Goal: Task Accomplishment & Management: Manage account settings

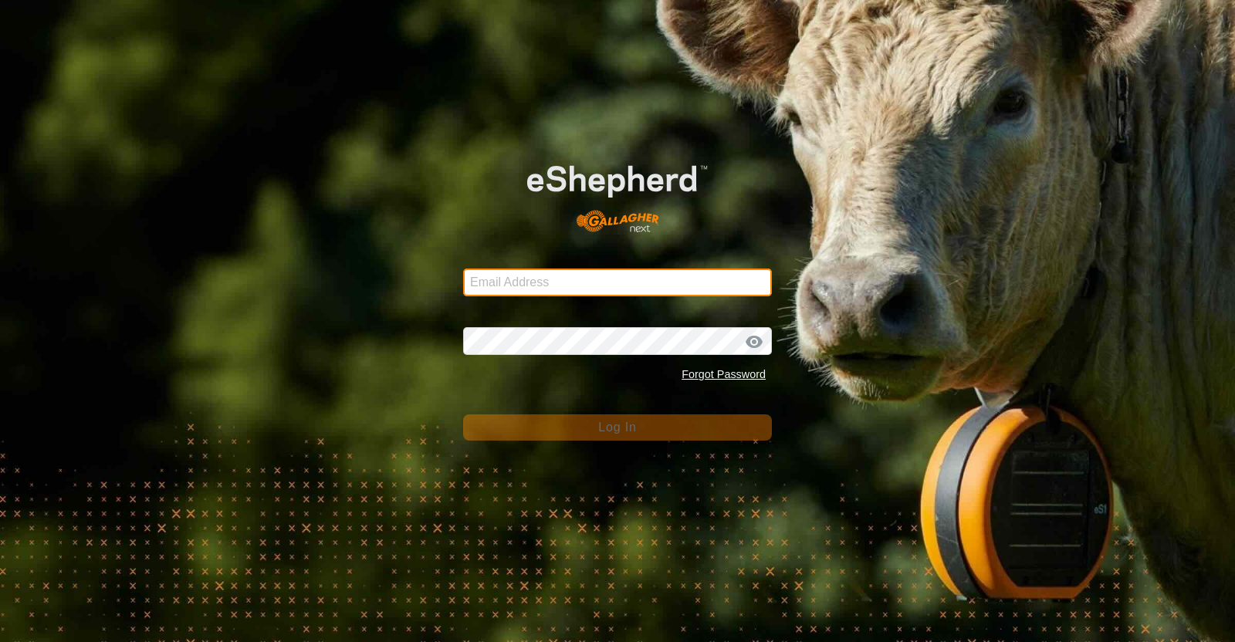
click at [560, 289] on input "Email Address" at bounding box center [617, 283] width 309 height 28
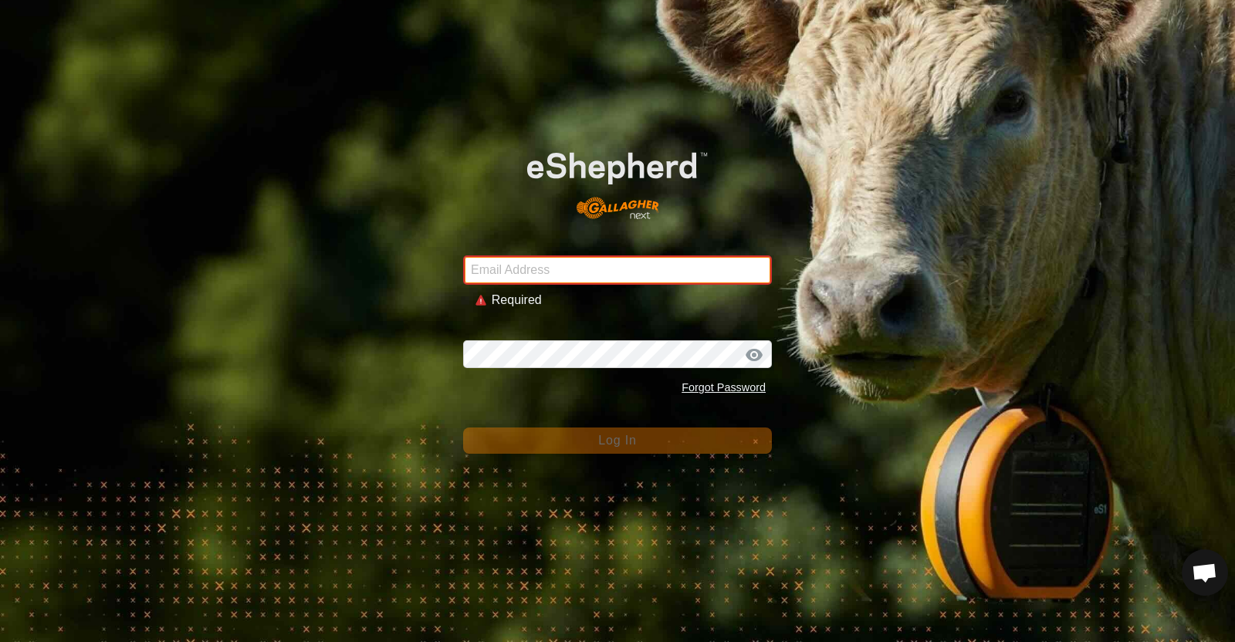
type input "[EMAIL_ADDRESS][DOMAIN_NAME]"
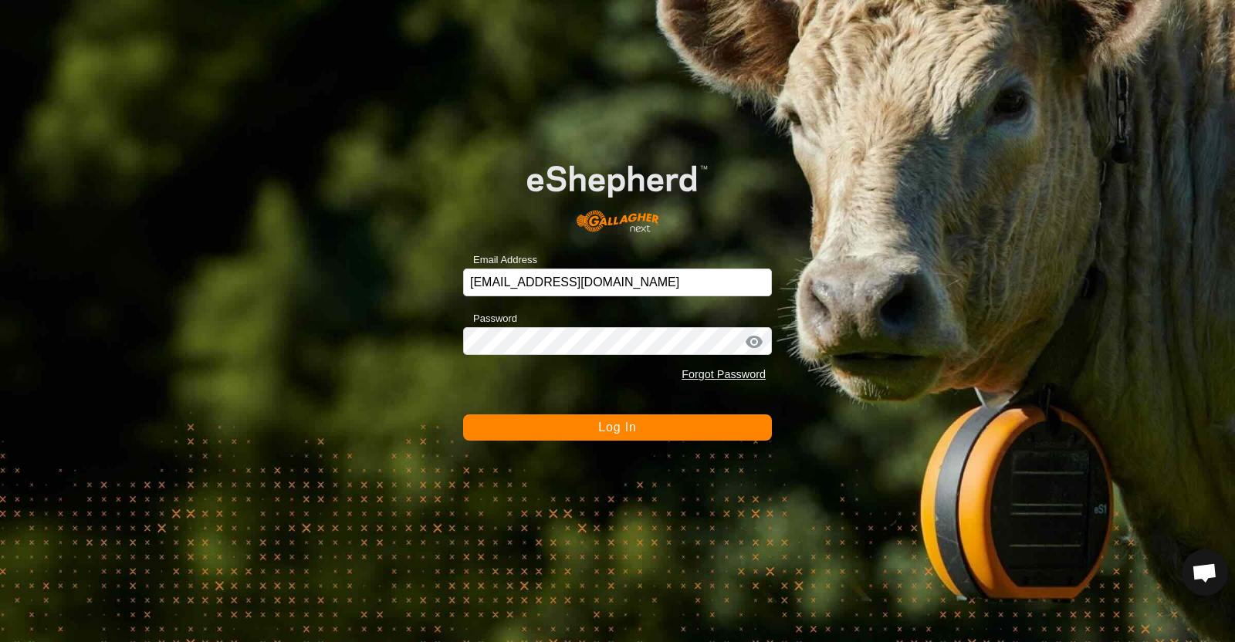
click at [573, 431] on button "Log In" at bounding box center [617, 427] width 309 height 26
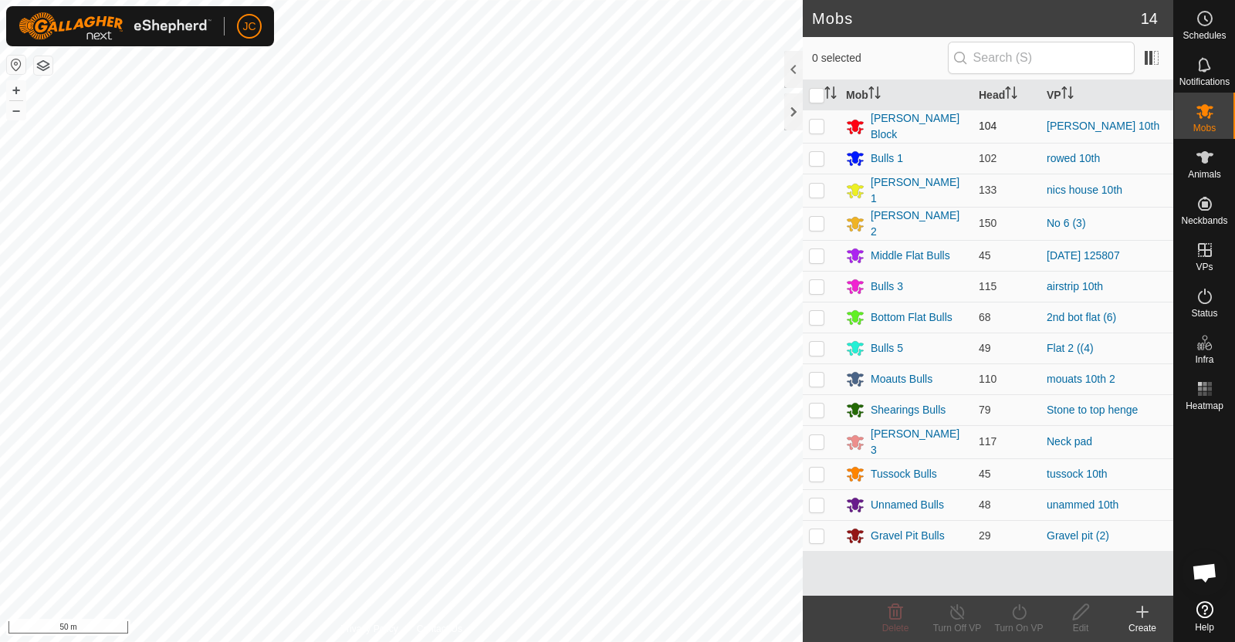
click at [813, 124] on p-checkbox at bounding box center [816, 126] width 15 height 12
checkbox input "false"
click at [1199, 167] on es-animals-svg-icon at bounding box center [1205, 157] width 28 height 25
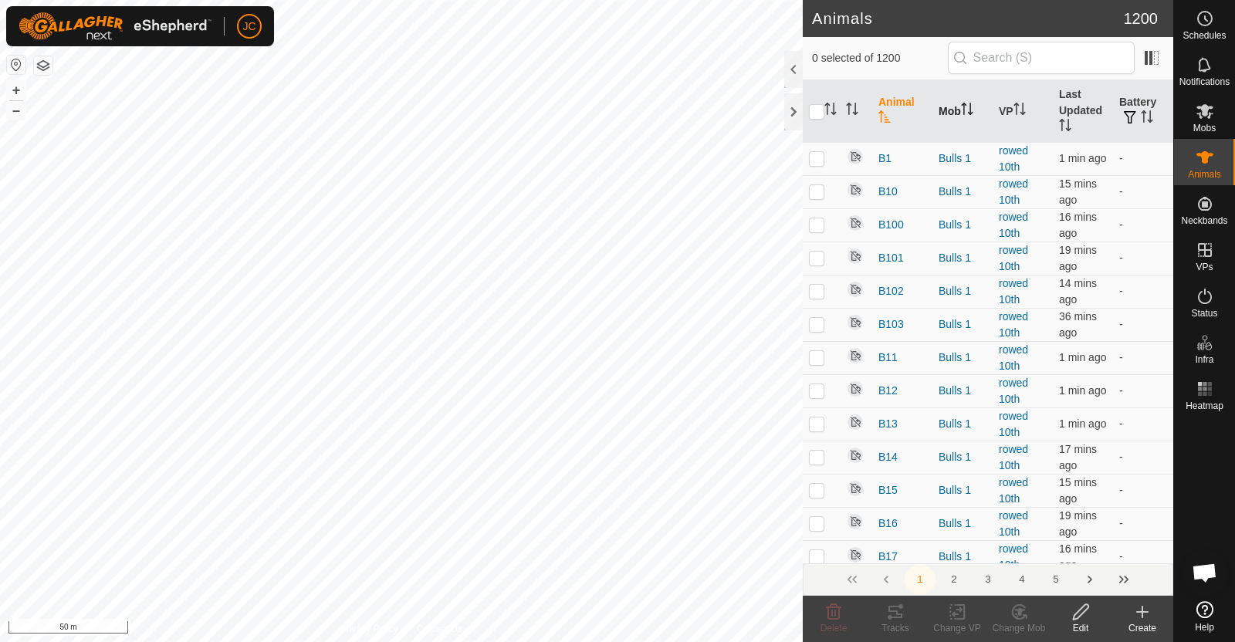
click at [943, 104] on th "Mob" at bounding box center [962, 111] width 60 height 63
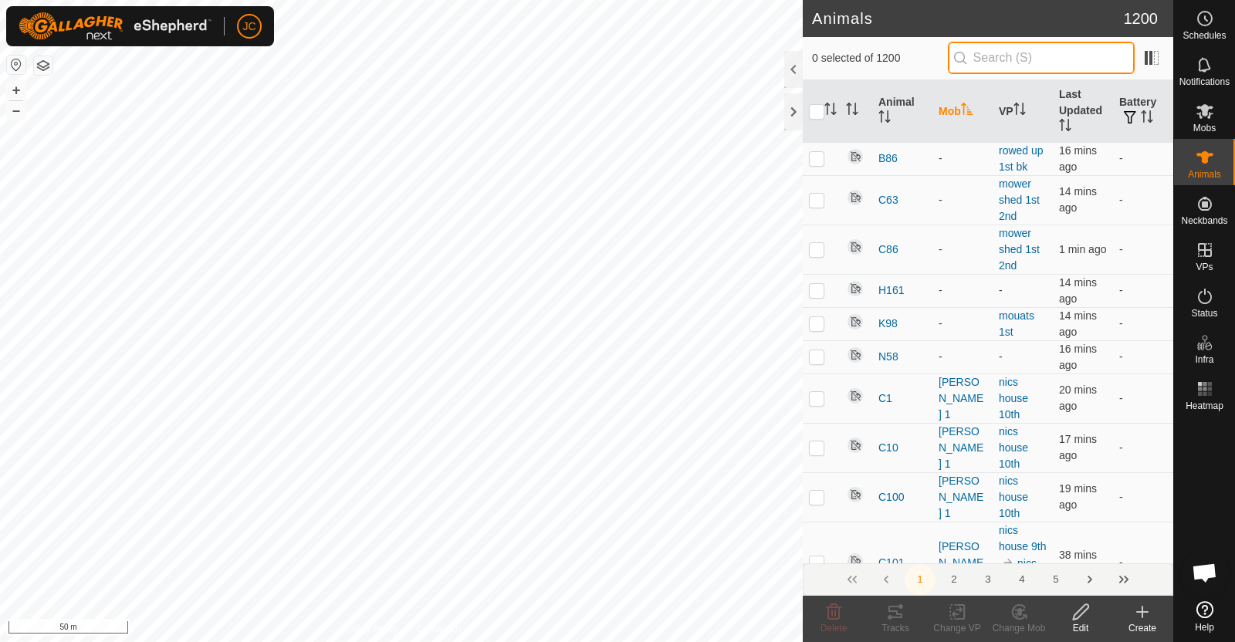
click at [1033, 42] on input "text" at bounding box center [1041, 58] width 187 height 32
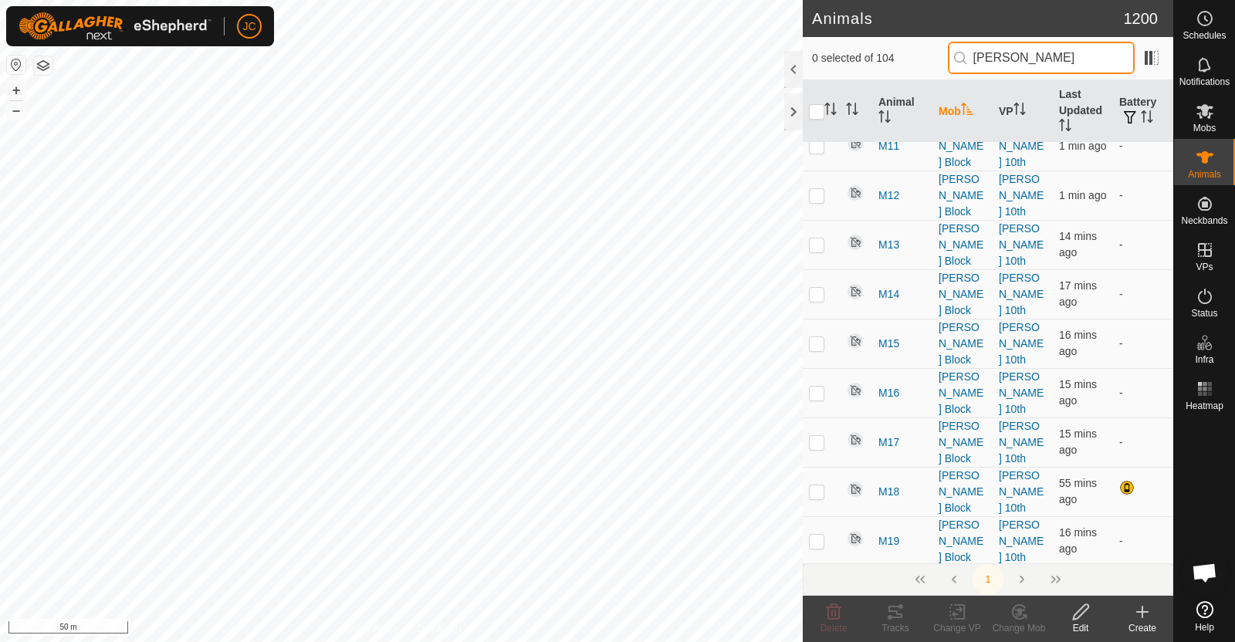
scroll to position [420, 0]
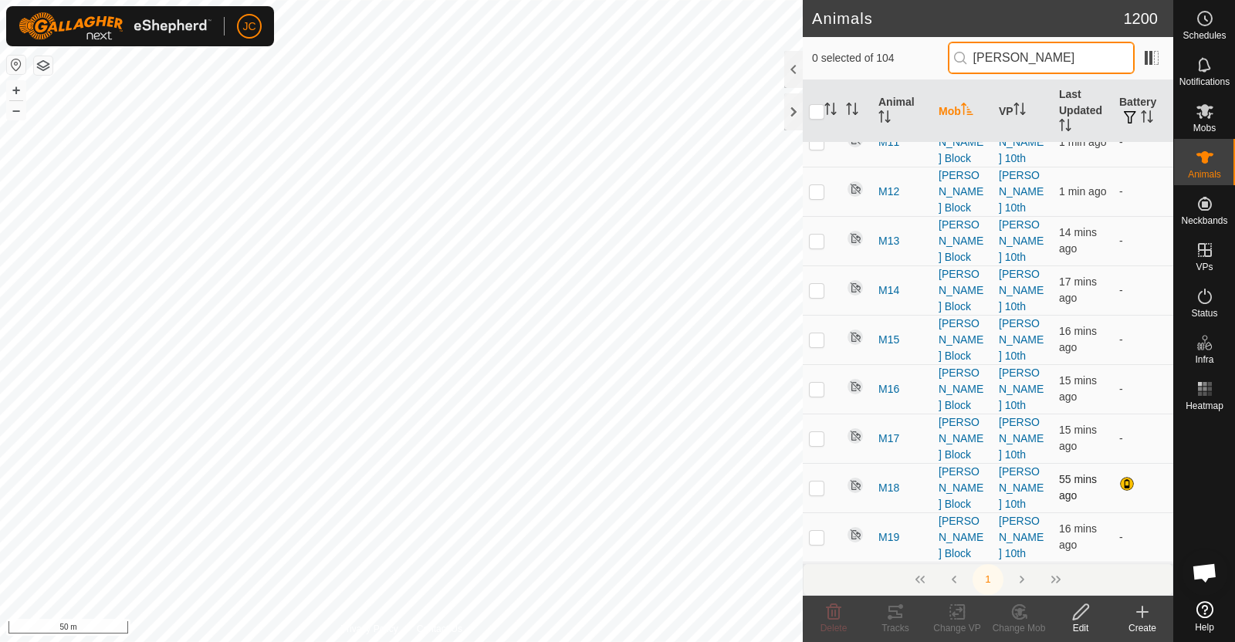
type input "[PERSON_NAME]"
click at [819, 482] on p-checkbox at bounding box center [816, 488] width 15 height 12
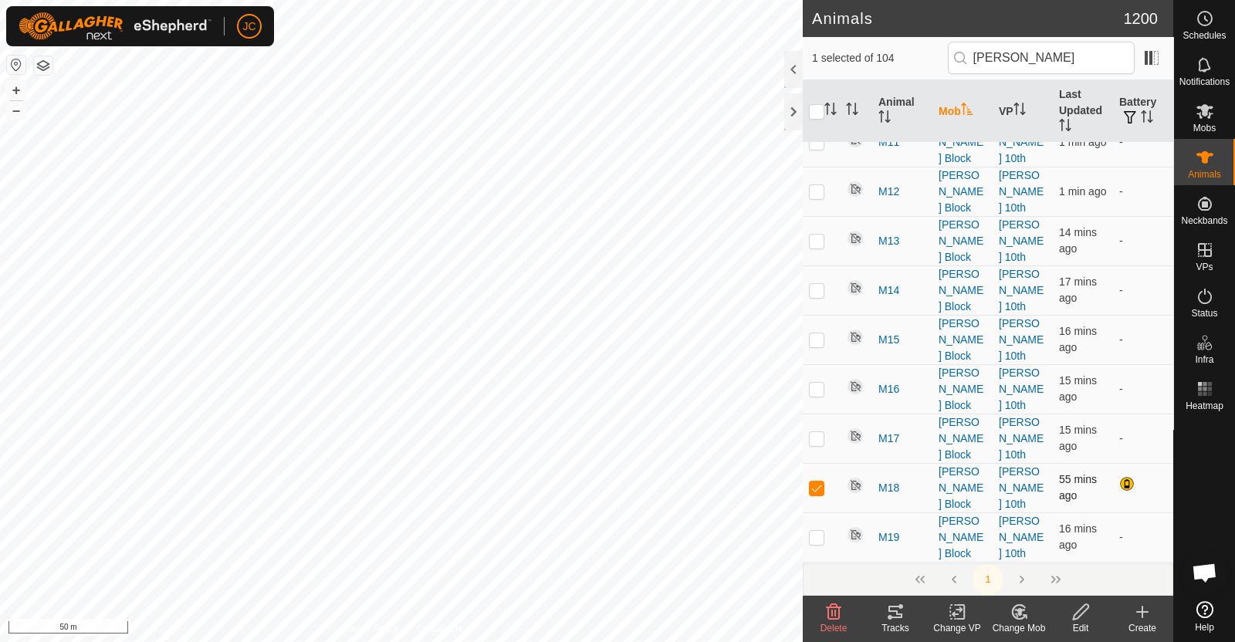
click at [819, 482] on p-checkbox at bounding box center [816, 488] width 15 height 12
checkbox input "false"
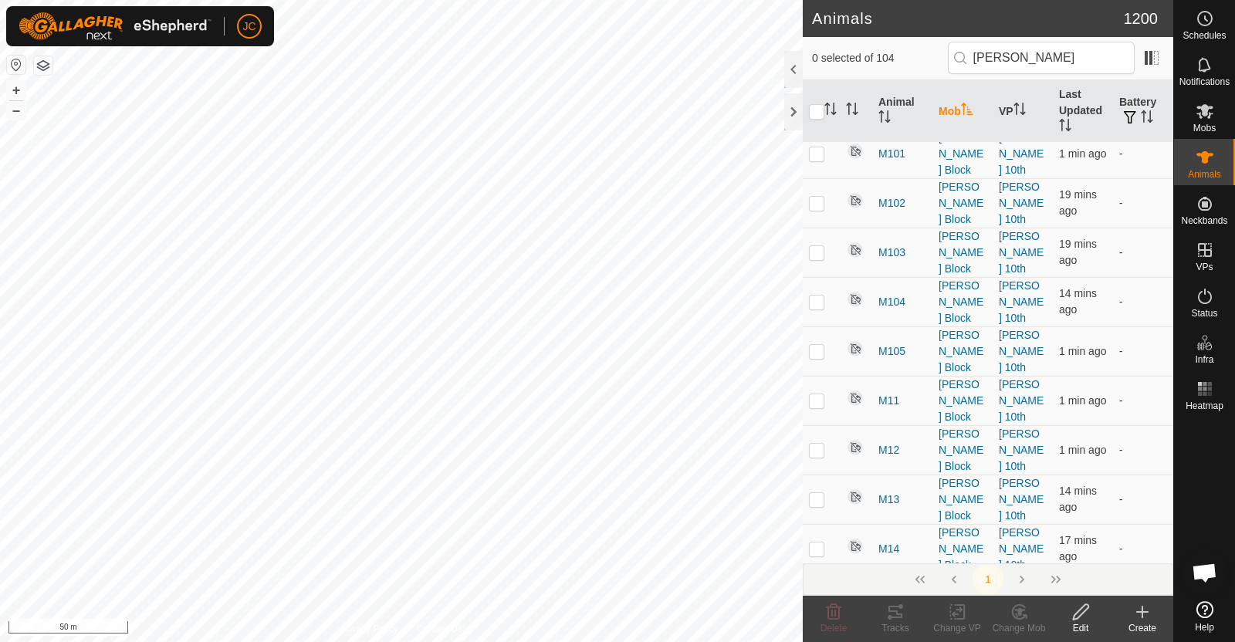
scroll to position [0, 0]
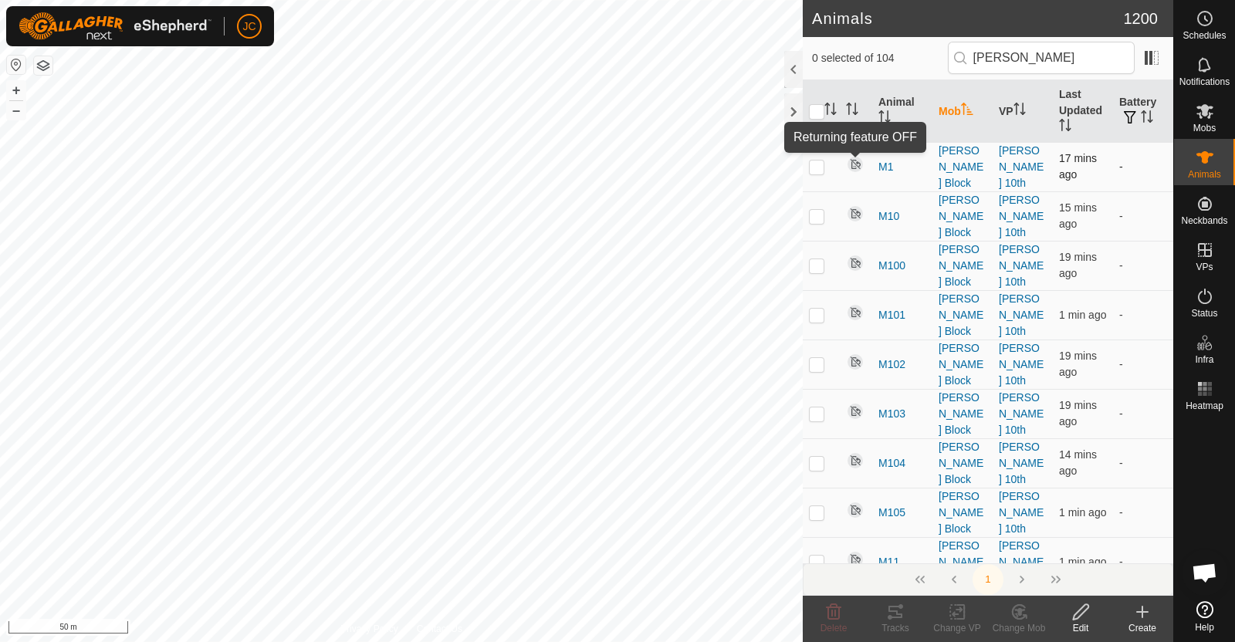
click at [858, 156] on img at bounding box center [855, 164] width 19 height 19
click at [1161, 48] on span at bounding box center [1151, 58] width 25 height 25
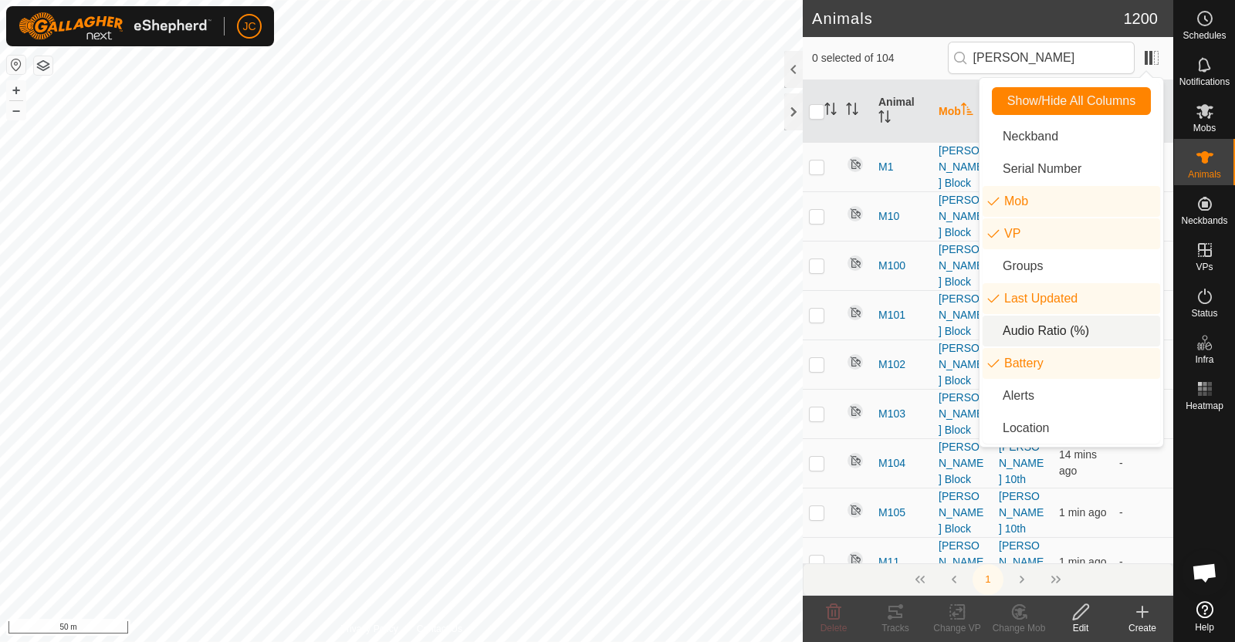
click at [1053, 326] on li "Audio Ratio (%)" at bounding box center [1071, 331] width 178 height 31
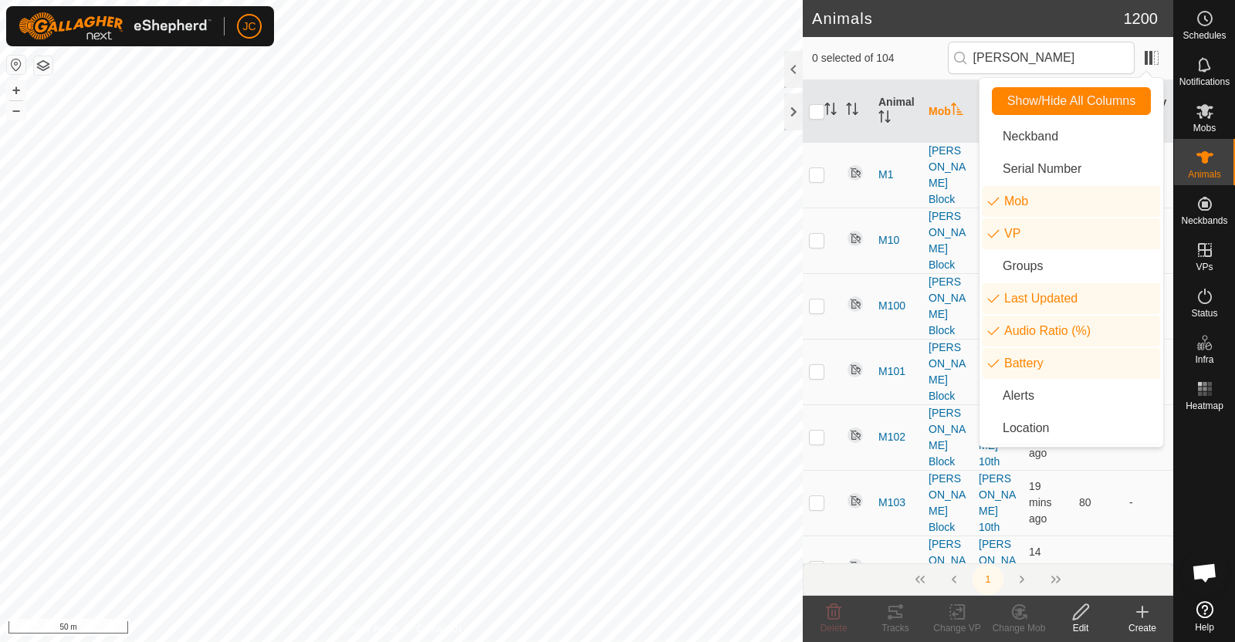
click at [917, 61] on span "0 selected of 104" at bounding box center [880, 58] width 136 height 16
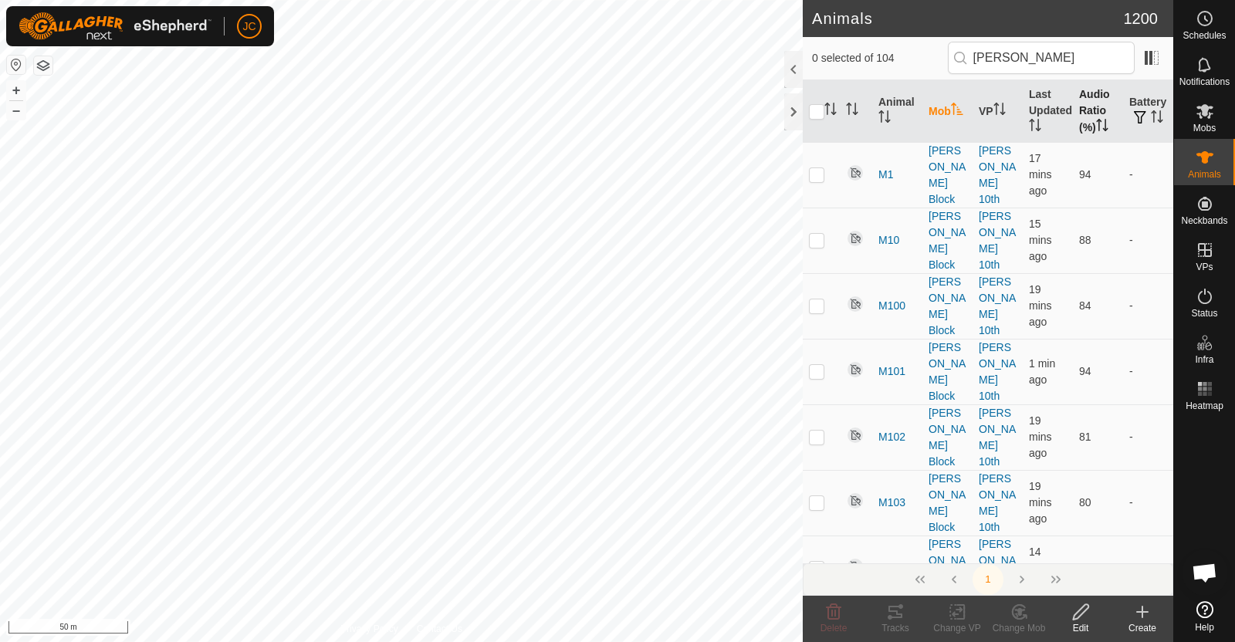
click at [1087, 123] on th "Audio Ratio (%)" at bounding box center [1098, 111] width 50 height 63
click at [1096, 122] on icon "Activate to sort" at bounding box center [1102, 125] width 12 height 12
click at [826, 157] on td at bounding box center [821, 175] width 37 height 66
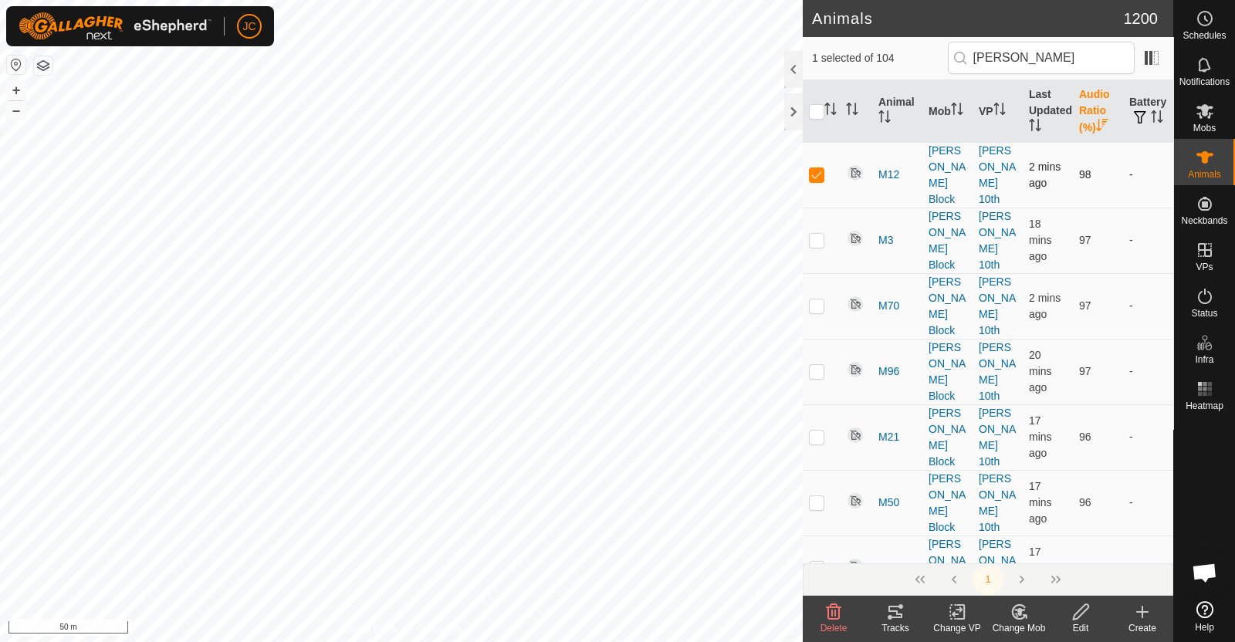
click at [826, 157] on td at bounding box center [821, 175] width 37 height 66
checkbox input "false"
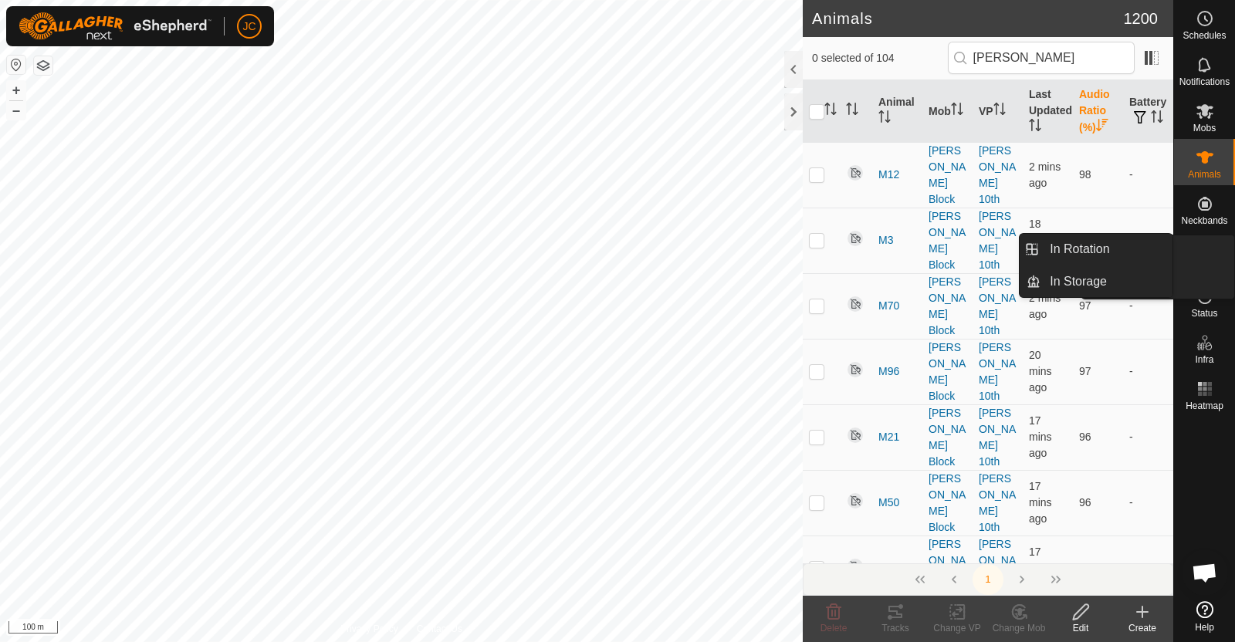
click at [1199, 253] on icon at bounding box center [1205, 250] width 14 height 14
click at [1150, 253] on link "In Rotation" at bounding box center [1106, 249] width 132 height 31
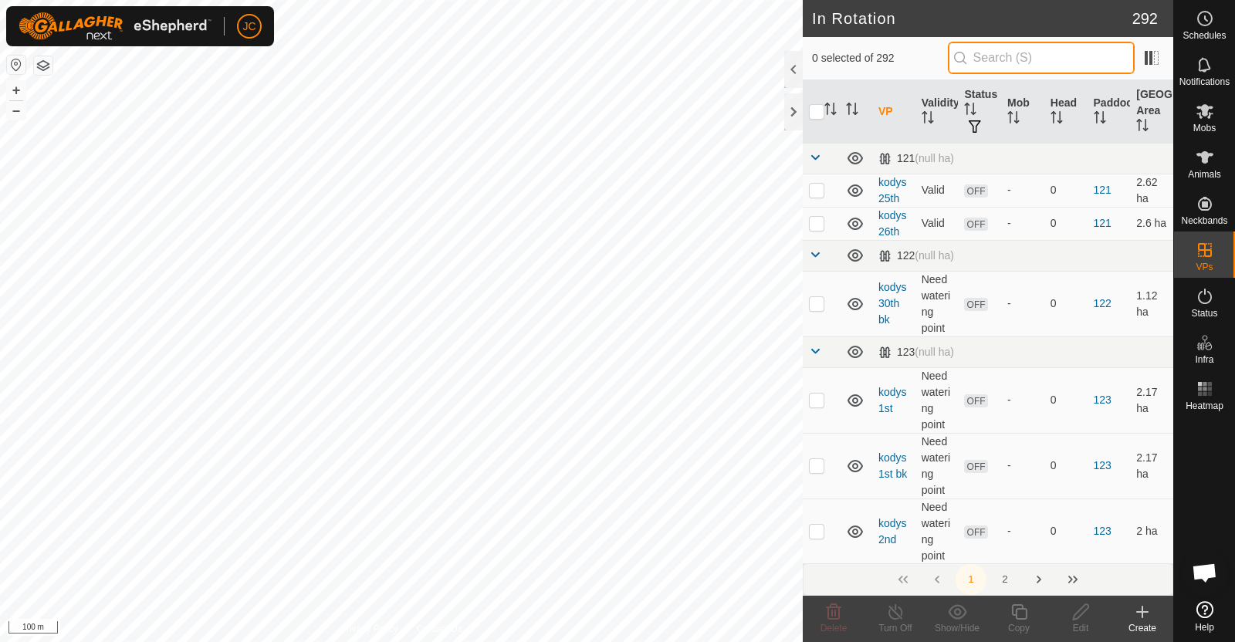
click at [1002, 55] on input "text" at bounding box center [1041, 58] width 187 height 32
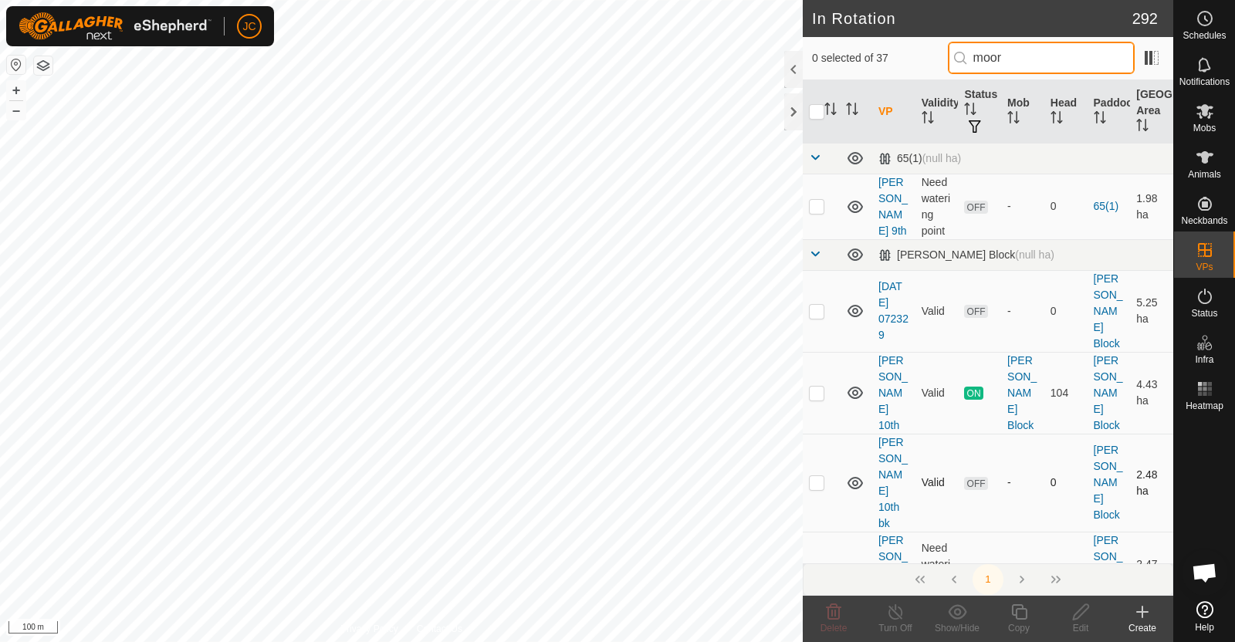
scroll to position [25, 0]
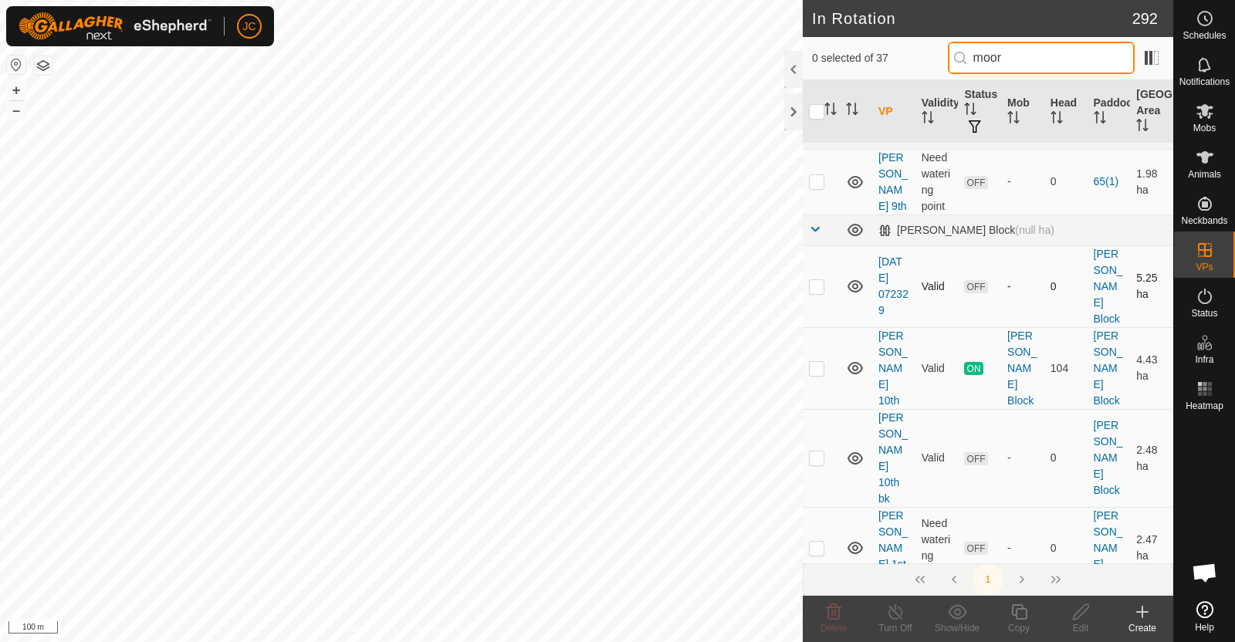
type input "moor"
click at [821, 279] on td at bounding box center [821, 286] width 37 height 82
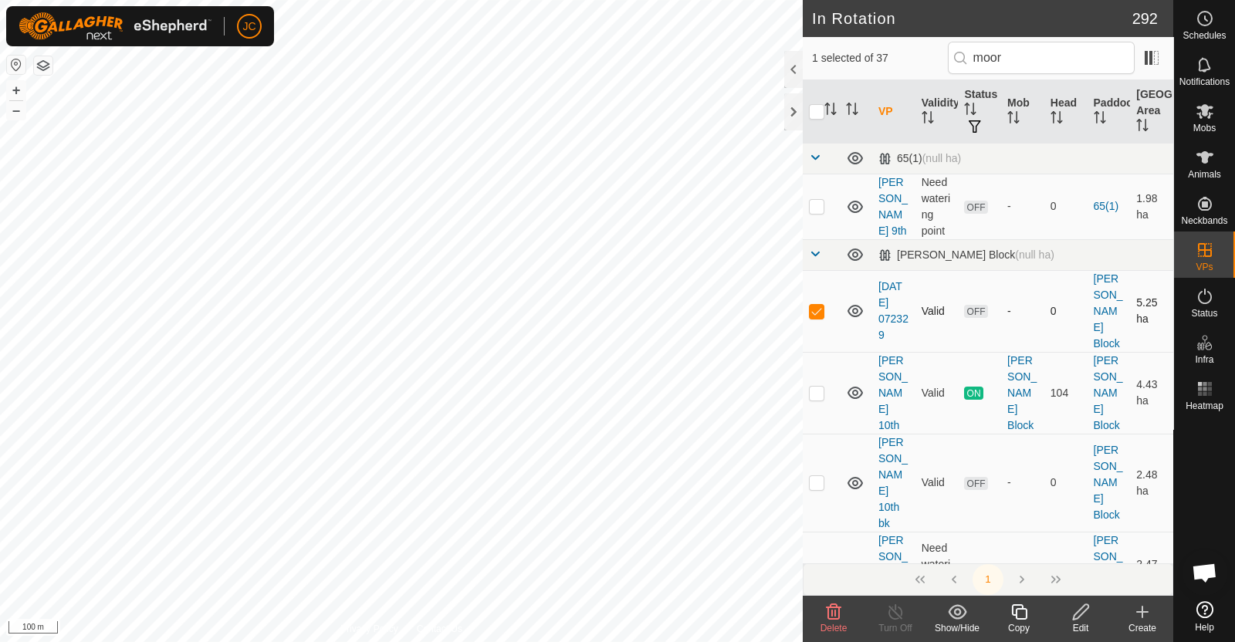
click at [821, 279] on td at bounding box center [821, 311] width 37 height 82
checkbox input "false"
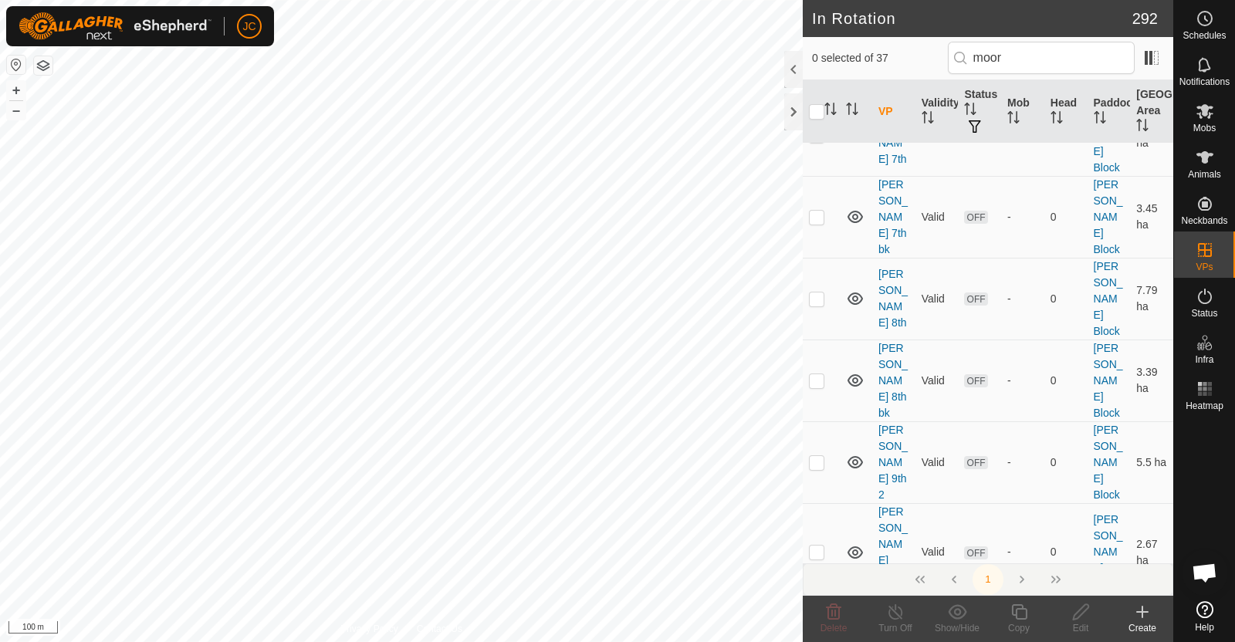
scroll to position [1119, 0]
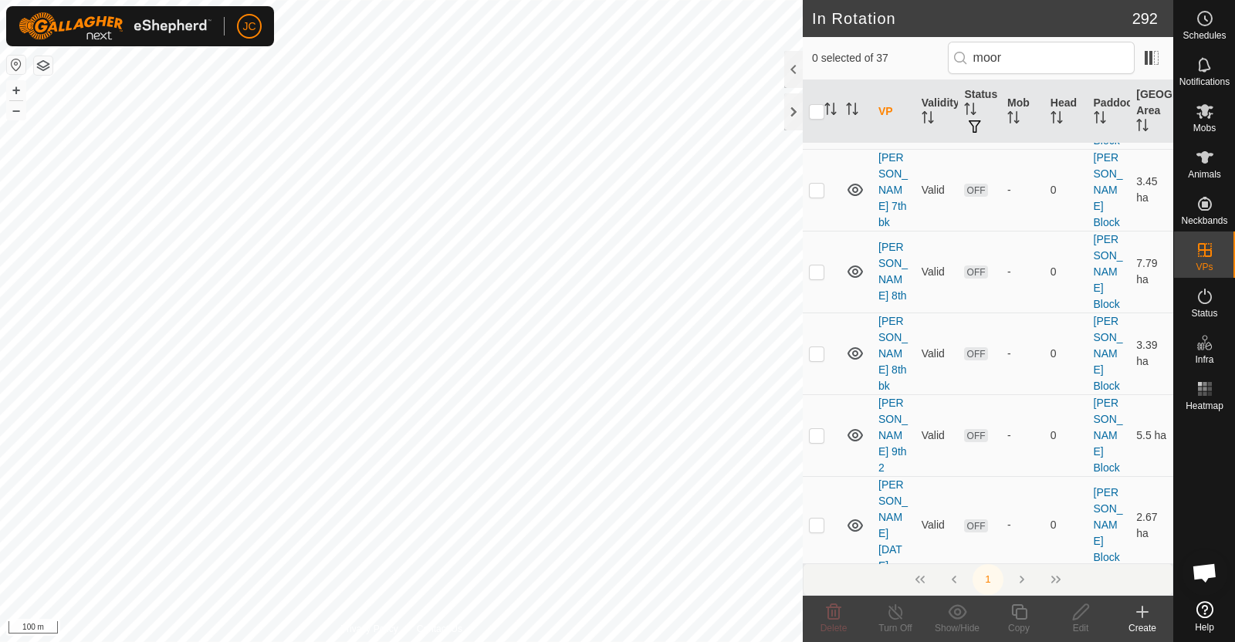
click at [817, 608] on p-checkbox at bounding box center [816, 653] width 15 height 12
checkbox input "true"
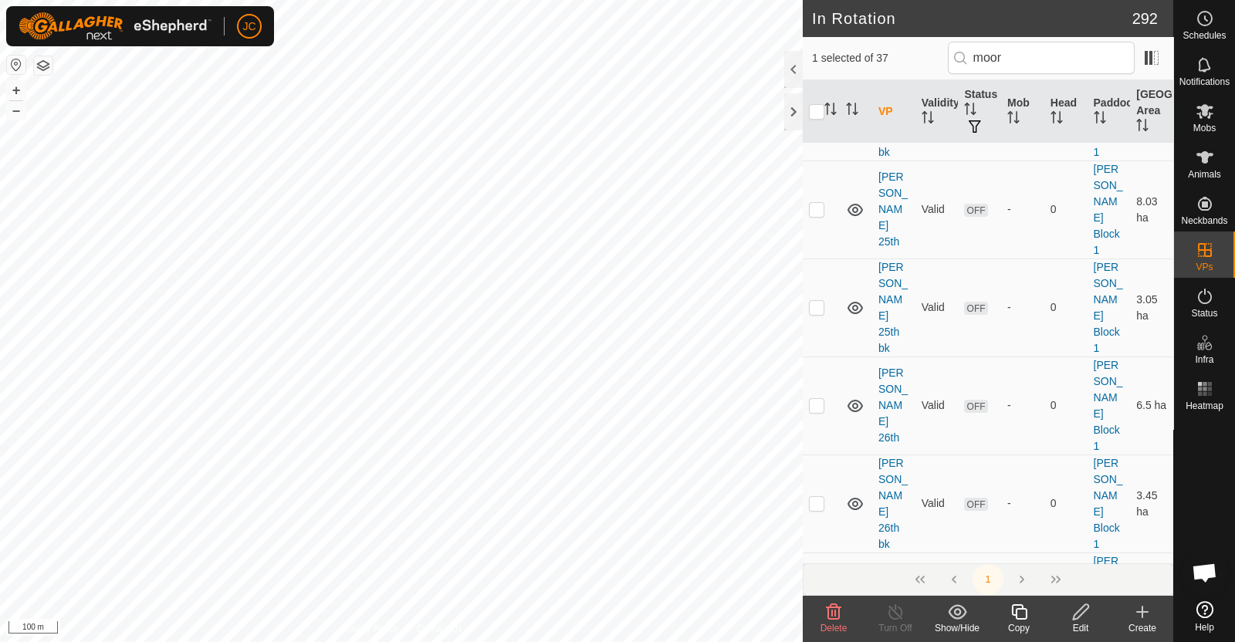
scroll to position [1963, 0]
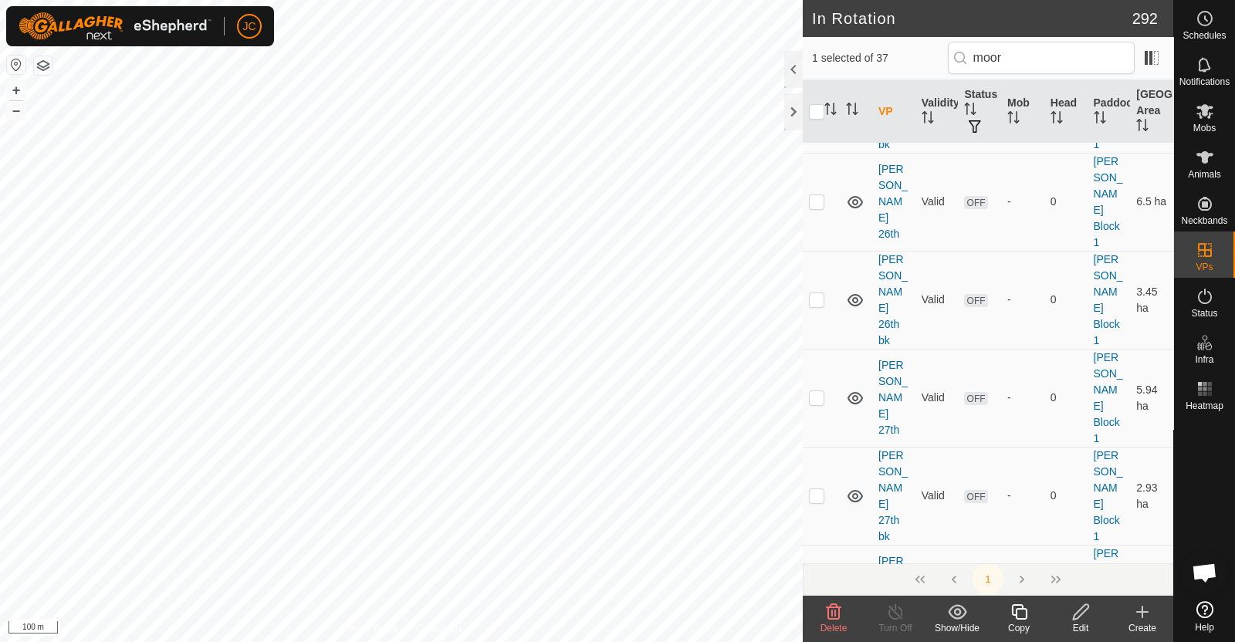
checkbox input "true"
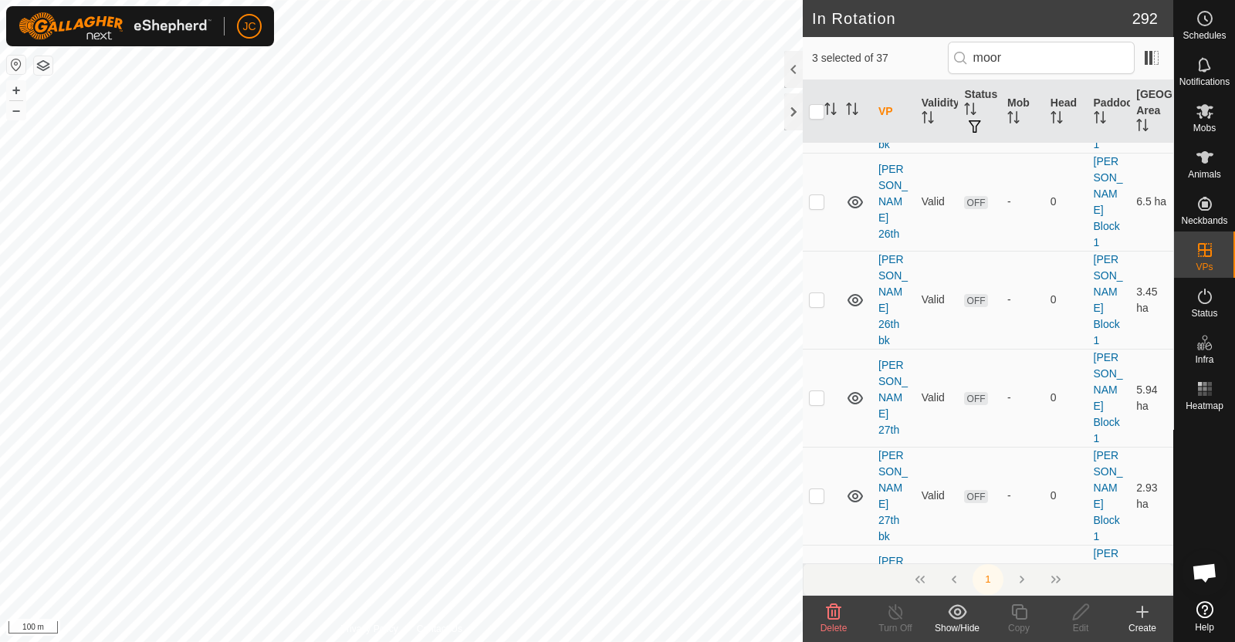
checkbox input "true"
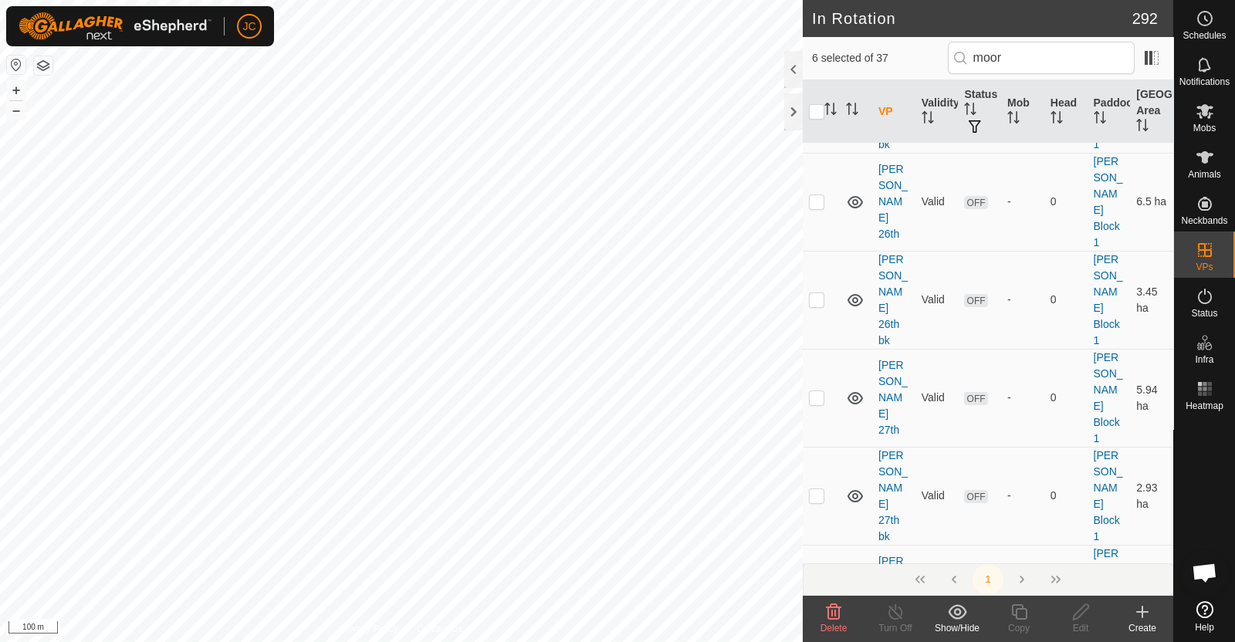
checkbox input "true"
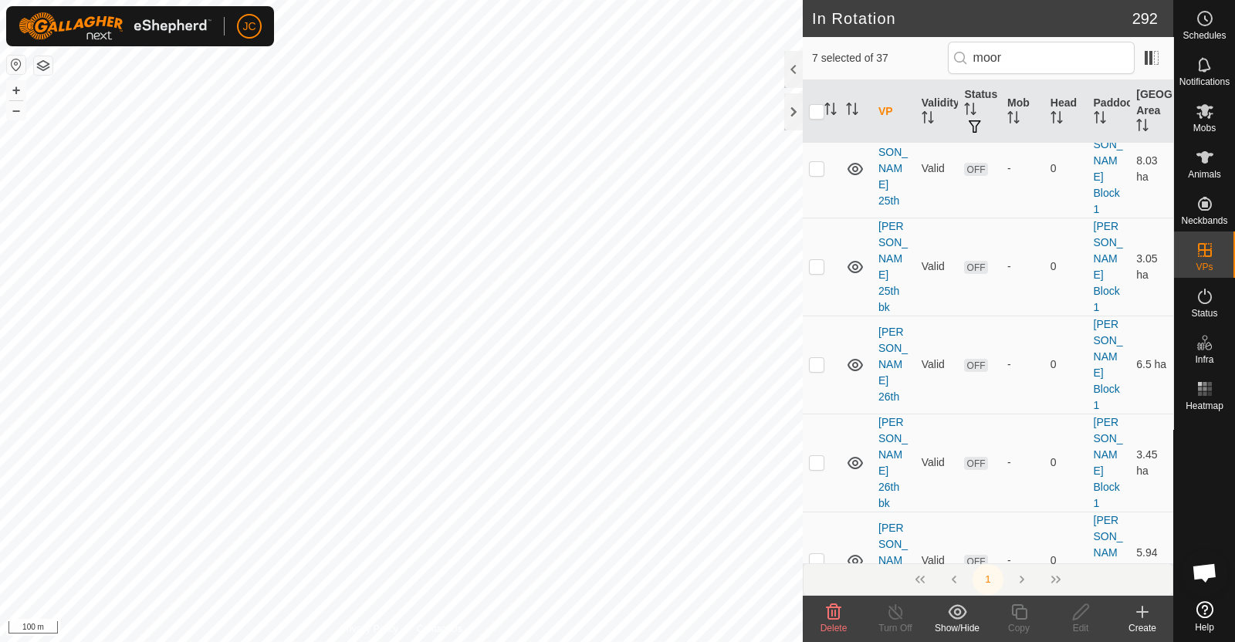
scroll to position [1797, 0]
checkbox input "true"
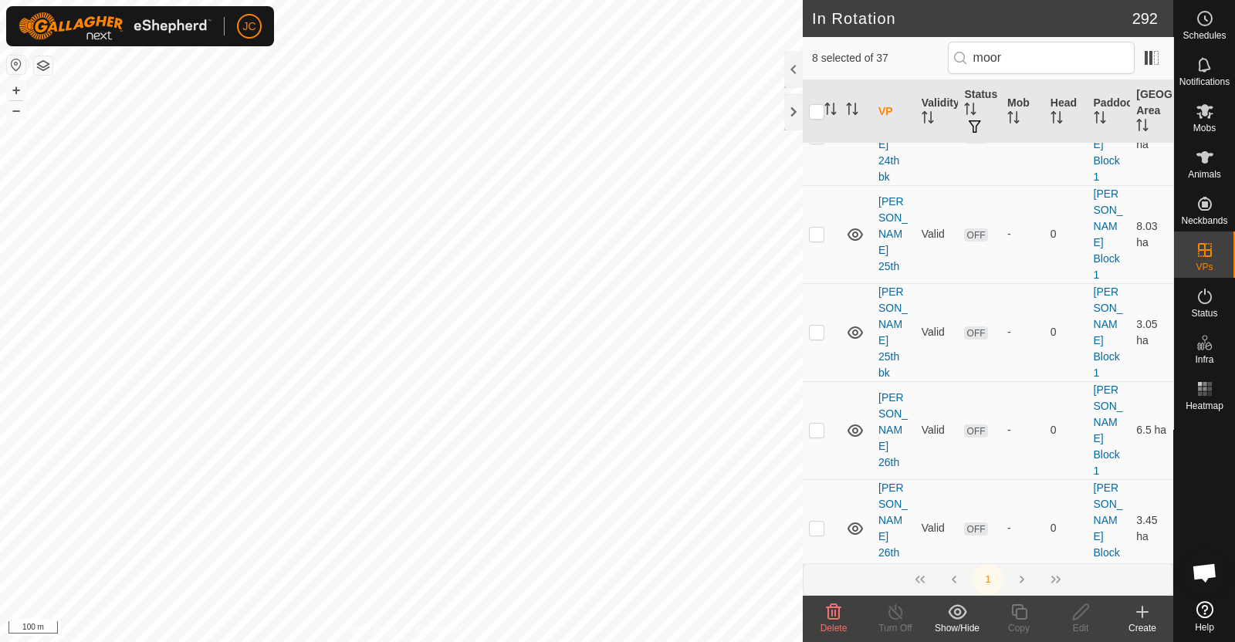
scroll to position [1735, 0]
checkbox input "true"
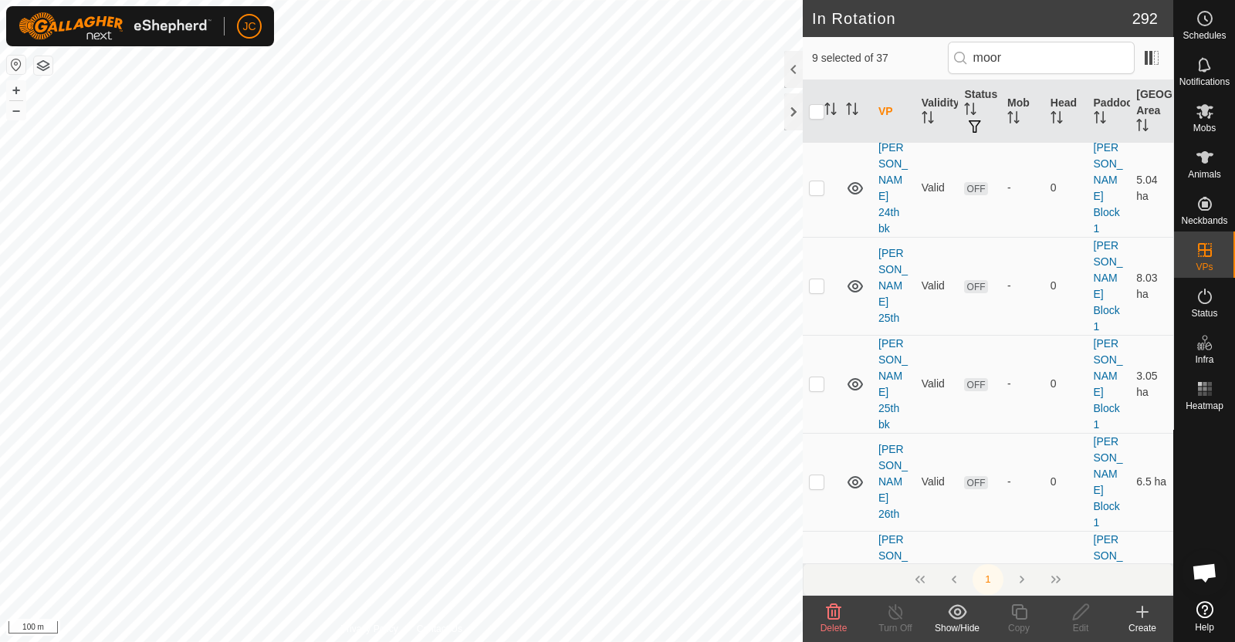
scroll to position [1682, 0]
checkbox input "true"
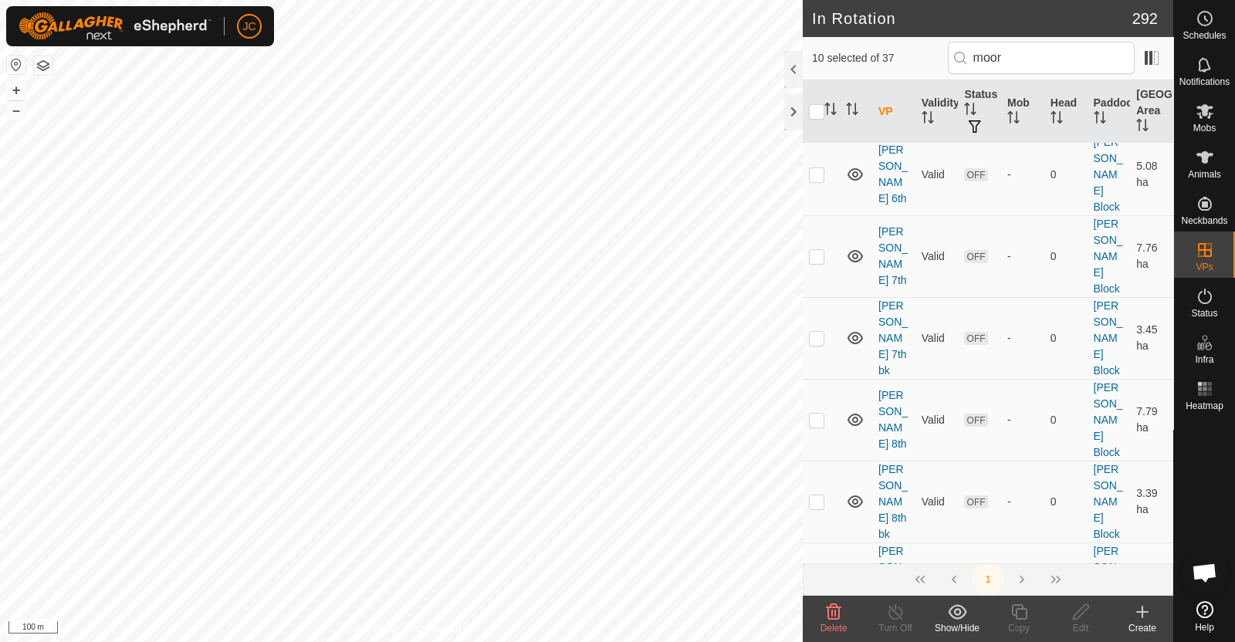
scroll to position [1003, 0]
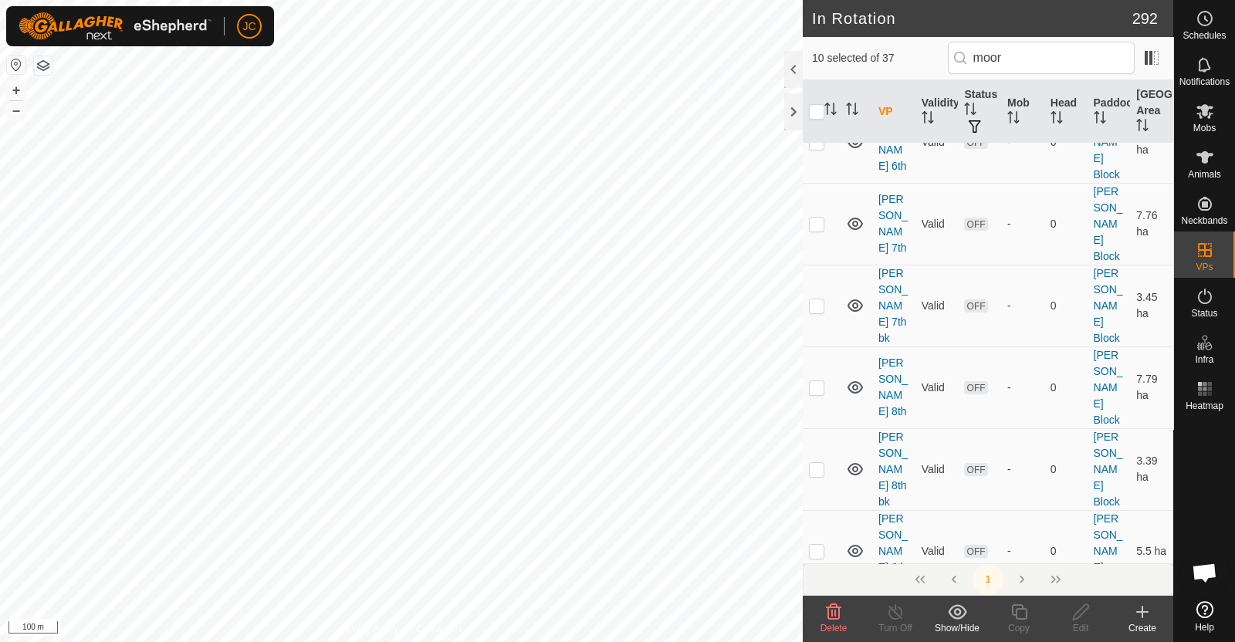
checkbox input "true"
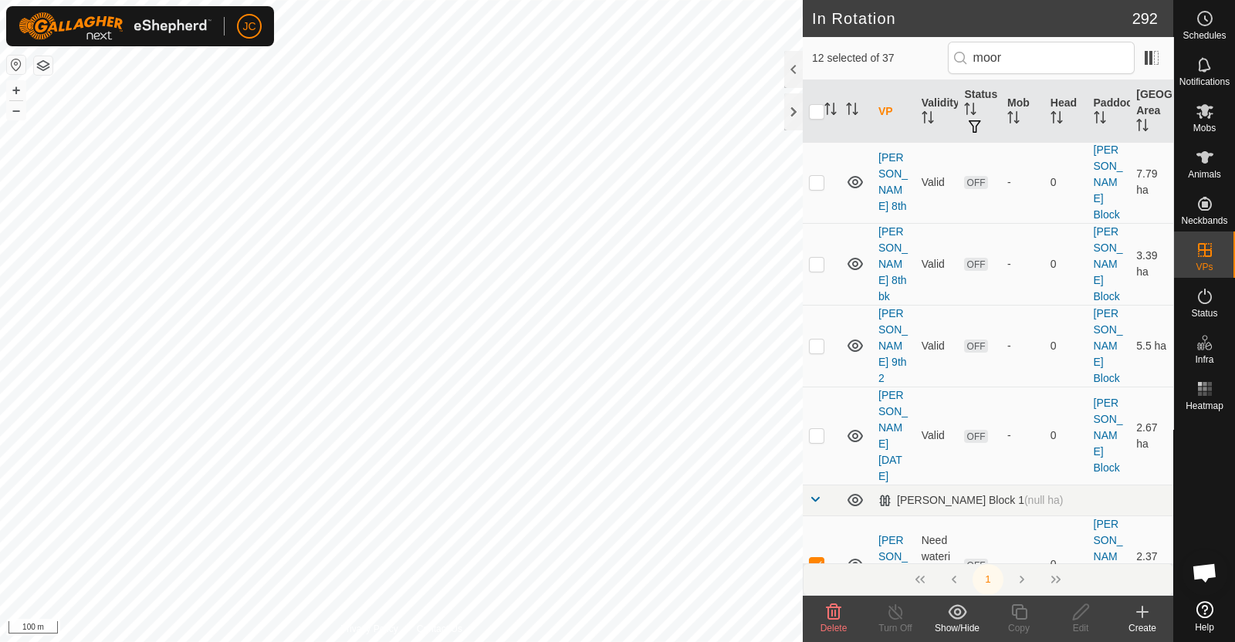
scroll to position [1227, 0]
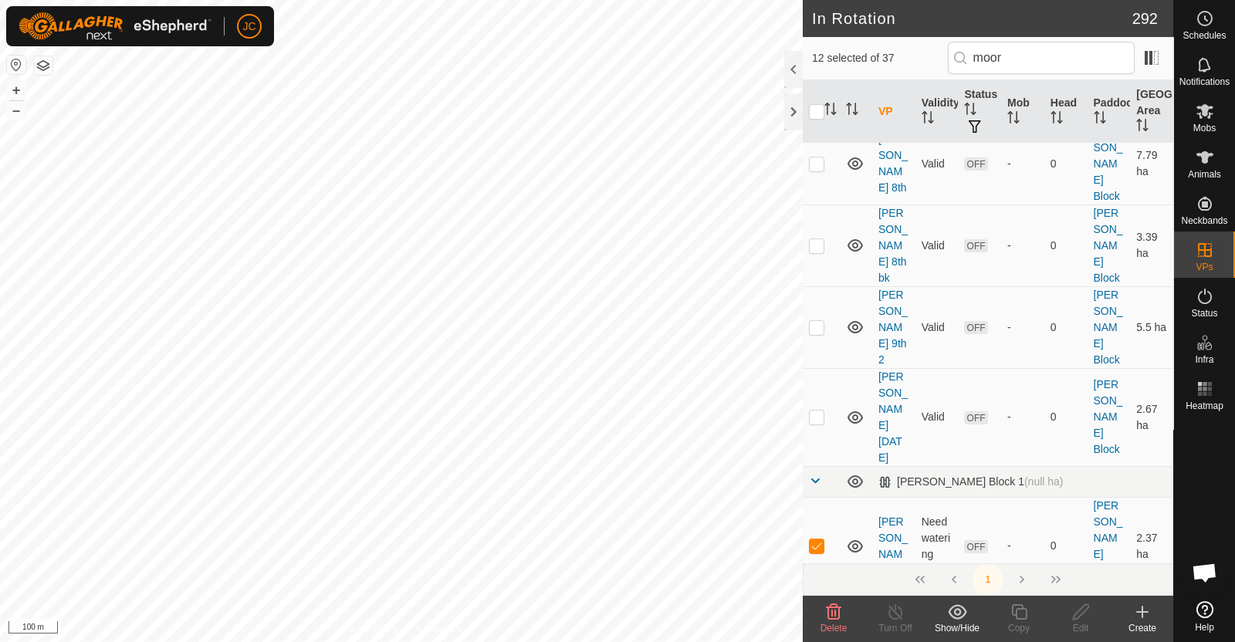
checkbox input "true"
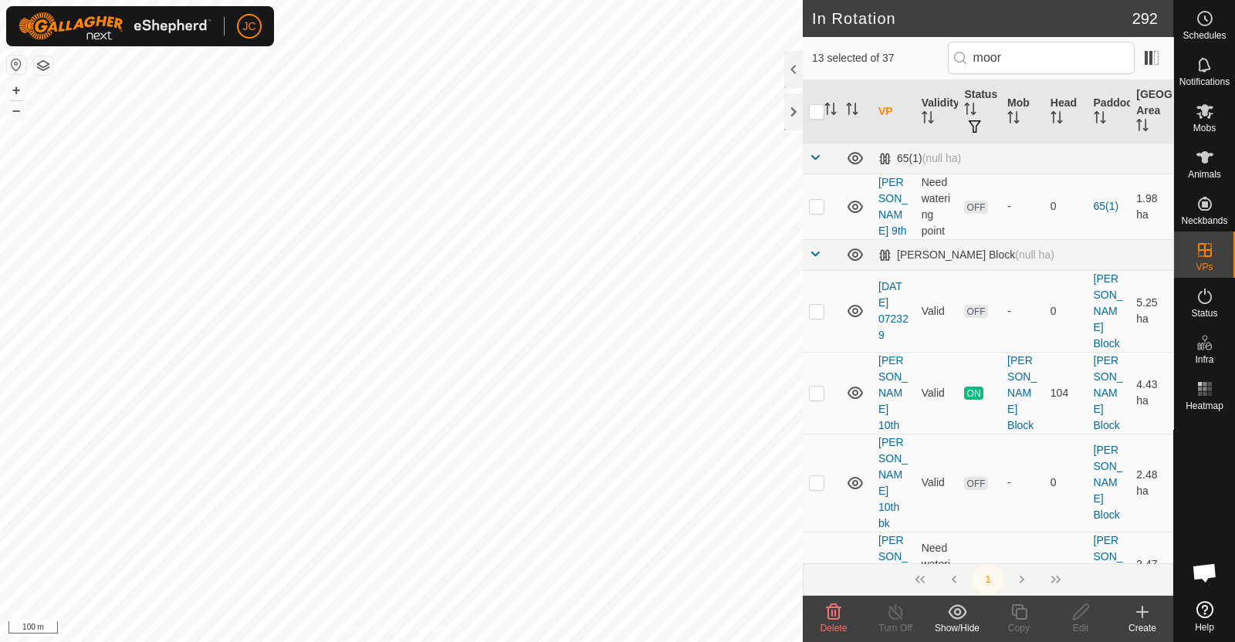
scroll to position [0, 0]
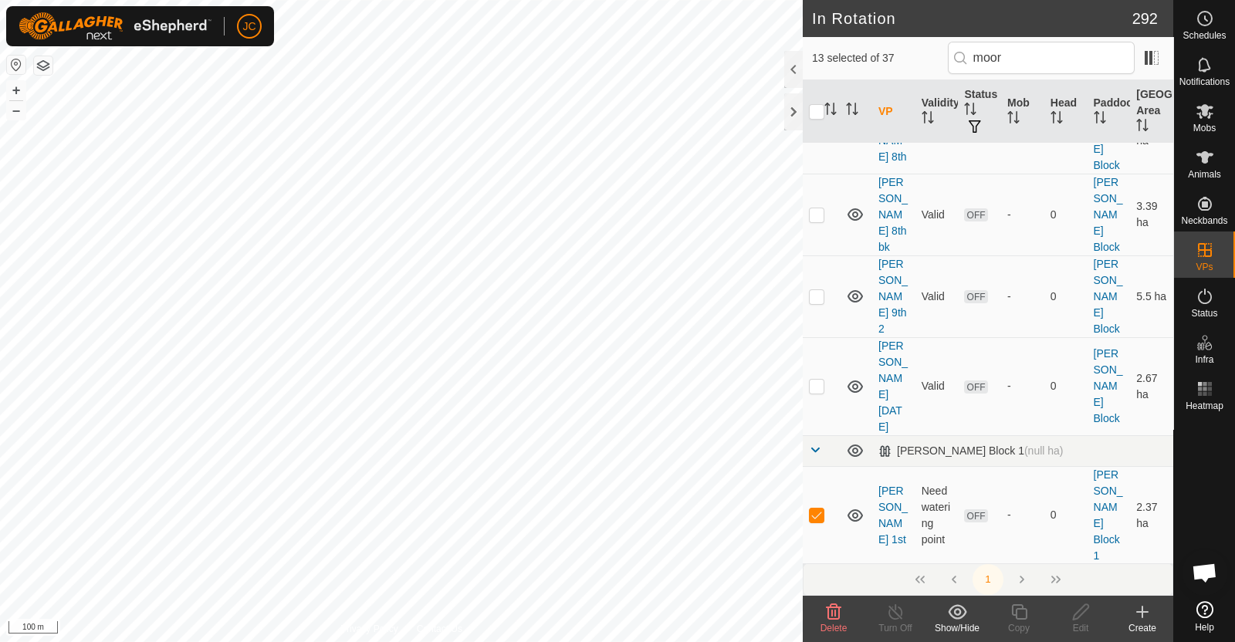
checkbox input "true"
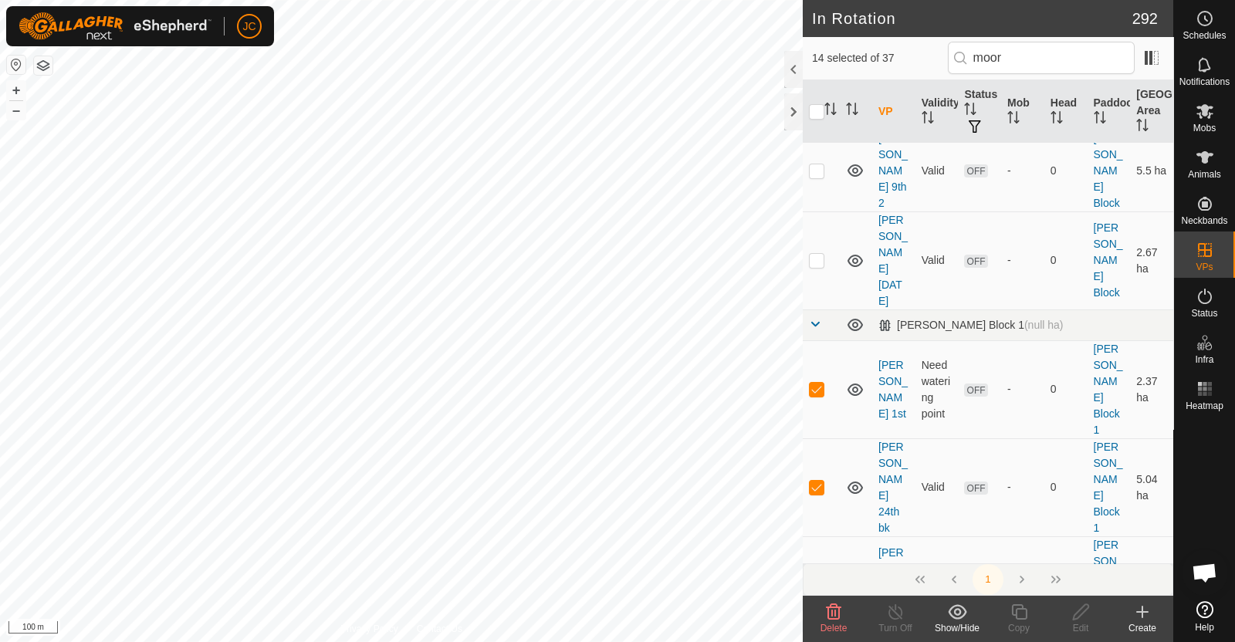
checkbox input "true"
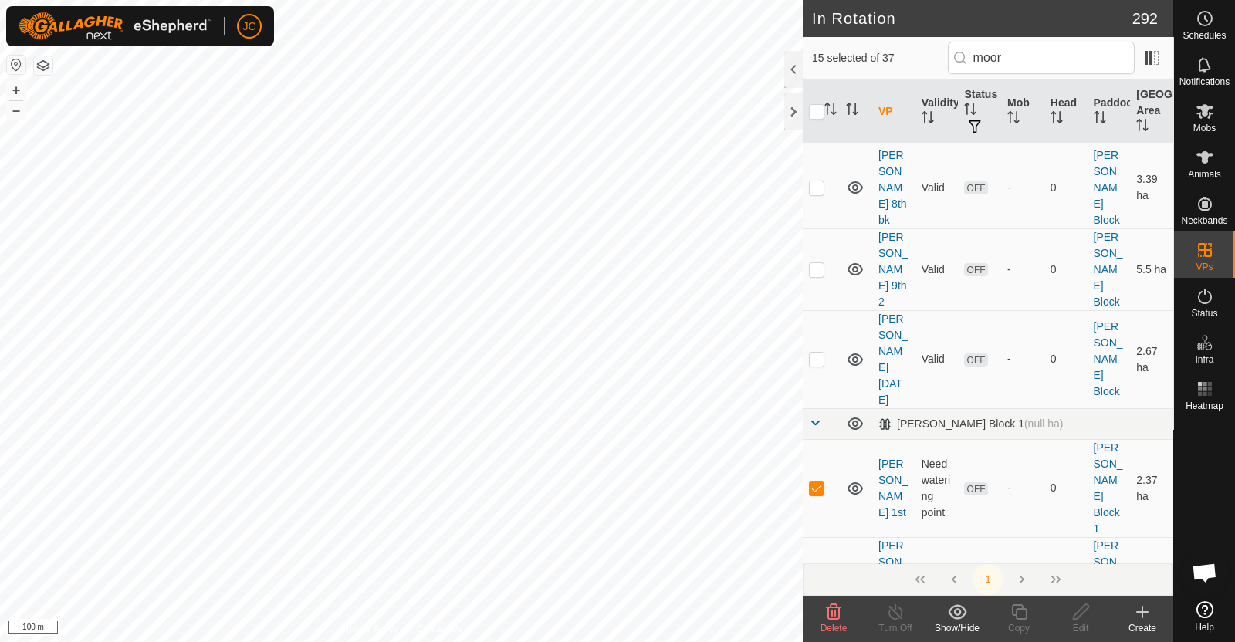
checkbox input "true"
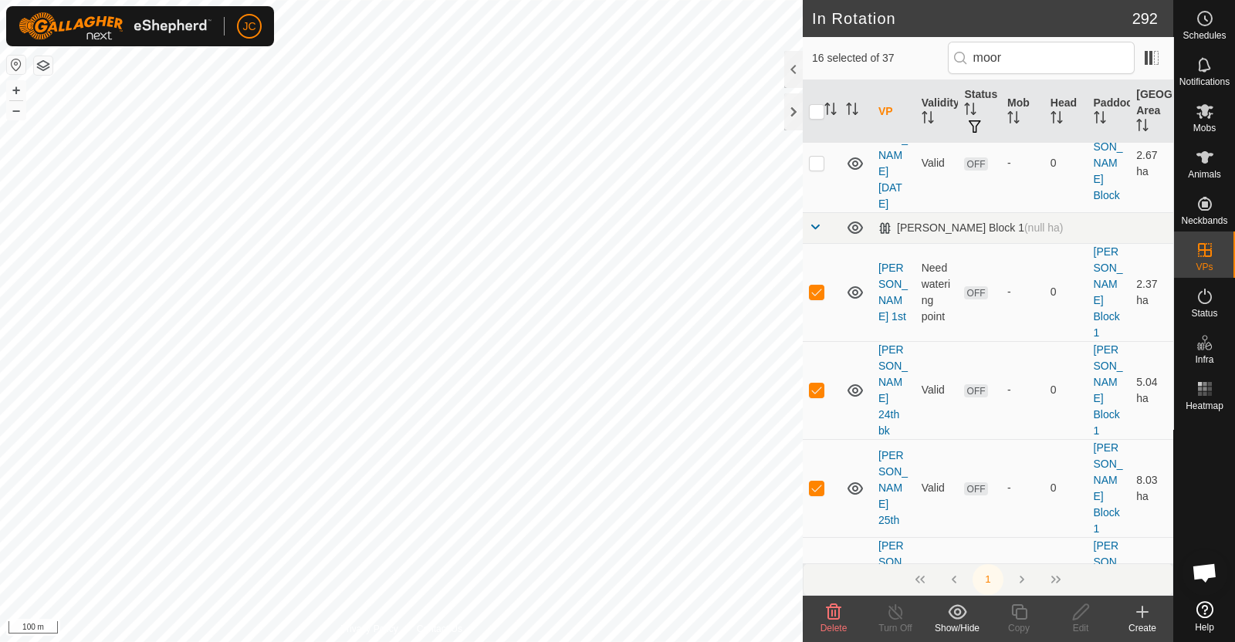
checkbox input "true"
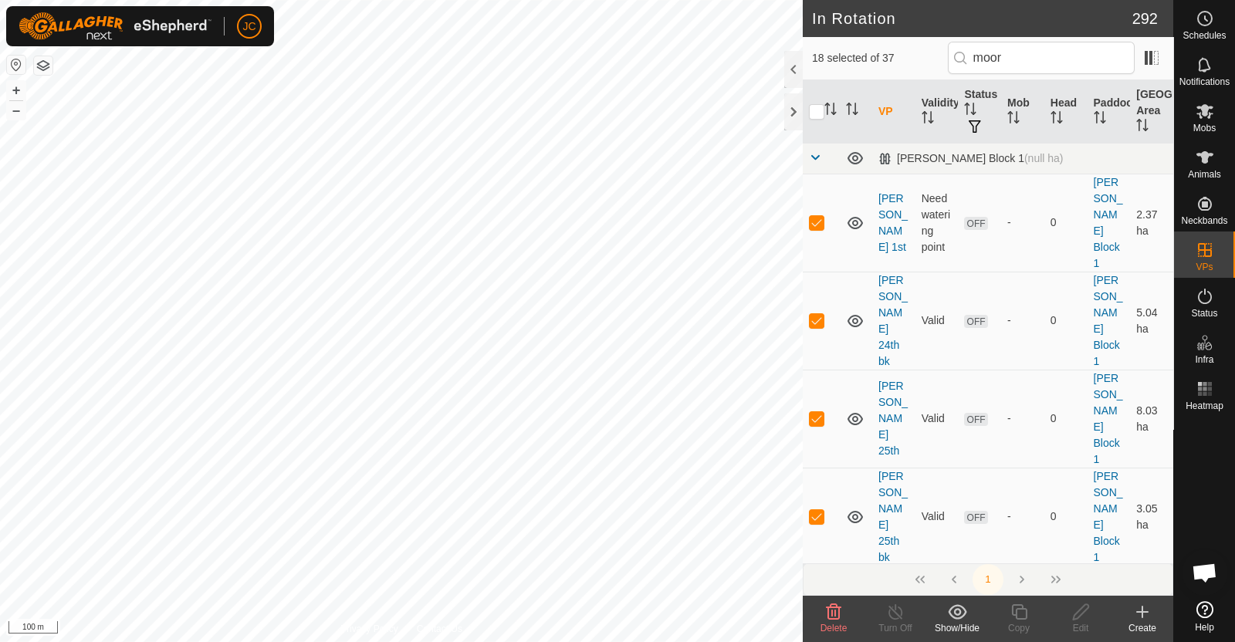
checkbox input "true"
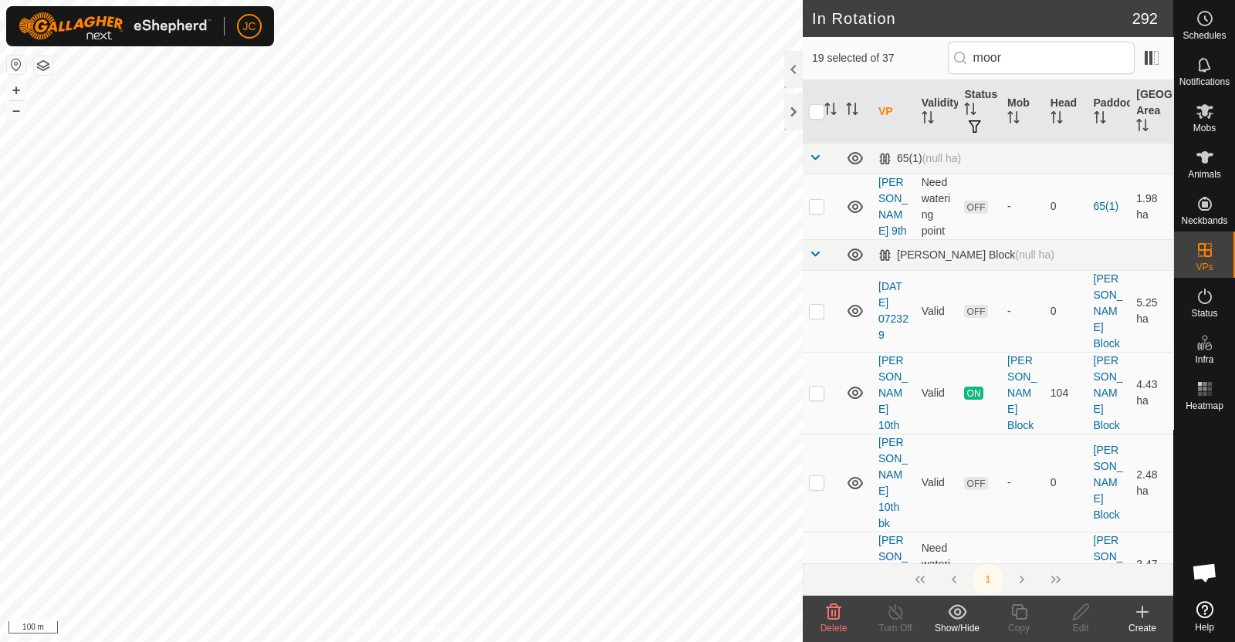
click at [837, 608] on icon at bounding box center [833, 612] width 19 height 19
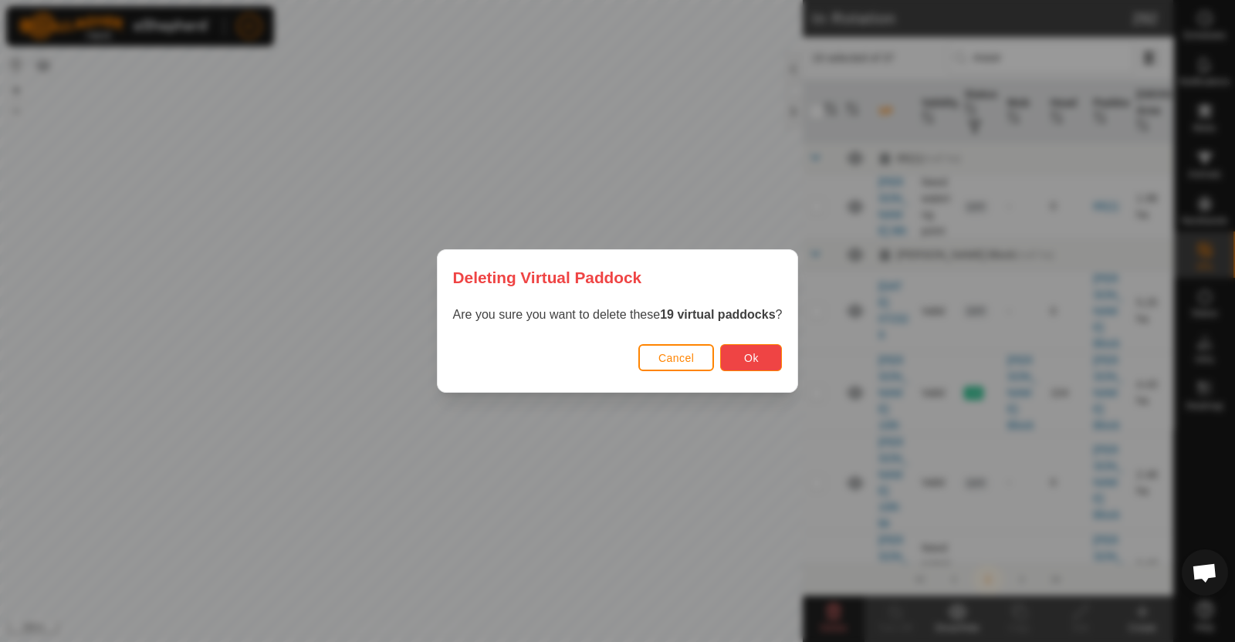
click at [766, 360] on button "Ok" at bounding box center [751, 357] width 62 height 27
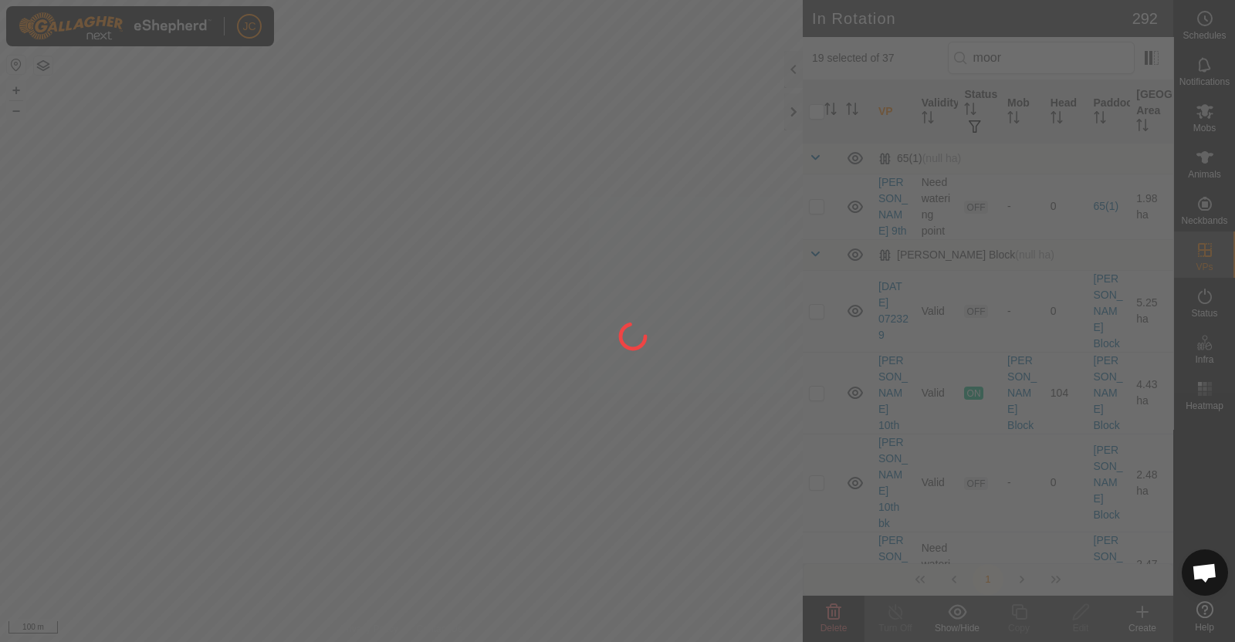
checkbox input "false"
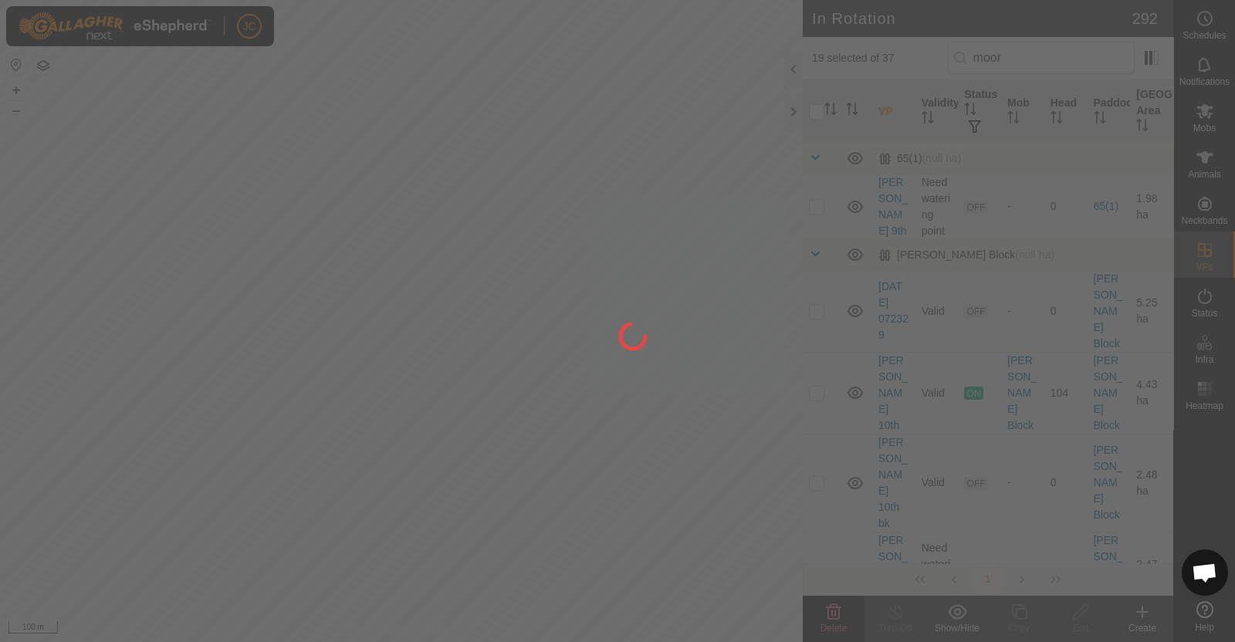
checkbox input "false"
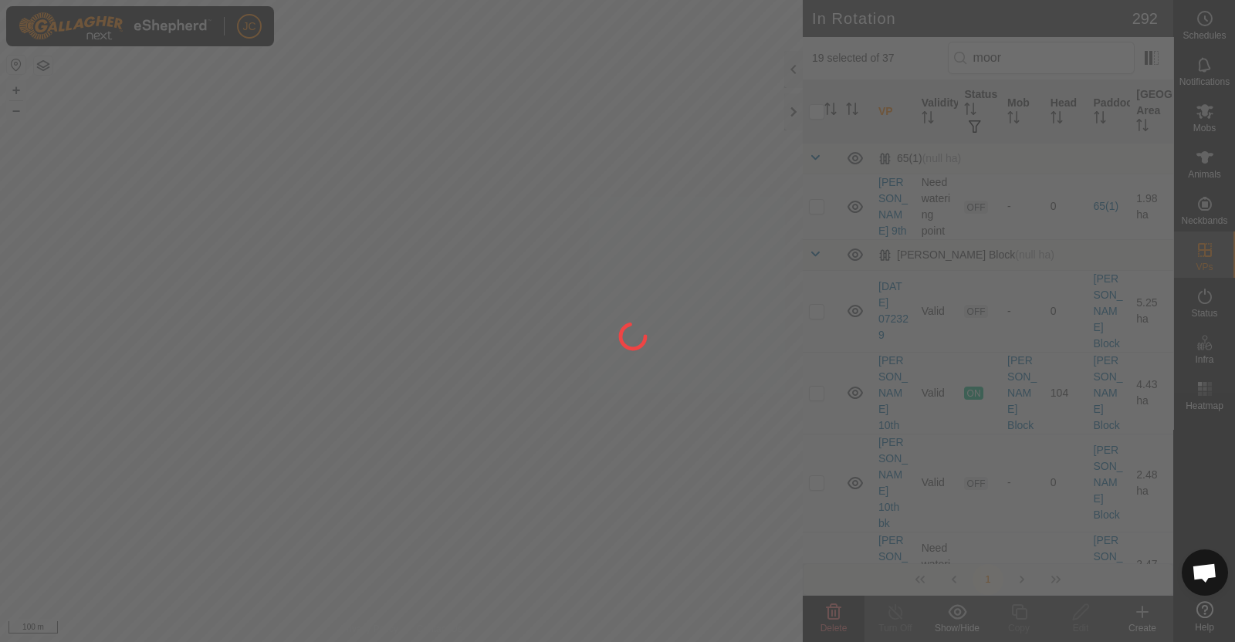
checkbox input "false"
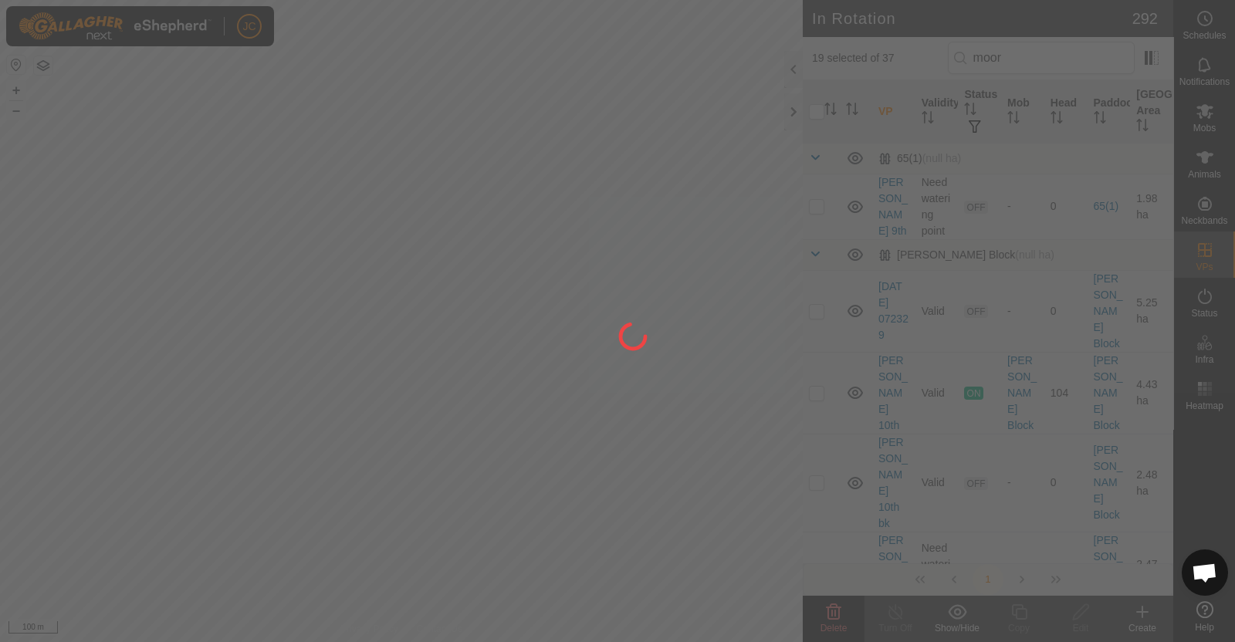
checkbox input "false"
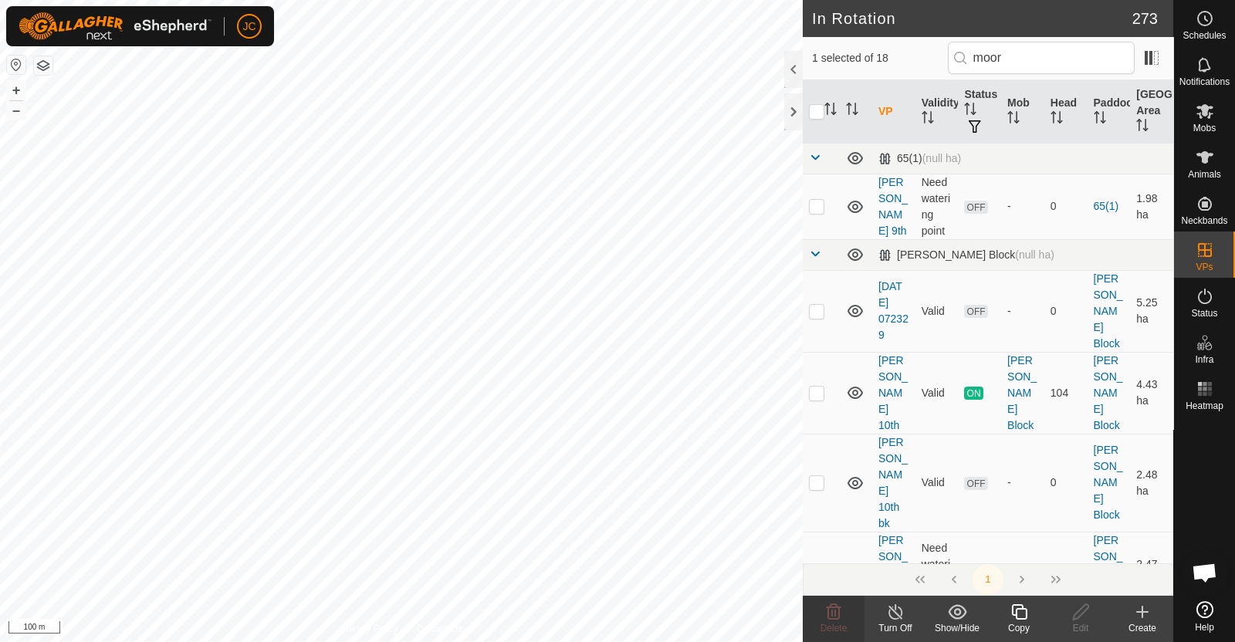
click at [899, 608] on div "Turn Off" at bounding box center [895, 628] width 62 height 14
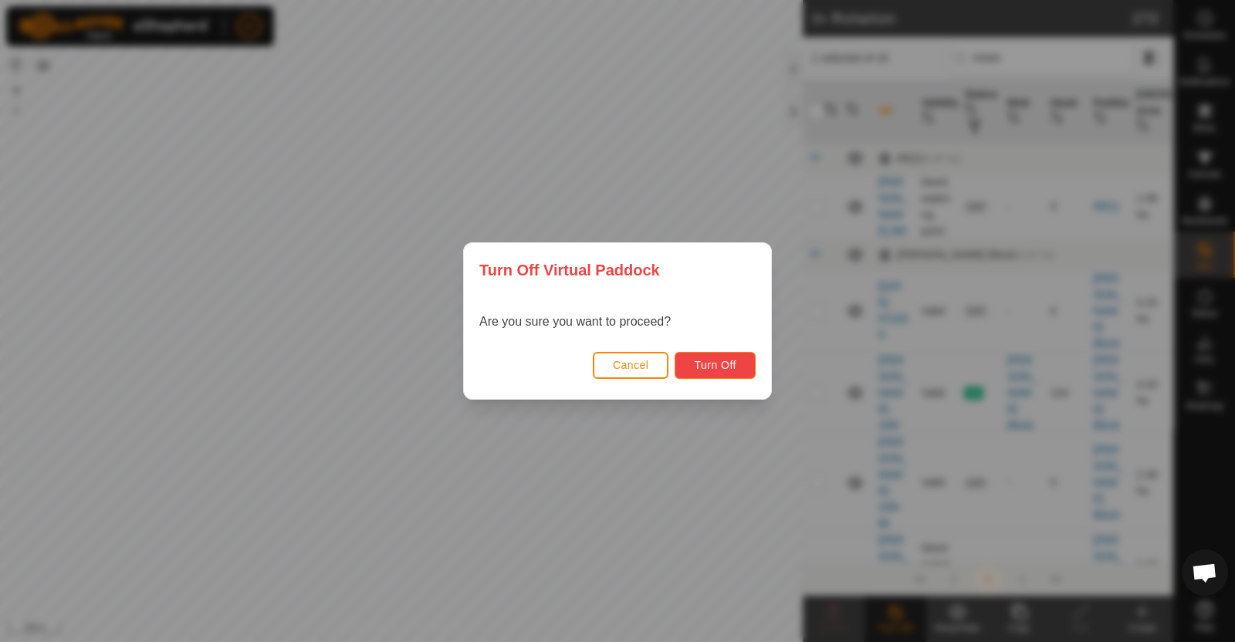
click at [683, 359] on button "Turn Off" at bounding box center [715, 365] width 81 height 27
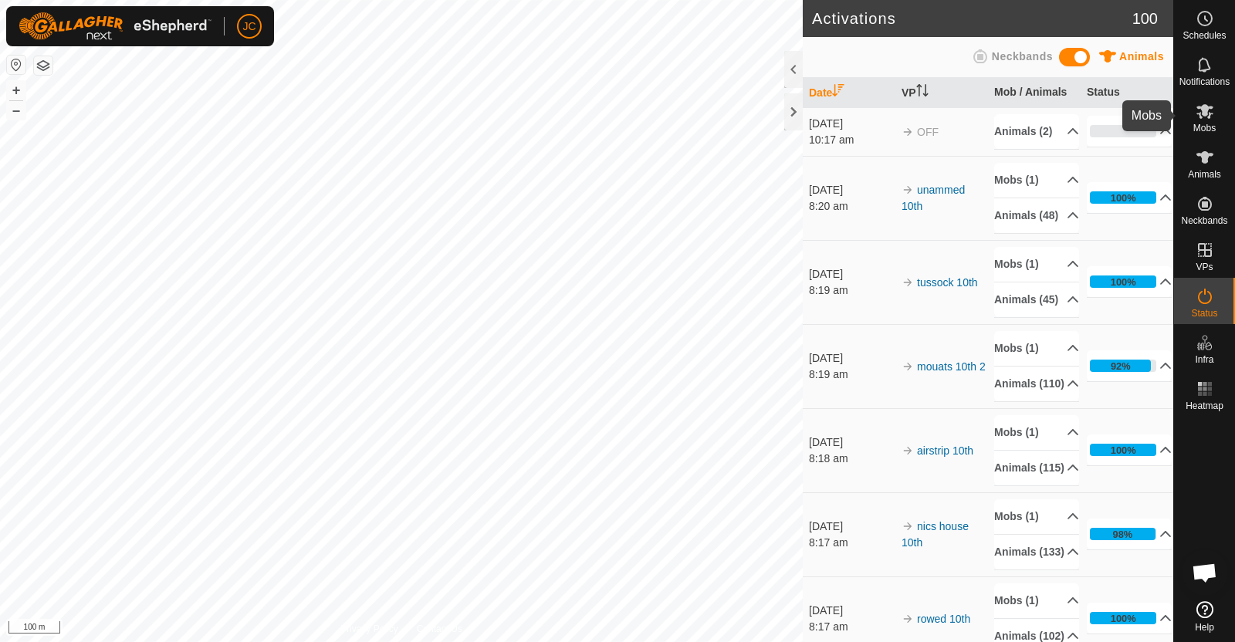
click at [1209, 110] on icon at bounding box center [1204, 111] width 19 height 19
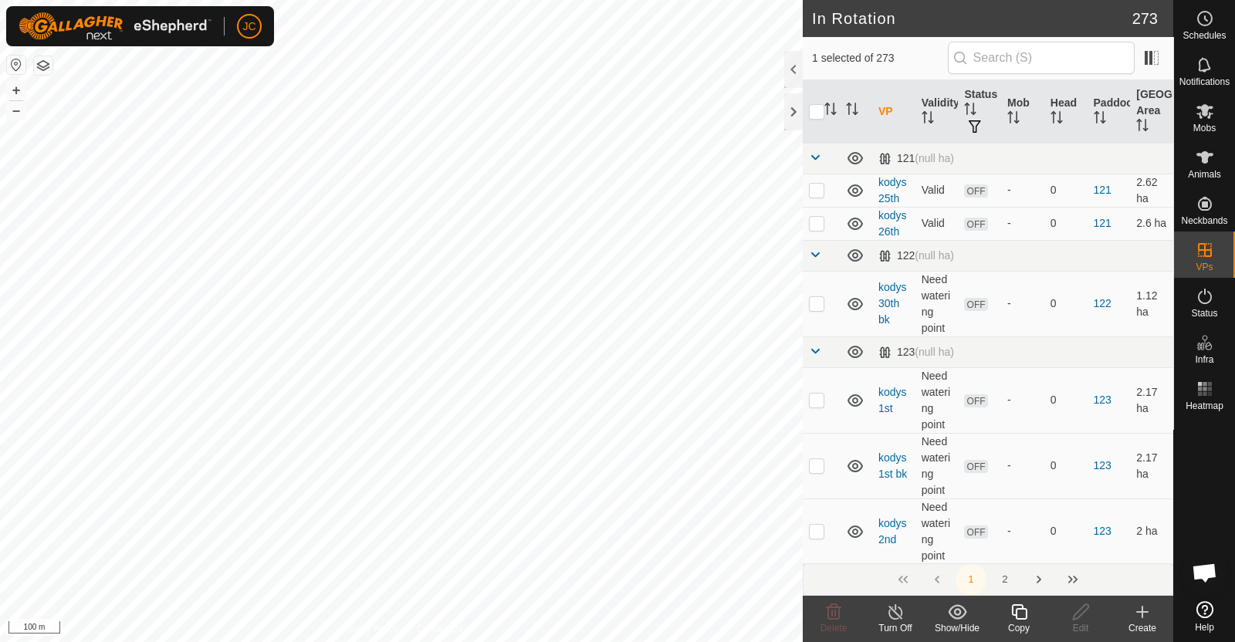
click at [888, 113] on th "VP" at bounding box center [893, 111] width 43 height 63
click at [893, 113] on icon "Activate to sort" at bounding box center [899, 109] width 12 height 12
click at [833, 105] on icon "Activate to sort" at bounding box center [830, 109] width 12 height 12
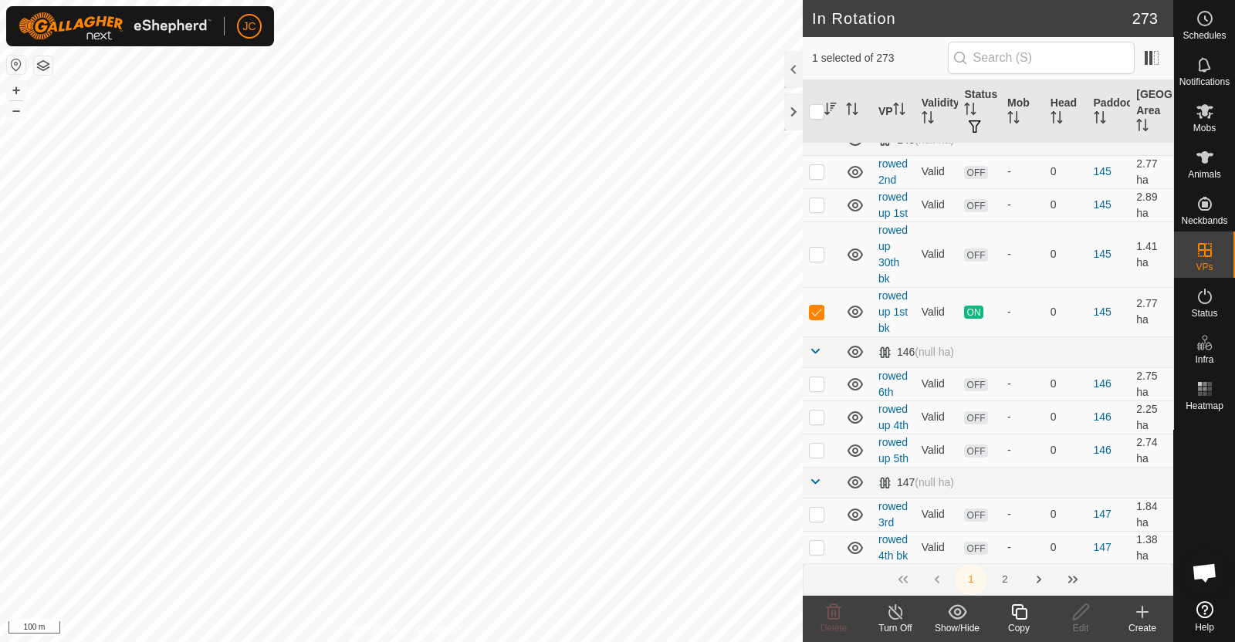
scroll to position [2193, 0]
click at [1208, 117] on icon at bounding box center [1204, 111] width 17 height 15
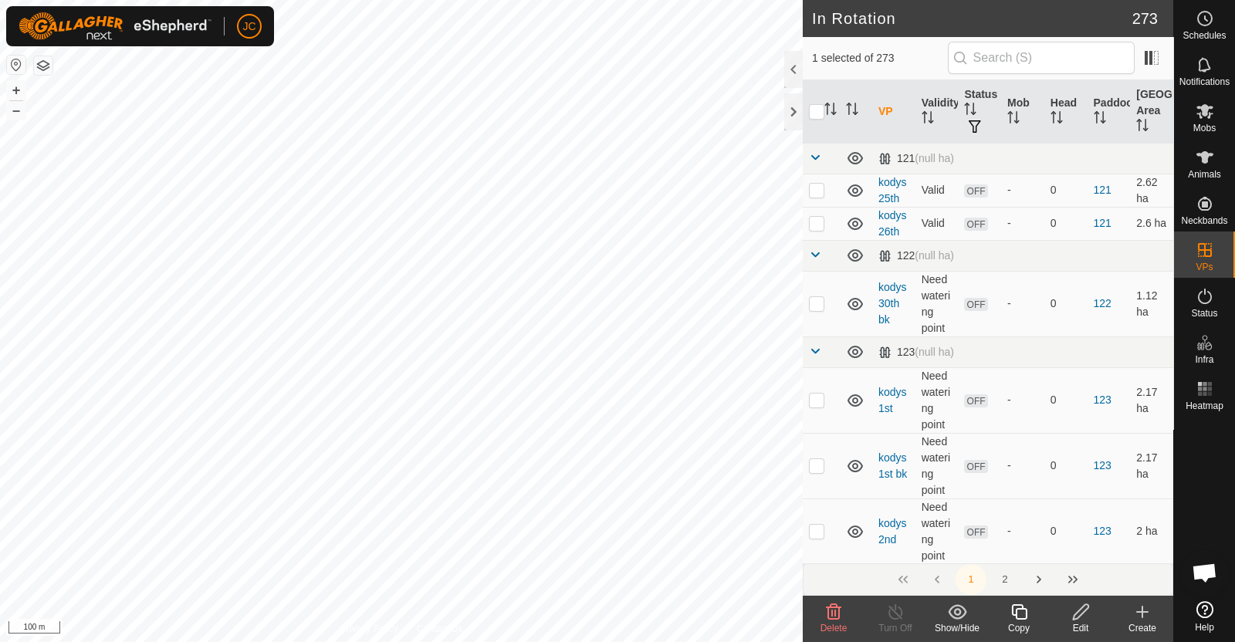
checkbox input "true"
checkbox input "false"
click at [899, 608] on icon at bounding box center [895, 612] width 19 height 19
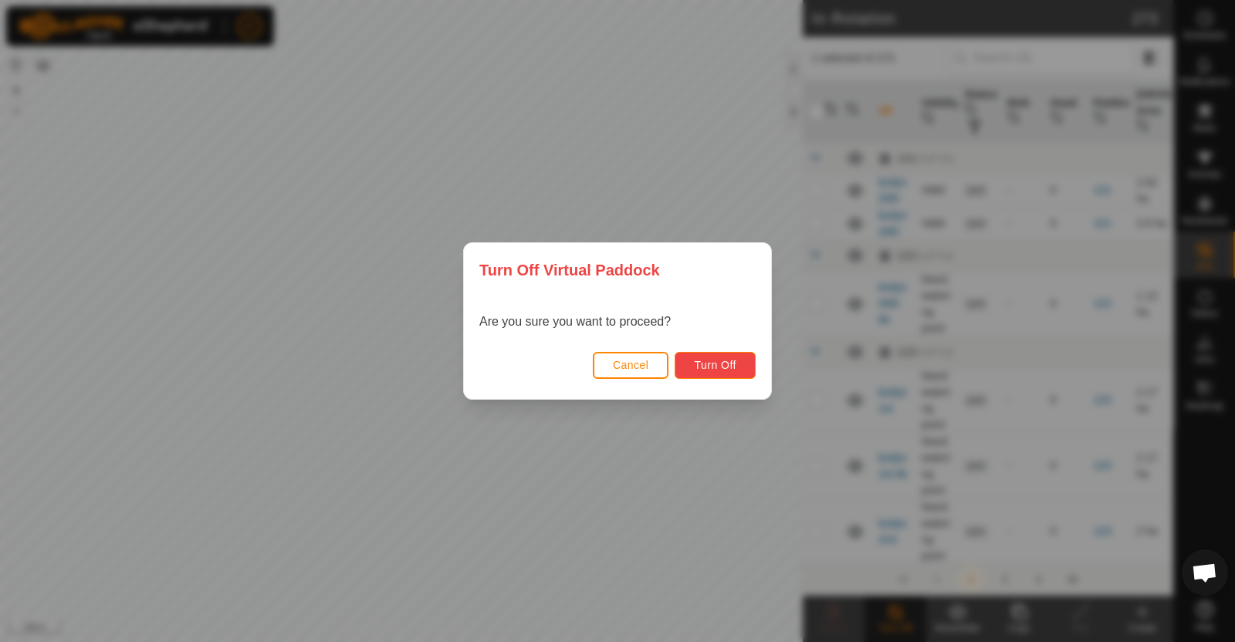
click at [718, 356] on button "Turn Off" at bounding box center [715, 365] width 81 height 27
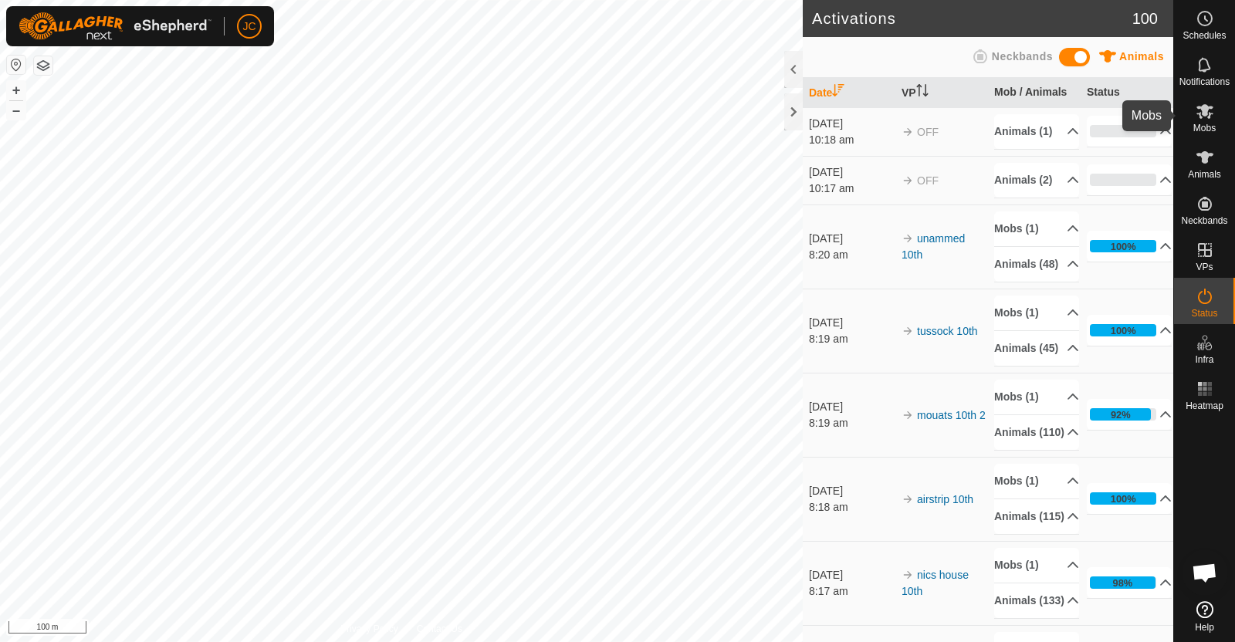
click at [1213, 117] on es-mob-svg-icon at bounding box center [1205, 111] width 28 height 25
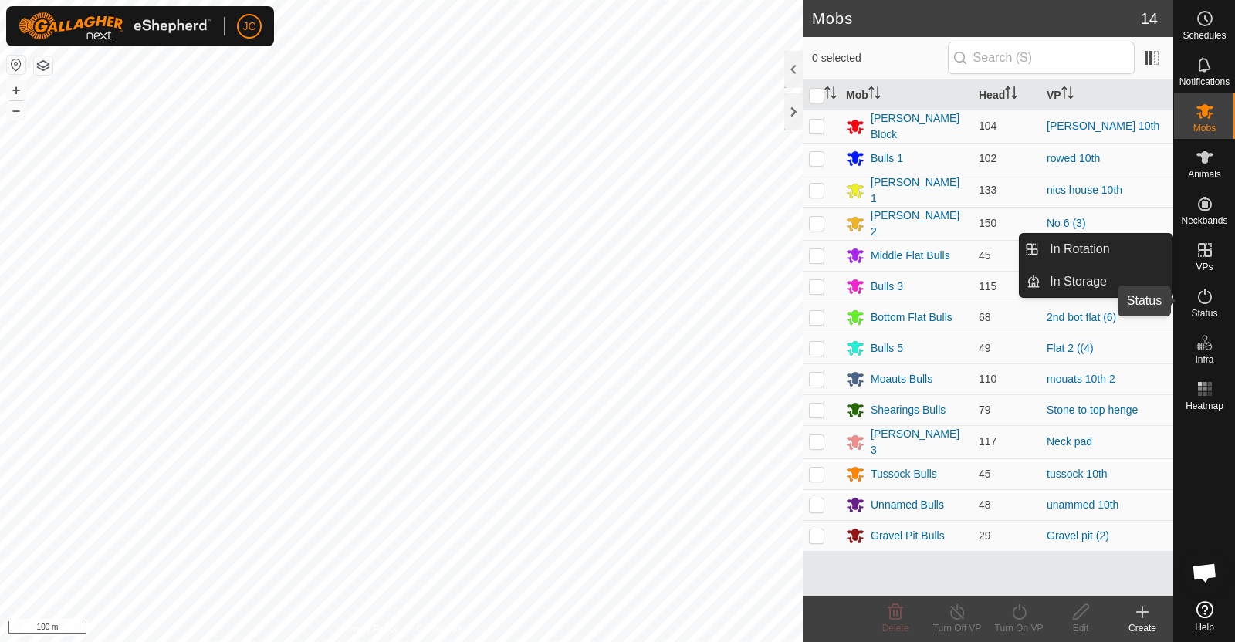
drag, startPoint x: 1214, startPoint y: 301, endPoint x: 1234, endPoint y: 110, distance: 191.7
click at [1213, 301] on es-activation-svg-icon at bounding box center [1205, 296] width 28 height 25
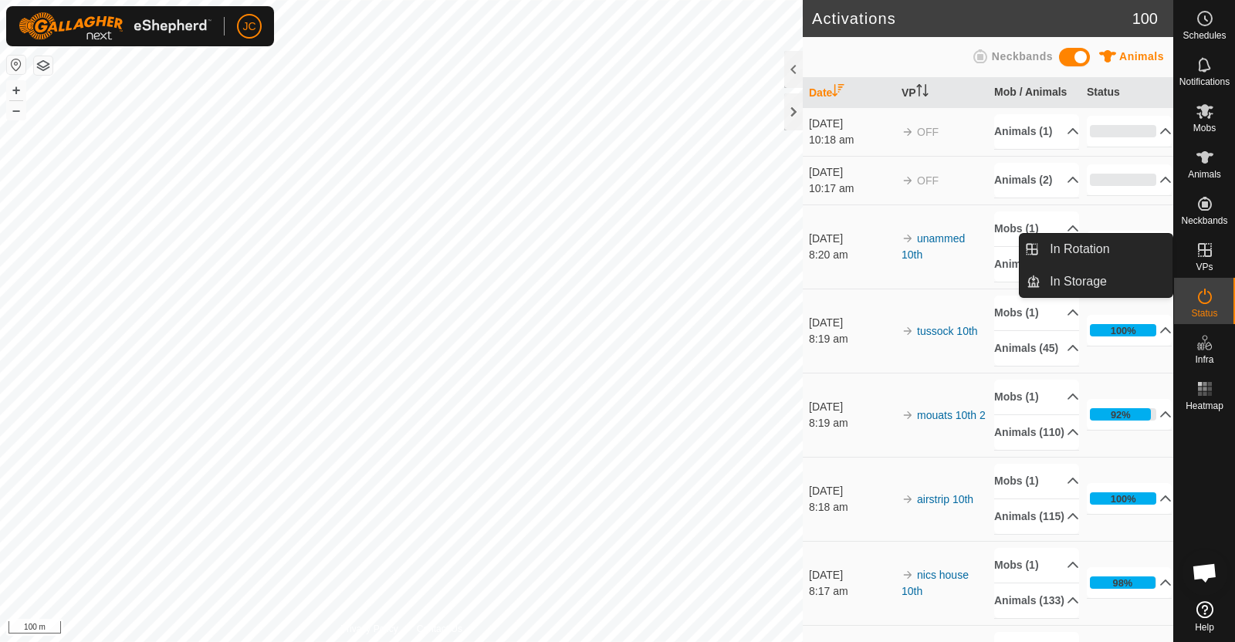
click at [1209, 256] on icon at bounding box center [1205, 250] width 14 height 14
click at [1134, 255] on link "In Rotation" at bounding box center [1106, 249] width 132 height 31
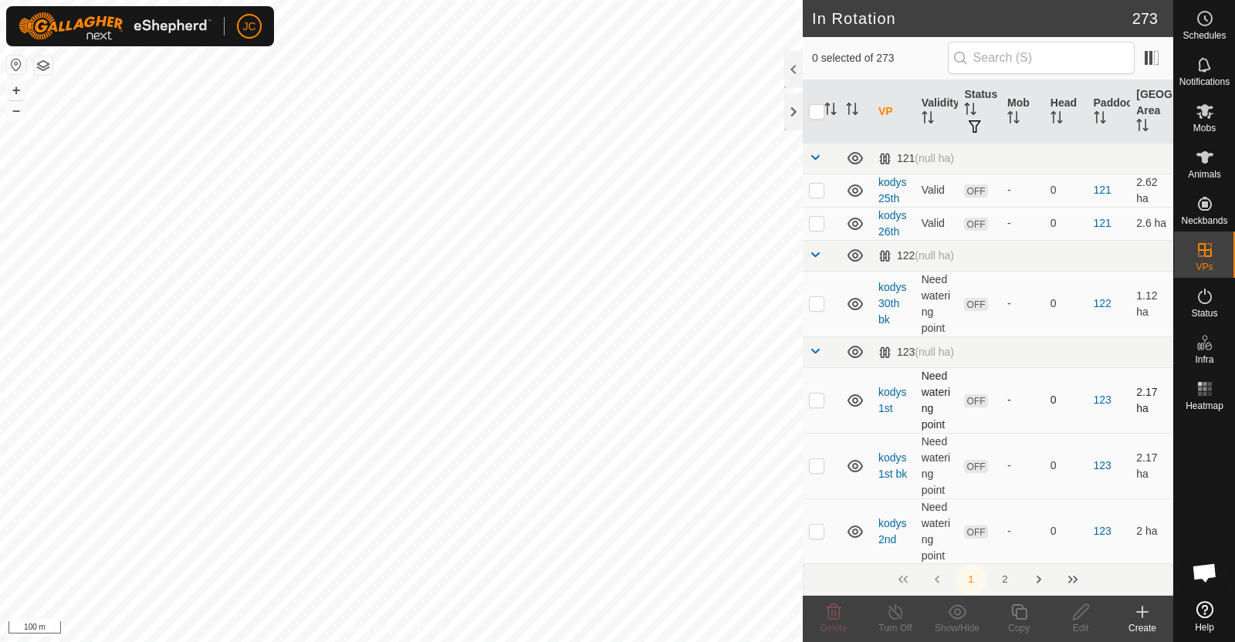
checkbox input "true"
click at [507, 298] on div "rowed 25th Status: OFF Type: Inclusion Zone + – ⇧ i 100 m" at bounding box center [401, 321] width 803 height 642
checkbox input "true"
click at [452, 291] on div "rowed up 27th Status: OFF Type: Inclusion Zone + – ⇧ i 100 m" at bounding box center [401, 321] width 803 height 642
checkbox input "true"
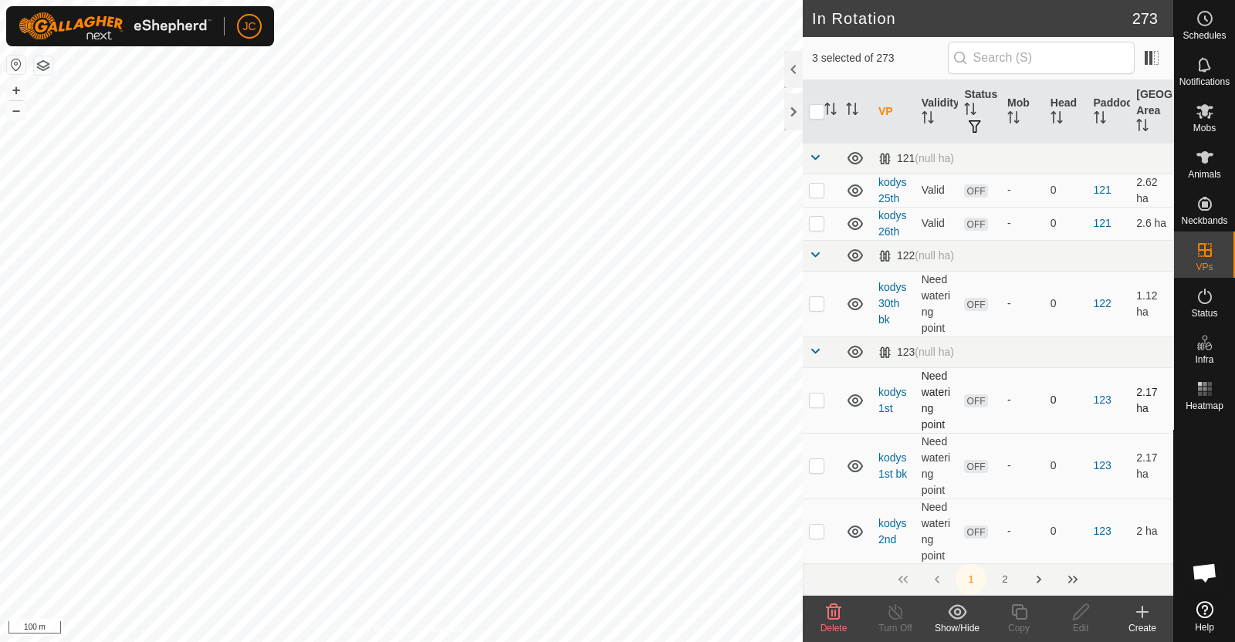
click at [386, 277] on div "rowed up 28th bk Status: OFF Type: Inclusion Zone + – ⇧ i 100 m" at bounding box center [401, 321] width 803 height 642
checkbox input "true"
click at [307, 262] on div "rowed up 29th Status: OFF Type: Inclusion Zone + – ⇧ i 100 m" at bounding box center [401, 321] width 803 height 642
checkbox input "true"
click at [328, 201] on div "rowed up 29th Status: OFF Type: Inclusion Zone + – ⇧ i 100 m" at bounding box center [401, 321] width 803 height 642
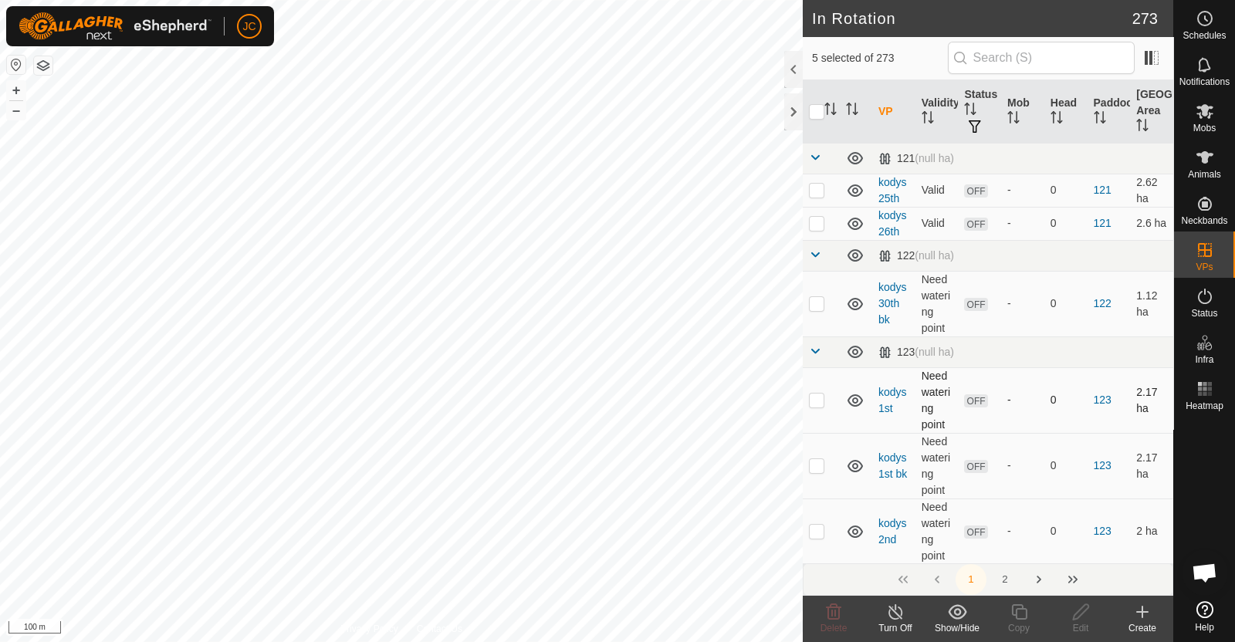
checkbox input "true"
click at [249, 230] on div "rowed up 1st bk Type: Inclusion Zone 0 Animal + – ⇧ i 100 m" at bounding box center [401, 321] width 803 height 642
checkbox input "true"
click at [249, 230] on div "rowed up 1st bk Type: Inclusion Zone 0 Animal + – ⇧ i 100 m" at bounding box center [401, 321] width 803 height 642
checkbox input "false"
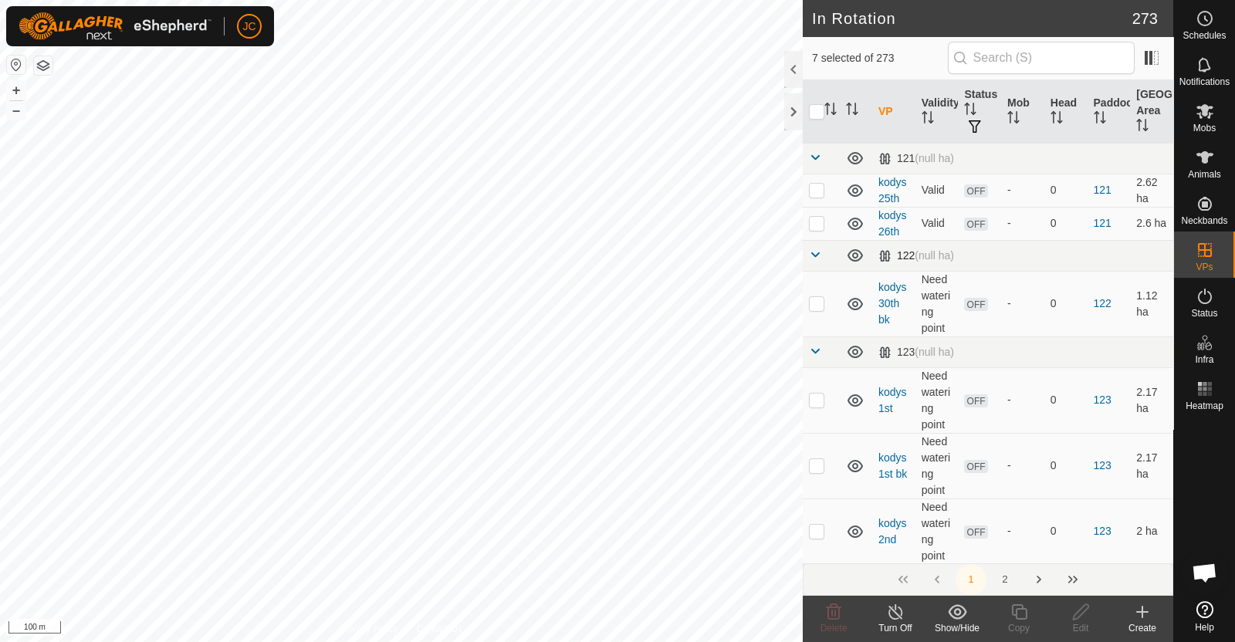
checkbox input "false"
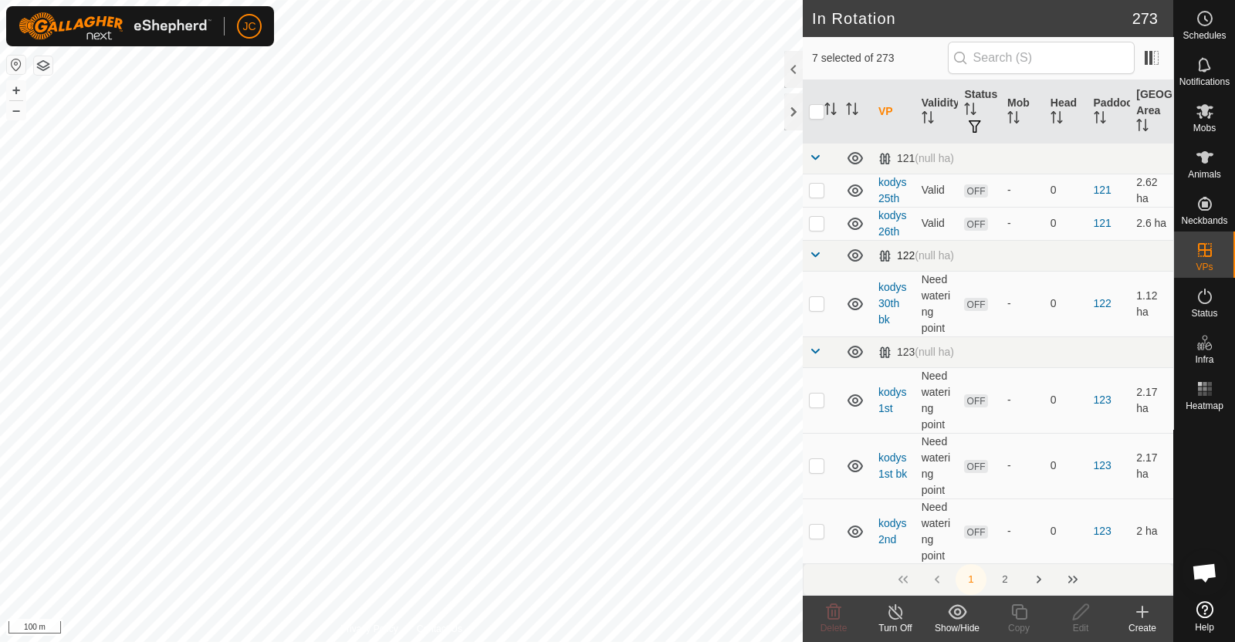
checkbox input "false"
checkbox input "true"
click at [347, 269] on div "rowed 3rd Status: OFF Type: Inclusion Zone + – ⇧ i 100 m" at bounding box center [401, 321] width 803 height 642
checkbox input "true"
click at [387, 270] on div "rowed up 30th bk Status: OFF Type: Inclusion Zone + – ⇧ i 100 m" at bounding box center [401, 321] width 803 height 642
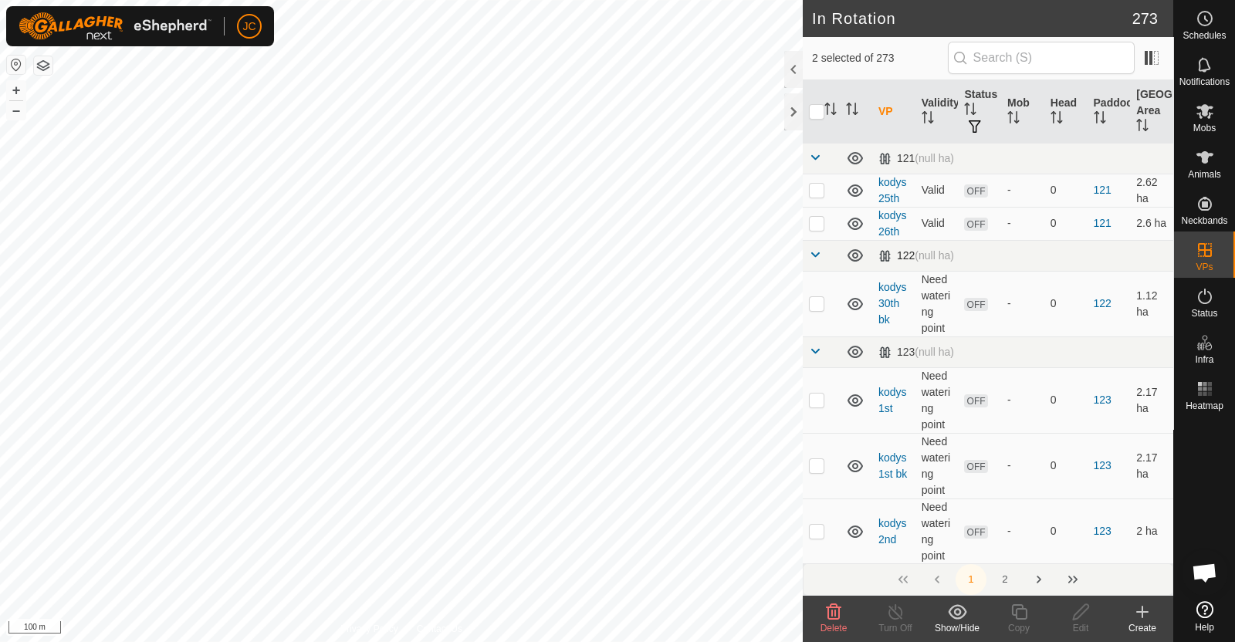
checkbox input "true"
click at [468, 291] on div "rowed up 29th Status: OFF Type: Inclusion Zone + – ⇧ i 100 m" at bounding box center [401, 321] width 803 height 642
checkbox input "true"
click at [488, 284] on div "rowed up 27th Status: OFF Type: Inclusion Zone + – ⇧ i 100 m" at bounding box center [401, 321] width 803 height 642
checkbox input "true"
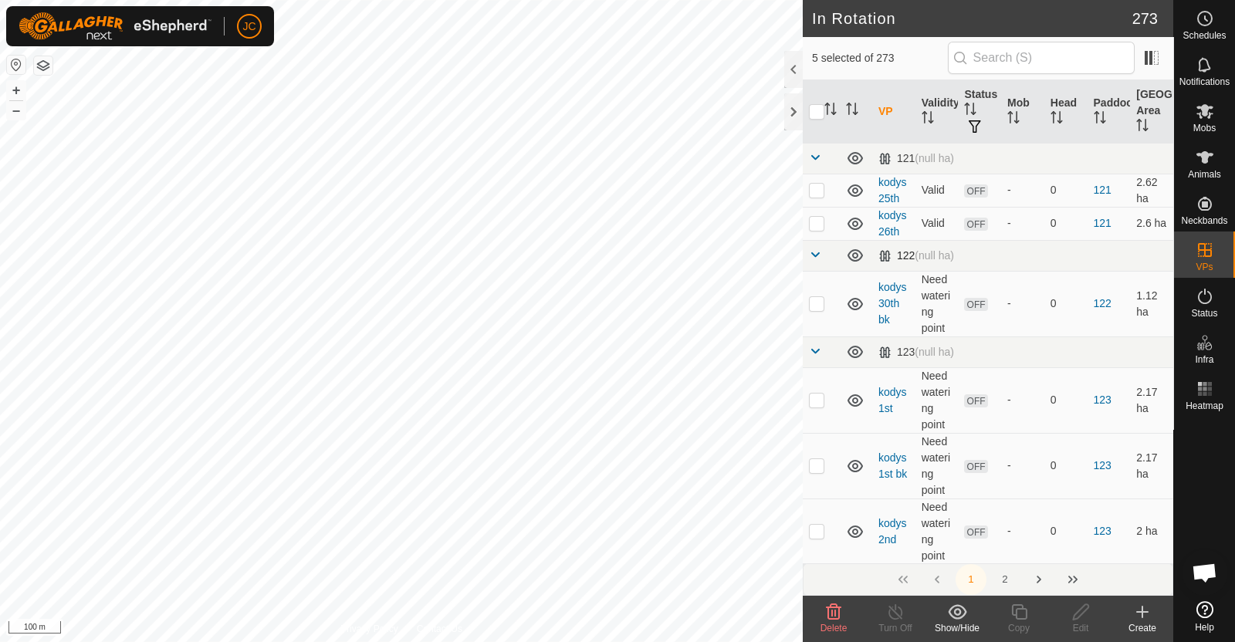
click at [537, 287] on div "rowed up 27th Status: OFF Type: Inclusion Zone + – ⇧ i 100 m" at bounding box center [401, 321] width 803 height 642
click at [830, 608] on span "Delete" at bounding box center [833, 628] width 27 height 11
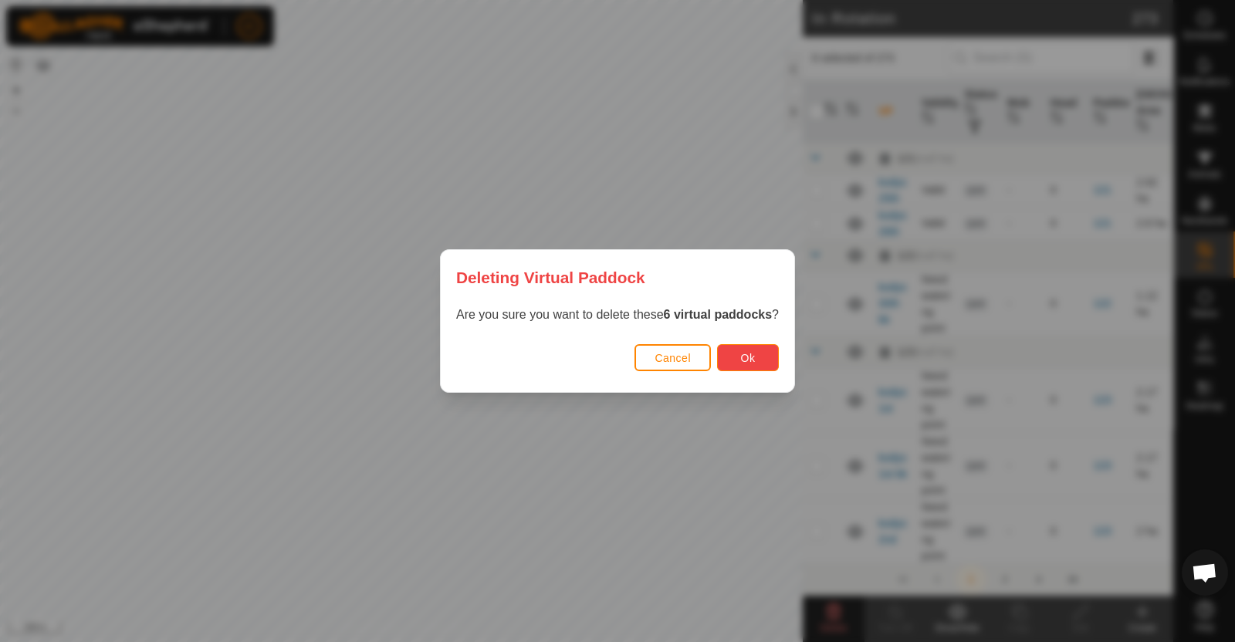
click at [743, 360] on span "Ok" at bounding box center [748, 358] width 15 height 12
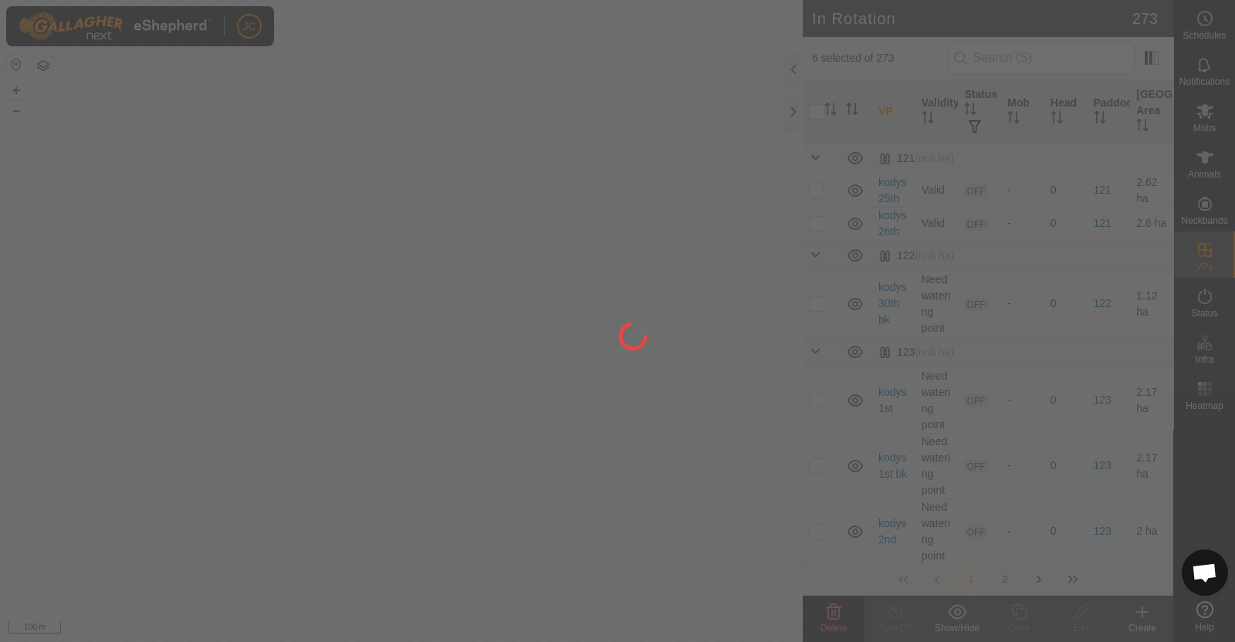
checkbox input "false"
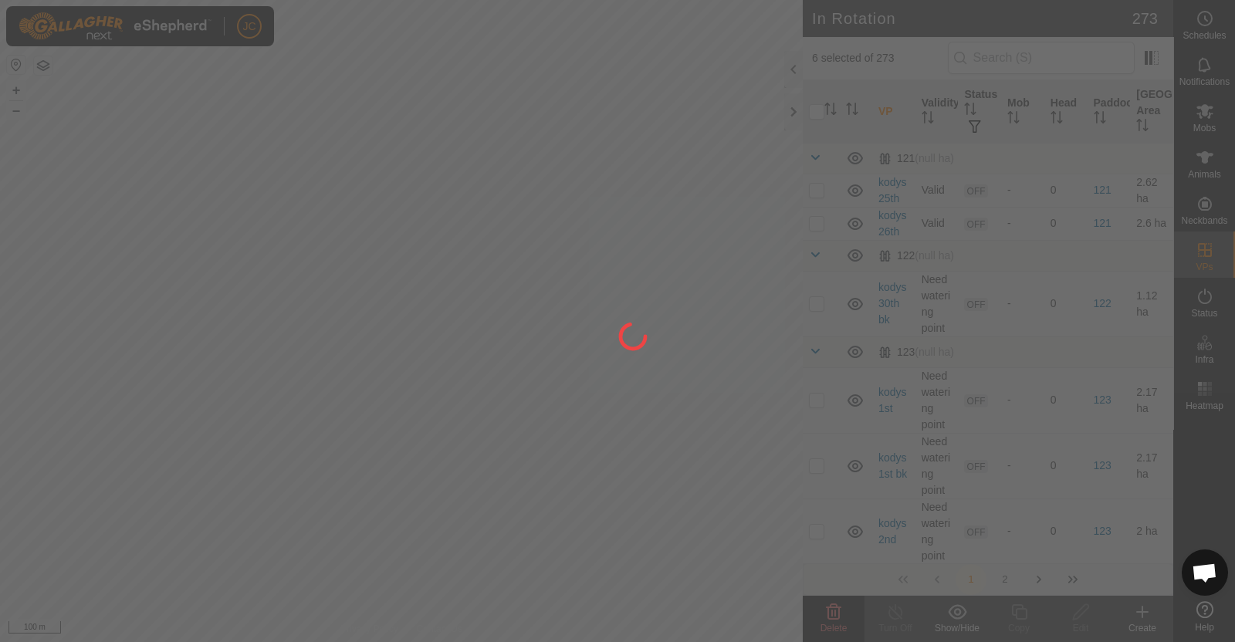
checkbox input "false"
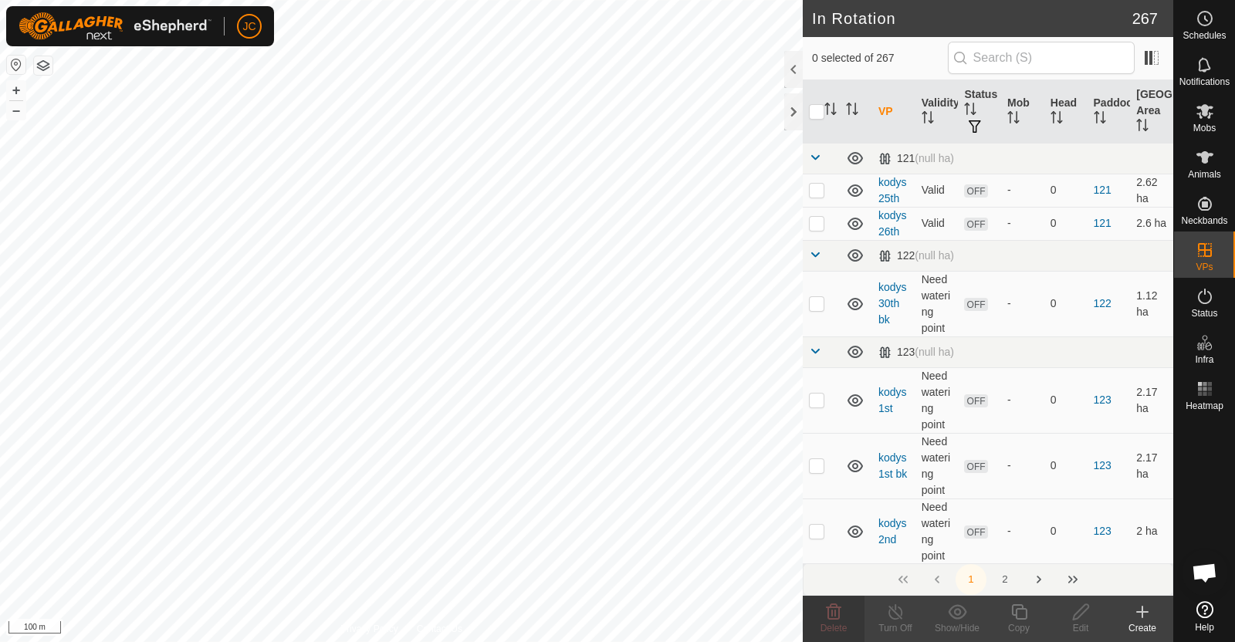
checkbox input "true"
click at [502, 242] on div "rowed 26th Status: OFF Type: Inclusion Zone + – ⇧ i 100 m" at bounding box center [401, 321] width 803 height 642
click at [505, 245] on div "rowed 26th Status: OFF Type: Inclusion Zone + – ⇧ i 100 m" at bounding box center [401, 321] width 803 height 642
click at [441, 249] on div "rowed 26th Status: OFF Type: Inclusion Zone + – ⇧ i 100 m" at bounding box center [401, 321] width 803 height 642
checkbox input "true"
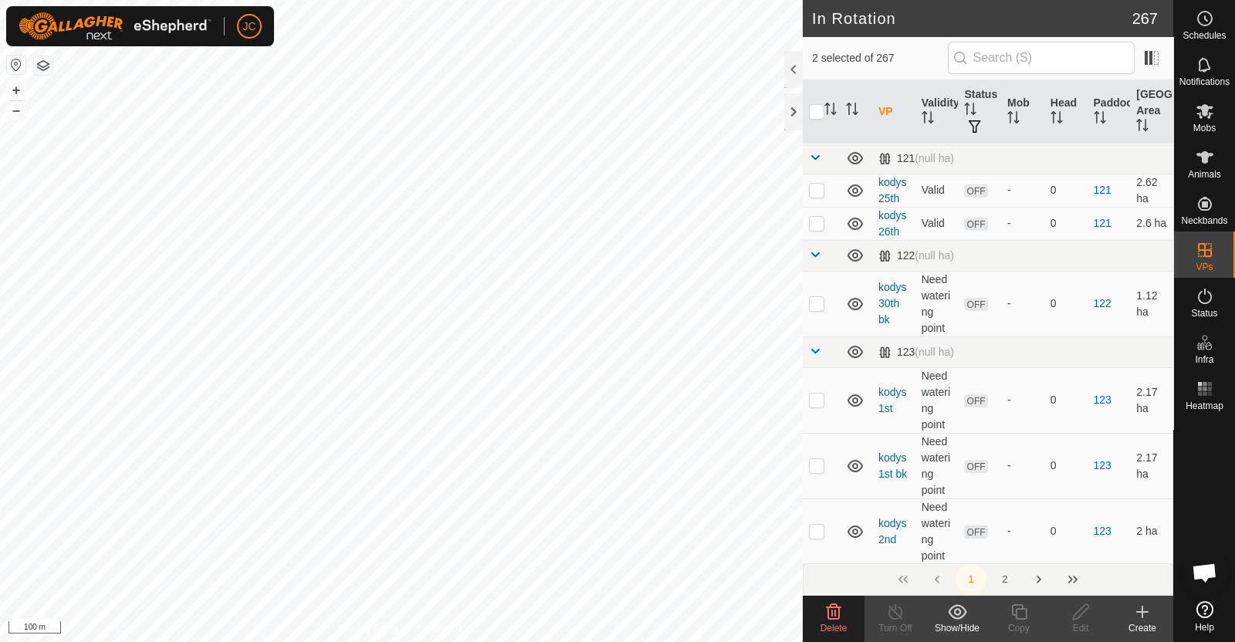
click at [384, 252] on div "rowed up 28th bk Status: OFF Type: Inclusion Zone + – ⇧ i 100 m" at bounding box center [401, 321] width 803 height 642
checkbox input "true"
click at [346, 309] on div "rowed up 30th Status: OFF Type: Inclusion Zone + – ⇧ i 100 m" at bounding box center [401, 321] width 803 height 642
checkbox input "true"
click at [306, 409] on div "rowed up 4th Status: OFF Type: Inclusion Zone + – ⇧ i 100 m" at bounding box center [401, 321] width 803 height 642
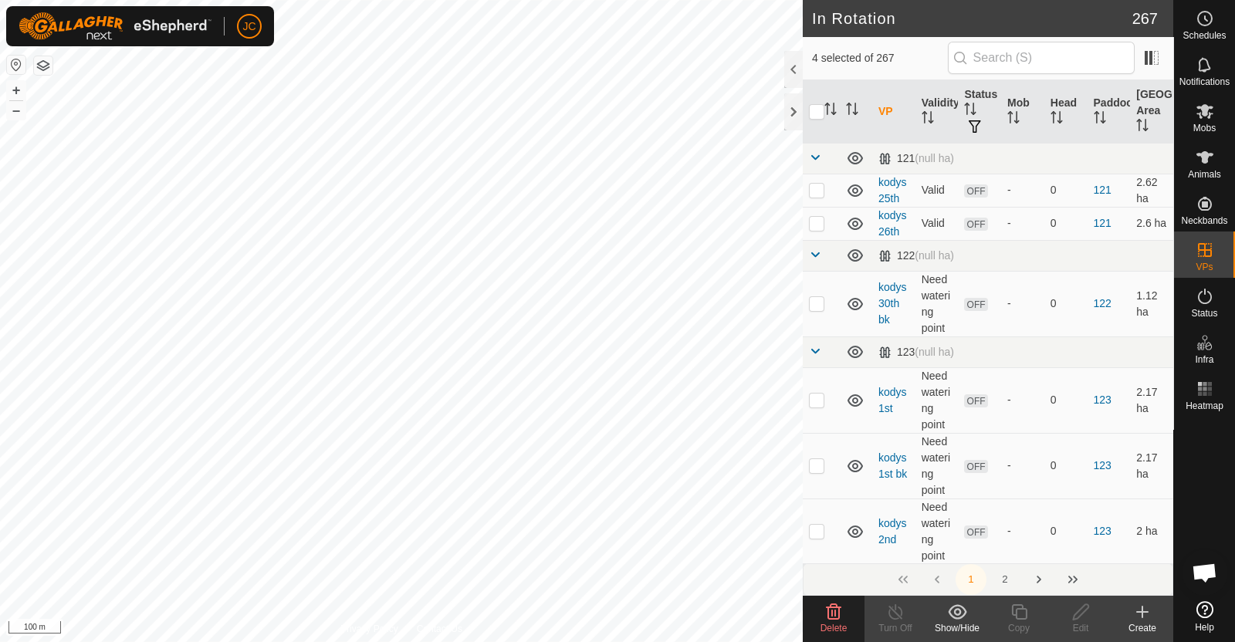
checkbox input "true"
click at [832, 608] on icon at bounding box center [834, 611] width 15 height 15
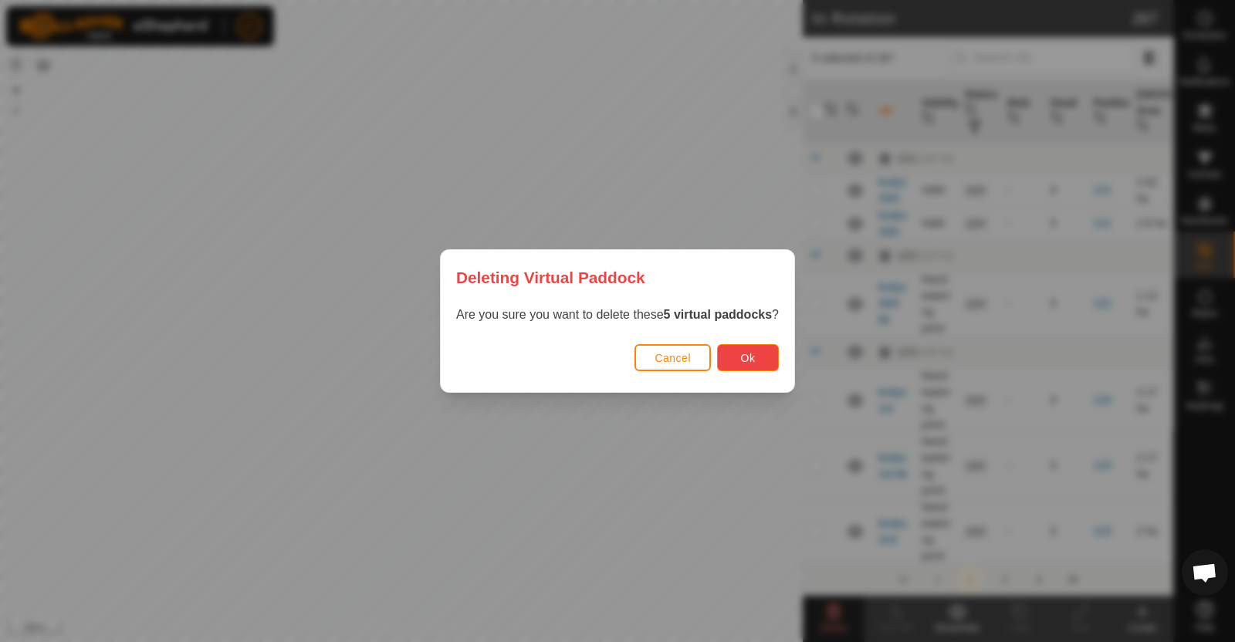
click at [749, 369] on button "Ok" at bounding box center [748, 357] width 62 height 27
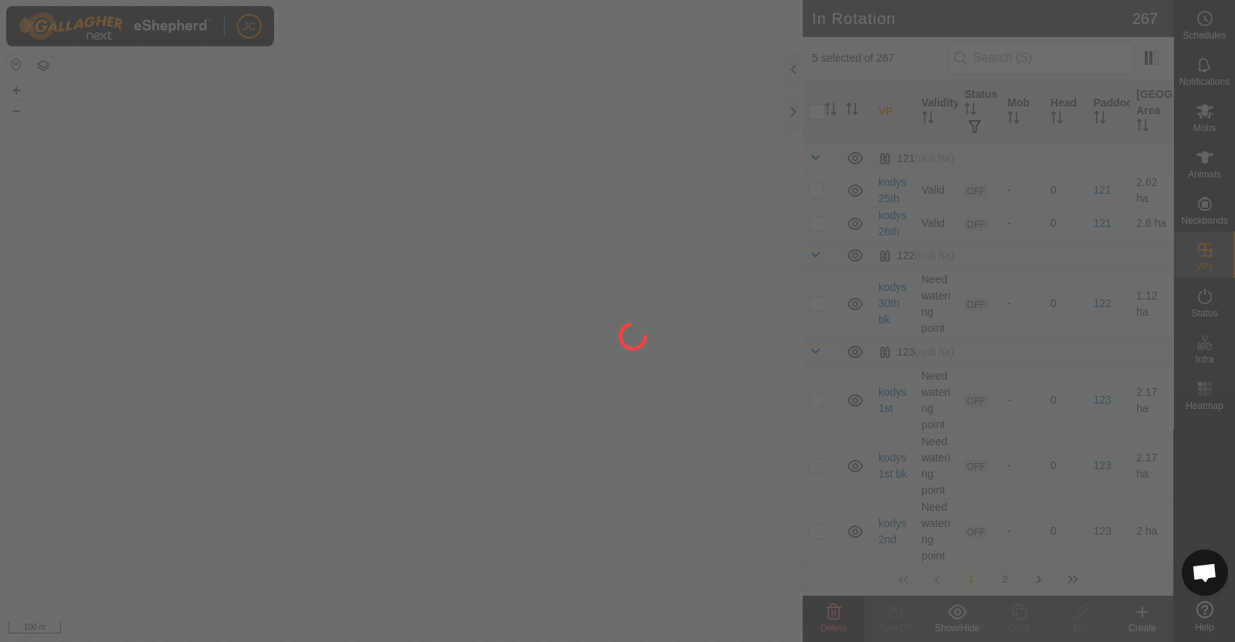
checkbox input "false"
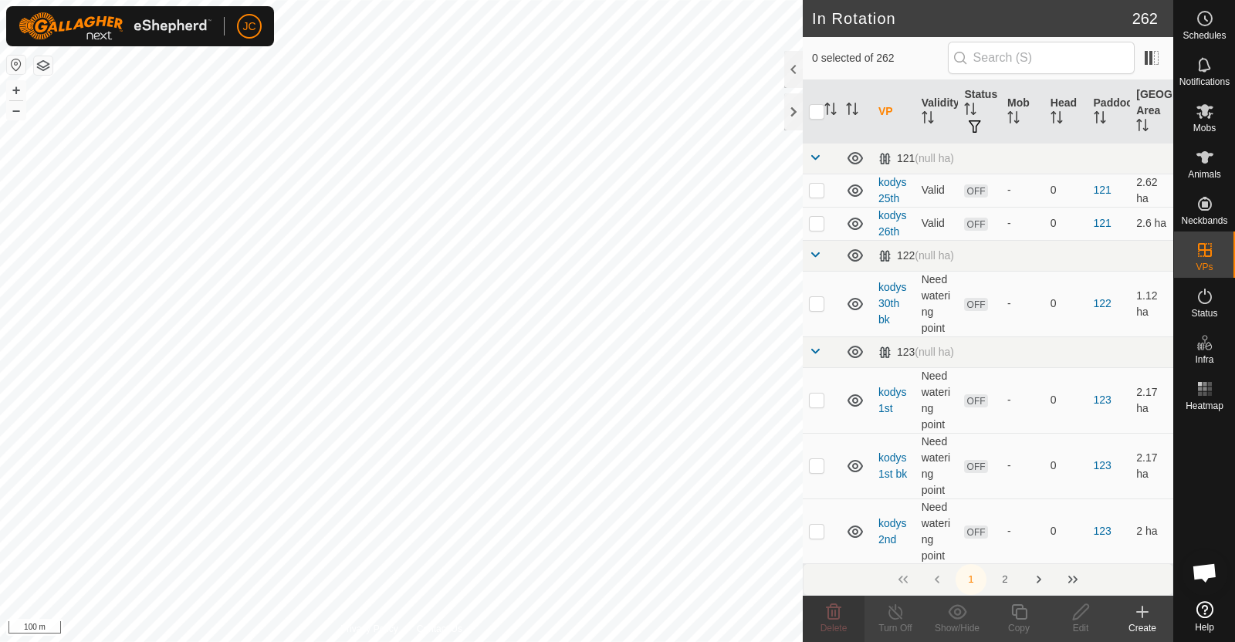
click at [644, 310] on div "rowed up 5th Status: OFF Type: Inclusion Zone + – ⇧ i 100 m" at bounding box center [401, 321] width 803 height 642
checkbox input "true"
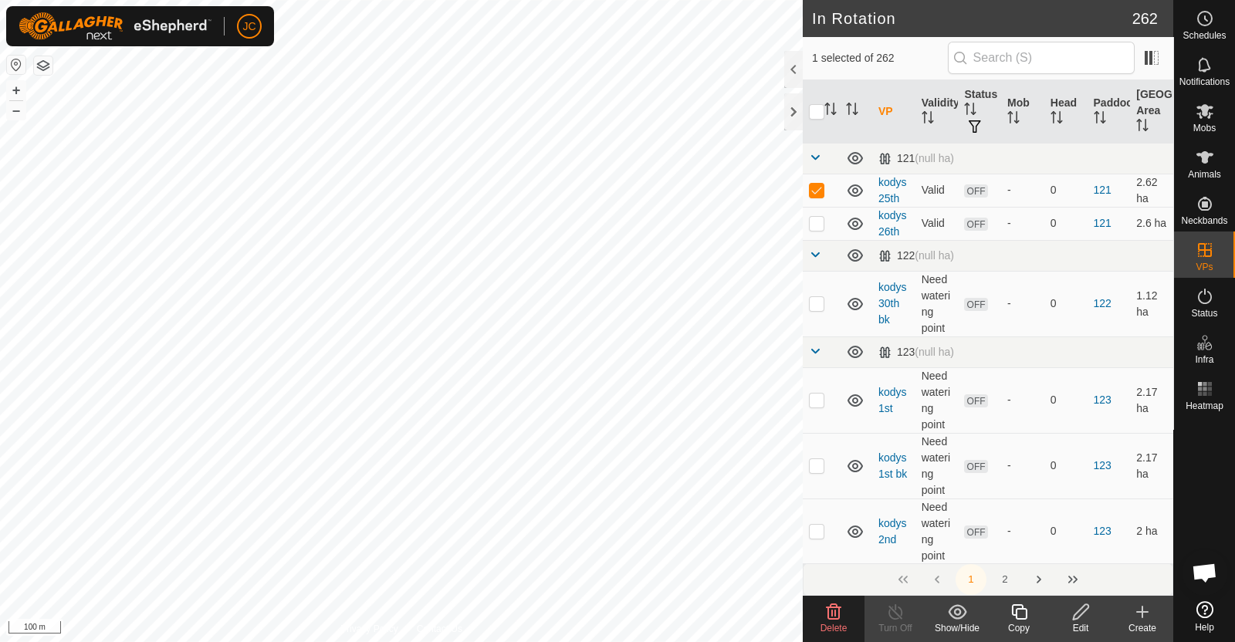
click at [545, 302] on div "kodys 25th Status: OFF Type: Inclusion Zone + – ⇧ i 100 m" at bounding box center [401, 321] width 803 height 642
checkbox input "true"
click at [499, 271] on div "kodys 30th bk Status: OFF Type: Inclusion Zone + – ⇧ i 100 m" at bounding box center [401, 321] width 803 height 642
checkbox input "true"
click at [411, 311] on div "kodys 1st bk Status: OFF Type: Inclusion Zone + – ⇧ i 100 m" at bounding box center [401, 321] width 803 height 642
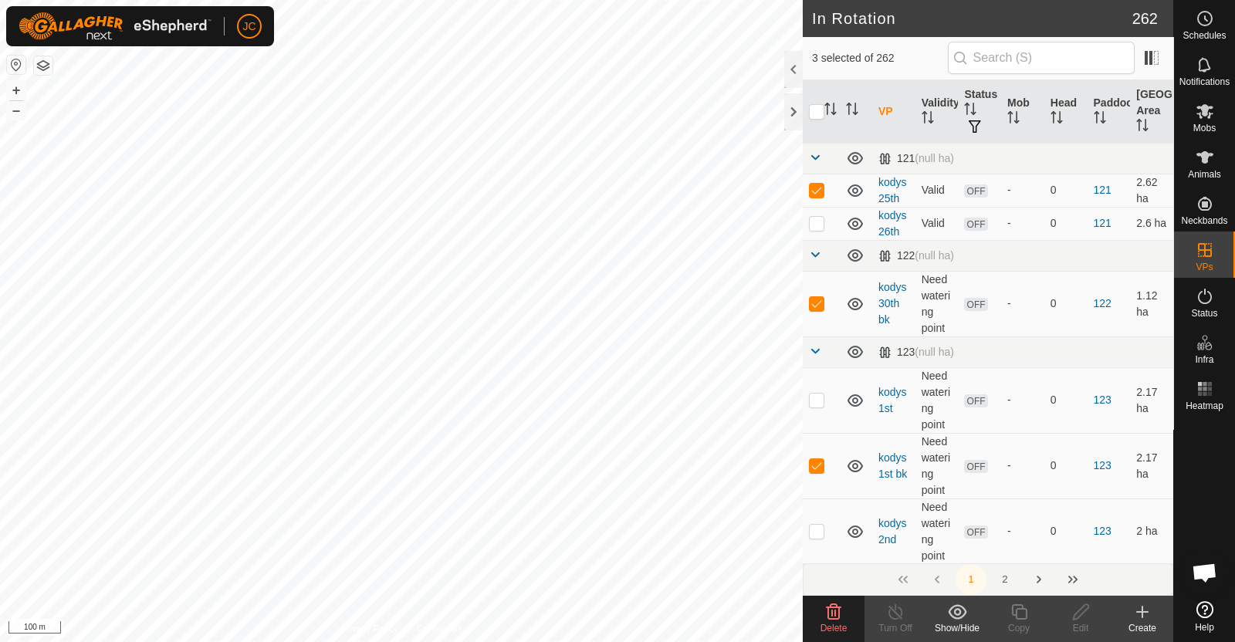
checkbox input "true"
click at [502, 349] on div "kodys 29th Status: OFF Type: Inclusion Zone + – ⇧ i 100 m" at bounding box center [401, 321] width 803 height 642
checkbox input "true"
click at [562, 352] on div "kodys 28th Status: OFF Type: Inclusion Zone + – ⇧ i 100 m" at bounding box center [401, 321] width 803 height 642
checkbox input "true"
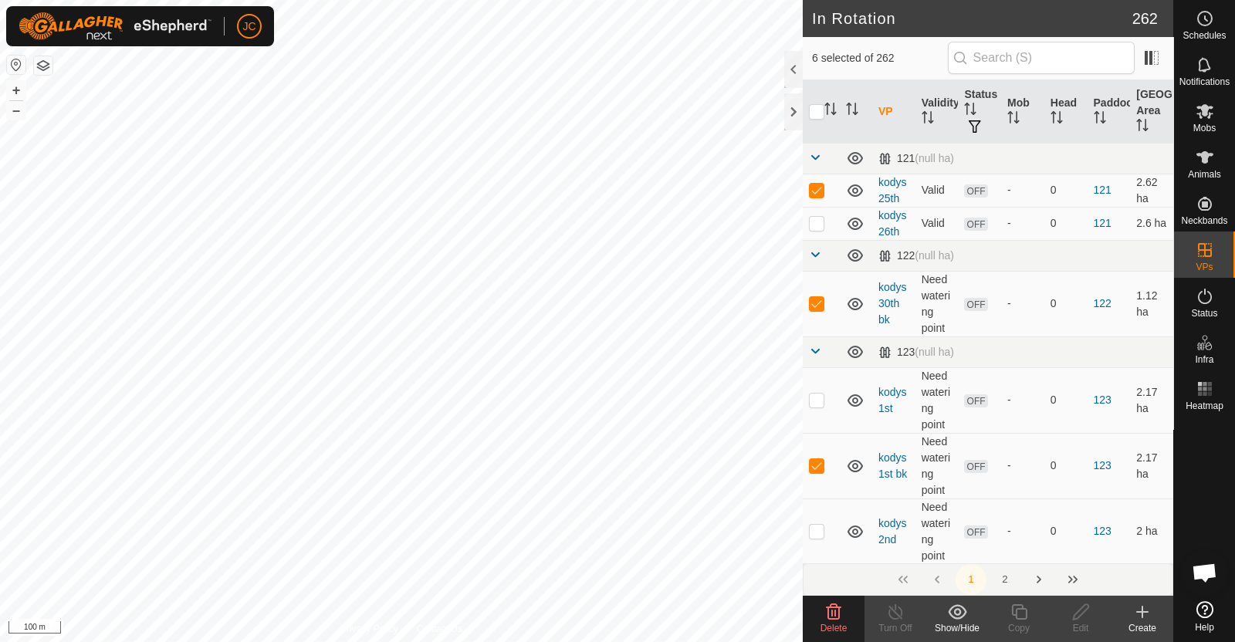
click at [845, 608] on span "Delete" at bounding box center [833, 628] width 27 height 11
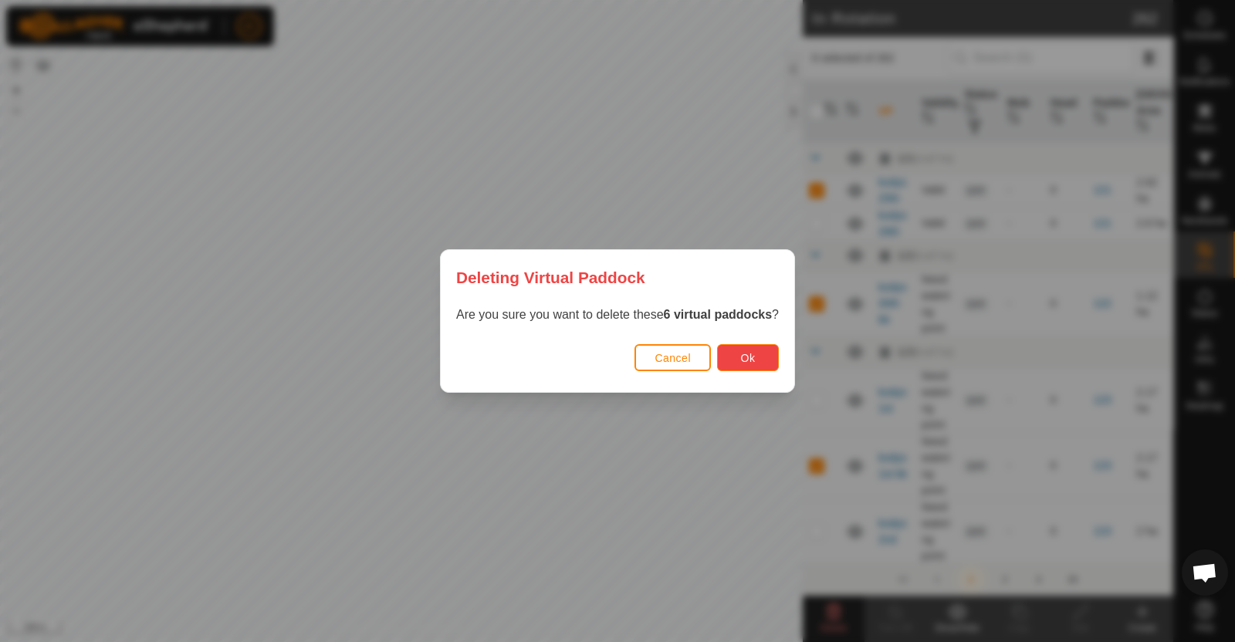
click at [750, 350] on button "Ok" at bounding box center [748, 357] width 62 height 27
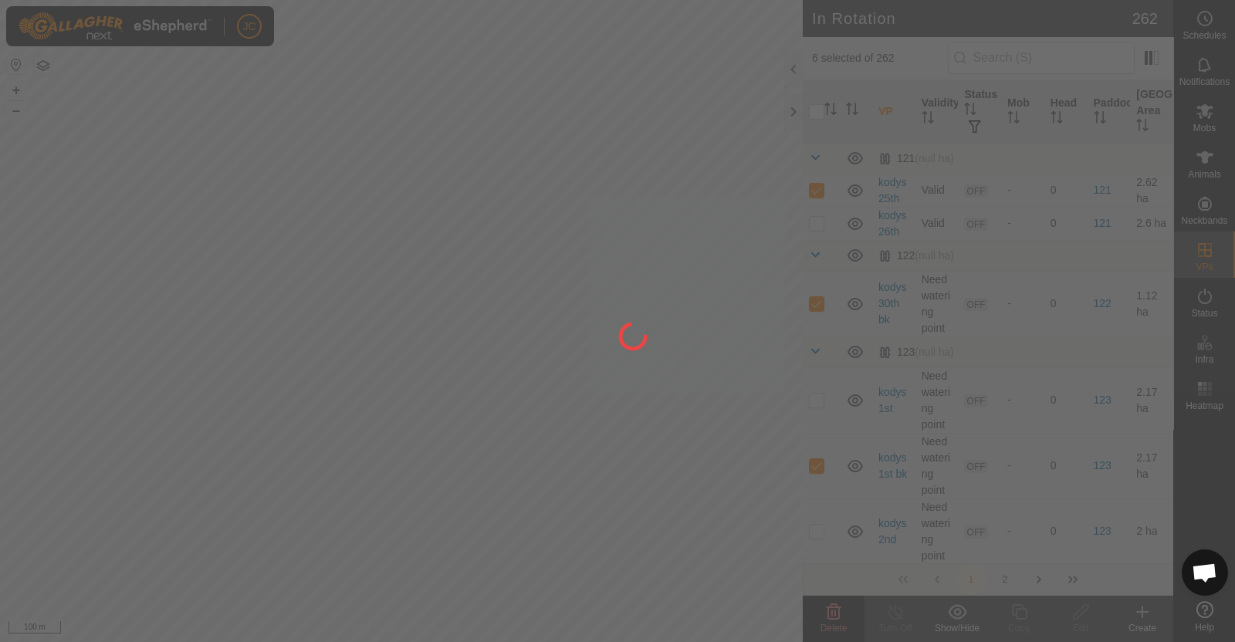
checkbox input "false"
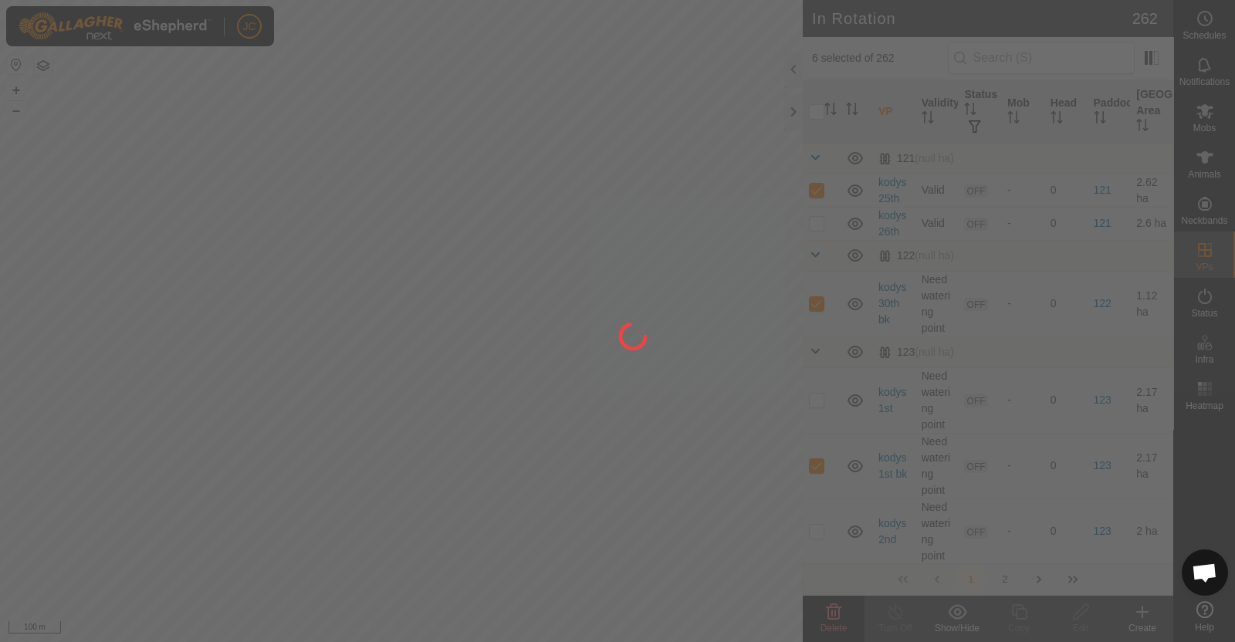
checkbox input "false"
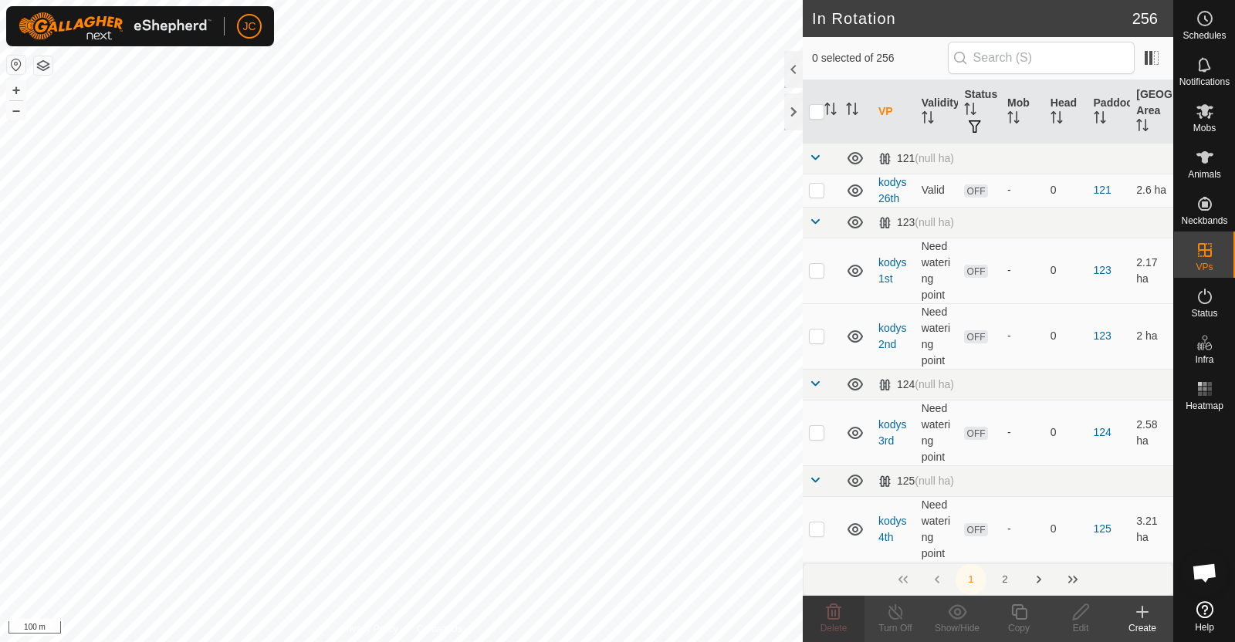
click at [483, 353] on div "kodys 27th Status: OFF Type: Inclusion Zone + – ⇧ i 100 m" at bounding box center [401, 321] width 803 height 642
checkbox input "true"
click at [607, 364] on div "kodys 30th Status: OFF Type: Inclusion Zone + – ⇧ i 100 m" at bounding box center [401, 321] width 803 height 642
checkbox input "true"
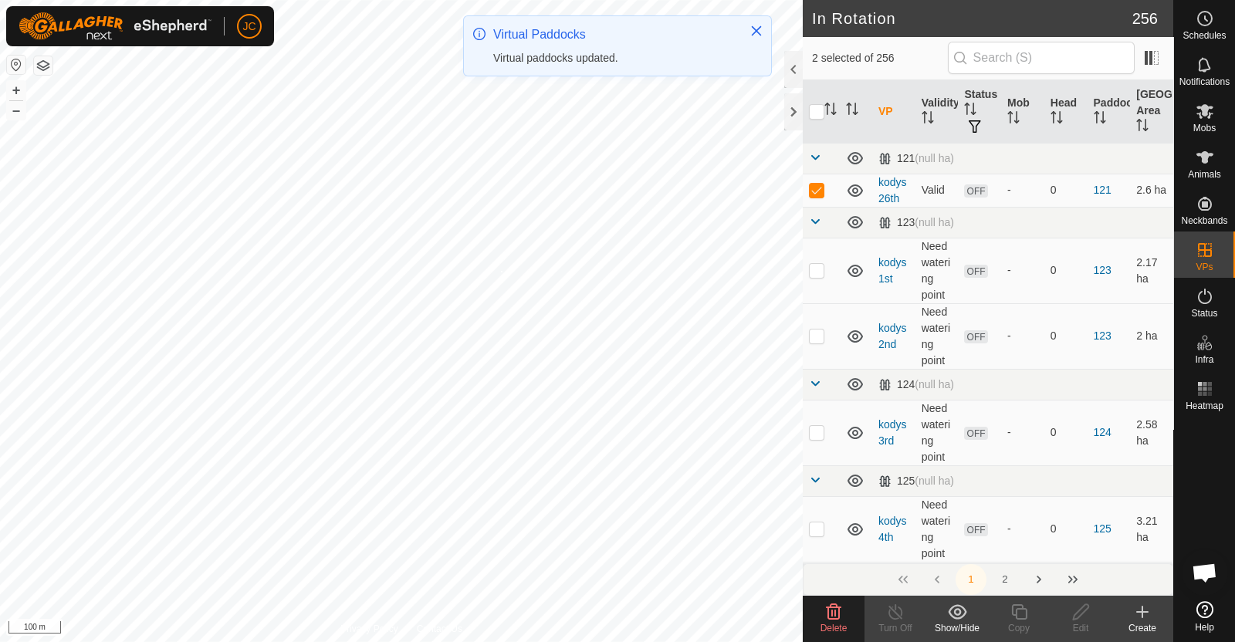
click at [501, 271] on div "kodys 26th Status: OFF Type: Inclusion Zone + – ⇧ i 100 m" at bounding box center [401, 321] width 803 height 642
checkbox input "true"
click at [401, 201] on div "kodys 1st Status: OFF Type: Inclusion Zone + – ⇧ i 100 m" at bounding box center [401, 321] width 803 height 642
checkbox input "true"
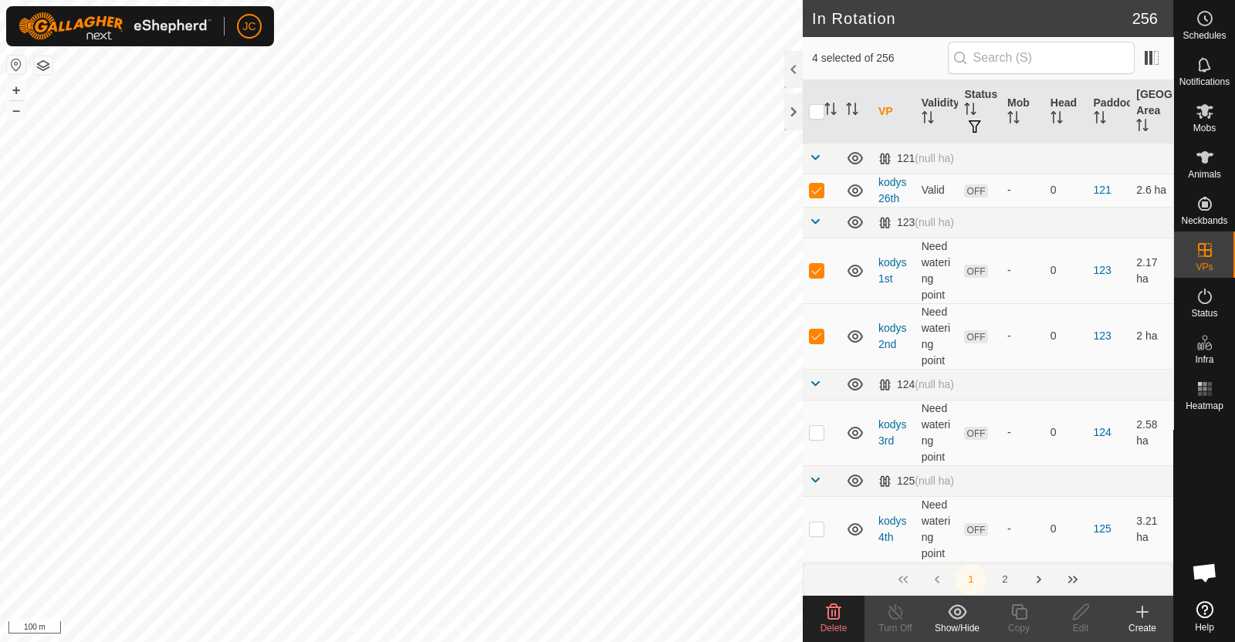
click at [827, 608] on span "Delete" at bounding box center [833, 628] width 27 height 11
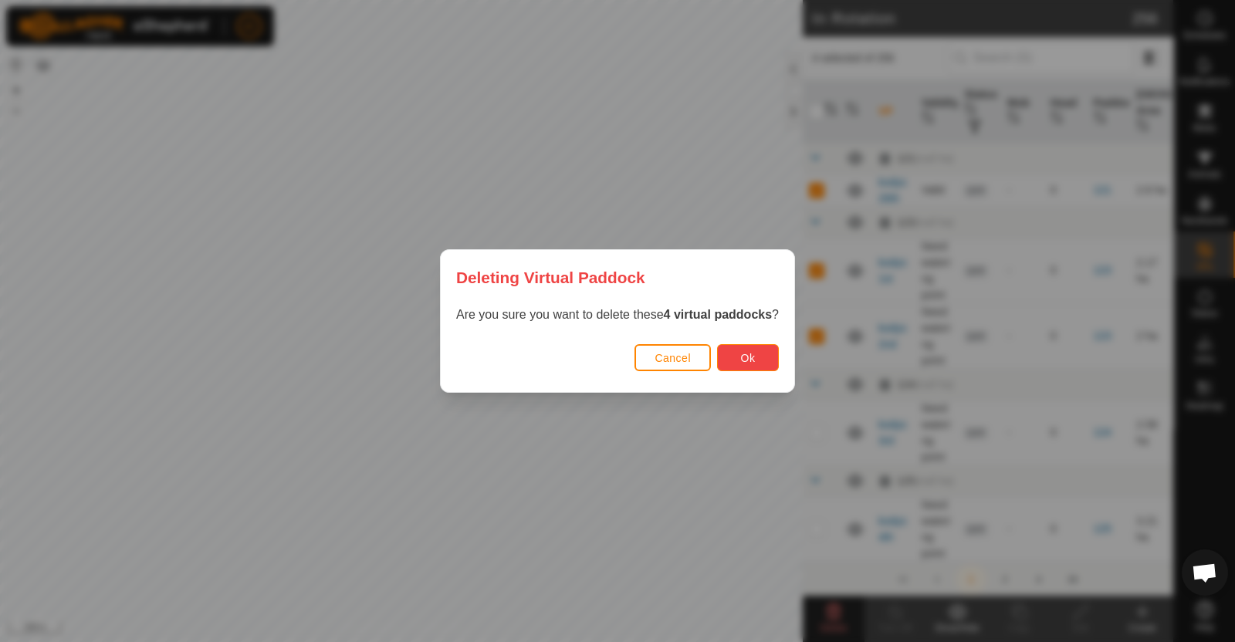
click at [742, 356] on span "Ok" at bounding box center [748, 358] width 15 height 12
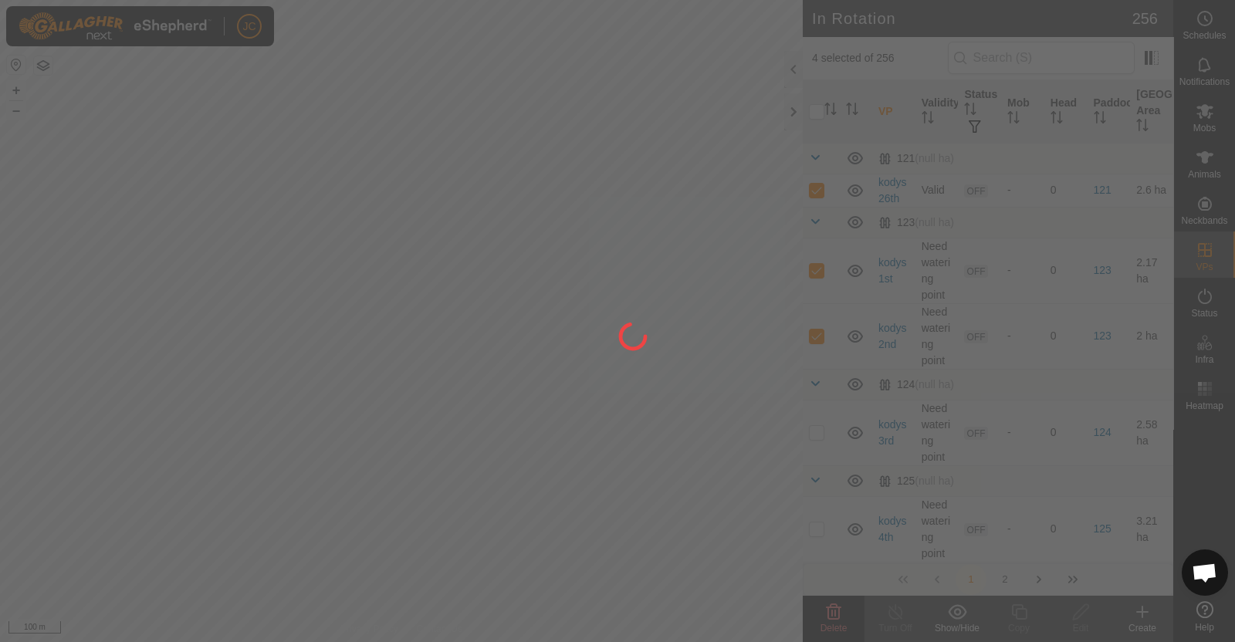
checkbox input "false"
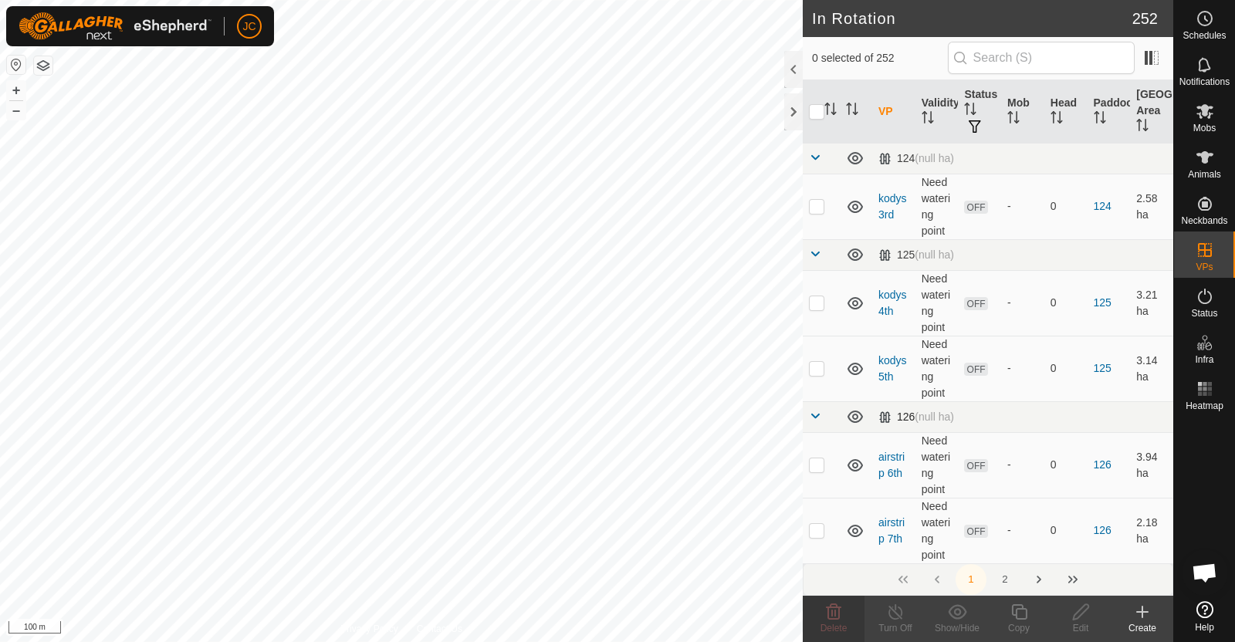
click at [803, 402] on div "In Rotation 252 0 selected of 252 VP Validity Status Mob Head Paddock Grazing A…" at bounding box center [586, 321] width 1173 height 642
checkbox input "true"
click at [344, 360] on div "mower shed 26th bk Status: OFF Type: Inclusion Zone + – ⇧ i 100 m" at bounding box center [401, 321] width 803 height 642
checkbox input "true"
click at [316, 364] on div "mower shed 26th 2nd Status: OFF Type: Inclusion Zone + – ⇧ i 100 m" at bounding box center [401, 321] width 803 height 642
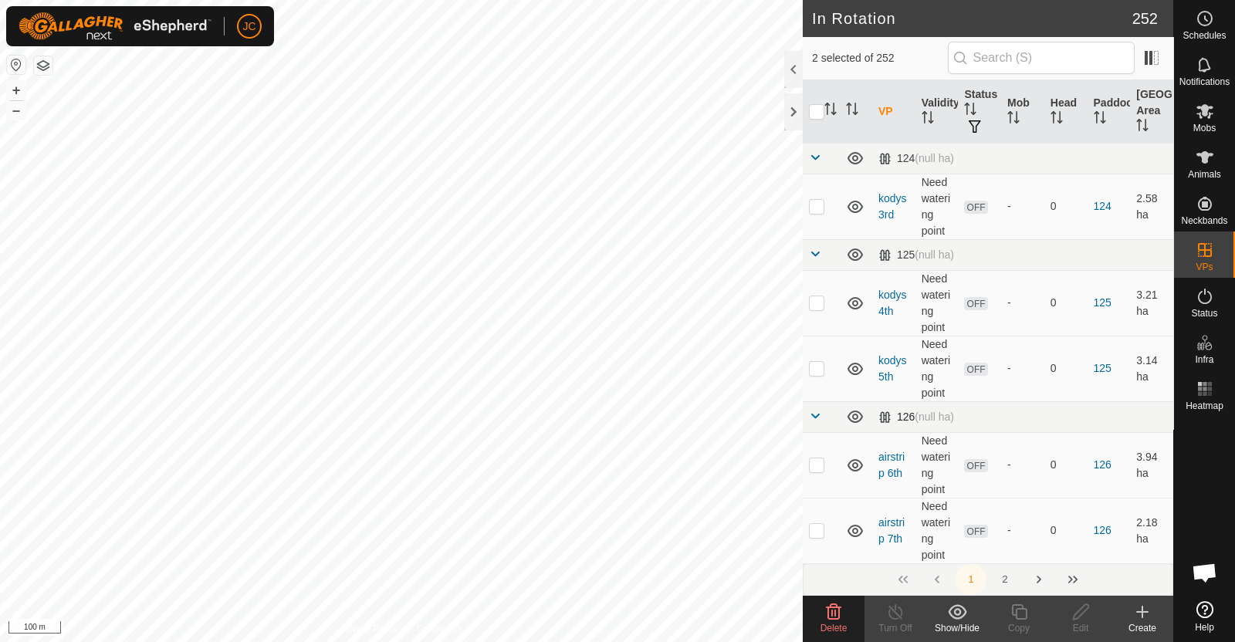
checkbox input "true"
click at [276, 364] on div "mower shed 27th bk Status: OFF Type: Inclusion Zone + – ⇧ i 100 m" at bounding box center [401, 321] width 803 height 642
checkbox input "true"
click at [272, 405] on div "mower shed 28th Status: OFF Type: Inclusion Zone + – ⇧ i 100 m" at bounding box center [401, 321] width 803 height 642
checkbox input "true"
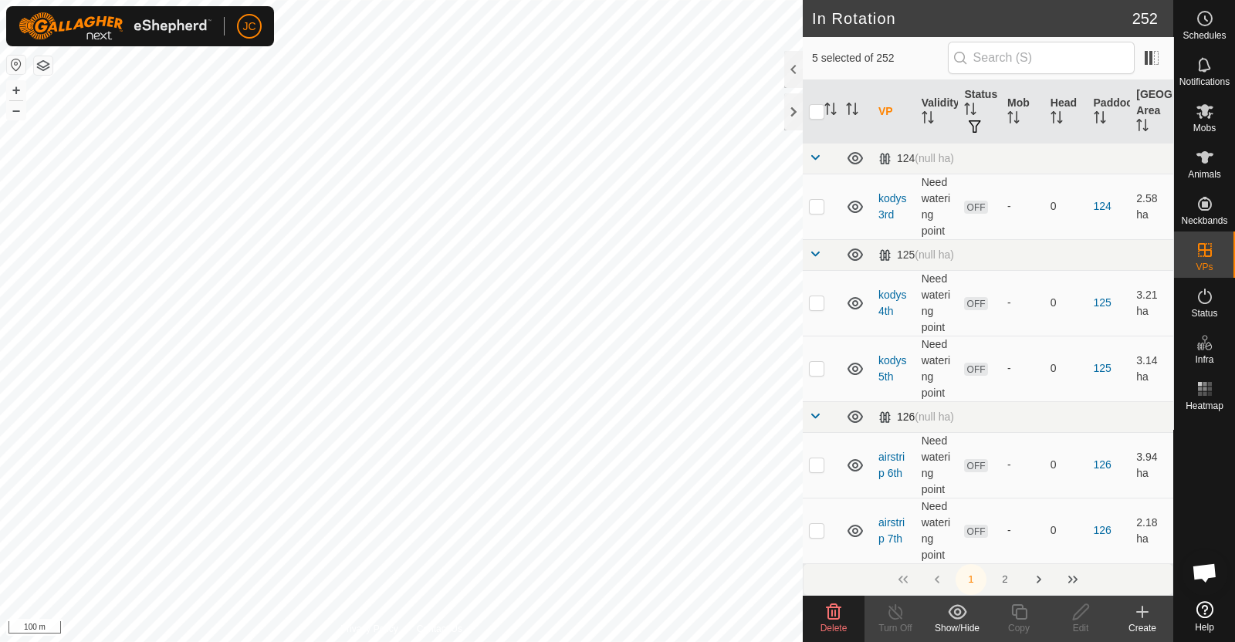
click at [374, 431] on div "mower shed 30th Status: OFF Type: Inclusion Zone + – ⇧ i 100 m" at bounding box center [401, 321] width 803 height 642
checkbox input "true"
click at [274, 482] on div "mower shed 30th Status: OFF Type: Inclusion Zone + – ⇧ i 100 m" at bounding box center [401, 321] width 803 height 642
checkbox input "true"
click at [299, 510] on div "mower shed 4th bk Status: OFF Type: Inclusion Zone + – ⇧ i 100 m" at bounding box center [401, 321] width 803 height 642
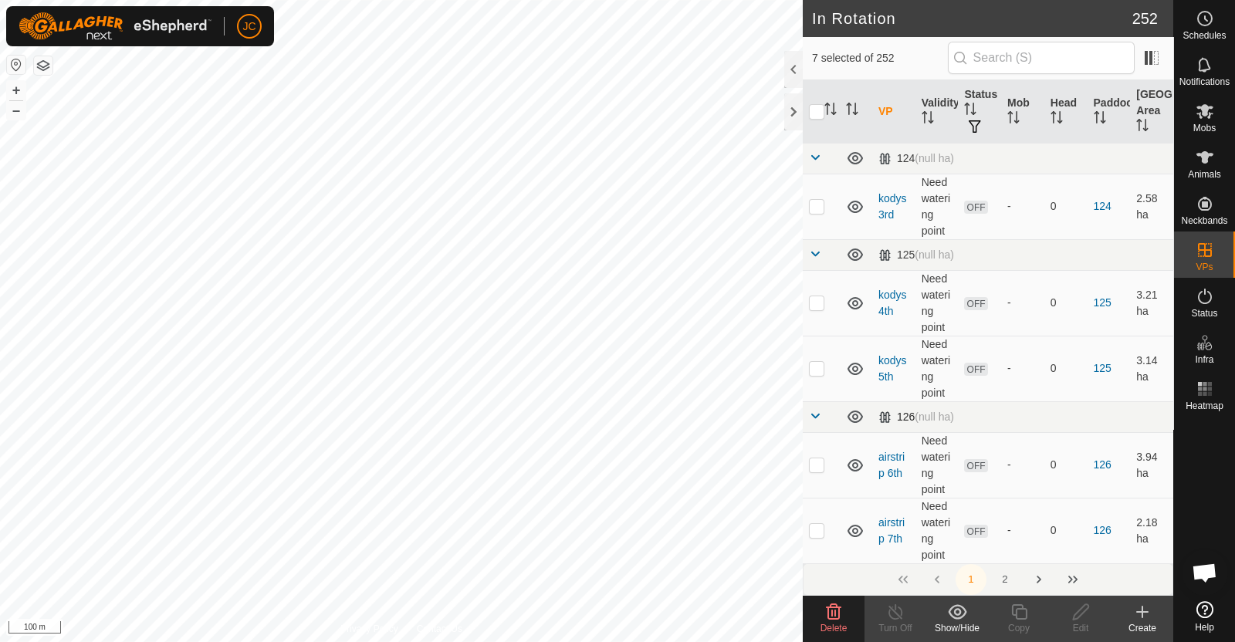
checkbox input "true"
click at [830, 620] on icon at bounding box center [833, 612] width 19 height 19
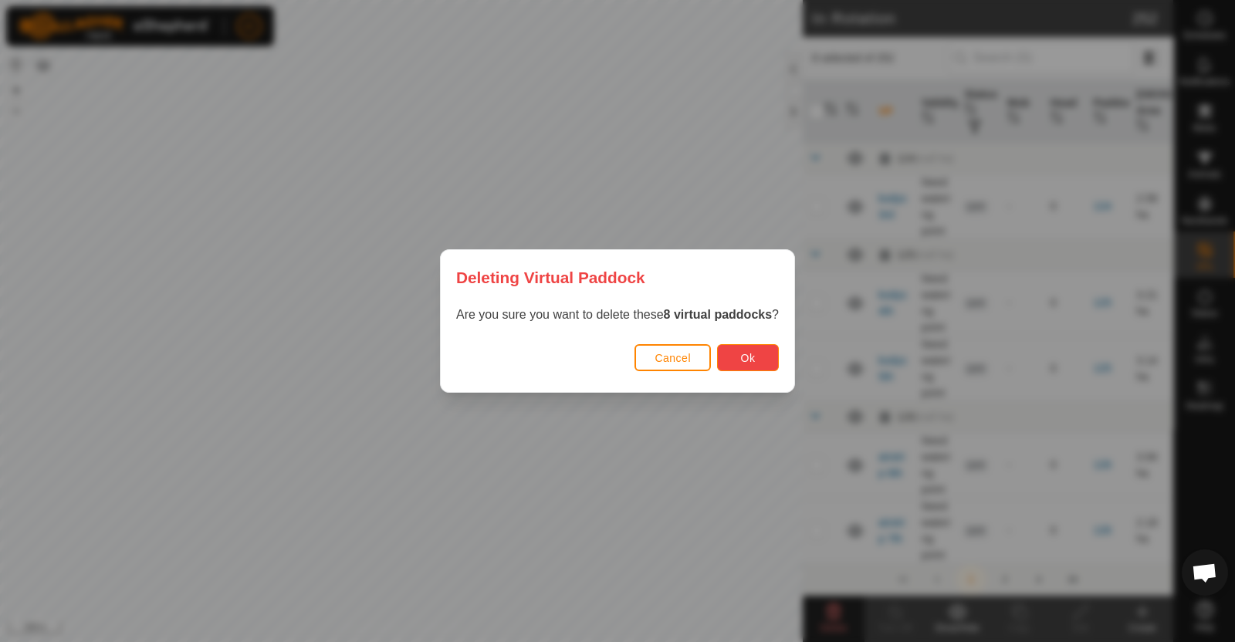
click at [756, 359] on button "Ok" at bounding box center [748, 357] width 62 height 27
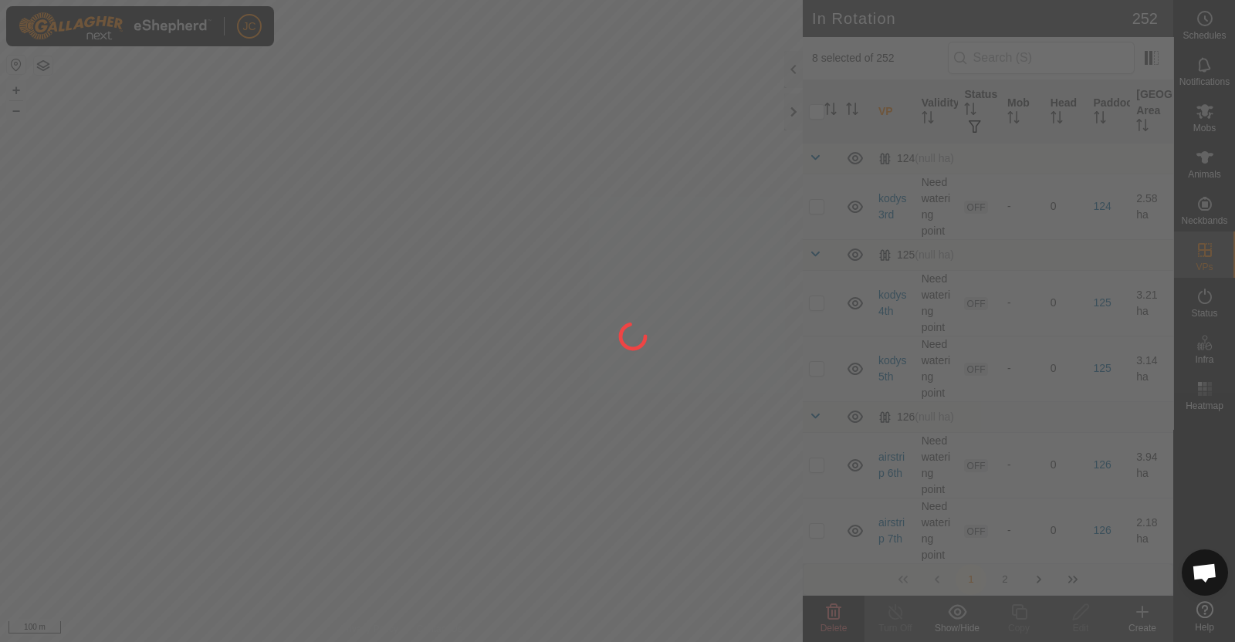
checkbox input "false"
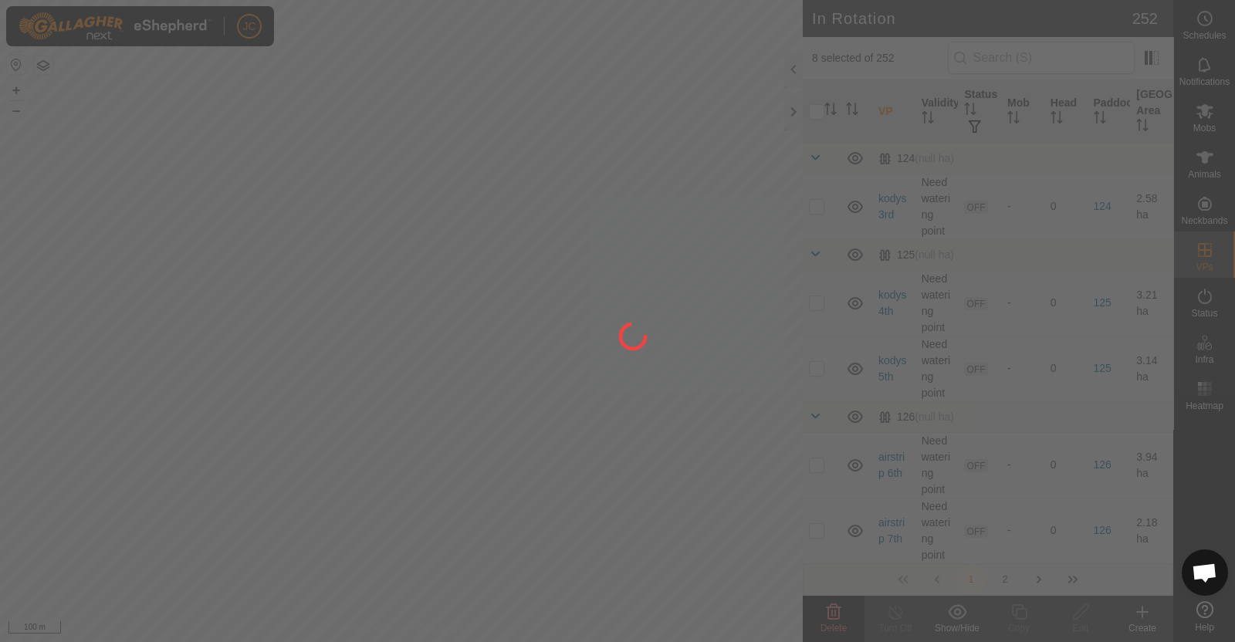
checkbox input "false"
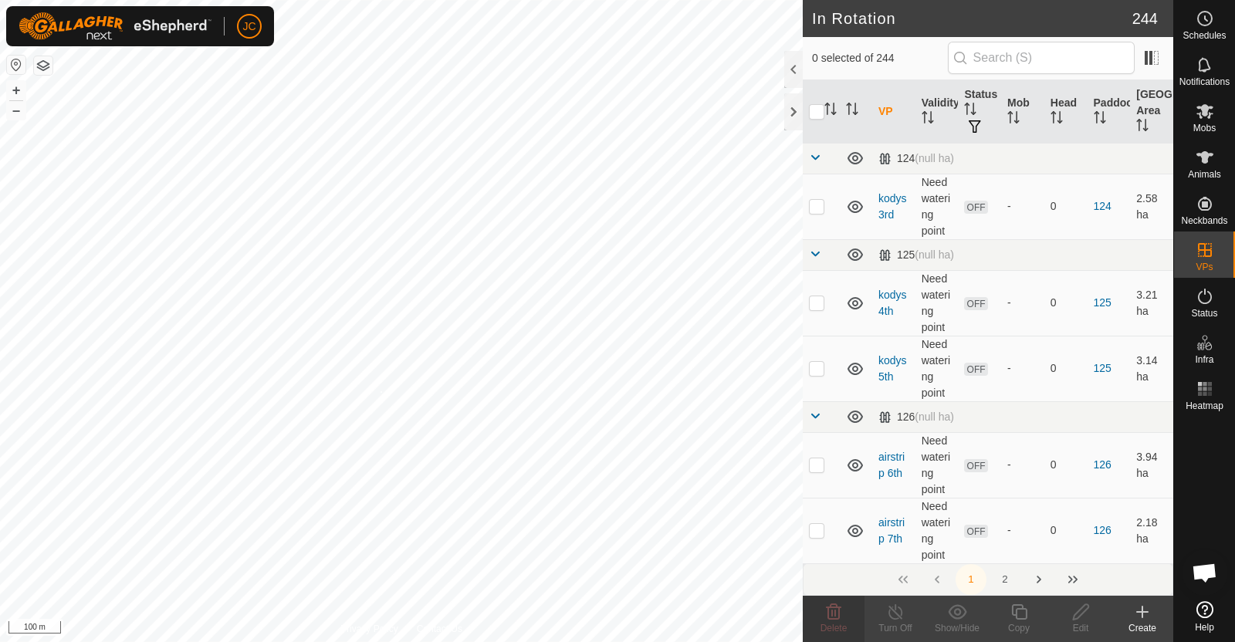
click at [380, 391] on div "mower shed 25th Status: OFF Type: Inclusion Zone + – ⇧ i 100 m" at bounding box center [401, 321] width 803 height 642
checkbox input "true"
click at [386, 419] on div "mower shed 27th Status: OFF Type: Inclusion Zone + – ⇧ i 100 m" at bounding box center [401, 321] width 803 height 642
checkbox input "true"
click at [325, 438] on div "mower shed 26th Status: OFF Type: Inclusion Zone + – ⇧ i 100 m" at bounding box center [401, 321] width 803 height 642
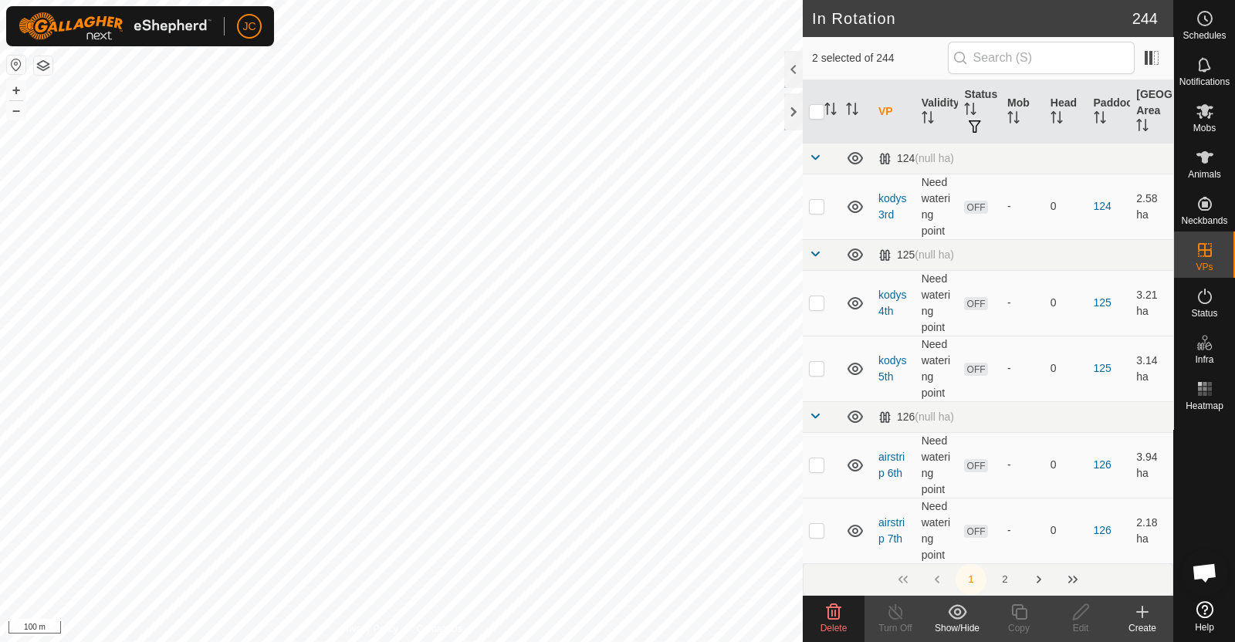
checkbox input "true"
click at [261, 411] on div "mower shed 29th Status: OFF Type: Inclusion Zone + – ⇧ i 100 m" at bounding box center [401, 321] width 803 height 642
checkbox input "true"
click at [259, 444] on div "mower shed 30th 2 Status: OFF Type: Inclusion Zone + – ⇧ i 100 m" at bounding box center [401, 321] width 803 height 642
checkbox input "true"
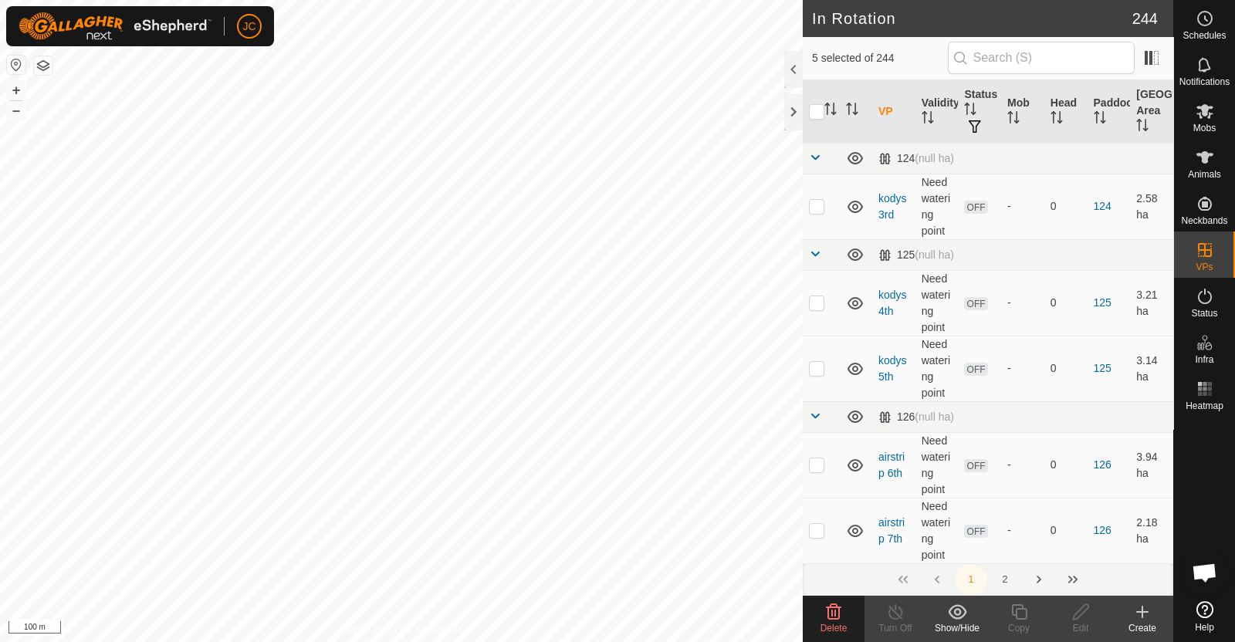
click at [194, 433] on div "mower shed 5th Status: OFF Type: Inclusion Zone + – ⇧ i 100 m" at bounding box center [401, 321] width 803 height 642
checkbox input "true"
click at [163, 424] on div "mower shed 3rd Status: OFF Type: Inclusion Zone + – ⇧ i 50 m" at bounding box center [401, 321] width 803 height 642
click at [822, 615] on delete-svg-icon at bounding box center [834, 612] width 62 height 19
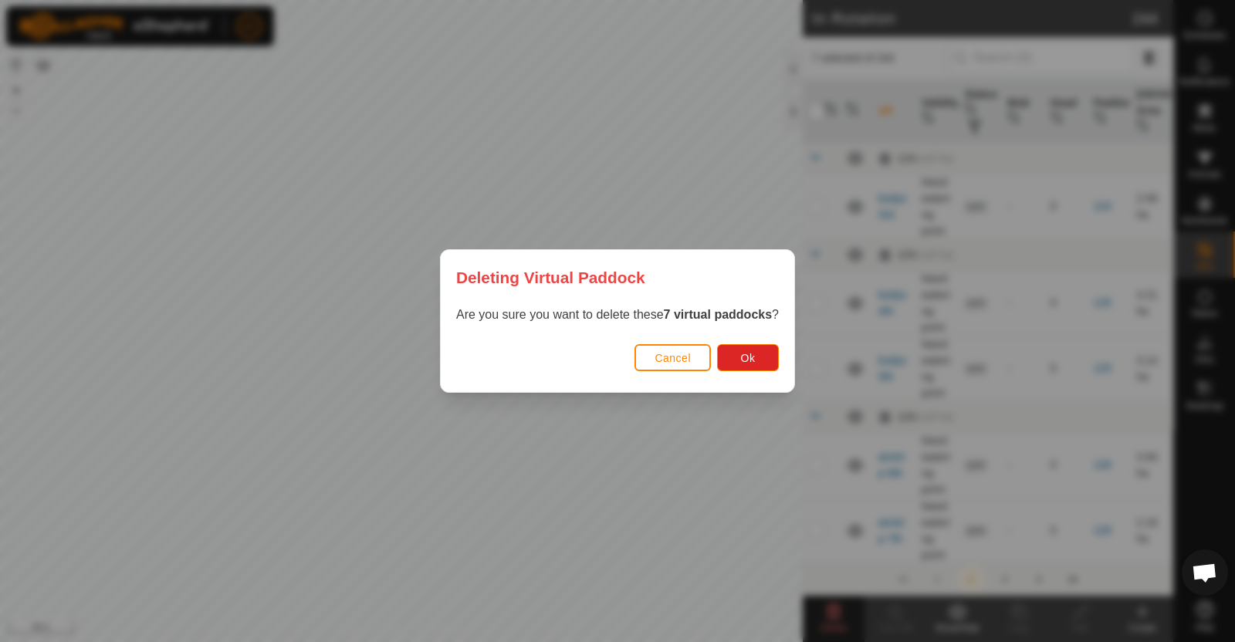
click at [765, 340] on div "Cancel Ok" at bounding box center [617, 366] width 353 height 52
click at [761, 356] on button "Ok" at bounding box center [748, 357] width 62 height 27
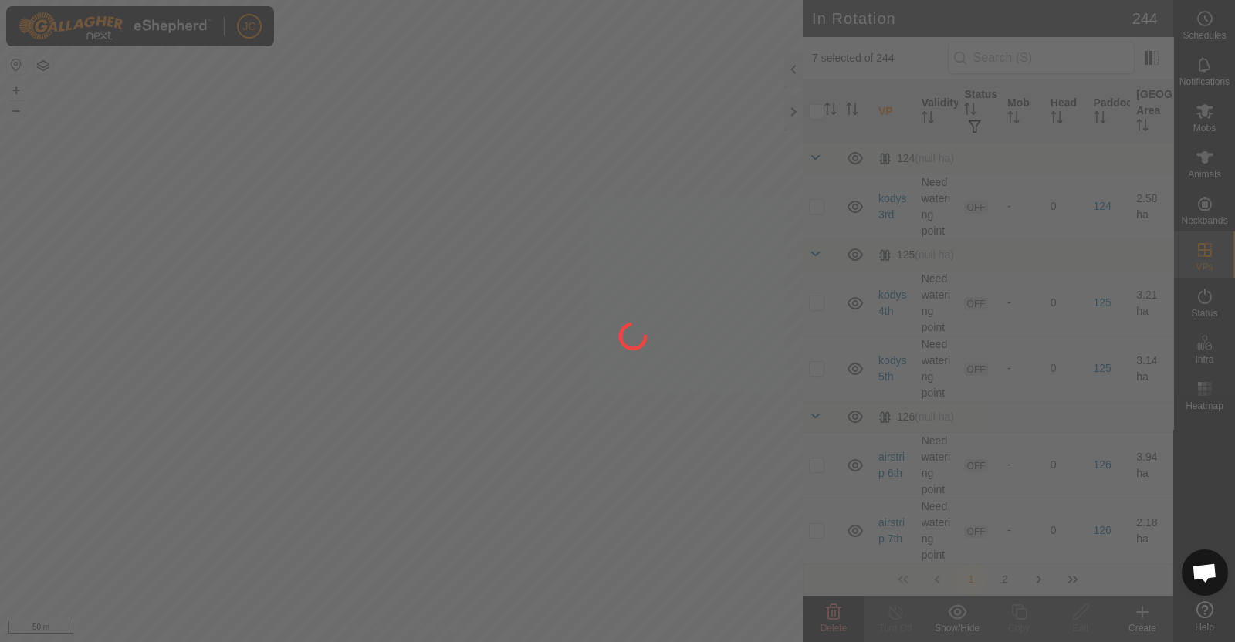
checkbox input "false"
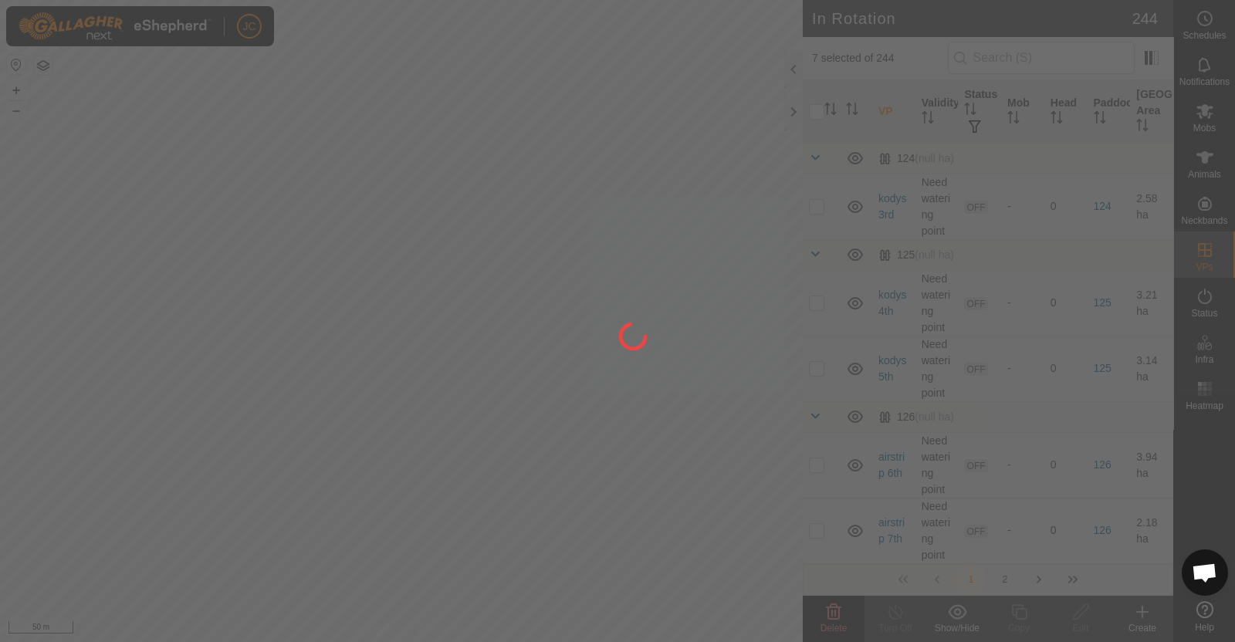
checkbox input "false"
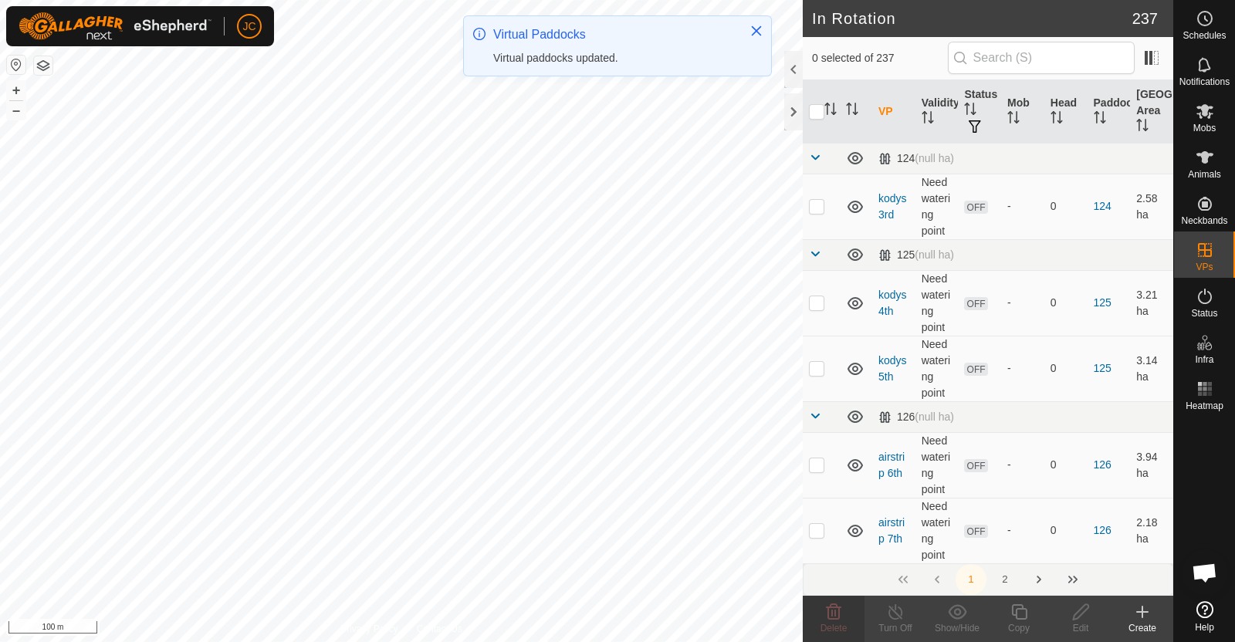
checkbox input "true"
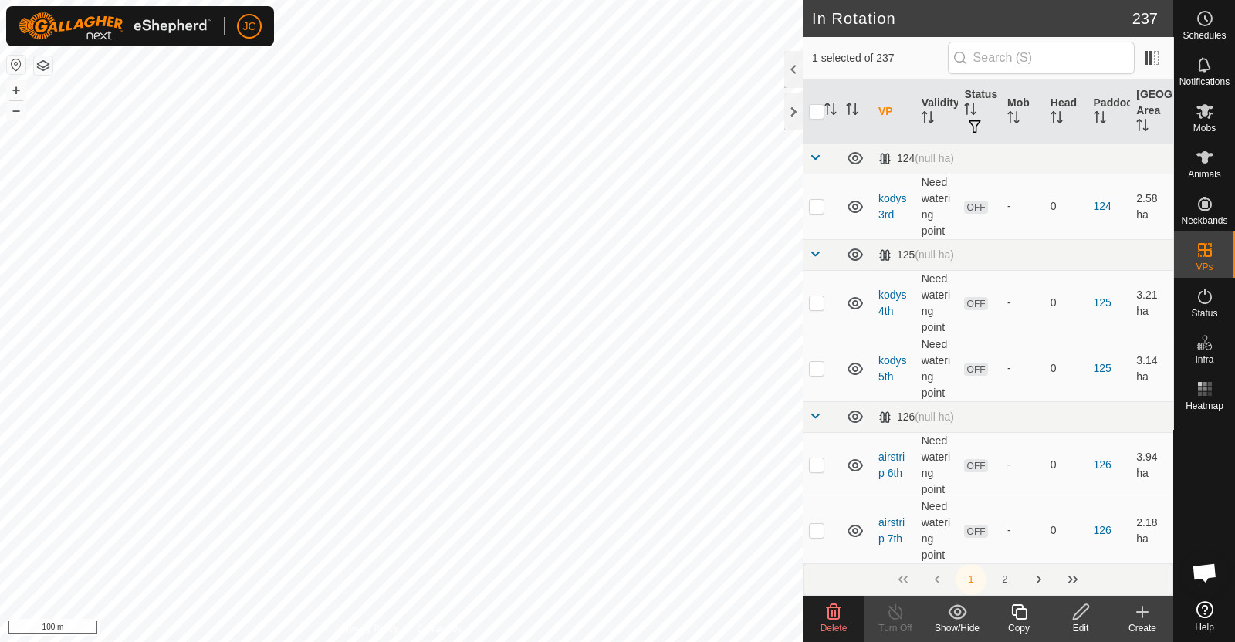
click at [653, 117] on div "mower shed 4th Status: OFF Type: Inclusion Zone + – ⇧ i 100 m" at bounding box center [401, 321] width 803 height 642
checkbox input "true"
click at [570, 234] on div "rowed up 1st Status: OFF Type: Inclusion Zone + – ⇧ i 100 m" at bounding box center [401, 321] width 803 height 642
checkbox input "true"
click at [521, 313] on div "rowed 2nd Status: OFF Type: Inclusion Zone + – ⇧ i 100 m" at bounding box center [401, 321] width 803 height 642
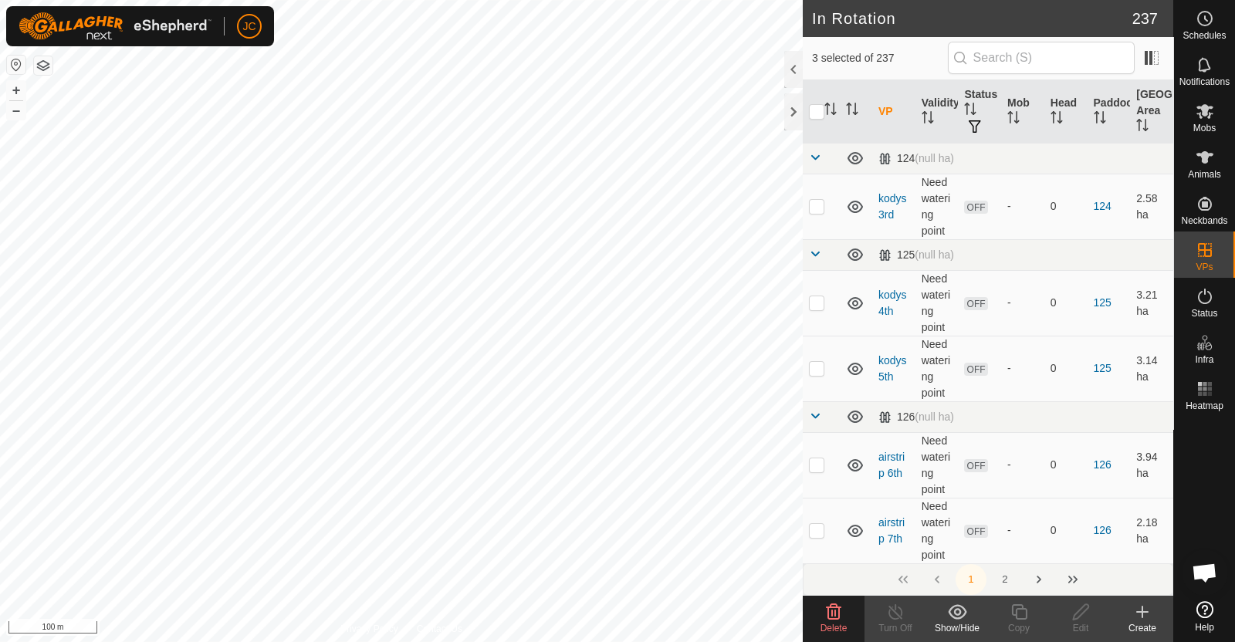
checkbox input "true"
click at [463, 374] on div "rowed 4th bk Status: OFF Type: Inclusion Zone + – ⇧ i 100 m" at bounding box center [401, 321] width 803 height 642
checkbox input "true"
click at [827, 620] on icon at bounding box center [833, 612] width 19 height 19
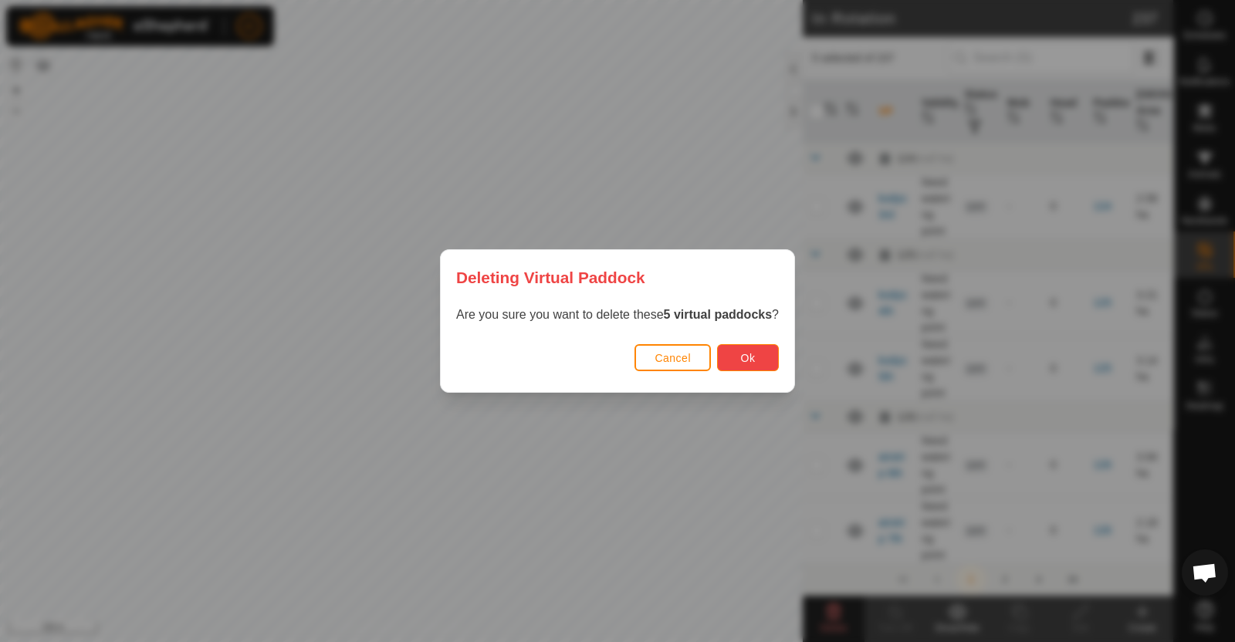
click at [748, 367] on button "Ok" at bounding box center [748, 357] width 62 height 27
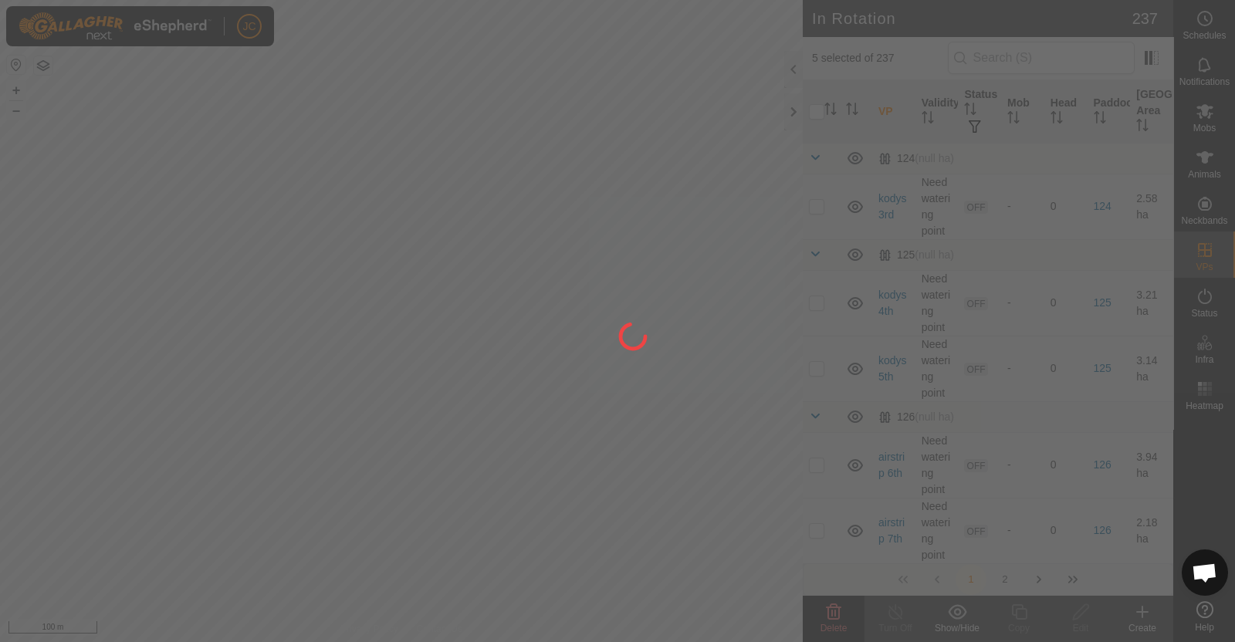
checkbox input "false"
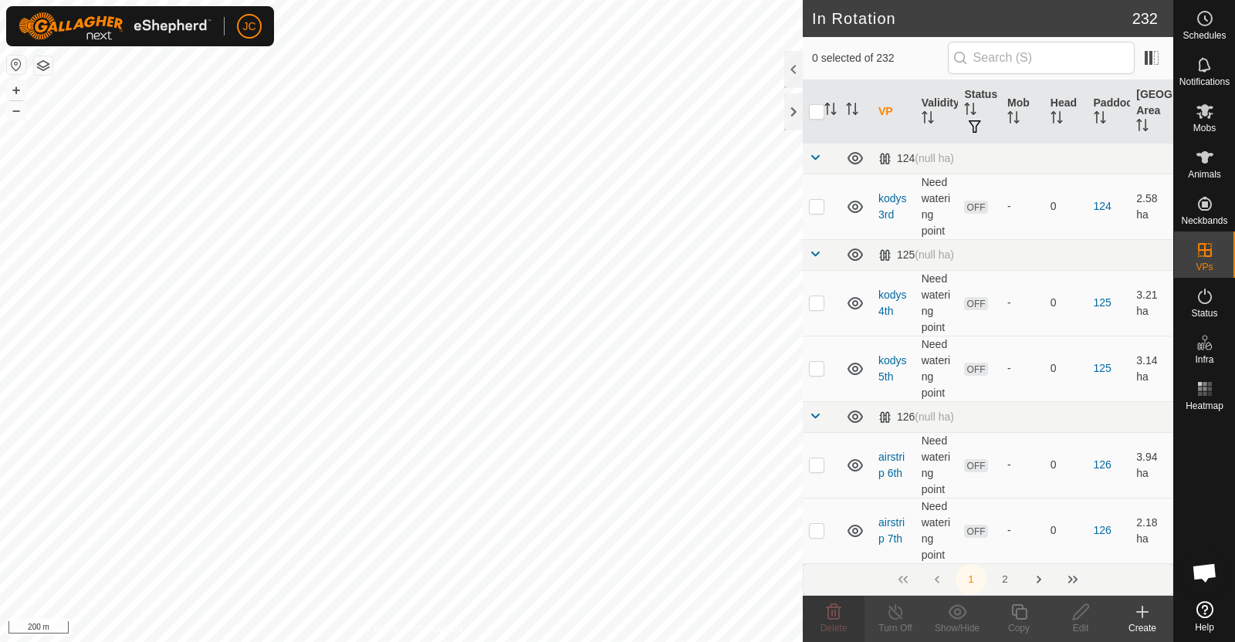
checkbox input "true"
click at [635, 288] on div "unammed 2nd Status: OFF Type: Inclusion Zone + – ⇧ i 100 m" at bounding box center [401, 321] width 803 height 642
checkbox input "true"
click at [529, 333] on div "unammed 8th Status: OFF Type: Inclusion Zone + – ⇧ i 100 m" at bounding box center [401, 321] width 803 height 642
checkbox input "true"
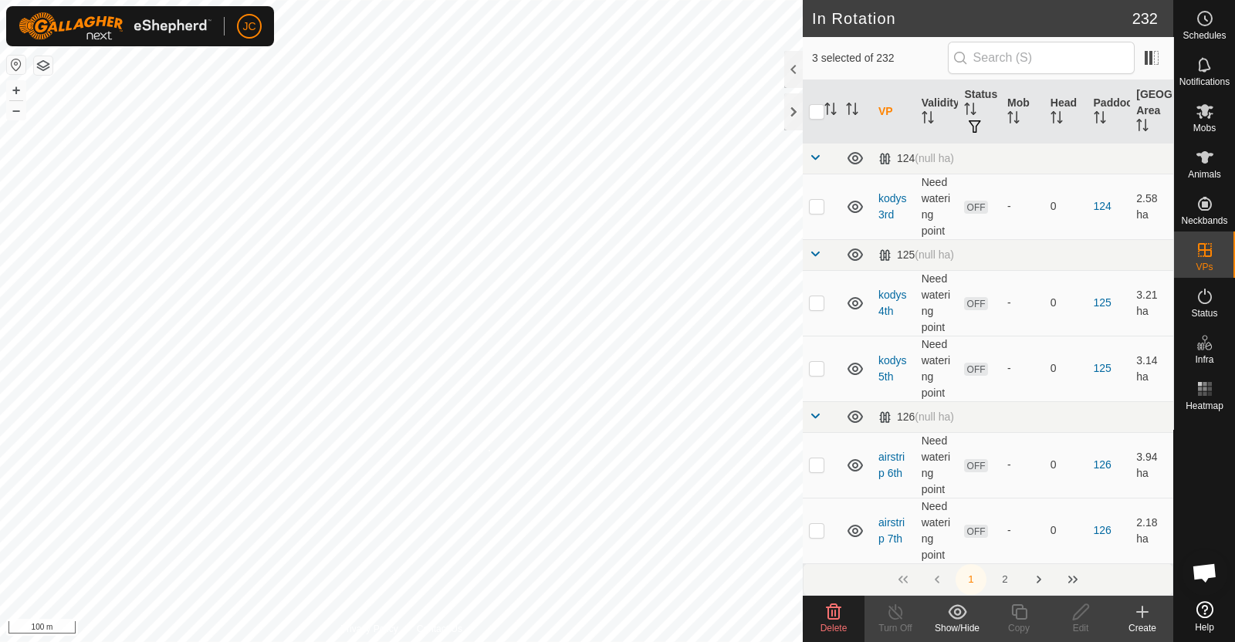
click at [488, 449] on div "unammed 5th Status: OFF Type: Inclusion Zone + – ⇧ i 100 m" at bounding box center [401, 321] width 803 height 642
checkbox input "true"
click at [844, 623] on span "Delete" at bounding box center [833, 628] width 27 height 11
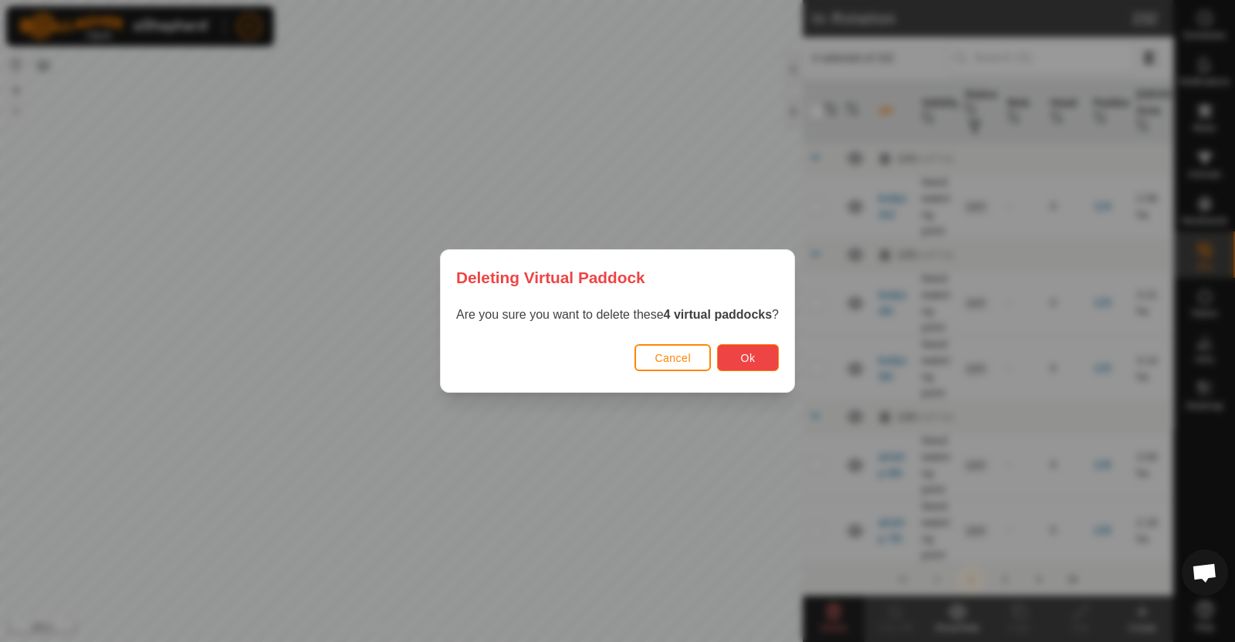
click at [739, 361] on button "Ok" at bounding box center [748, 357] width 62 height 27
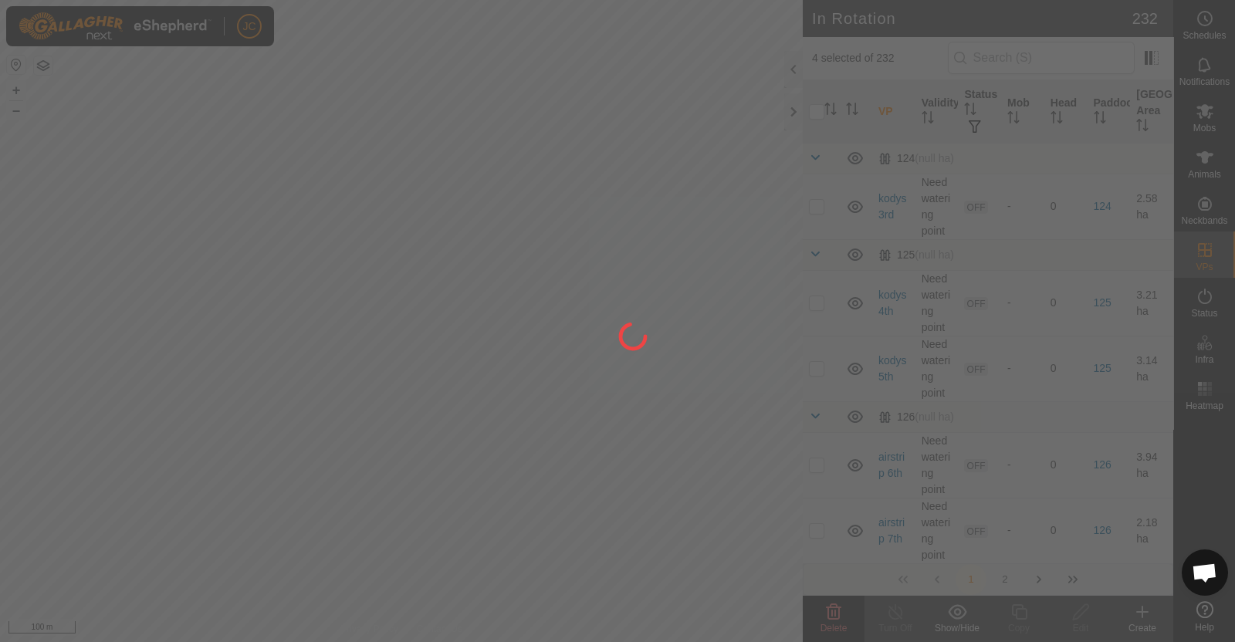
checkbox input "false"
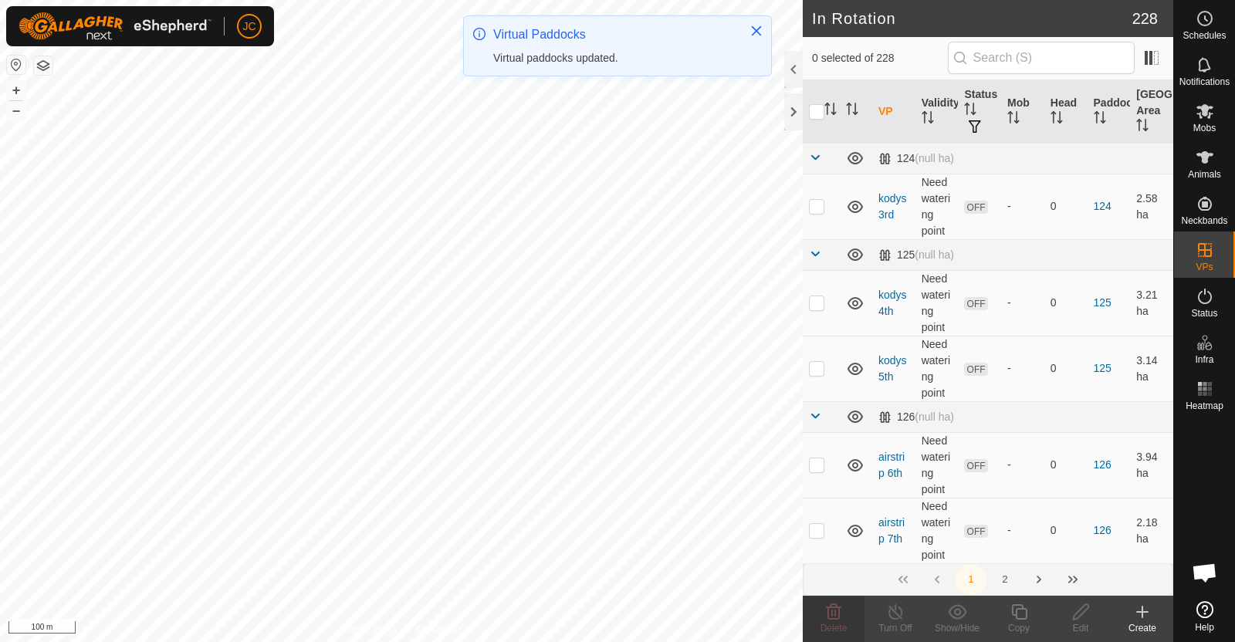
click at [479, 260] on div "unammed 5th Status: OFF Type: Inclusion Zone + – ⇧ i 100 m" at bounding box center [401, 321] width 803 height 642
checkbox input "true"
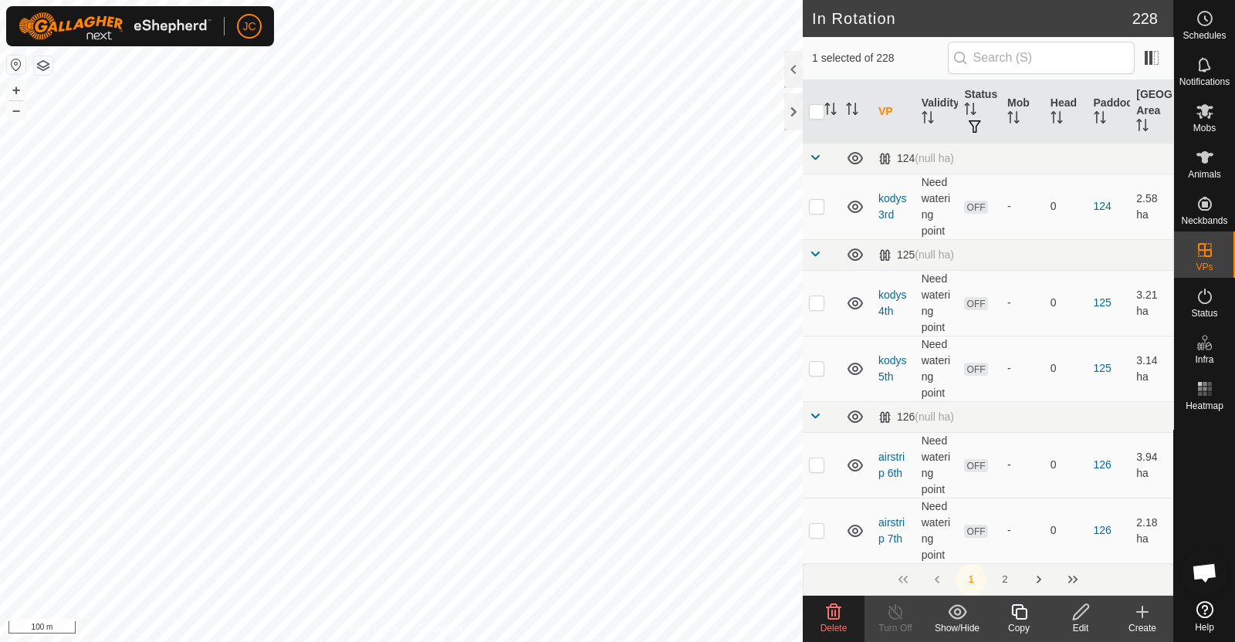
click at [511, 320] on div "unammed 7th Status: OFF Type: Inclusion Zone + – ⇧ i 100 m" at bounding box center [401, 321] width 803 height 642
checkbox input "true"
click at [590, 390] on div "unammed 6th 2 Status: OFF Type: Inclusion Zone + – ⇧ i 100 m" at bounding box center [401, 321] width 803 height 642
checkbox input "true"
click at [842, 611] on icon at bounding box center [833, 612] width 19 height 19
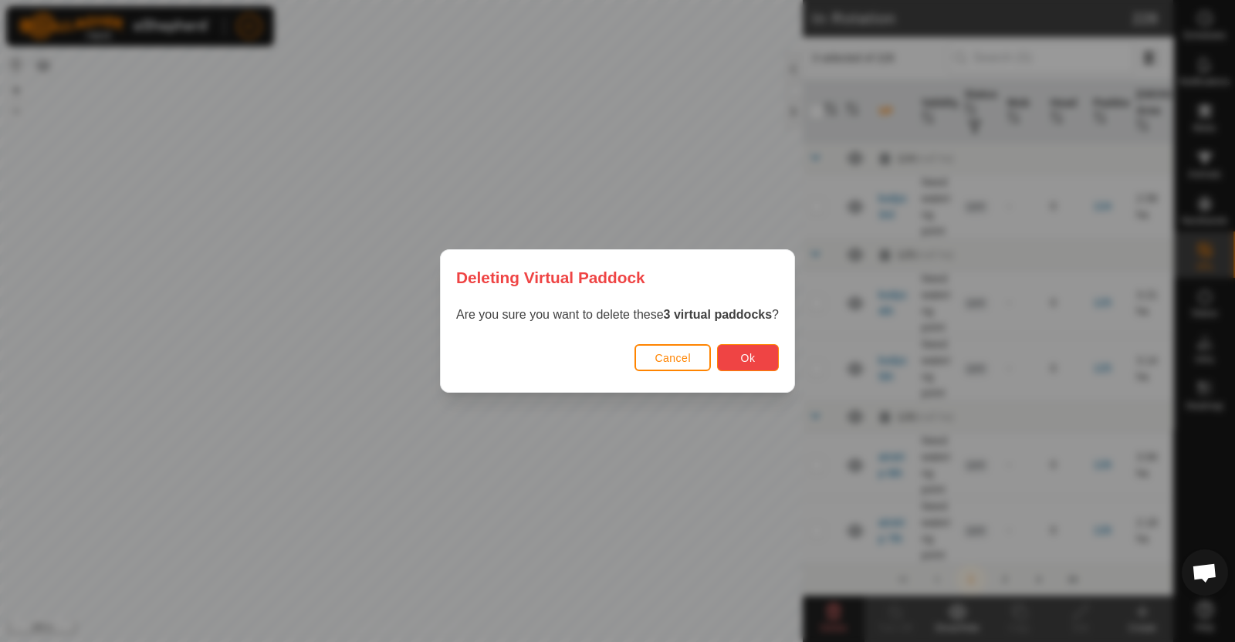
click at [745, 357] on span "Ok" at bounding box center [748, 358] width 15 height 12
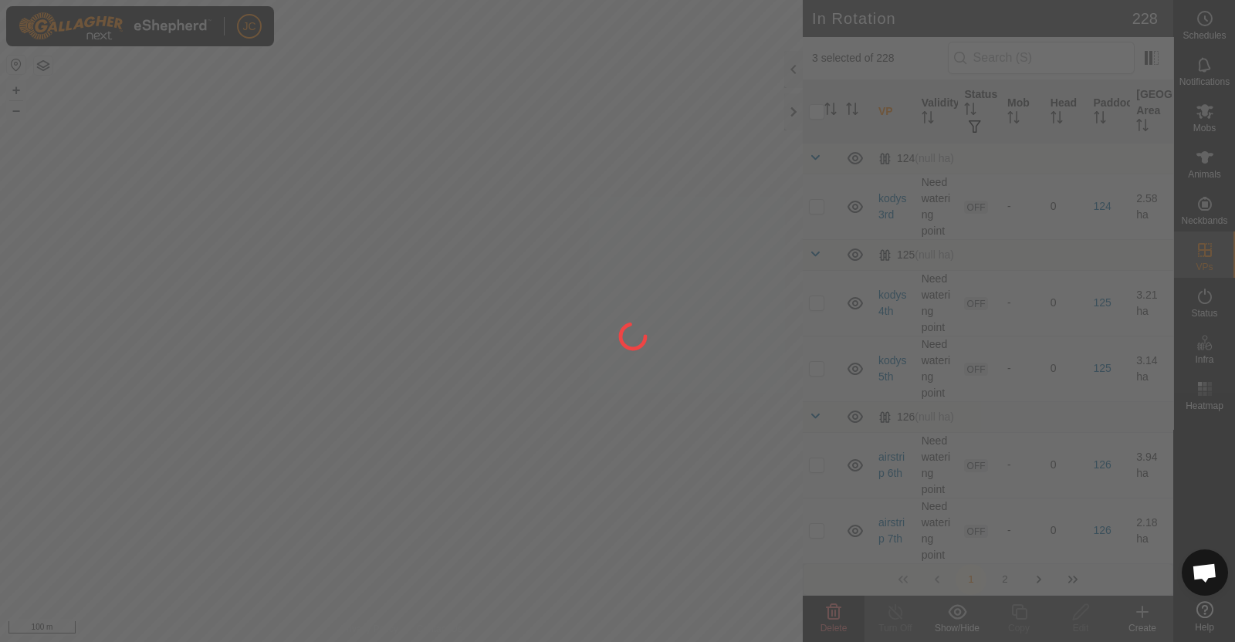
checkbox input "false"
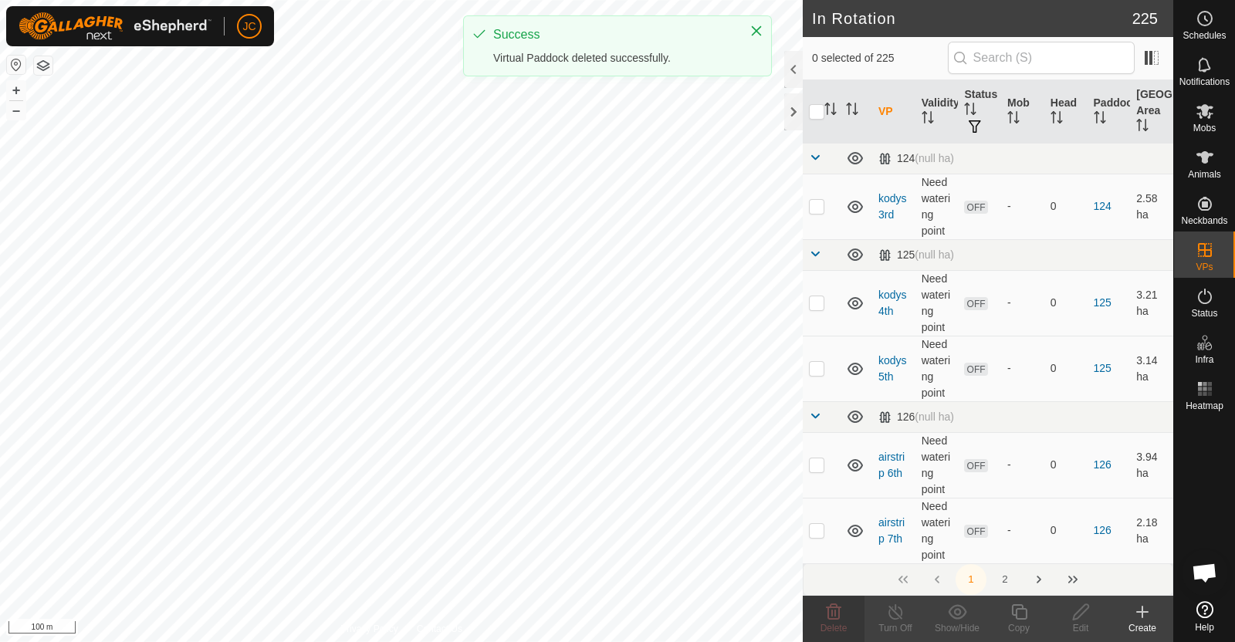
click at [478, 266] on div "unammed 6th 2 Status: OFF Type: Inclusion Zone + – ⇧ i 100 m" at bounding box center [401, 321] width 803 height 642
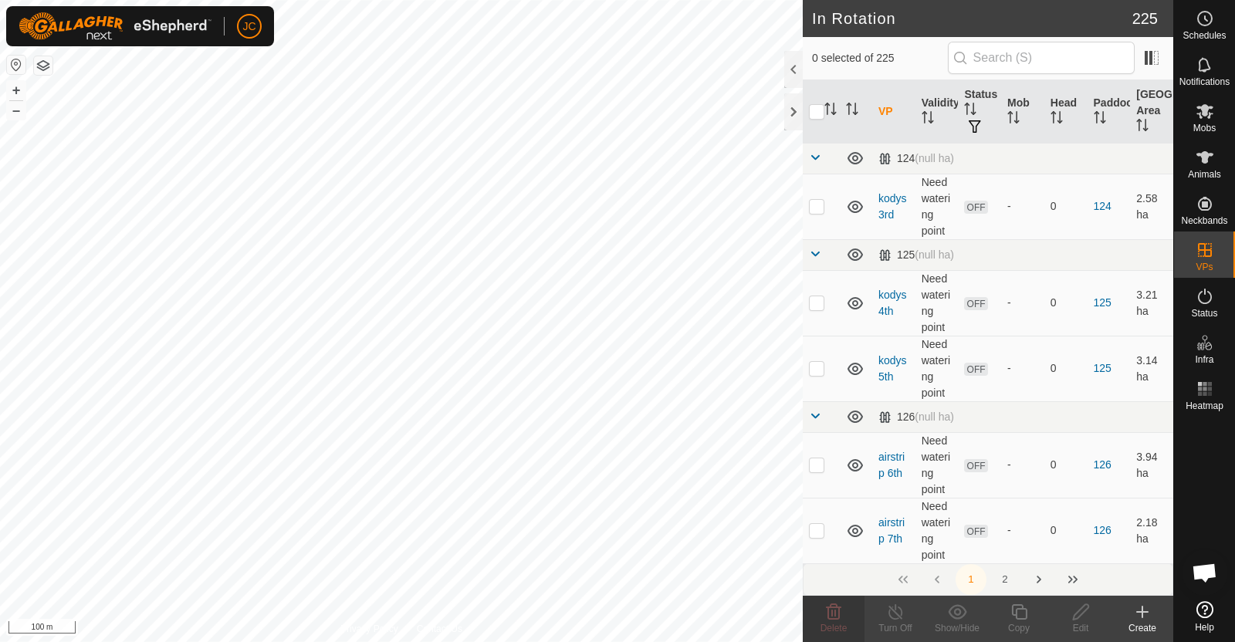
checkbox input "true"
click at [522, 333] on div "unammed 8th 2 Status: OFF Type: Inclusion Zone + – ⇧ i 100 m" at bounding box center [401, 321] width 803 height 642
checkbox input "true"
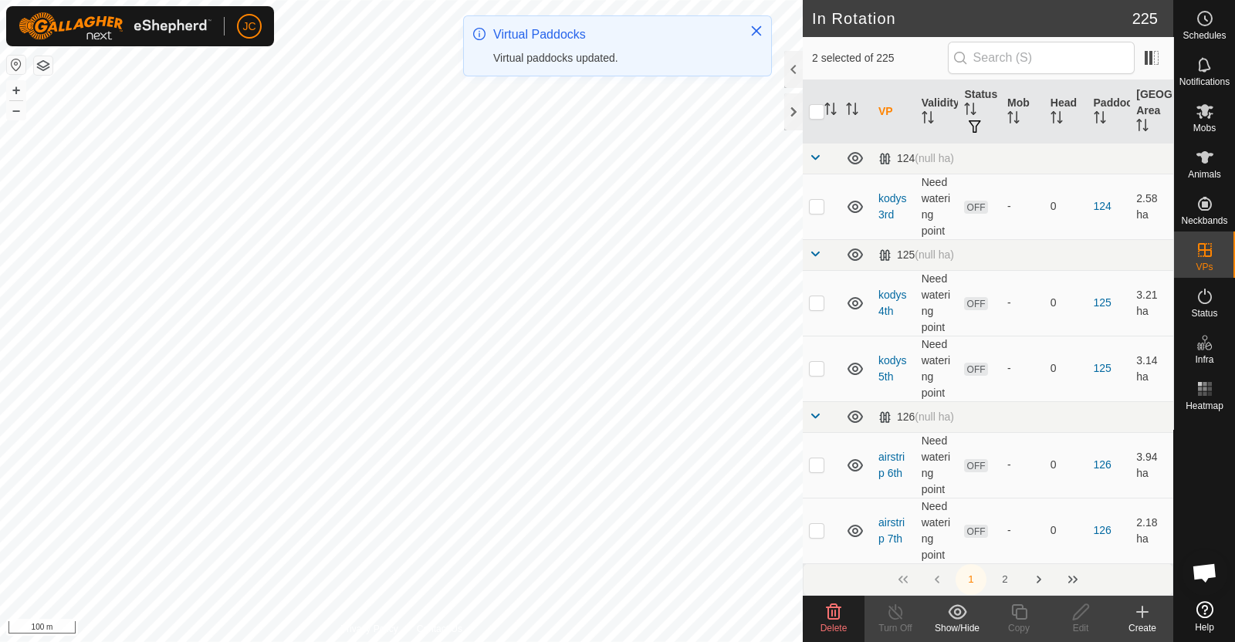
click at [839, 630] on span "Delete" at bounding box center [833, 628] width 27 height 11
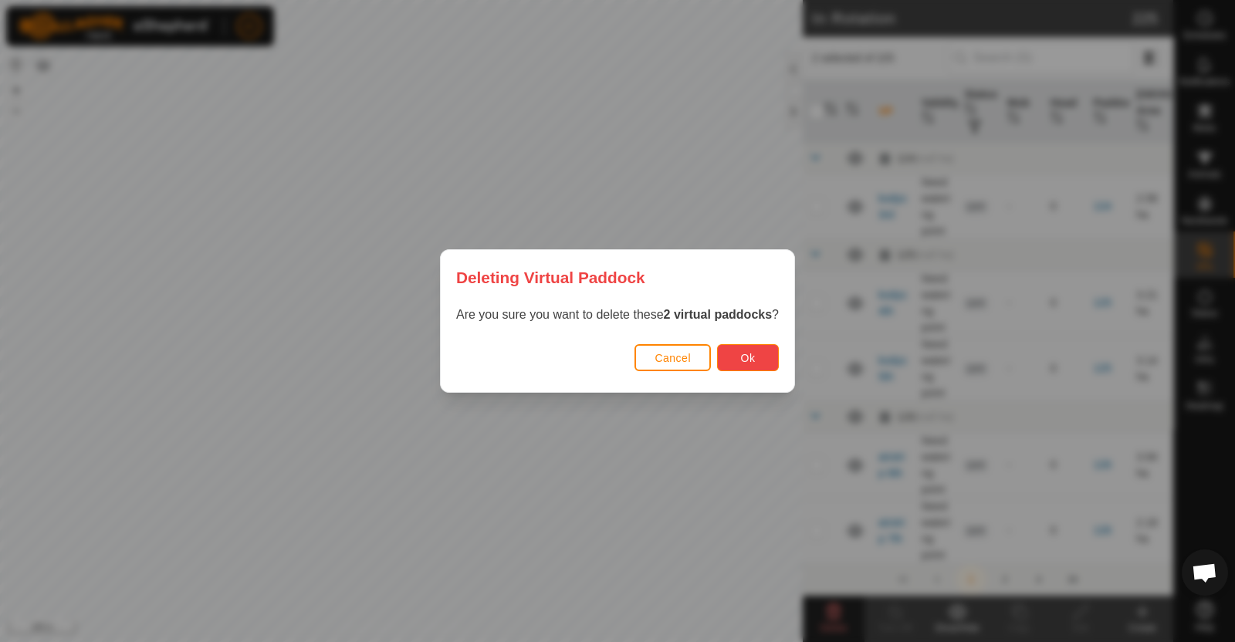
click at [756, 364] on button "Ok" at bounding box center [748, 357] width 62 height 27
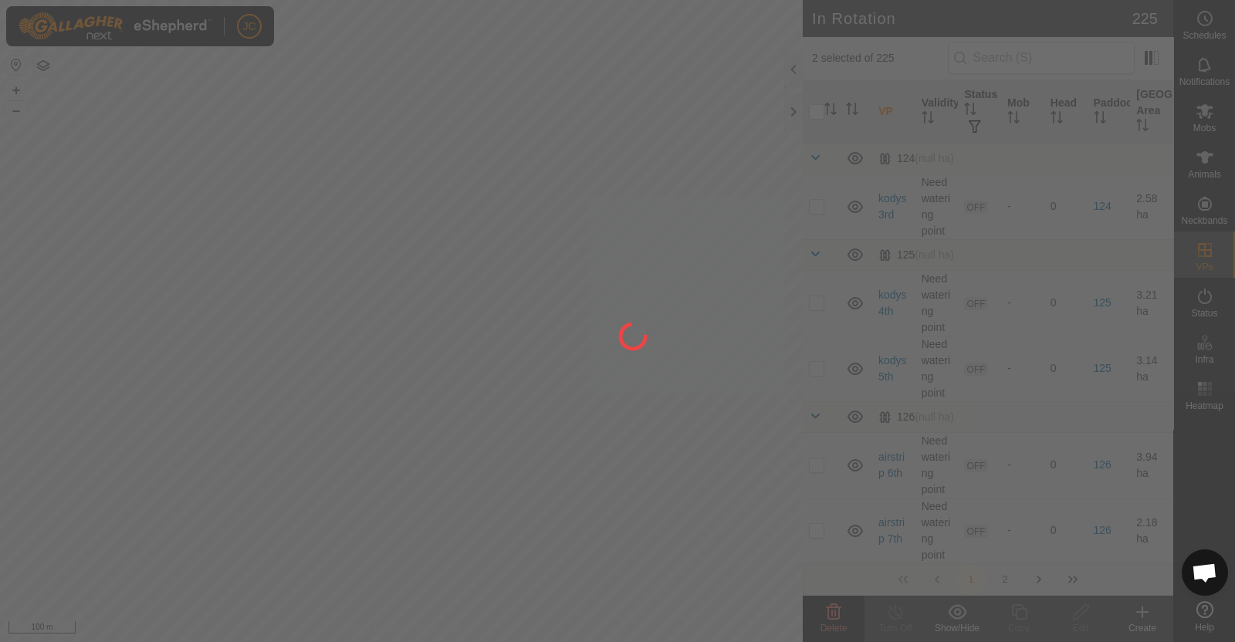
checkbox input "false"
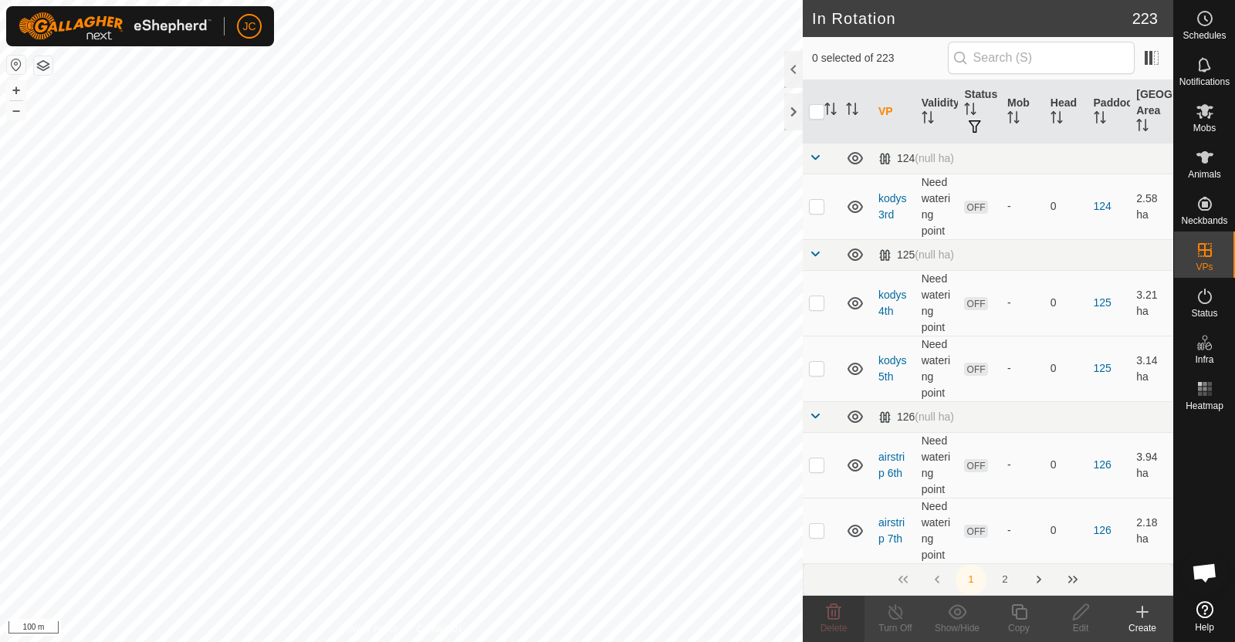
checkbox input "true"
click at [391, 254] on div "tussock 2nd Status: OFF Type: Inclusion Zone + – ⇧ i 100 m" at bounding box center [401, 321] width 803 height 642
checkbox input "true"
click at [374, 225] on div "tussock 3rd Status: OFF Type: Inclusion Zone + – ⇧ i 100 m" at bounding box center [401, 321] width 803 height 642
checkbox input "true"
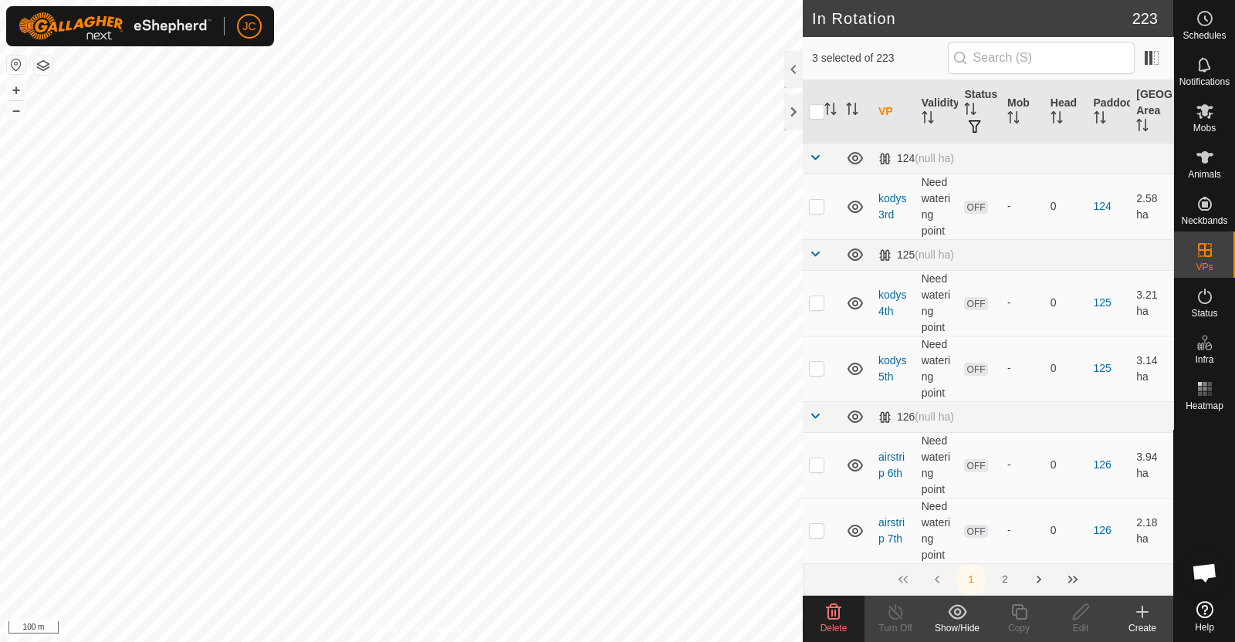
click at [357, 198] on div "tussock 4th Status: OFF Type: Inclusion Zone + – ⇧ i 100 m" at bounding box center [401, 321] width 803 height 642
checkbox input "true"
click at [517, 304] on div "tussock 3rd Status: OFF Type: Inclusion Zone + – ⇧ i 100 m" at bounding box center [401, 321] width 803 height 642
checkbox input "true"
click at [570, 317] on div "tuss 7th Status: OFF Type: Inclusion Zone + – ⇧ i 100 m" at bounding box center [401, 321] width 803 height 642
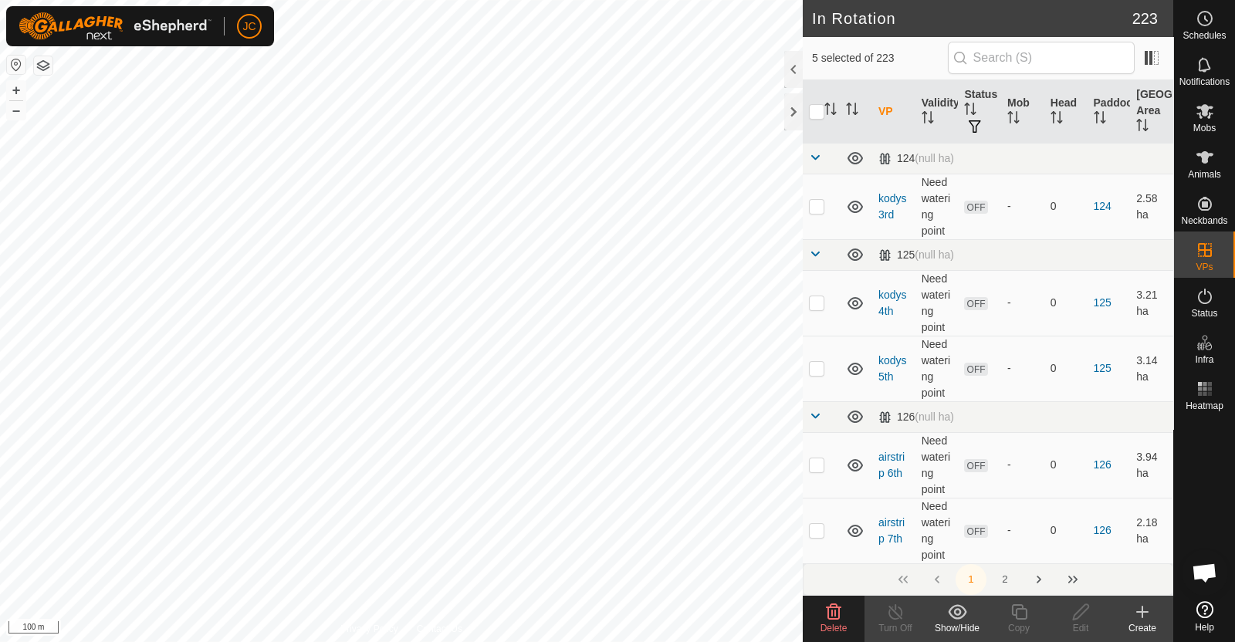
checkbox input "true"
click at [841, 626] on span "Delete" at bounding box center [833, 628] width 27 height 11
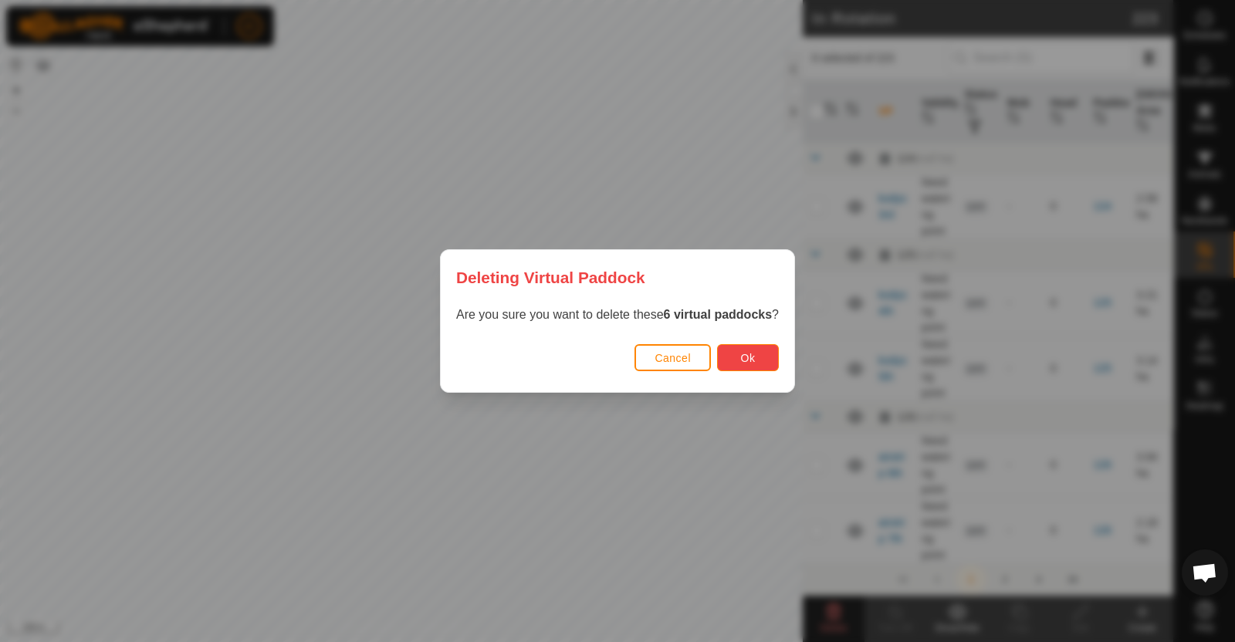
click at [729, 356] on button "Ok" at bounding box center [748, 357] width 62 height 27
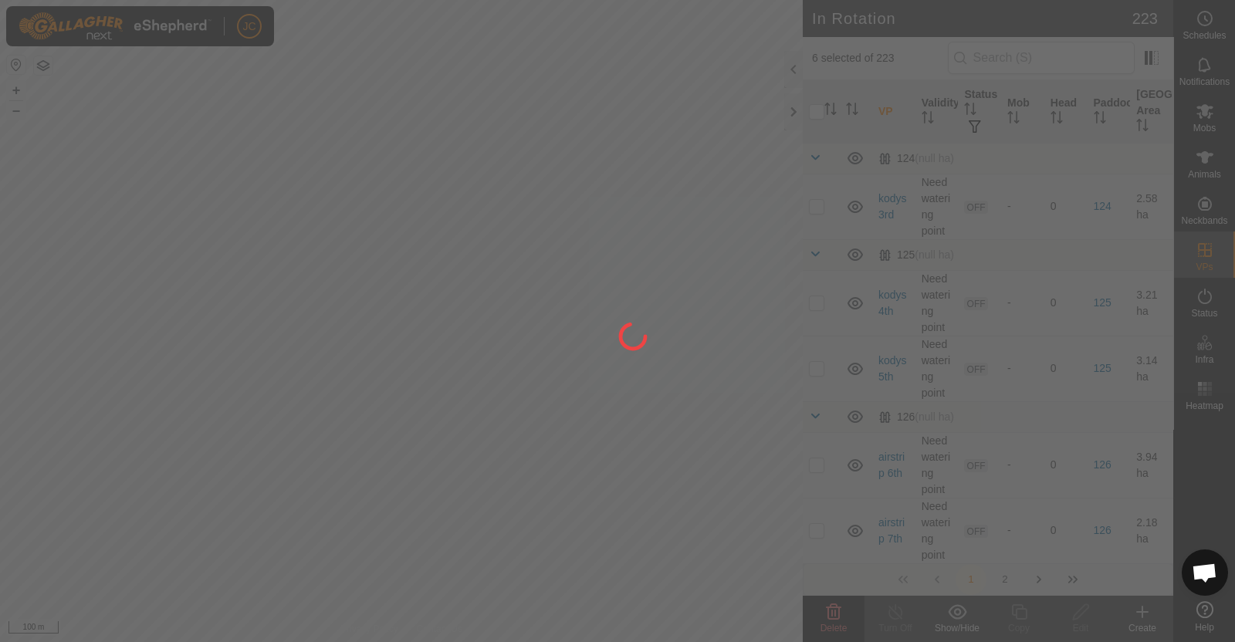
checkbox input "false"
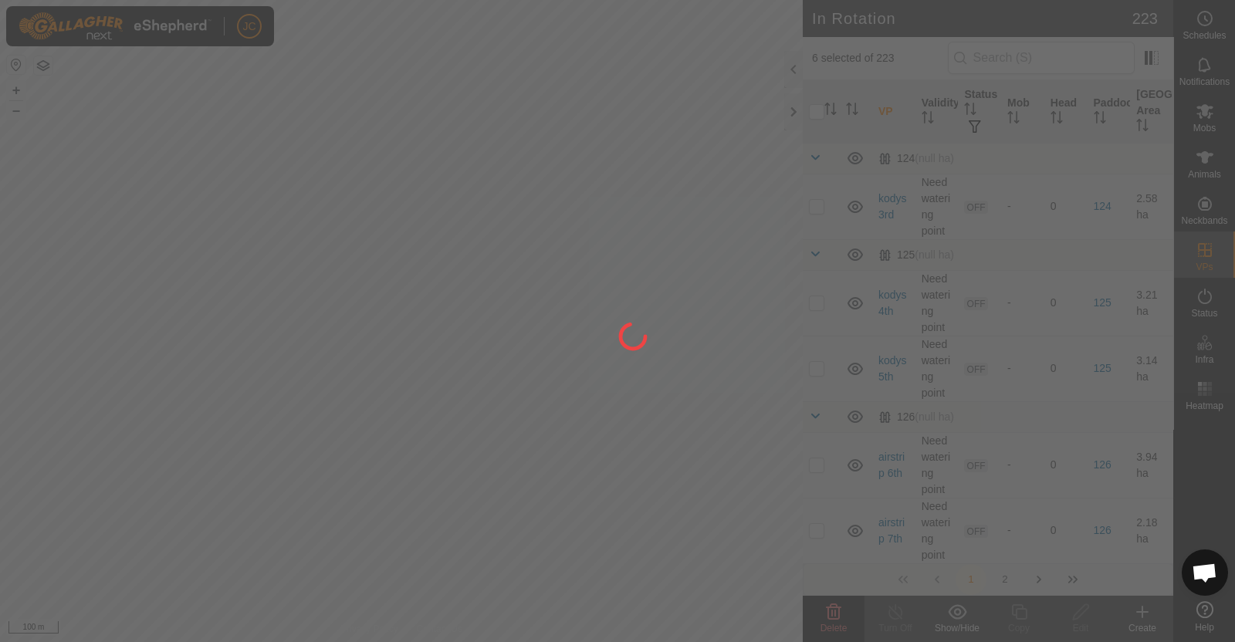
checkbox input "false"
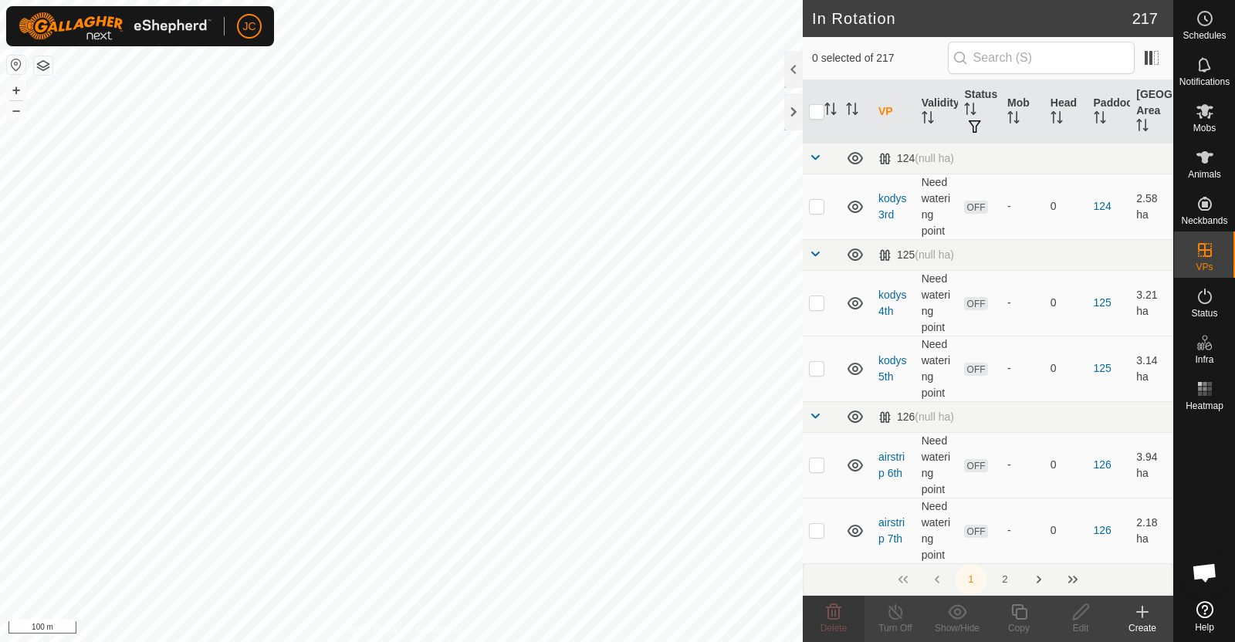
checkbox input "true"
click at [891, 623] on div "Turn Off" at bounding box center [895, 628] width 62 height 14
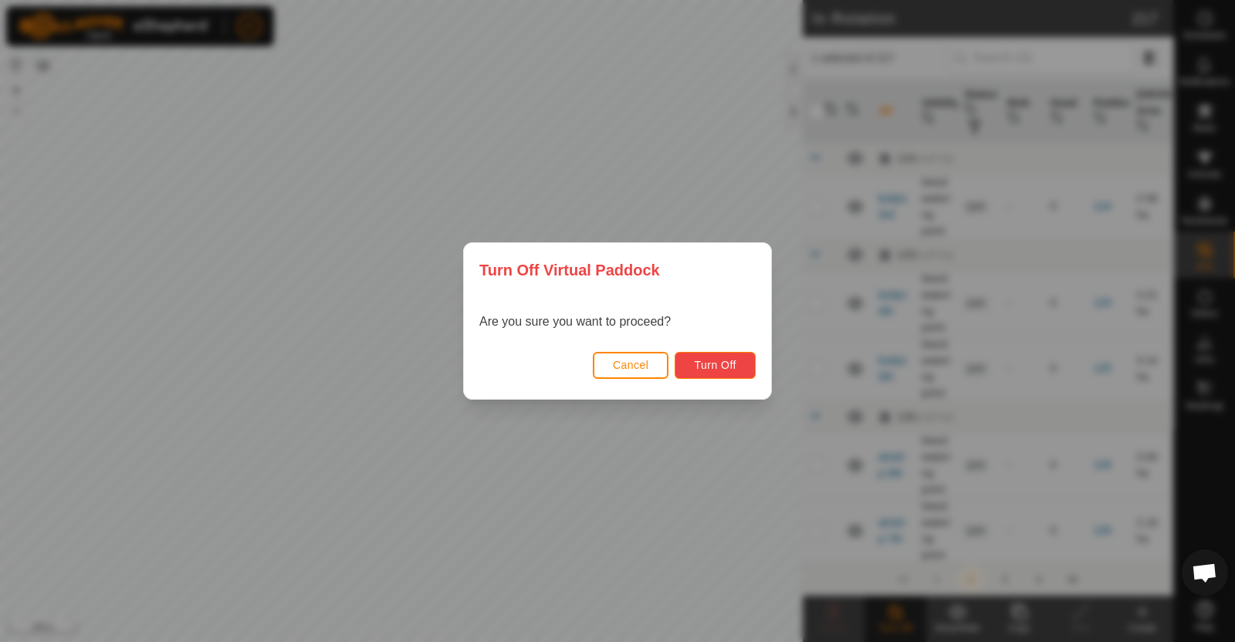
click at [729, 368] on span "Turn Off" at bounding box center [715, 365] width 42 height 12
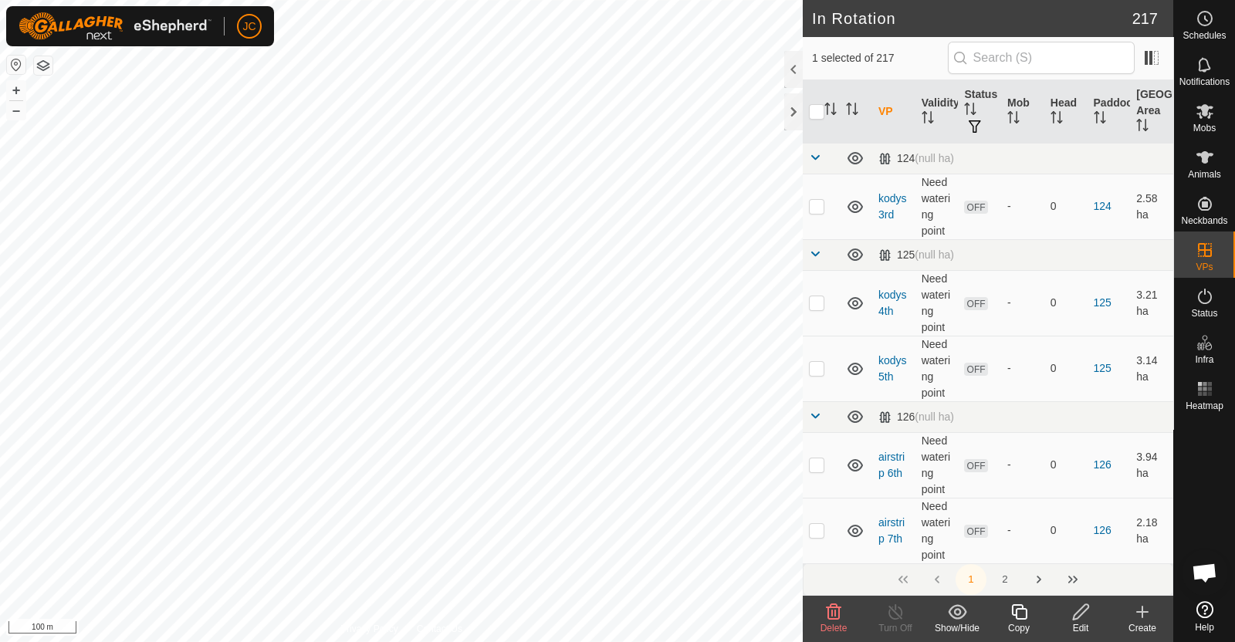
click at [384, 317] on div "mouats 1st Type: Inclusion Zone 0 Animal + – ⇧ i 100 m" at bounding box center [401, 321] width 803 height 642
checkbox input "true"
click at [363, 380] on div "mouats 3rd Status: OFF Type: Inclusion Zone + – ⇧ i 100 m" at bounding box center [401, 321] width 803 height 642
checkbox input "true"
click at [428, 292] on div "mouats 29th Status: OFF Type: Inclusion Zone + – ⇧ i 100 m" at bounding box center [401, 321] width 803 height 642
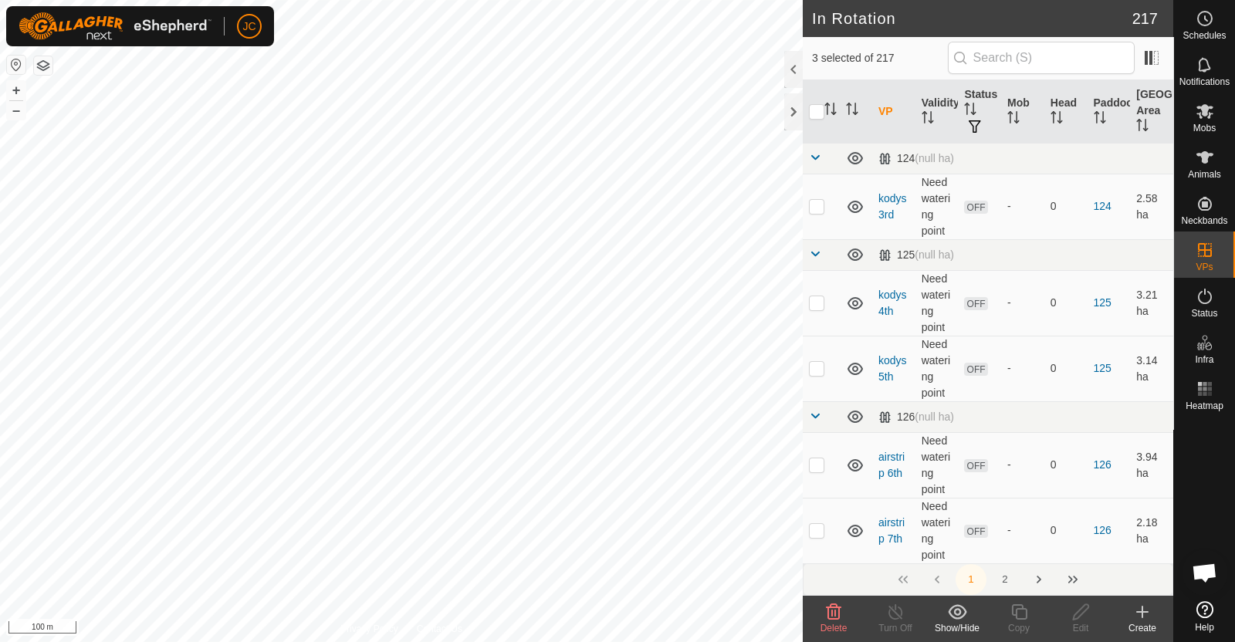
checkbox input "true"
click at [449, 319] on div "mouats 4th bk Status: OFF Type: Inclusion Zone + – ⇧ i 100 m" at bounding box center [401, 321] width 803 height 642
checkbox input "true"
click at [474, 347] on div "mouats 5th Status: OFF Type: Inclusion Zone + – ⇧ i 100 m" at bounding box center [401, 321] width 803 height 642
checkbox input "true"
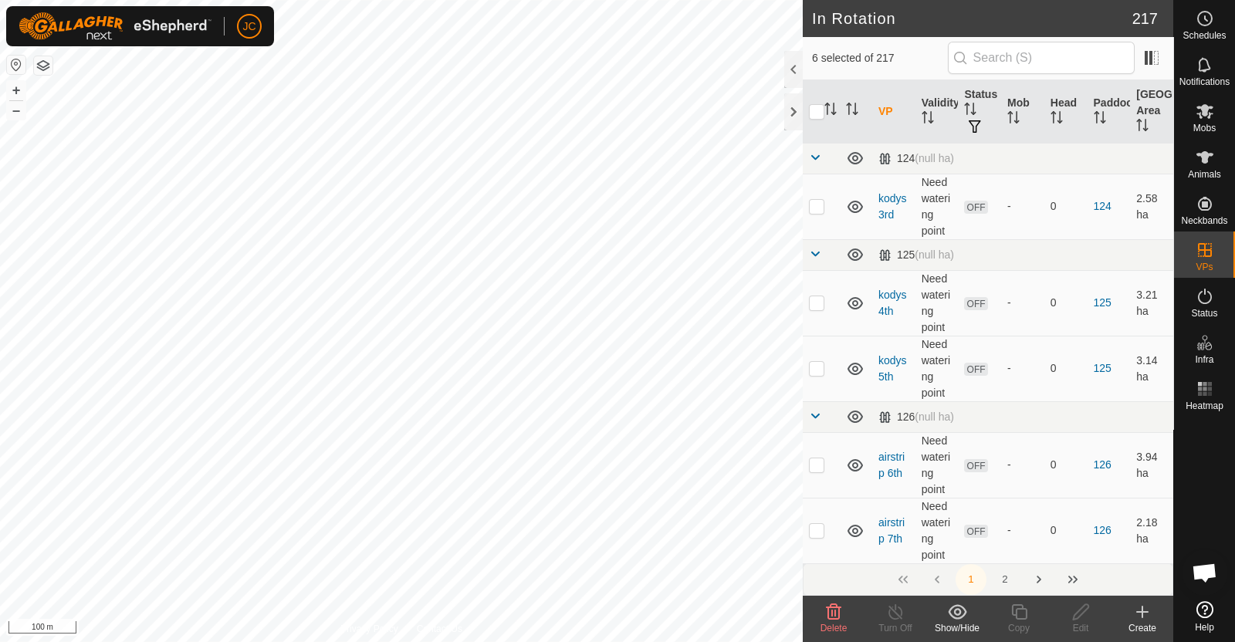
click at [562, 318] on div "mouats 27th Status: OFF Type: Inclusion Zone + – ⇧ i 100 m" at bounding box center [401, 321] width 803 height 642
checkbox input "true"
click at [446, 454] on div "K32 2626452144 Moauts Bulls mouats 10th 2 + – ⇧ i 100 m" at bounding box center [401, 321] width 803 height 642
checkbox input "true"
click at [828, 610] on icon at bounding box center [834, 611] width 15 height 15
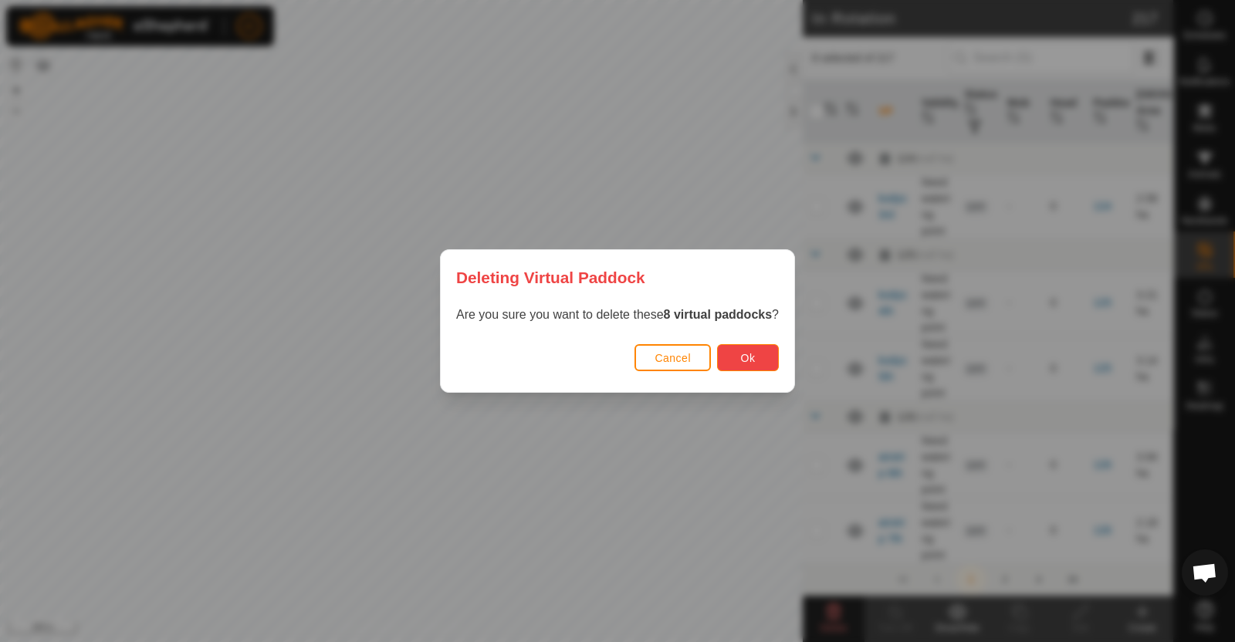
click at [748, 355] on span "Ok" at bounding box center [748, 358] width 15 height 12
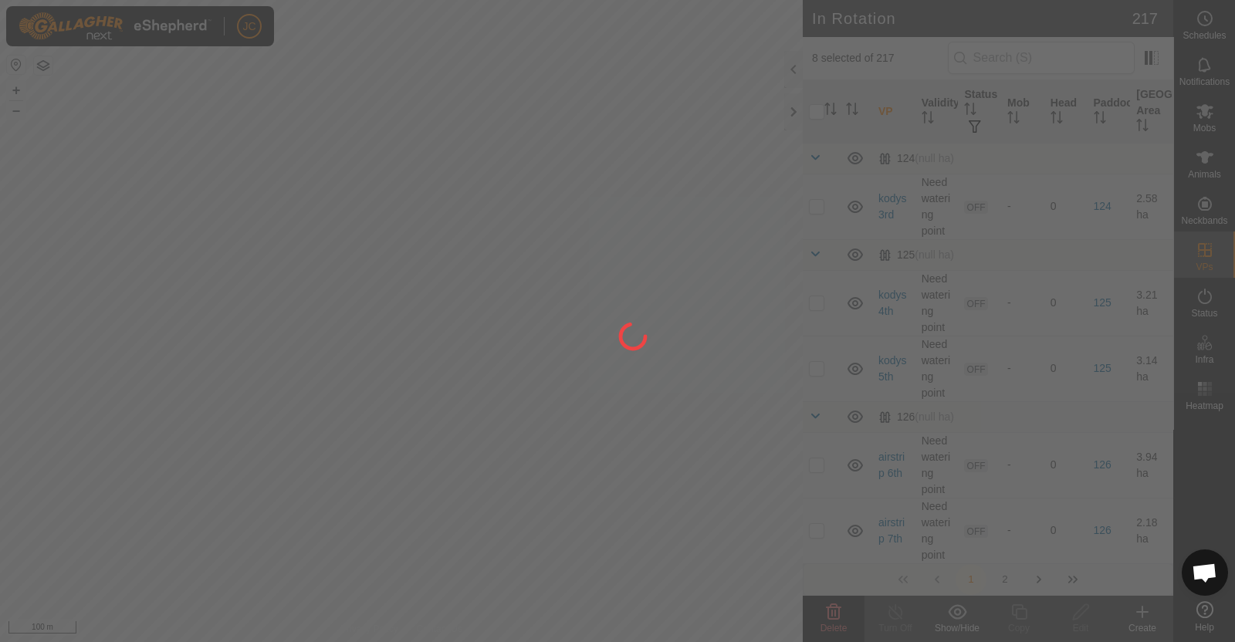
checkbox input "false"
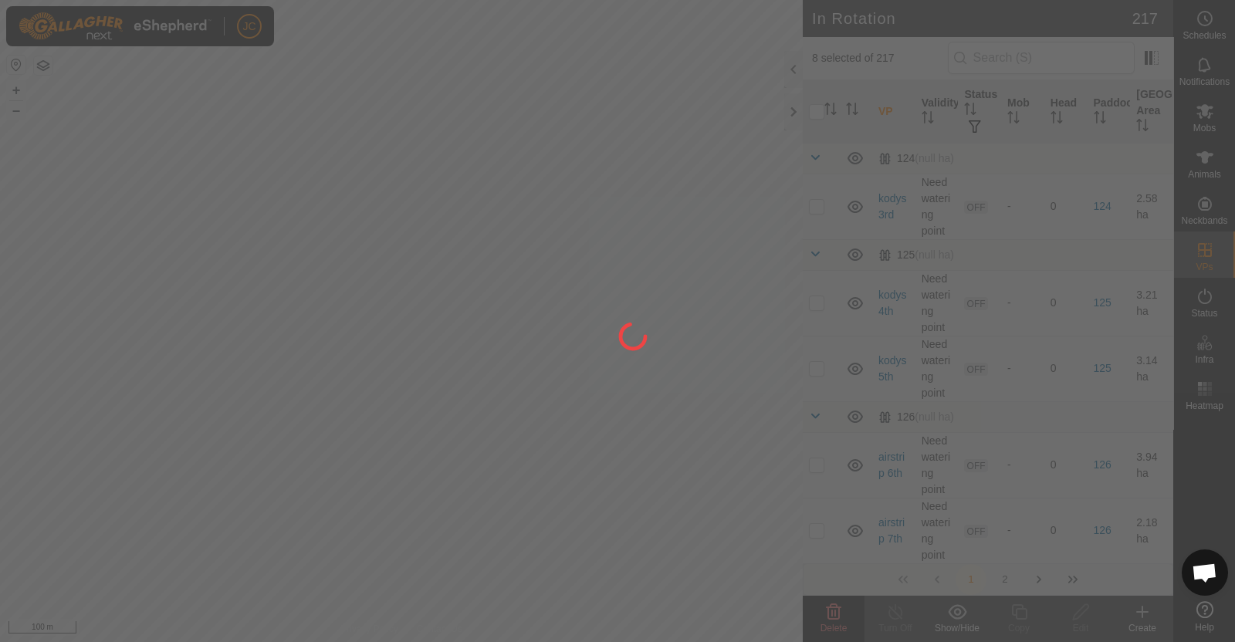
checkbox input "false"
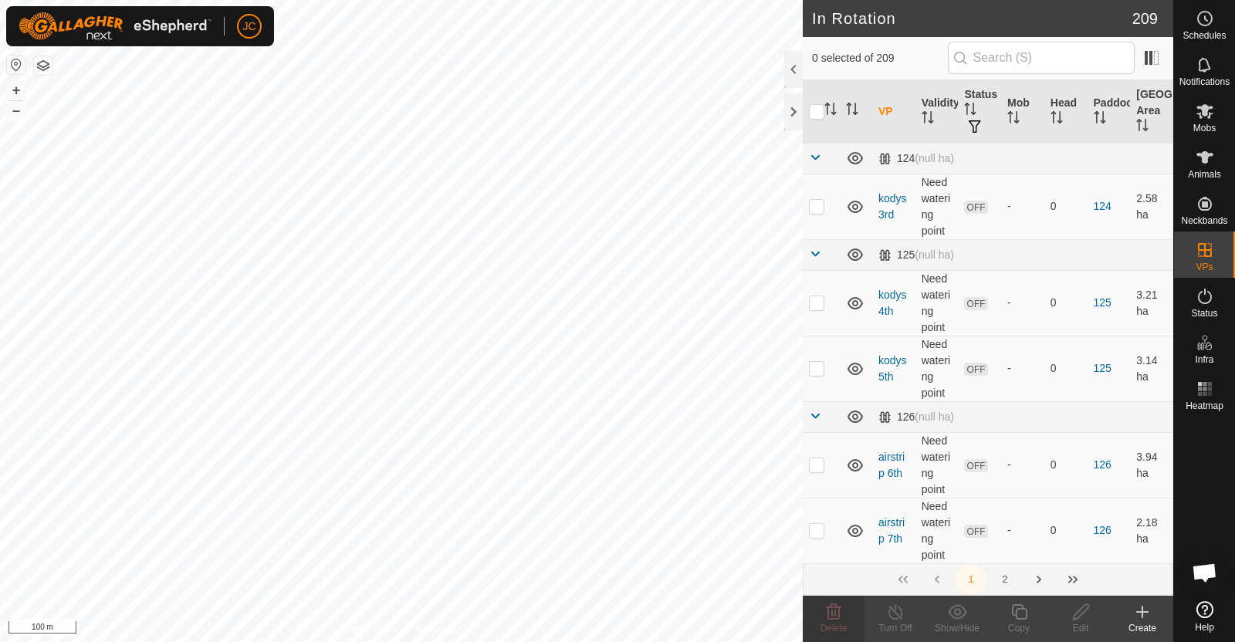
click at [472, 360] on div "K106 2040791088 Moauts Bulls mouats 10th 2 + – ⇧ i 100 m" at bounding box center [401, 321] width 803 height 642
checkbox input "true"
click at [471, 328] on div "mouats 28th Status: OFF Type: Inclusion Zone + – ⇧ i 100 m" at bounding box center [401, 321] width 803 height 642
checkbox input "true"
click at [610, 259] on div "mouats 6th Status: OFF Type: Inclusion Zone + – ⇧ i 100 m" at bounding box center [401, 321] width 803 height 642
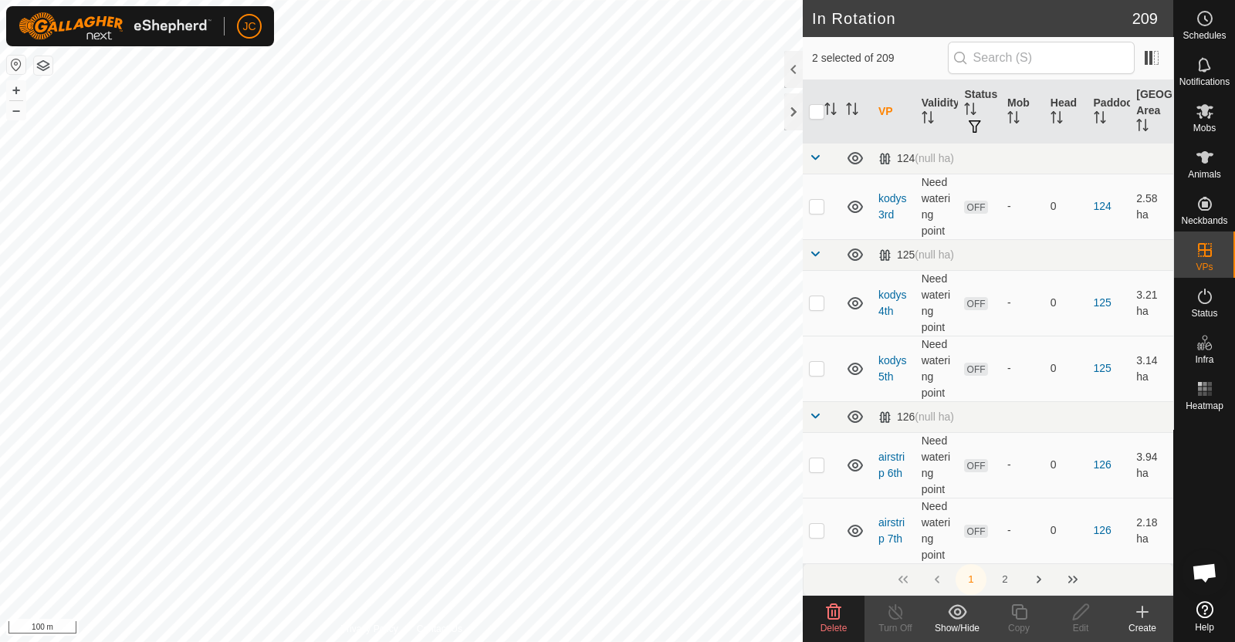
checkbox input "true"
click at [365, 322] on div "mouats 8th Status: OFF Type: Inclusion Zone + – ⇧ i 100 m" at bounding box center [401, 321] width 803 height 642
checkbox input "true"
click at [335, 411] on div "mouats 4th Status: OFF Type: Inclusion Zone + – ⇧ i 100 m" at bounding box center [401, 321] width 803 height 642
checkbox input "true"
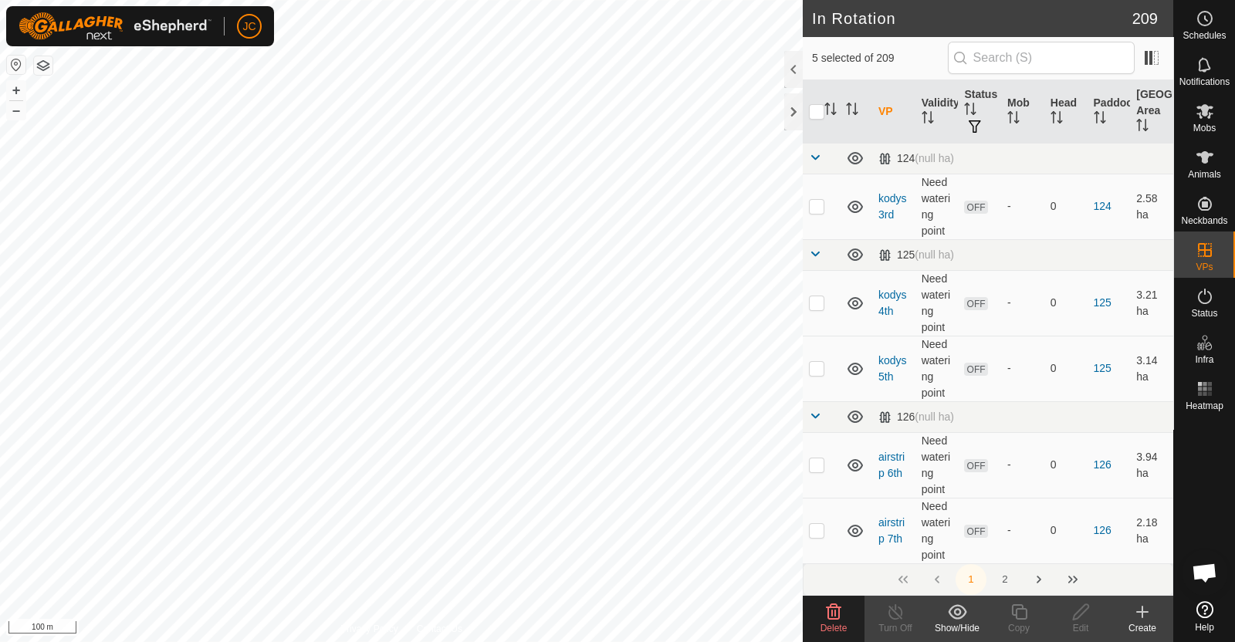
click at [414, 541] on div "mouats 4th Status: OFF Type: Inclusion Zone + – ⇧ i 100 m" at bounding box center [401, 321] width 803 height 642
checkbox input "true"
click at [832, 610] on icon at bounding box center [834, 611] width 15 height 15
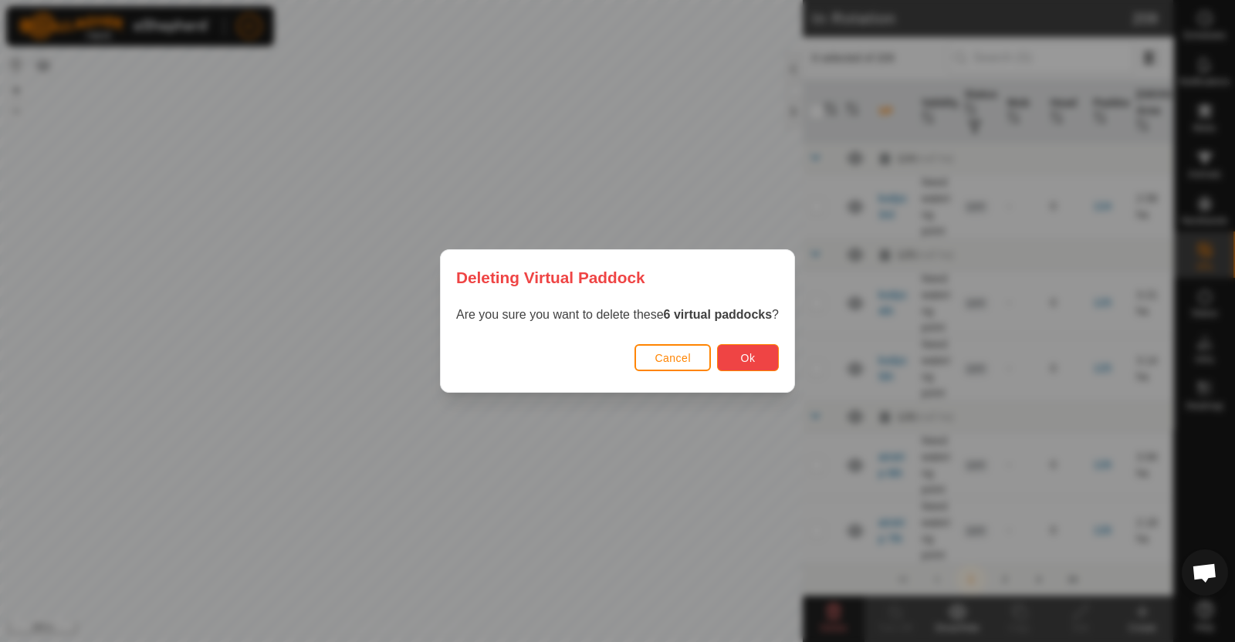
click at [737, 360] on button "Ok" at bounding box center [748, 357] width 62 height 27
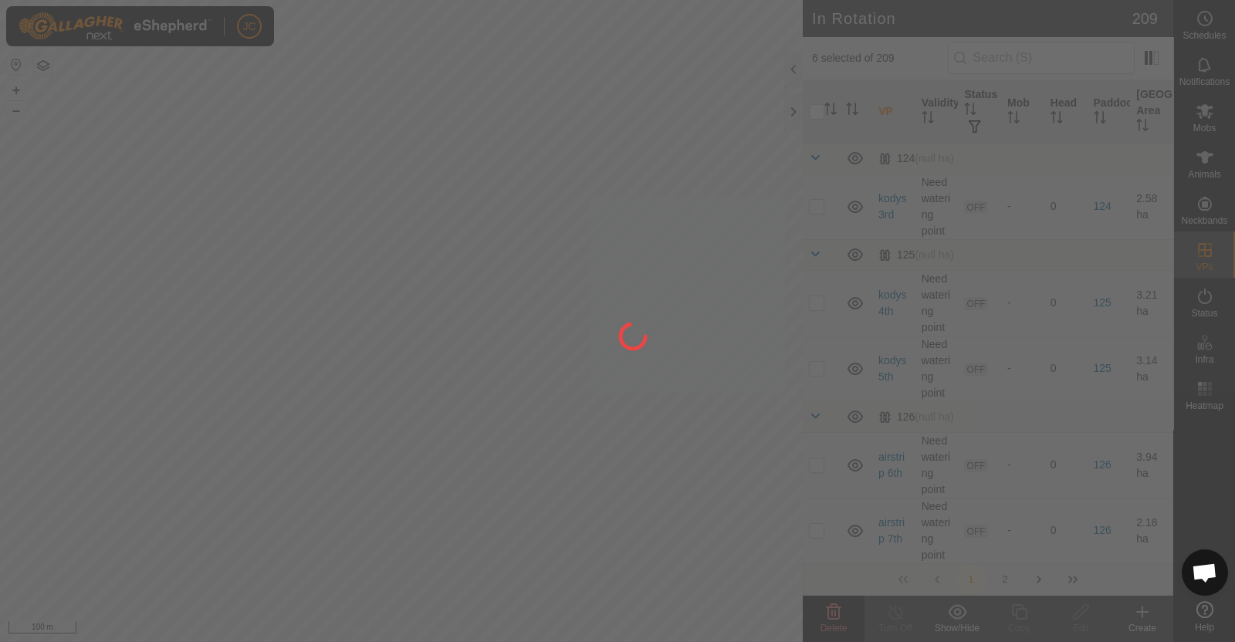
checkbox input "false"
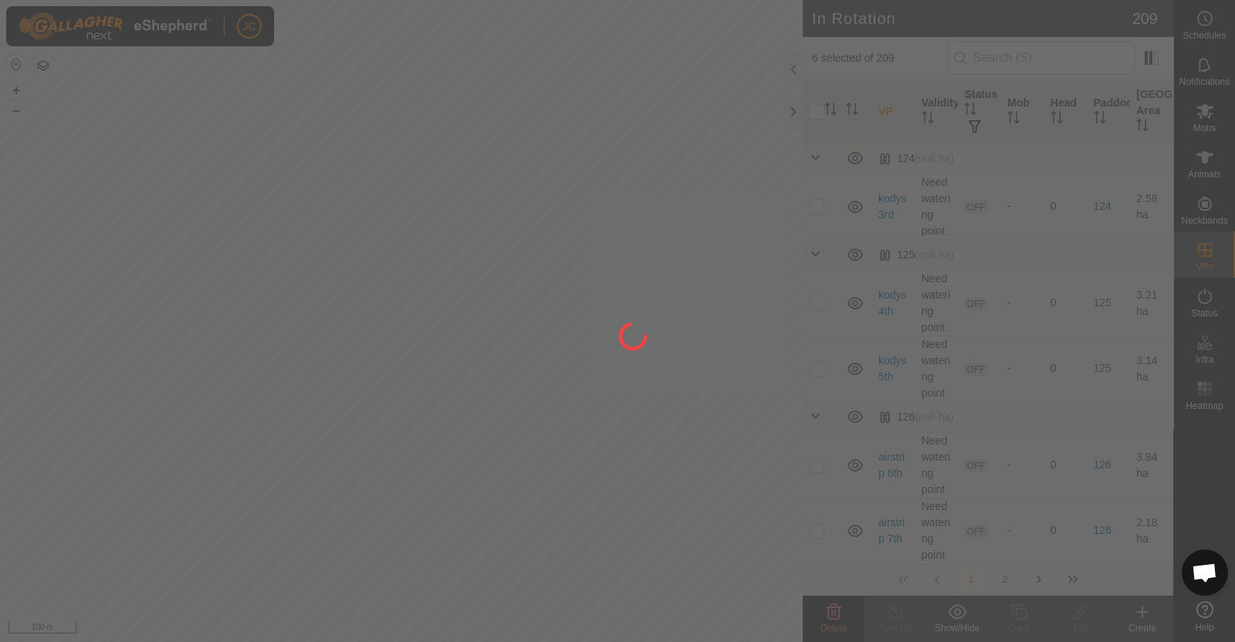
checkbox input "false"
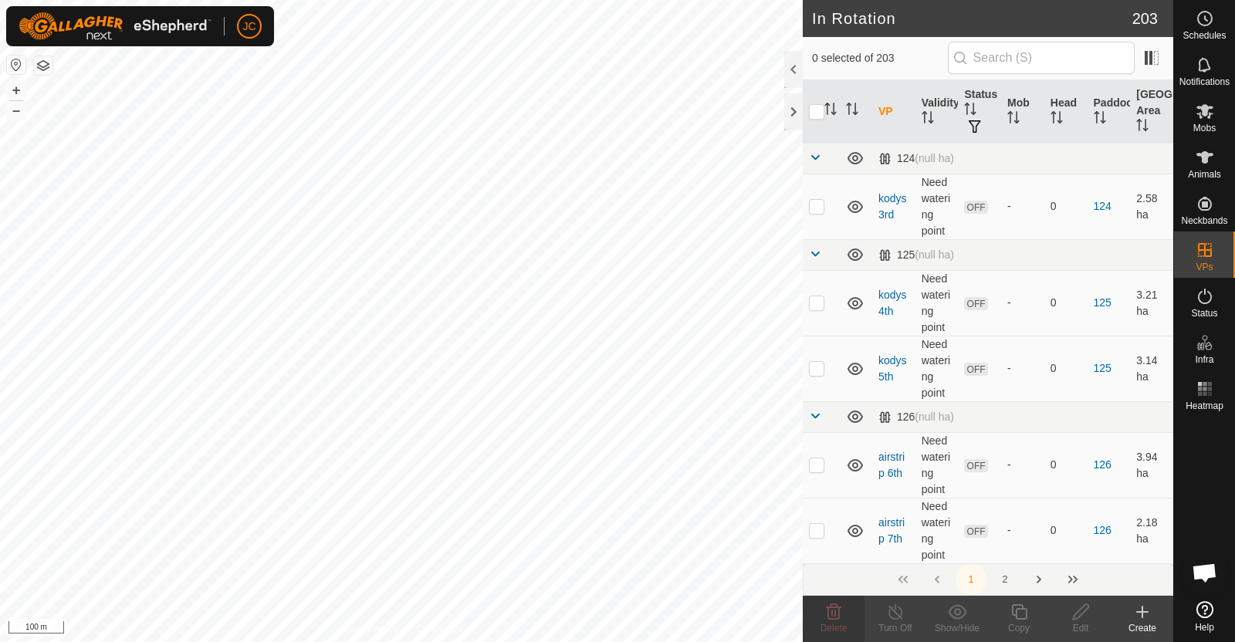
click at [360, 208] on div "UID AC1F09FFFE1C6719 Router IP - ONLINE + – ⇧ i 100 m" at bounding box center [401, 321] width 803 height 642
checkbox input "true"
click at [303, 303] on div "ians 1st Status: OFF Type: Inclusion Zone + – ⇧ i 100 m" at bounding box center [401, 321] width 803 height 642
checkbox input "true"
click at [220, 333] on div "ians 27th Status: OFF Type: Inclusion Zone + – ⇧ i 100 m" at bounding box center [401, 321] width 803 height 642
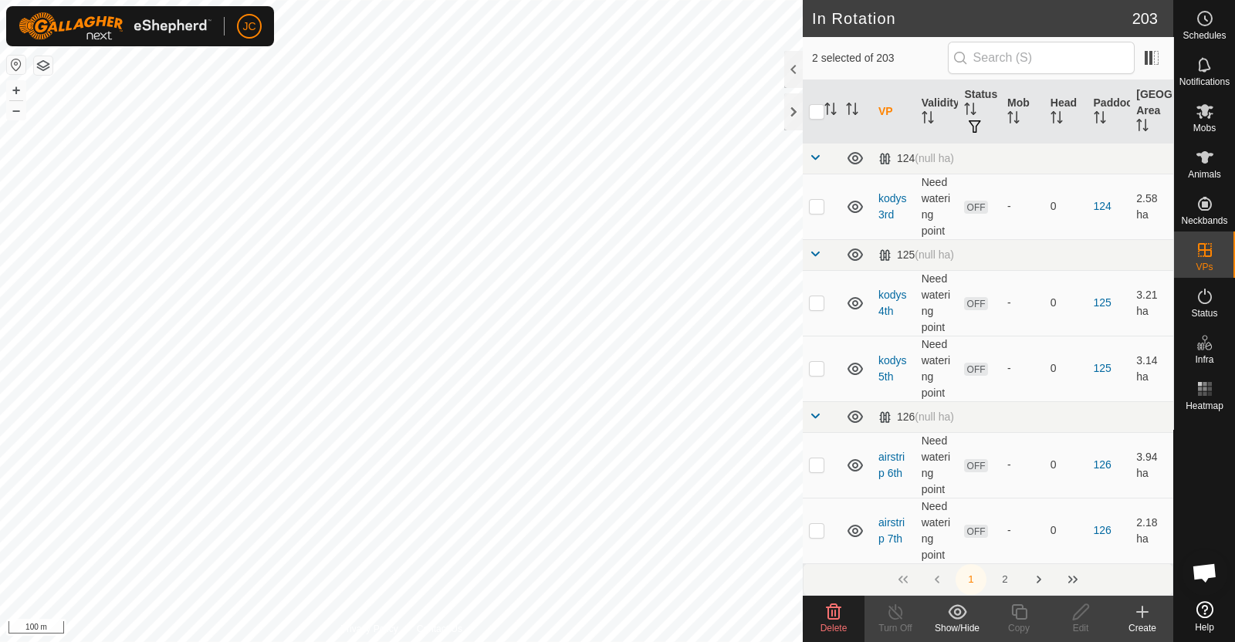
checkbox input "true"
click at [409, 341] on div "ians 27th Status: OFF Type: Inclusion Zone + – ⇧ i 100 m" at bounding box center [401, 321] width 803 height 642
checkbox input "true"
click at [523, 366] on div "ians 28th bk Status: OFF Type: Inclusion Zone + – ⇧ i 100 m" at bounding box center [401, 321] width 803 height 642
checkbox input "true"
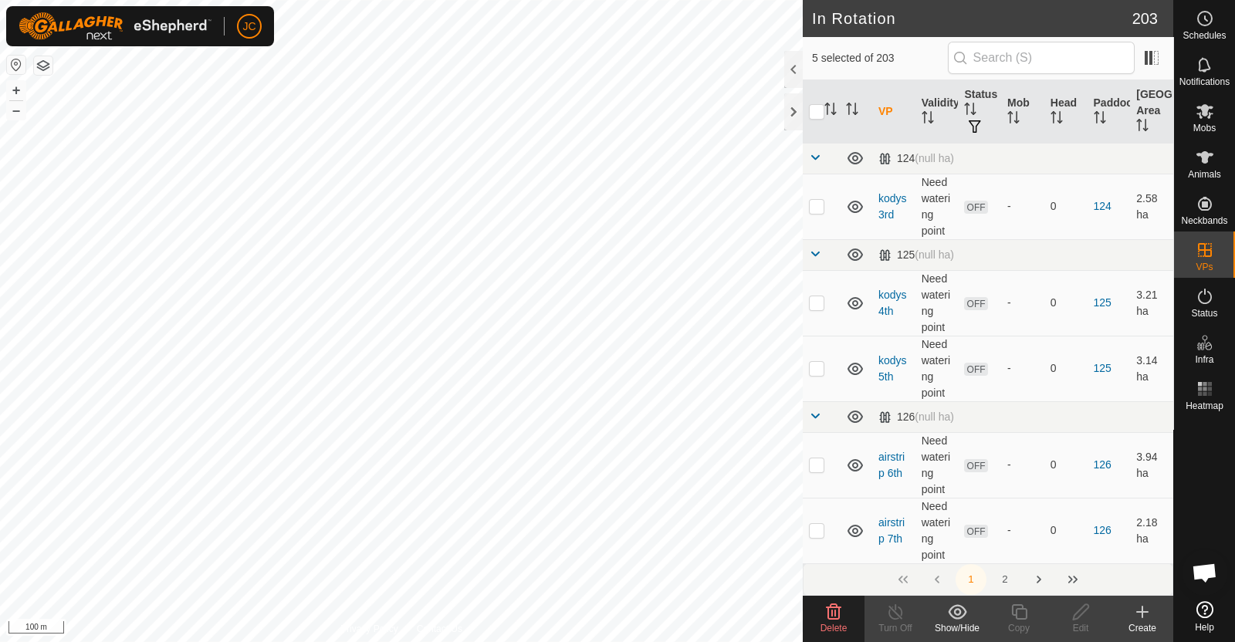
click at [442, 443] on div "ians 29th Status: OFF Type: Inclusion Zone + – ⇧ i 100 m" at bounding box center [401, 321] width 803 height 642
checkbox input "true"
click at [442, 449] on div "ians 30th Status: OFF Type: Inclusion Zone + – ⇧ i 100 m" at bounding box center [401, 321] width 803 height 642
checkbox input "true"
click at [835, 614] on icon at bounding box center [834, 611] width 15 height 15
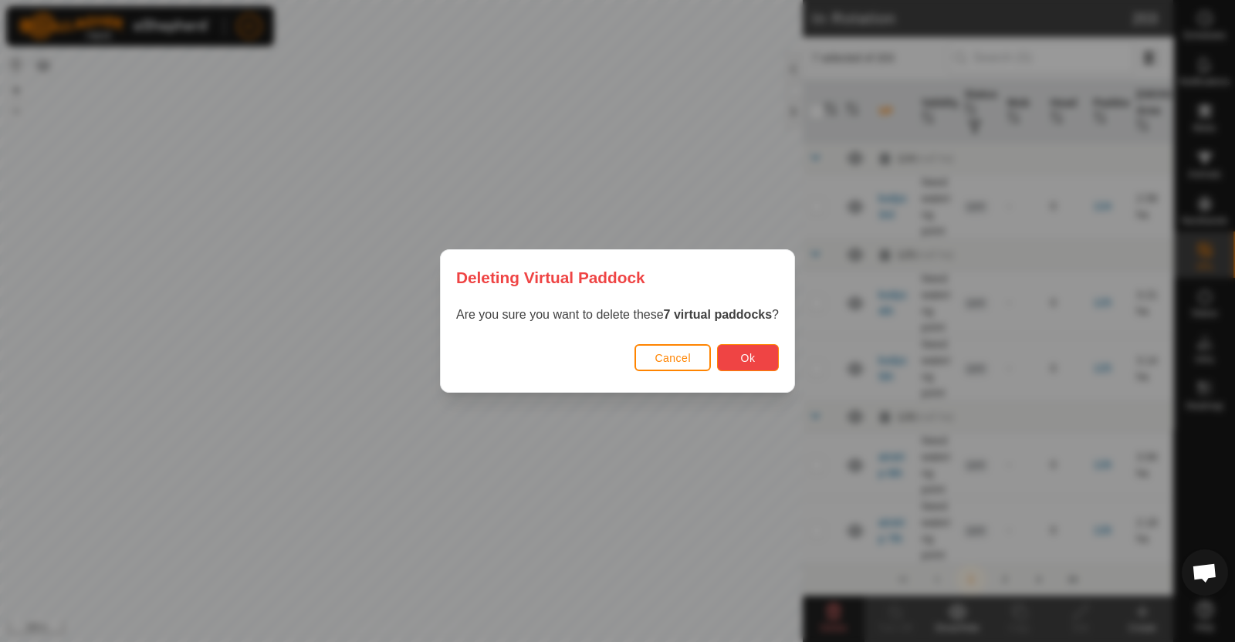
click at [763, 357] on button "Ok" at bounding box center [748, 357] width 62 height 27
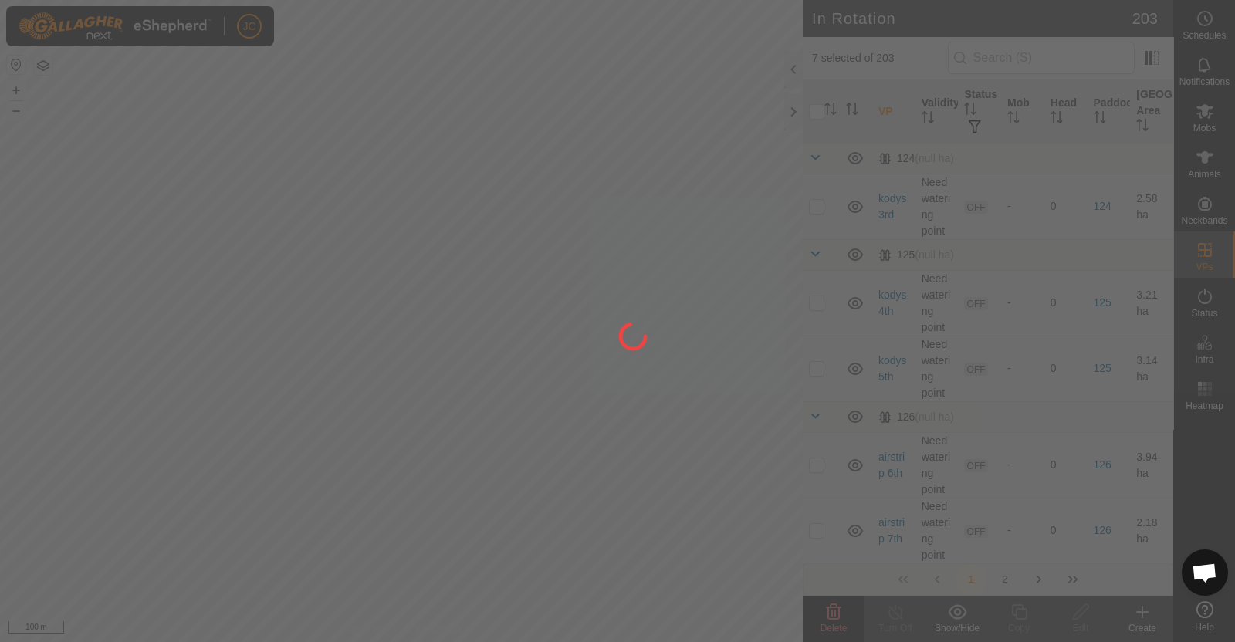
checkbox input "false"
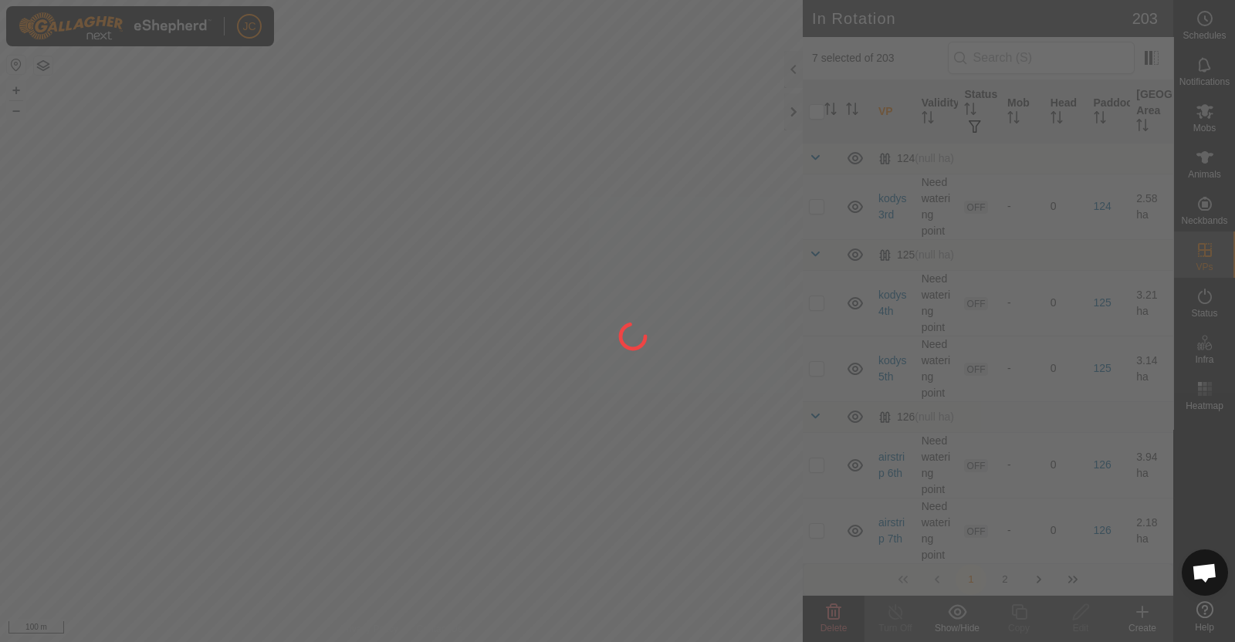
checkbox input "false"
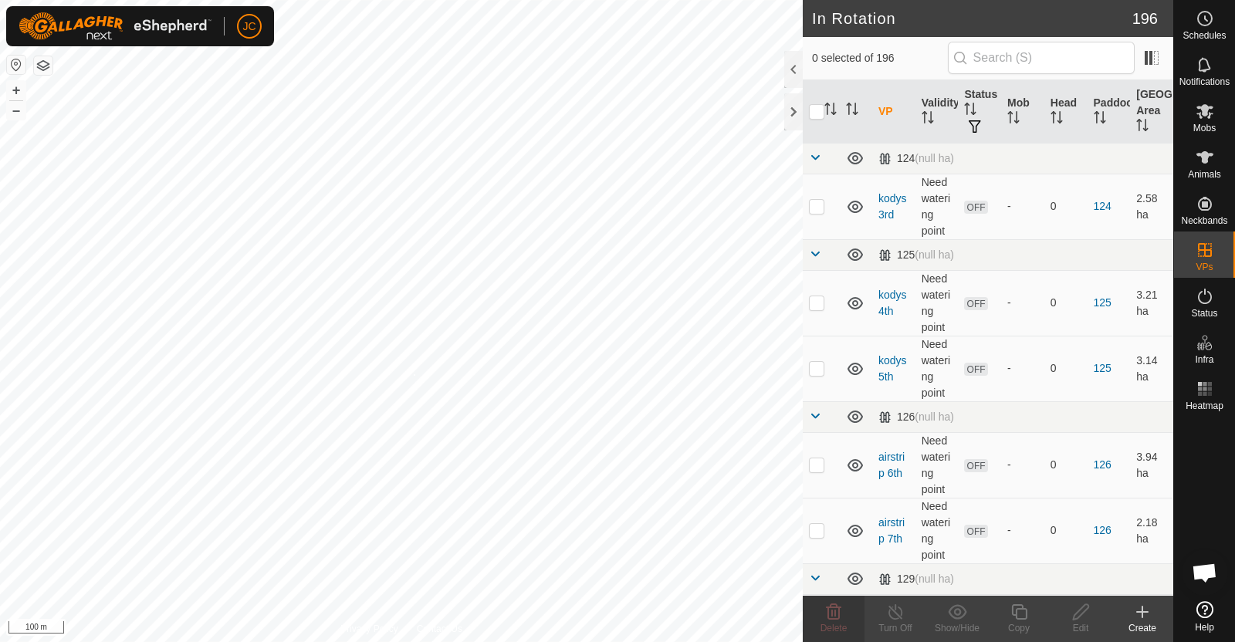
click at [413, 374] on div "ians 30th Status: OFF Type: Inclusion Zone + – ⇧ i 100 m" at bounding box center [401, 321] width 803 height 642
checkbox input "true"
click at [226, 320] on div "ians 28th Status: OFF Type: Inclusion Zone + – ⇧ i 100 m" at bounding box center [401, 321] width 803 height 642
checkbox input "true"
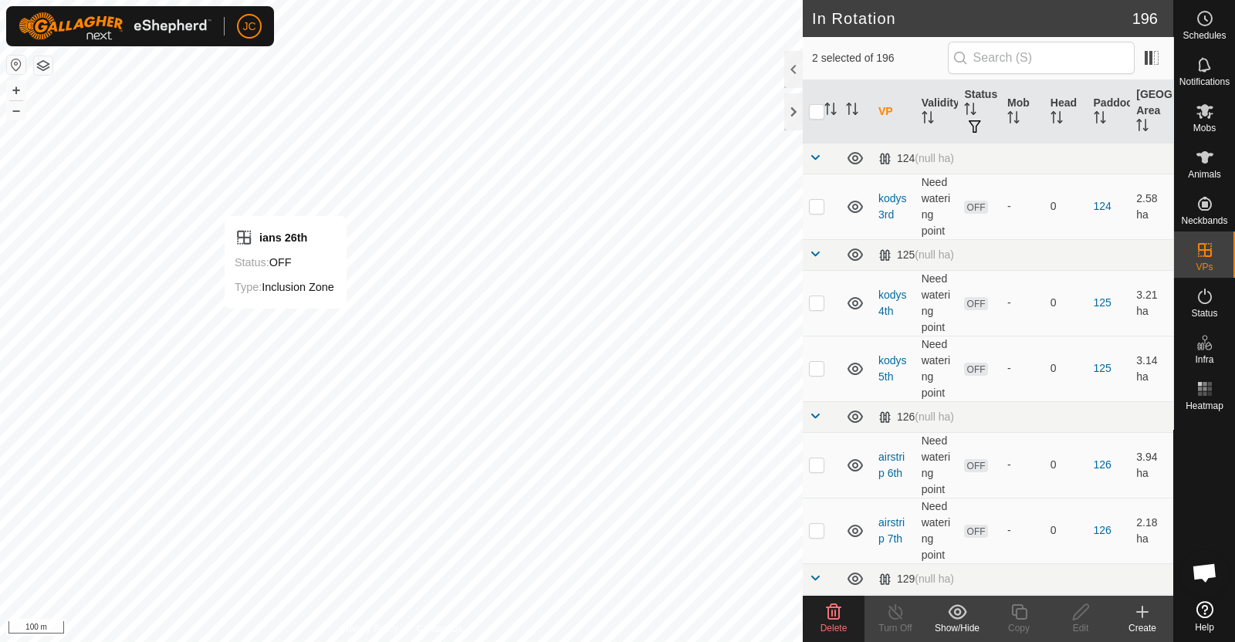
click at [286, 323] on div "ians 26th Status: OFF Type: Inclusion Zone + – ⇧ i 100 m" at bounding box center [401, 321] width 803 height 642
click at [836, 614] on icon at bounding box center [833, 612] width 19 height 19
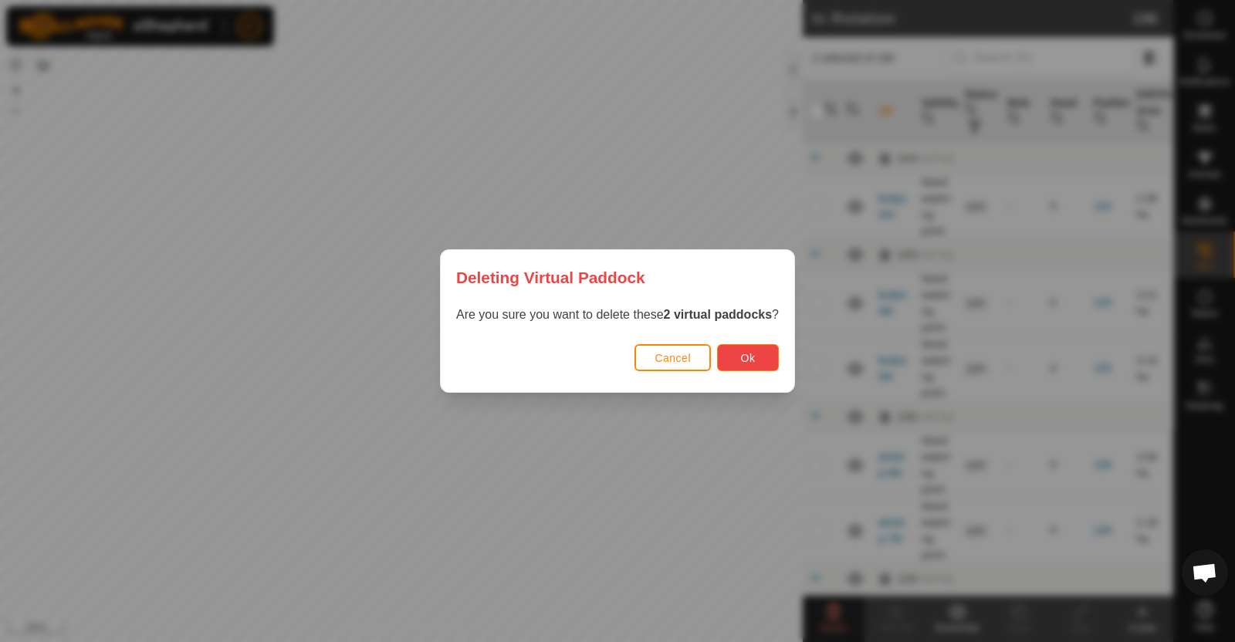
click at [752, 361] on span "Ok" at bounding box center [748, 358] width 15 height 12
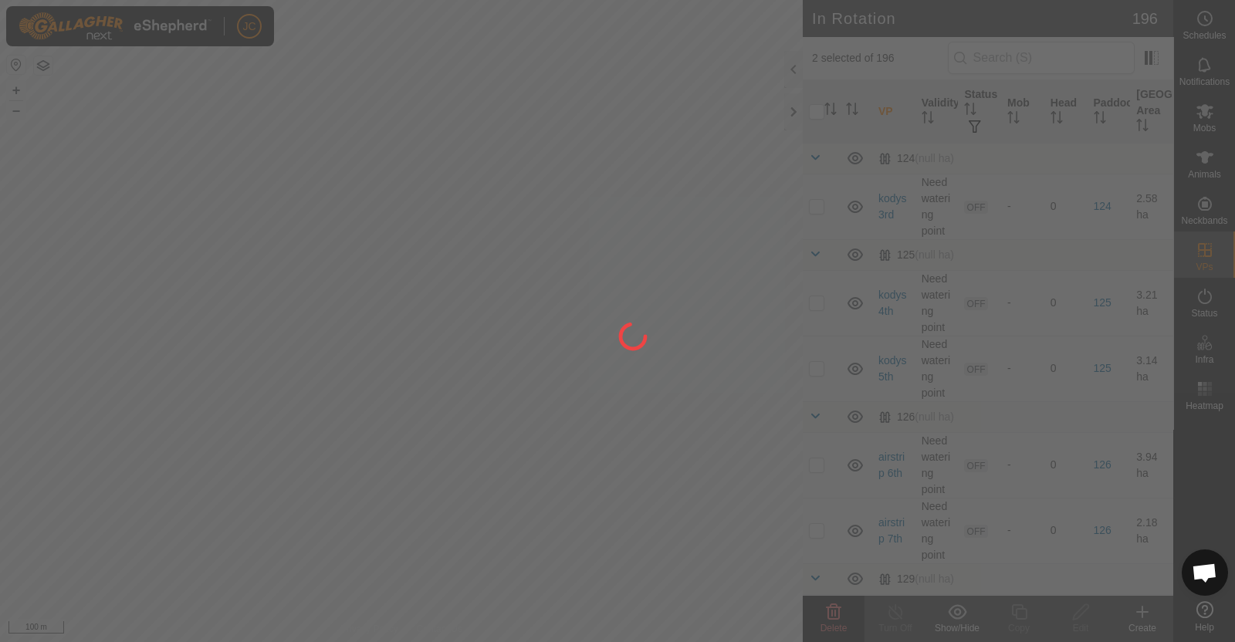
checkbox input "false"
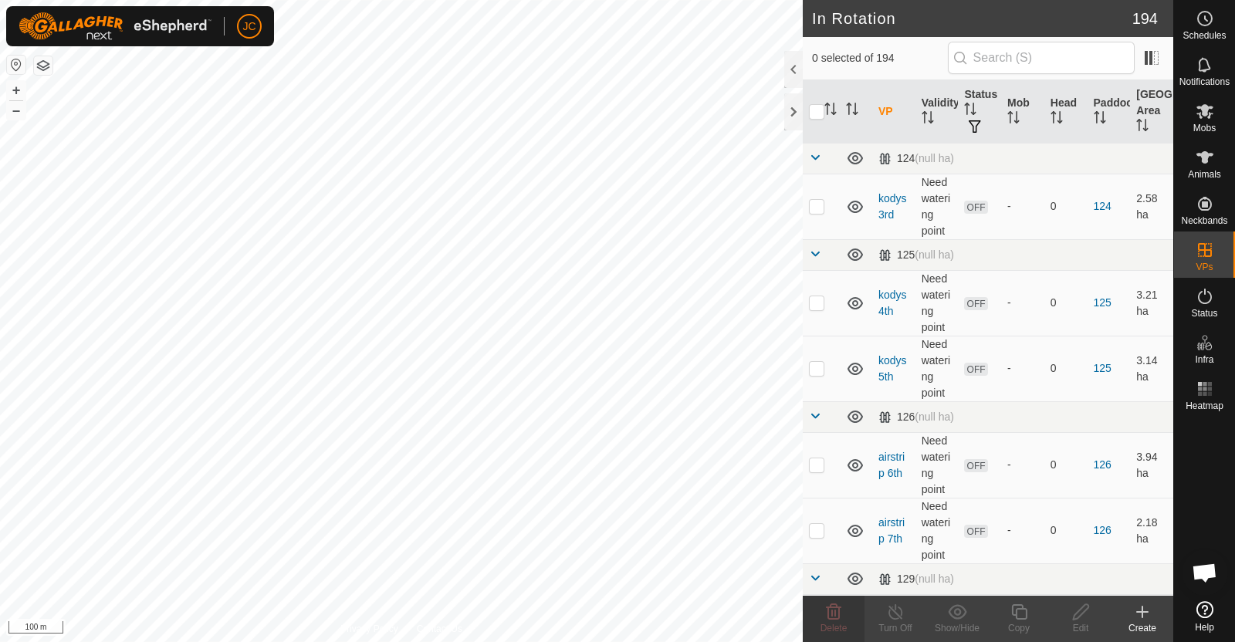
click at [323, 585] on div "ians 28th Status: OFF Type: Inclusion Zone + – ⇧ i 100 m" at bounding box center [401, 321] width 803 height 642
checkbox input "true"
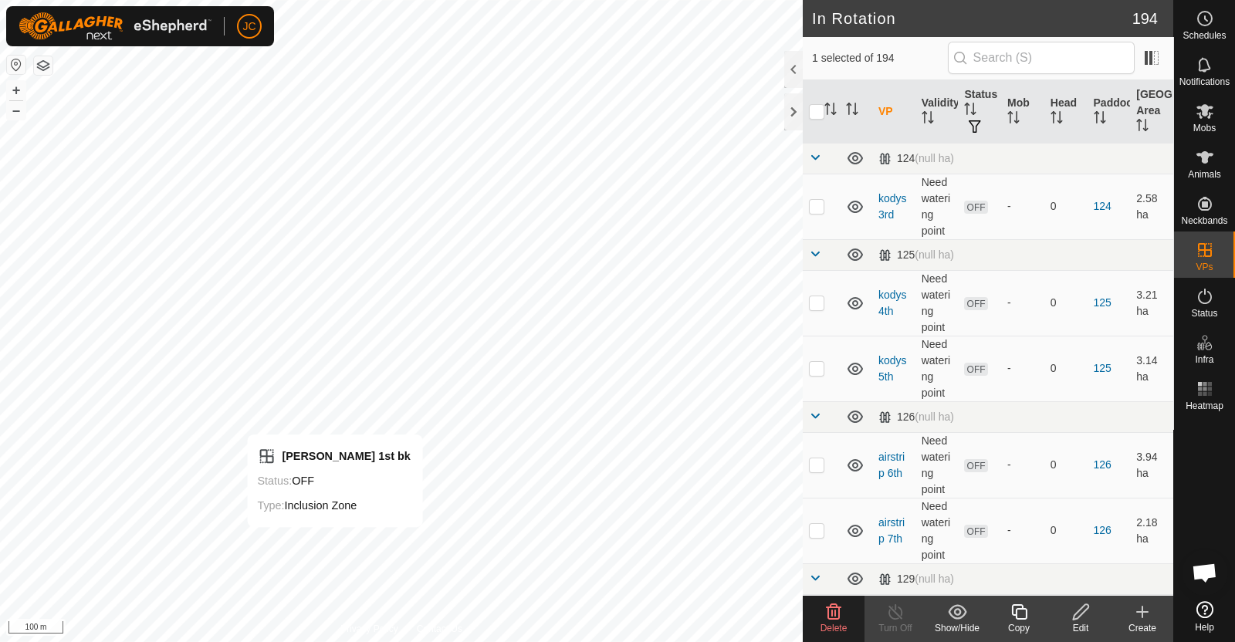
click at [335, 542] on div "moores 1st bk Status: OFF Type: Inclusion Zone + – ⇧ i 100 m" at bounding box center [401, 321] width 803 height 642
checkbox input "true"
click at [335, 519] on div "moores 1st bk Status: OFF Type: Inclusion Zone + – ⇧ i 100 m" at bounding box center [401, 321] width 803 height 642
checkbox input "true"
click at [333, 475] on div "moores thursday Status: OFF Type: Inclusion Zone + – ⇧ i 100 m" at bounding box center [401, 321] width 803 height 642
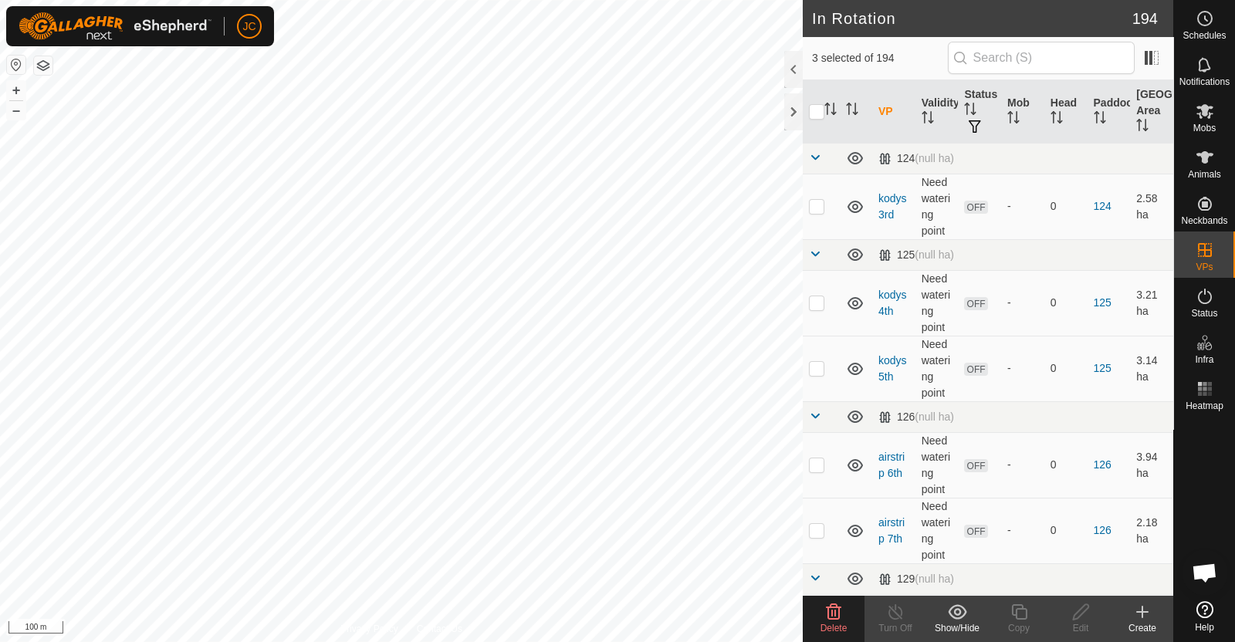
checkbox input "true"
click at [326, 429] on div "moores 4th bk Status: OFF Type: Inclusion Zone + – ⇧ i 100 m" at bounding box center [401, 321] width 803 height 642
checkbox input "true"
click at [322, 388] on div "moores 4th bk Status: OFF Type: Inclusion Zone + – ⇧ i 100 m" at bounding box center [401, 321] width 803 height 642
checkbox input "true"
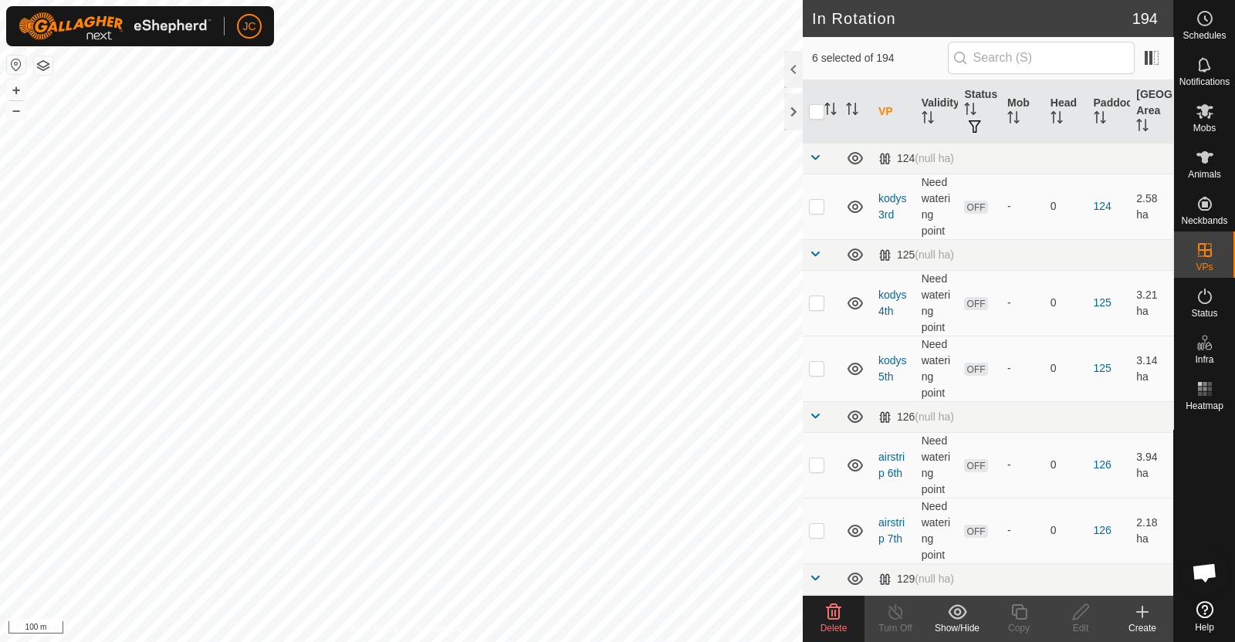
click at [322, 330] on div "moores 5th bk Status: OFF Type: Inclusion Zone + – ⇧ i 100 m" at bounding box center [401, 321] width 803 height 642
checkbox input "true"
click at [361, 312] on div "moores 6th Status: OFF Type: Inclusion Zone + – ⇧ i 100 m" at bounding box center [401, 321] width 803 height 642
checkbox input "true"
click at [345, 221] on div "moores 7th bk Status: OFF Type: Inclusion Zone + – ⇧ i 100 m" at bounding box center [401, 321] width 803 height 642
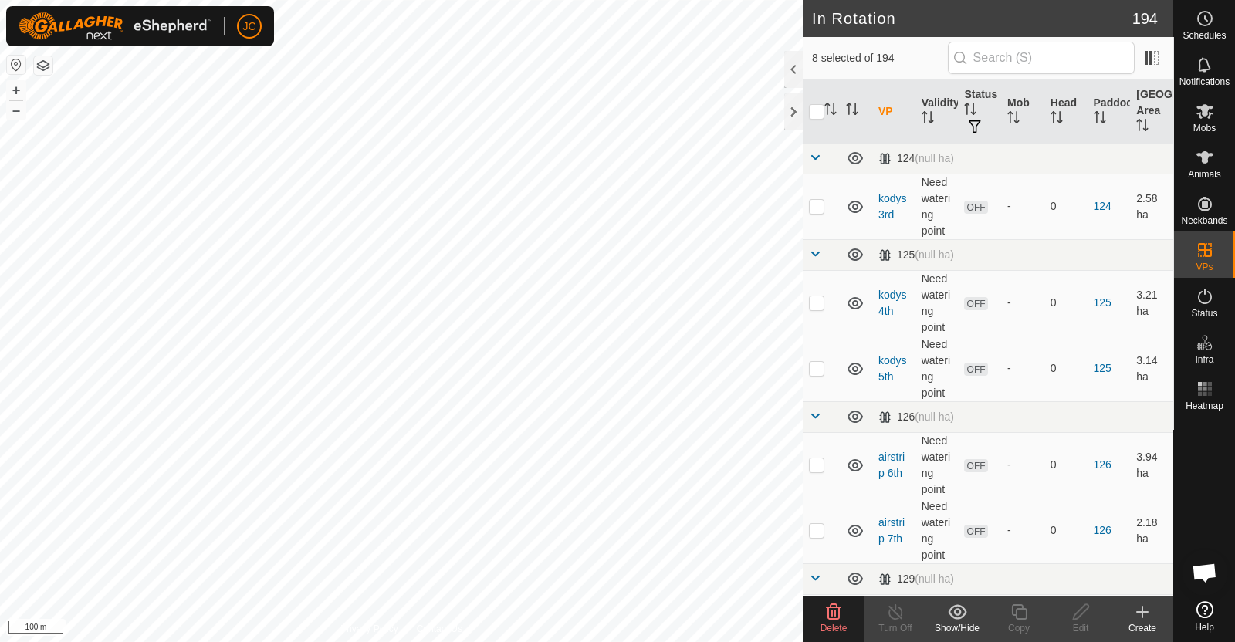
checkbox input "true"
click at [347, 191] on div "2025-10-08 072329 Status: OFF Type: Inclusion Zone + – ⇧ i 100 m" at bounding box center [401, 321] width 803 height 642
checkbox input "true"
click at [840, 613] on icon at bounding box center [833, 612] width 19 height 19
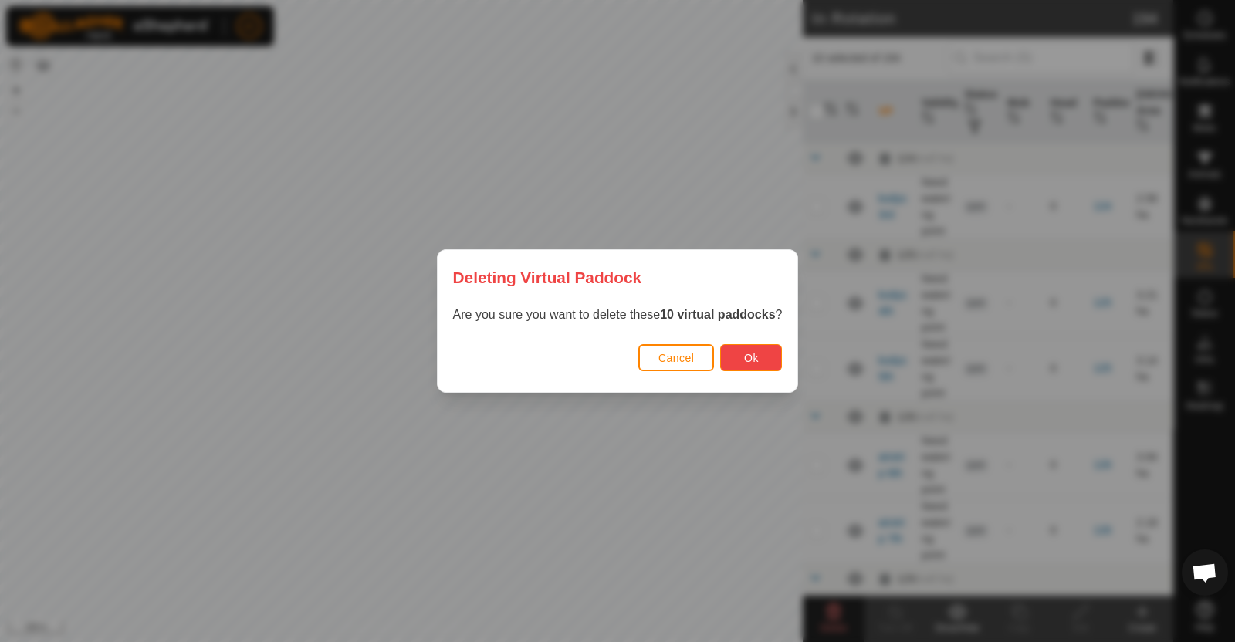
click at [759, 369] on button "Ok" at bounding box center [751, 357] width 62 height 27
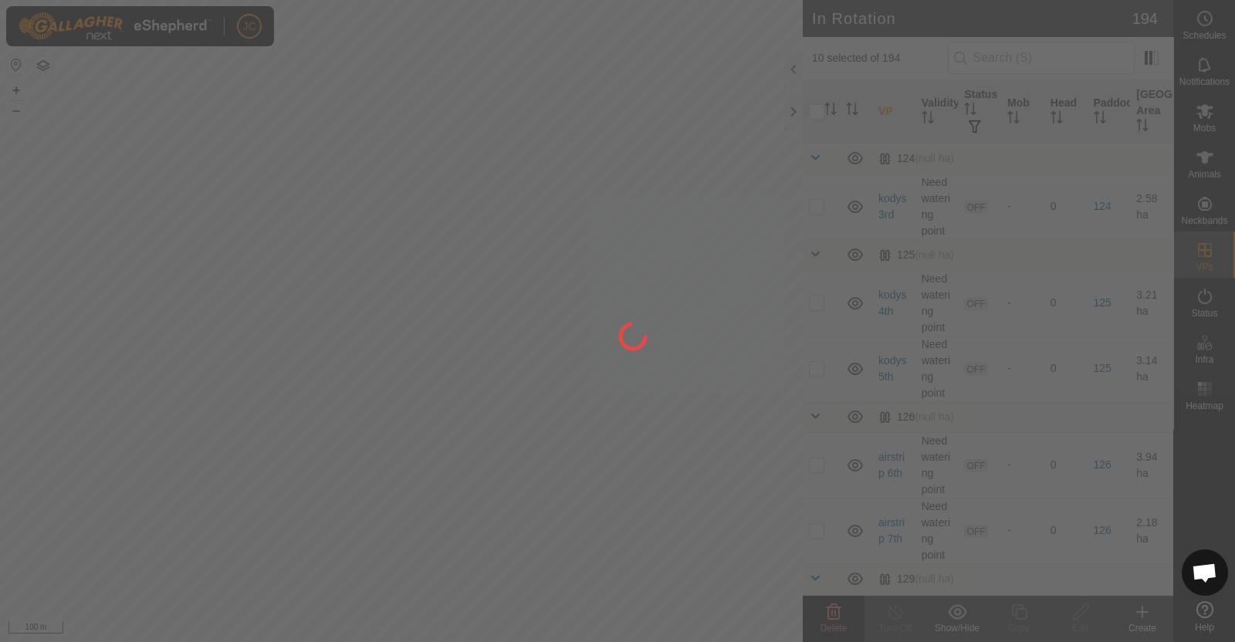
checkbox input "false"
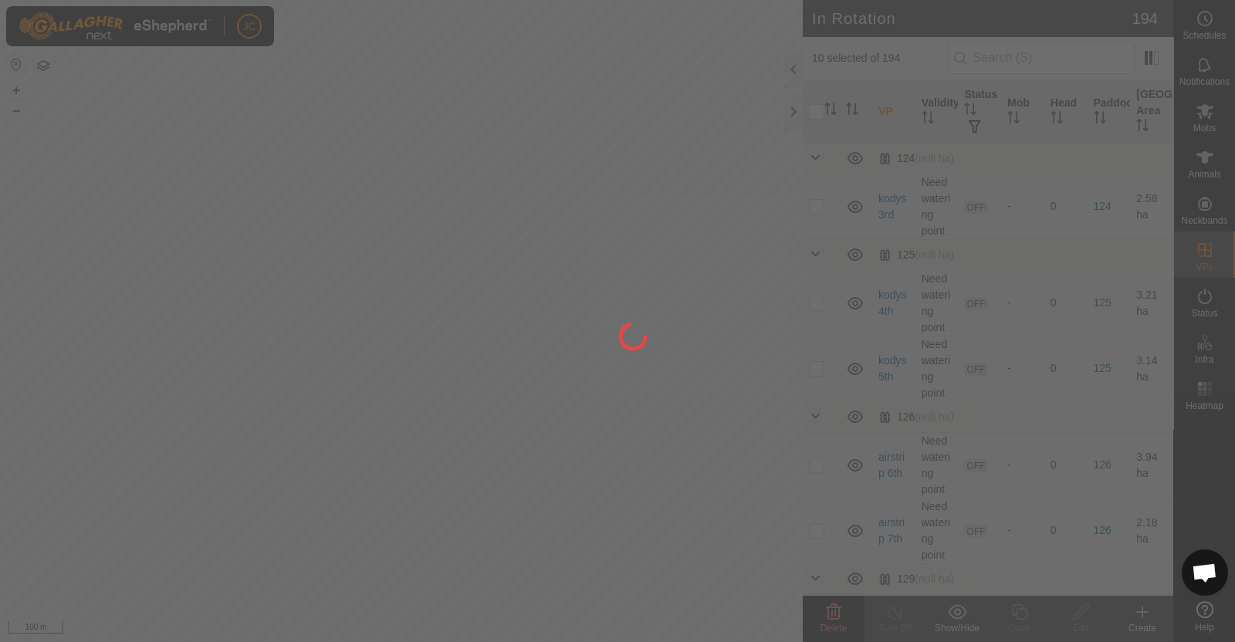
checkbox input "false"
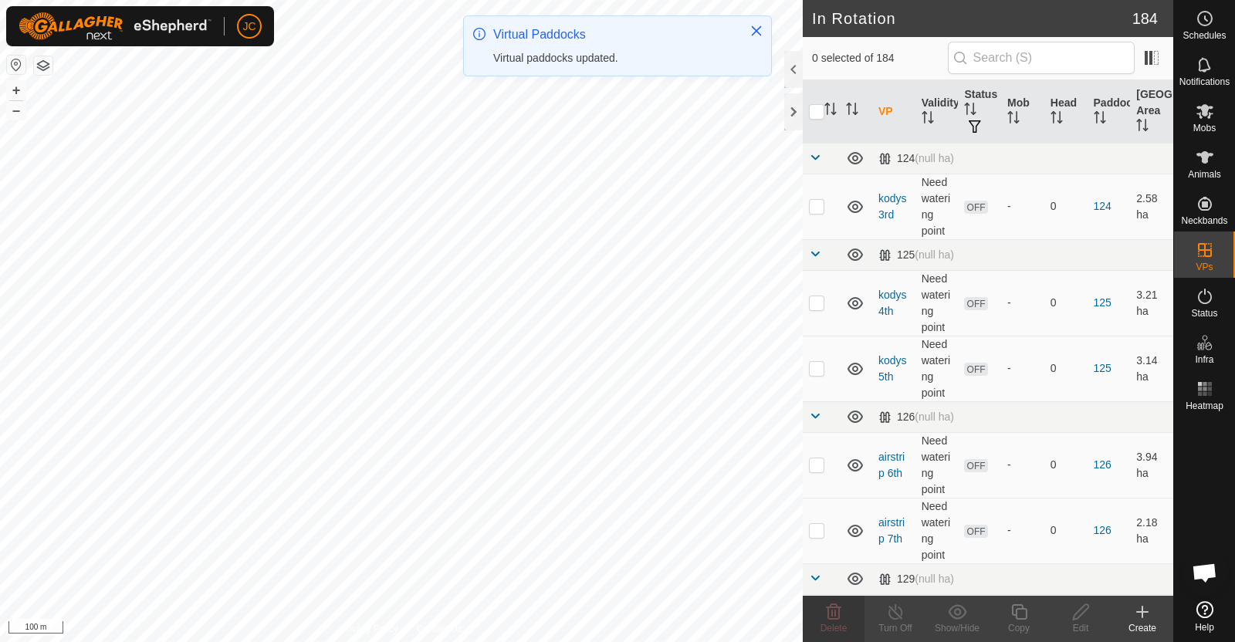
click at [347, 489] on div "2025-10-08 072329 Status: OFF Type: Inclusion Zone + – ⇧ i 100 m" at bounding box center [401, 321] width 803 height 642
checkbox input "true"
click at [316, 431] on div "moores 3rd Status: OFF Type: Inclusion Zone + – ⇧ i 100 m" at bounding box center [401, 321] width 803 height 642
checkbox input "true"
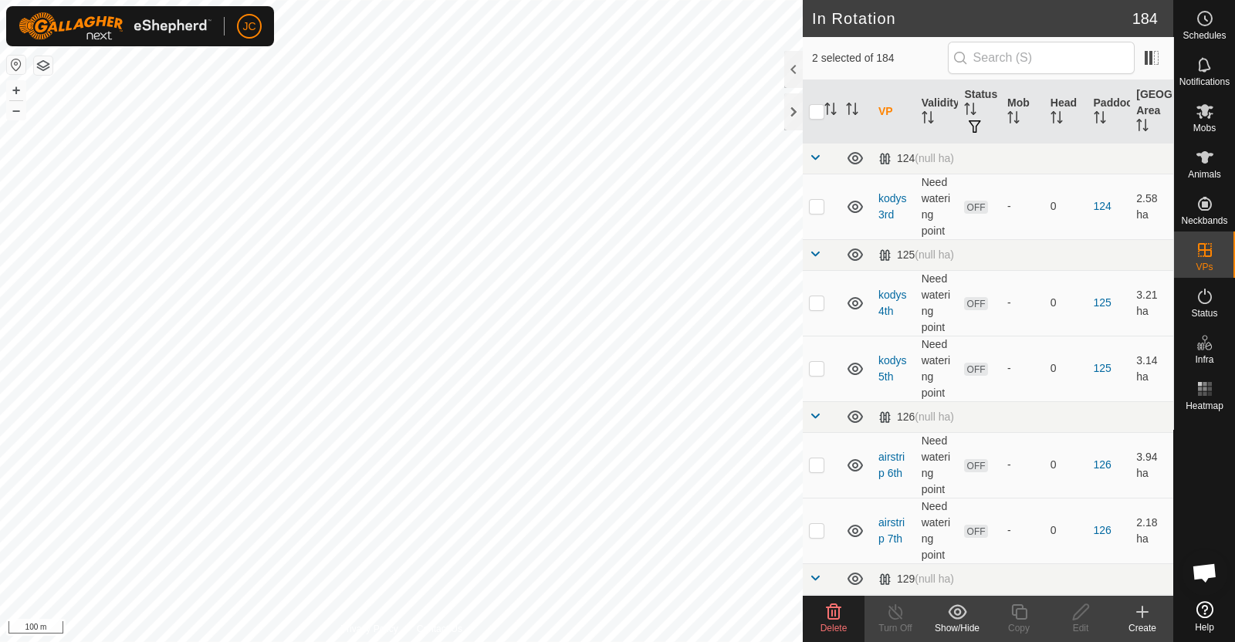
click at [320, 400] on div "moores 5th Status: OFF Type: Inclusion Zone + – ⇧ i 100 m" at bounding box center [401, 321] width 803 height 642
checkbox input "true"
click at [326, 326] on div "moores 7th Status: OFF Type: Inclusion Zone + – ⇧ i 100 m" at bounding box center [401, 321] width 803 height 642
click at [340, 269] on div "moores 7th Status: OFF Type: Inclusion Zone + – ⇧ i 100 m" at bounding box center [401, 321] width 803 height 642
checkbox input "false"
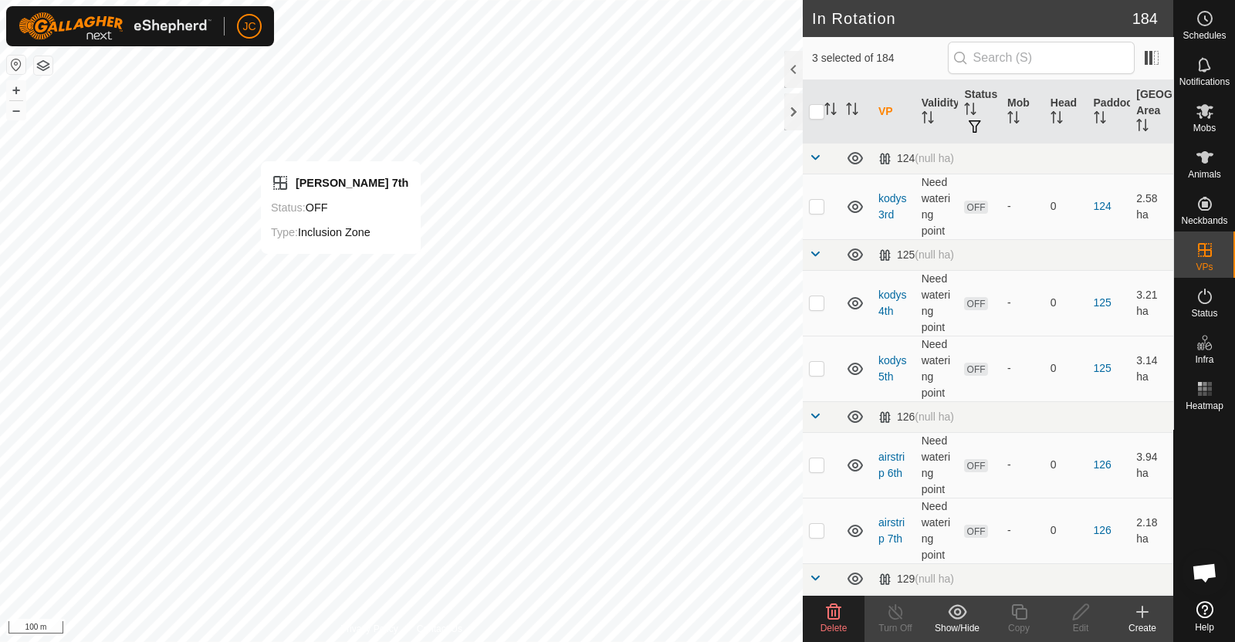
checkbox input "false"
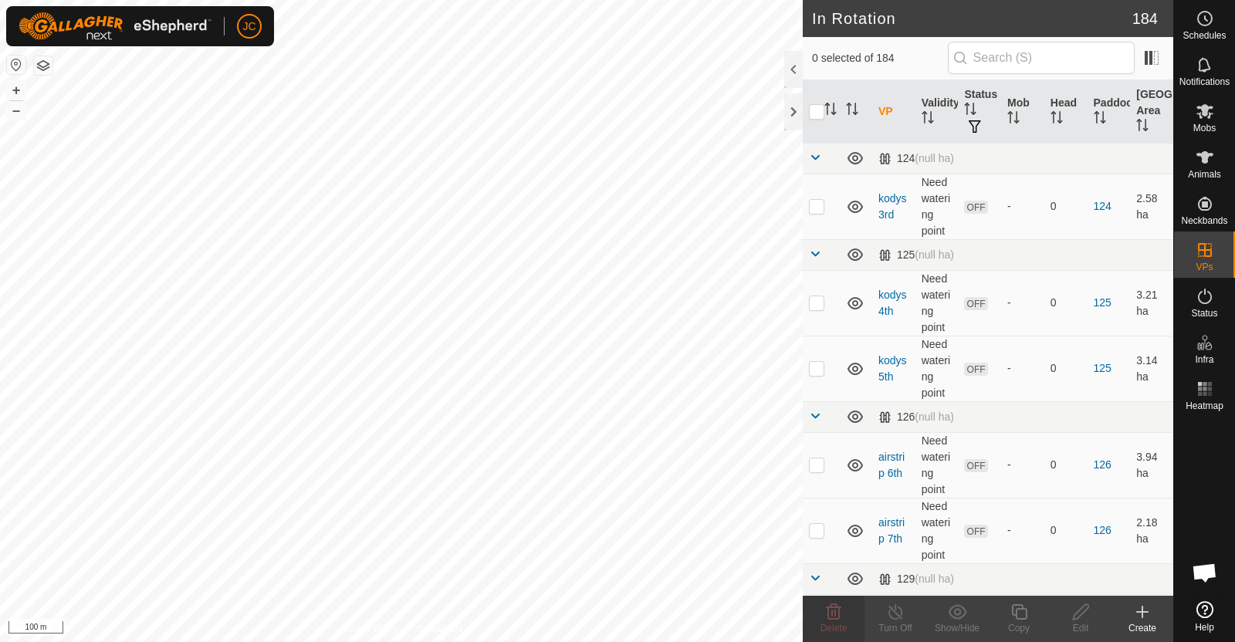
click at [340, 269] on div "moores 7th Status: OFF Type: Inclusion Zone + – ⇧ i 100 m" at bounding box center [401, 321] width 803 height 642
checkbox input "true"
click at [328, 333] on div "moores 7th Status: OFF Type: Inclusion Zone + – ⇧ i 100 m" at bounding box center [401, 321] width 803 height 642
click at [324, 520] on div "moores 7th Status: OFF Type: Inclusion Zone + – ⇧ i 100 m" at bounding box center [401, 321] width 803 height 642
checkbox input "true"
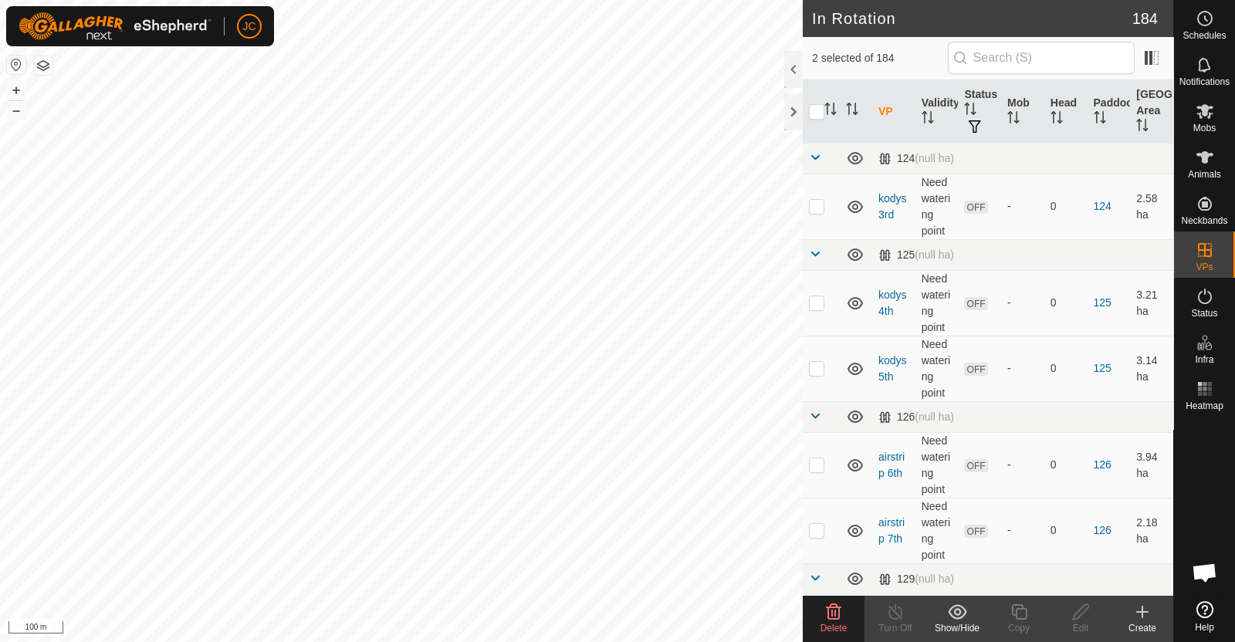
click at [303, 429] on div "moores 3rd Status: OFF Type: Inclusion Zone + – ⇧ i 100 m" at bounding box center [401, 321] width 803 height 642
checkbox input "true"
click at [320, 384] on div "moores 5th Status: OFF Type: Inclusion Zone + – ⇧ i 100 m" at bounding box center [401, 321] width 803 height 642
checkbox input "true"
click at [352, 184] on div "moores 8th Status: OFF Type: Inclusion Zone + – ⇧ i 100 m" at bounding box center [401, 321] width 803 height 642
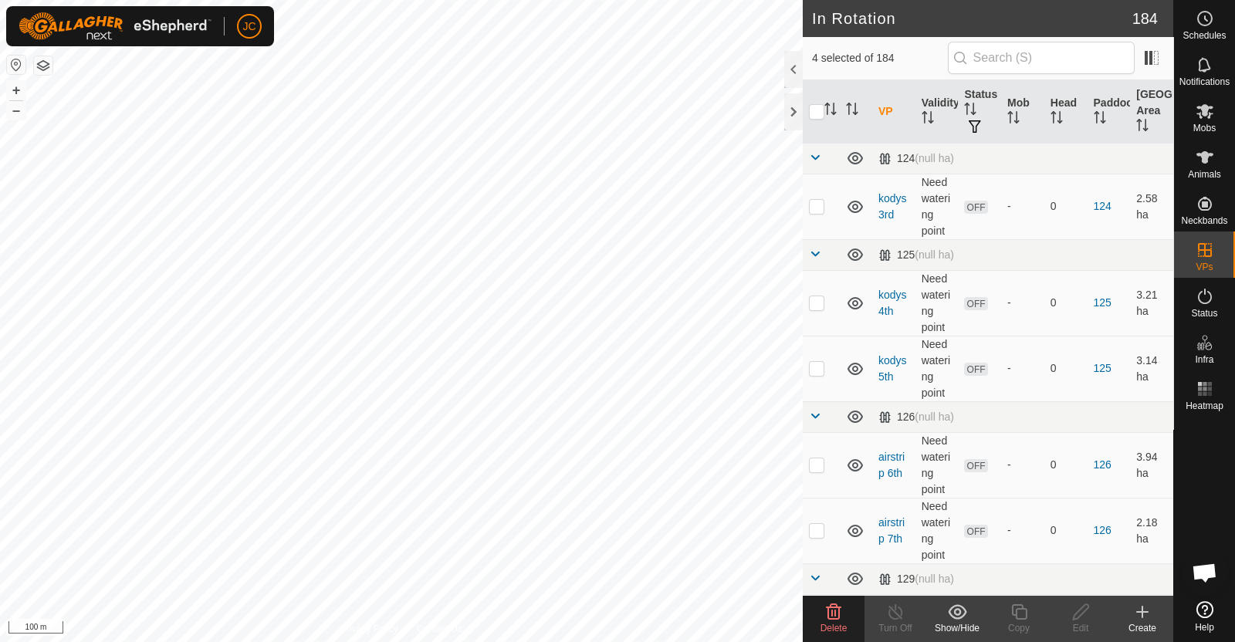
checkbox input "true"
click at [830, 617] on icon at bounding box center [833, 612] width 19 height 19
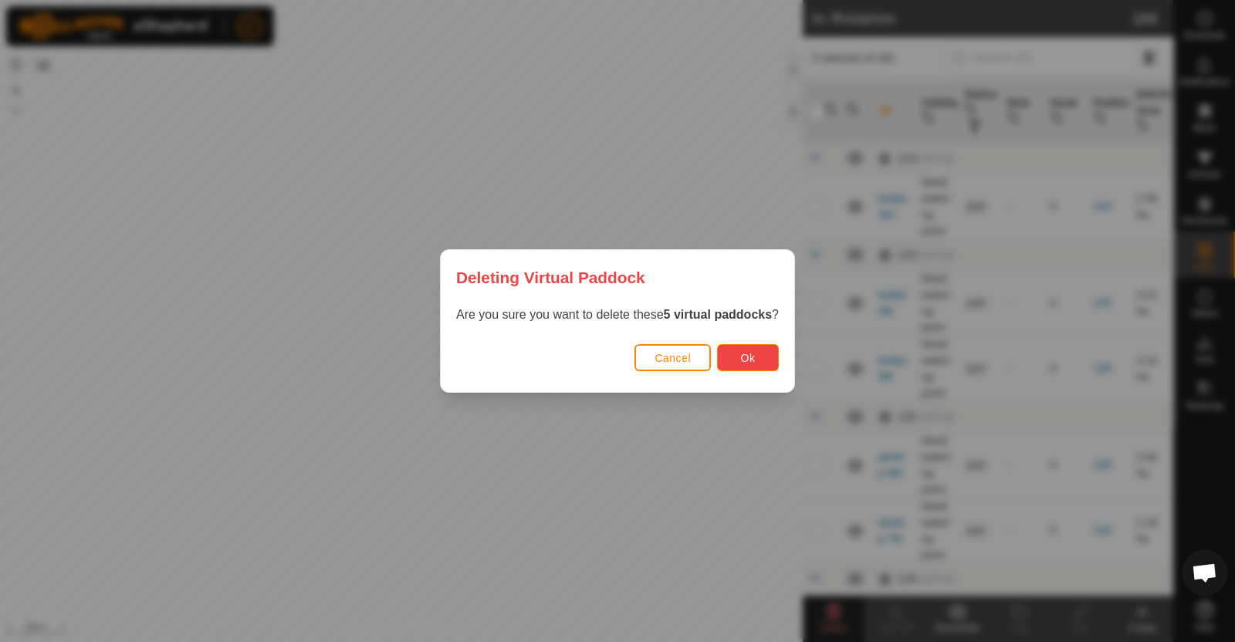
click at [749, 352] on span "Ok" at bounding box center [748, 358] width 15 height 12
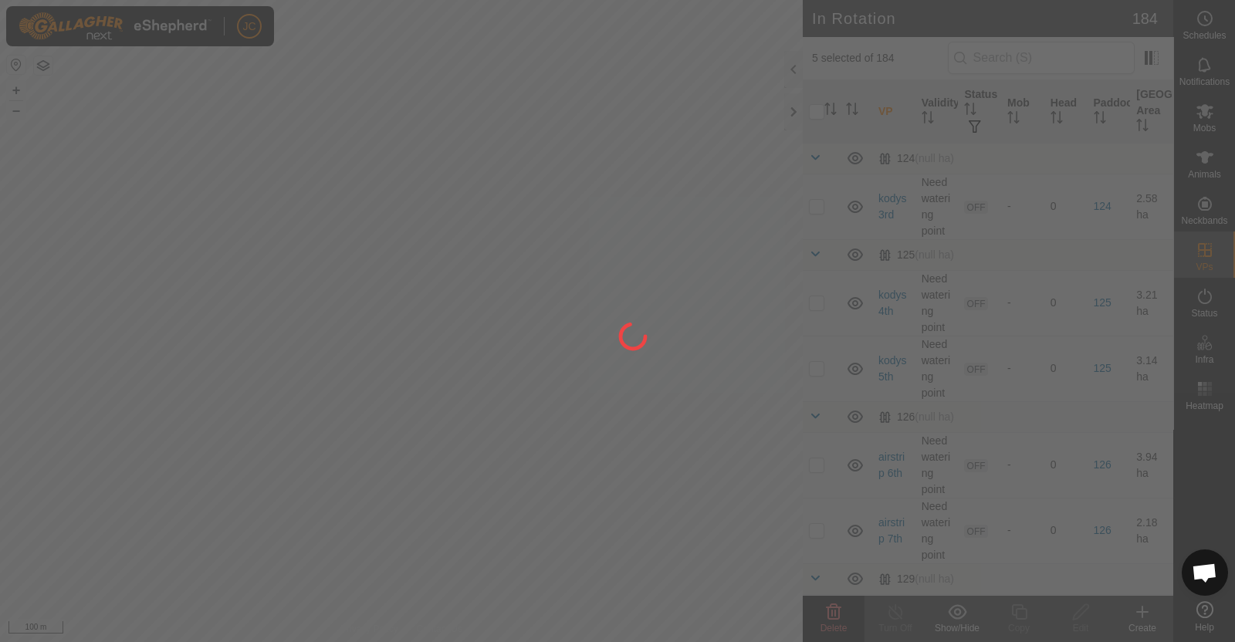
checkbox input "false"
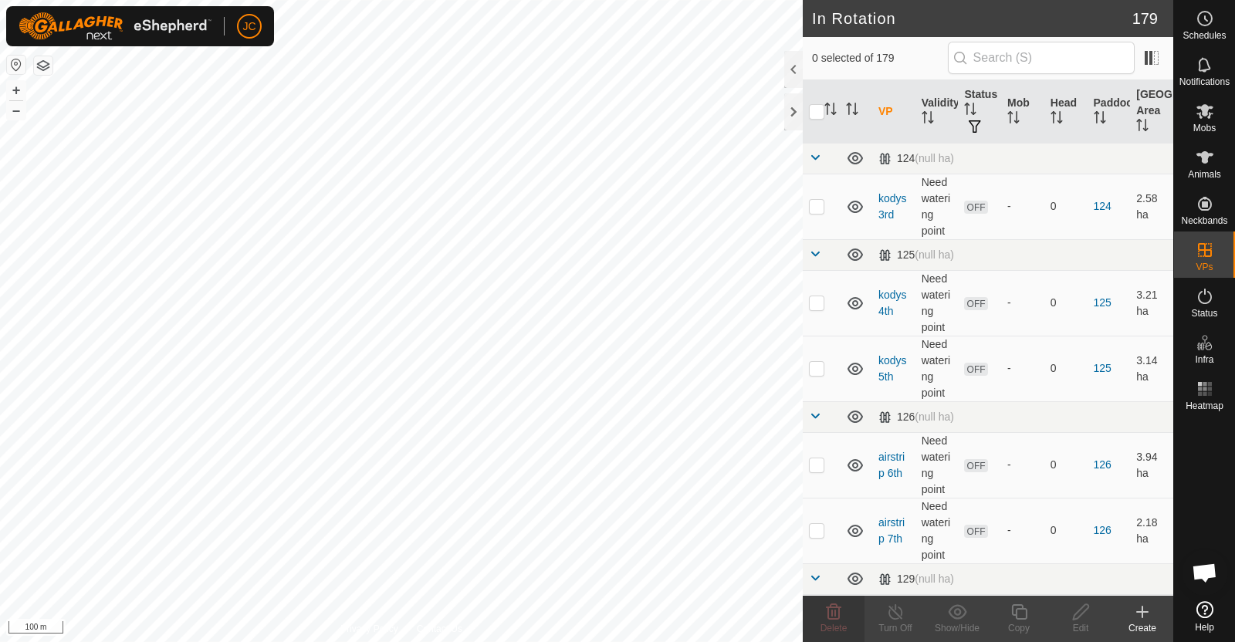
click at [441, 230] on div "South Cattle Yards + – ⇧ i 100 m" at bounding box center [401, 321] width 803 height 642
checkbox input "true"
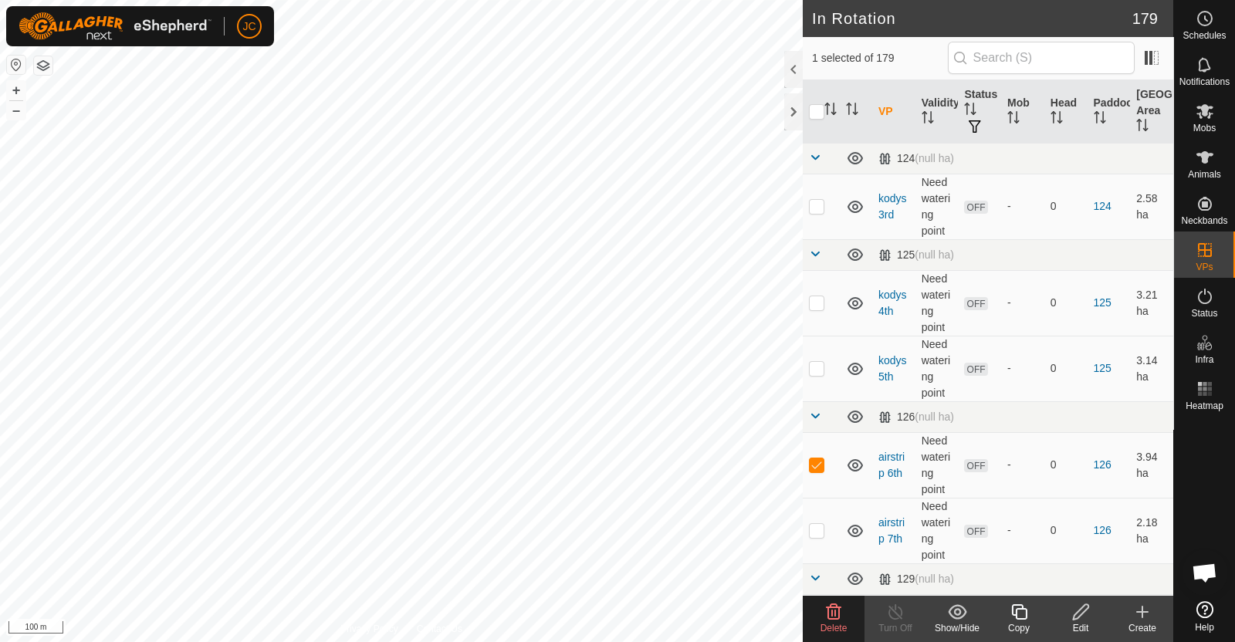
click at [490, 238] on div "airstrip 6th Status: OFF Type: Inclusion Zone + – ⇧ i 100 m" at bounding box center [401, 321] width 803 height 642
checkbox input "true"
click at [581, 299] on div "kodys 4th Status: OFF Type: Inclusion Zone + – ⇧ i 100 m" at bounding box center [401, 321] width 803 height 642
checkbox input "true"
click at [407, 272] on div "kodys 4th Status: OFF Type: Inclusion Zone + – ⇧ i 100 m" at bounding box center [401, 321] width 803 height 642
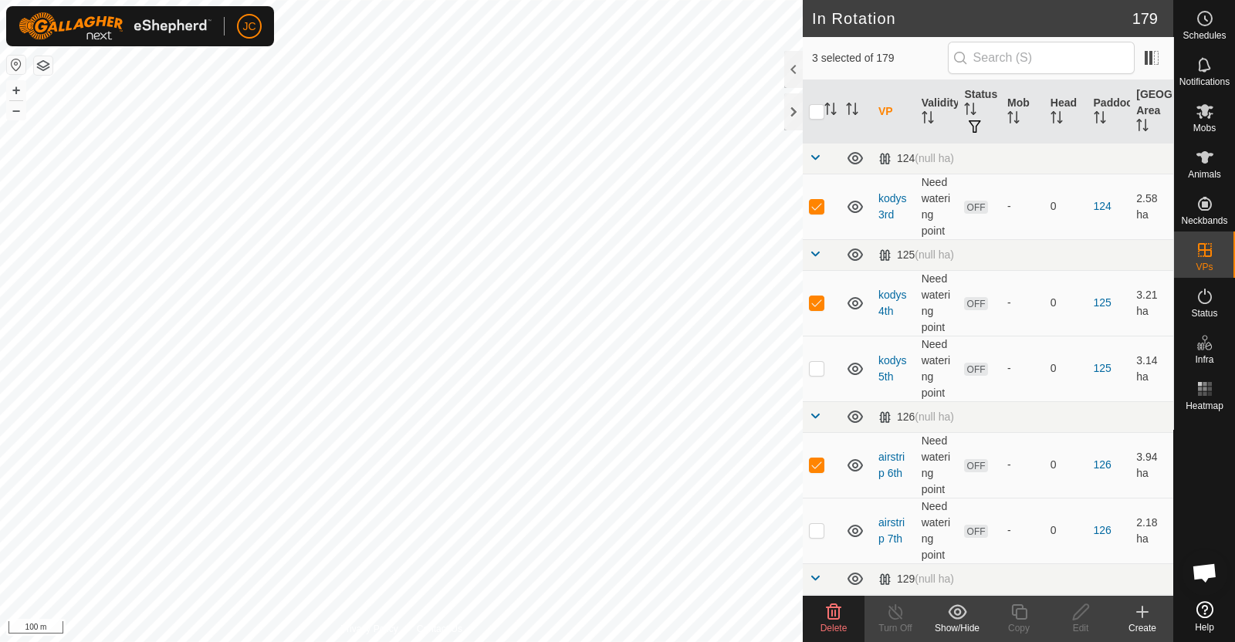
checkbox input "true"
click at [835, 618] on icon at bounding box center [834, 611] width 15 height 15
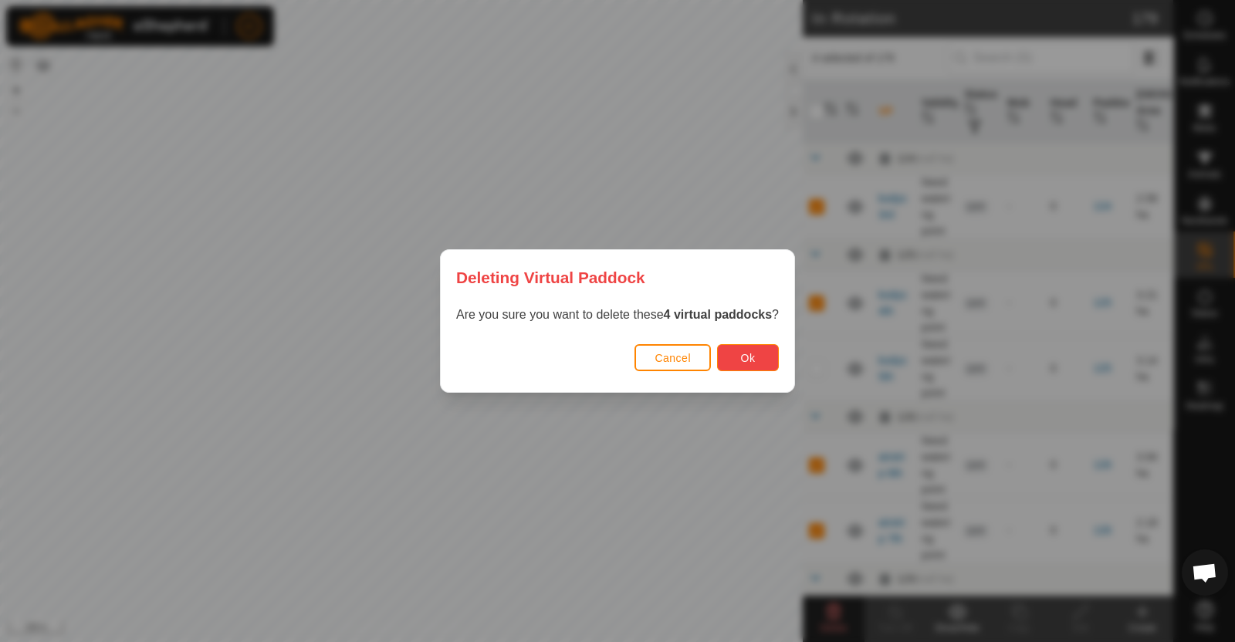
click at [753, 361] on span "Ok" at bounding box center [748, 358] width 15 height 12
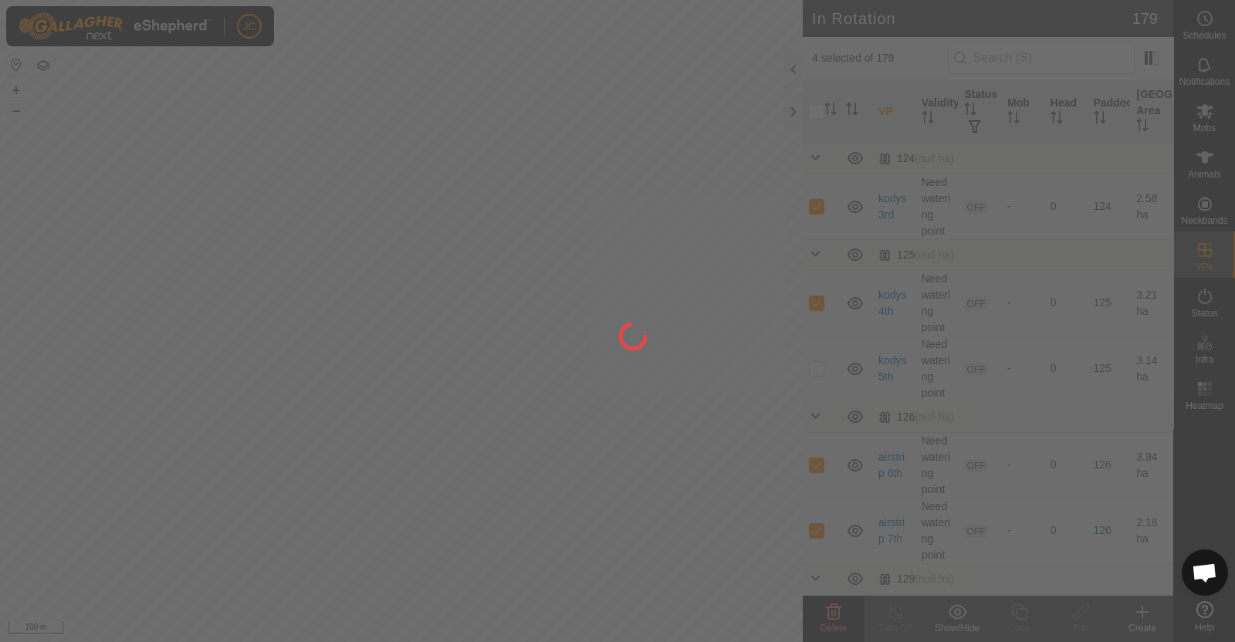
checkbox input "false"
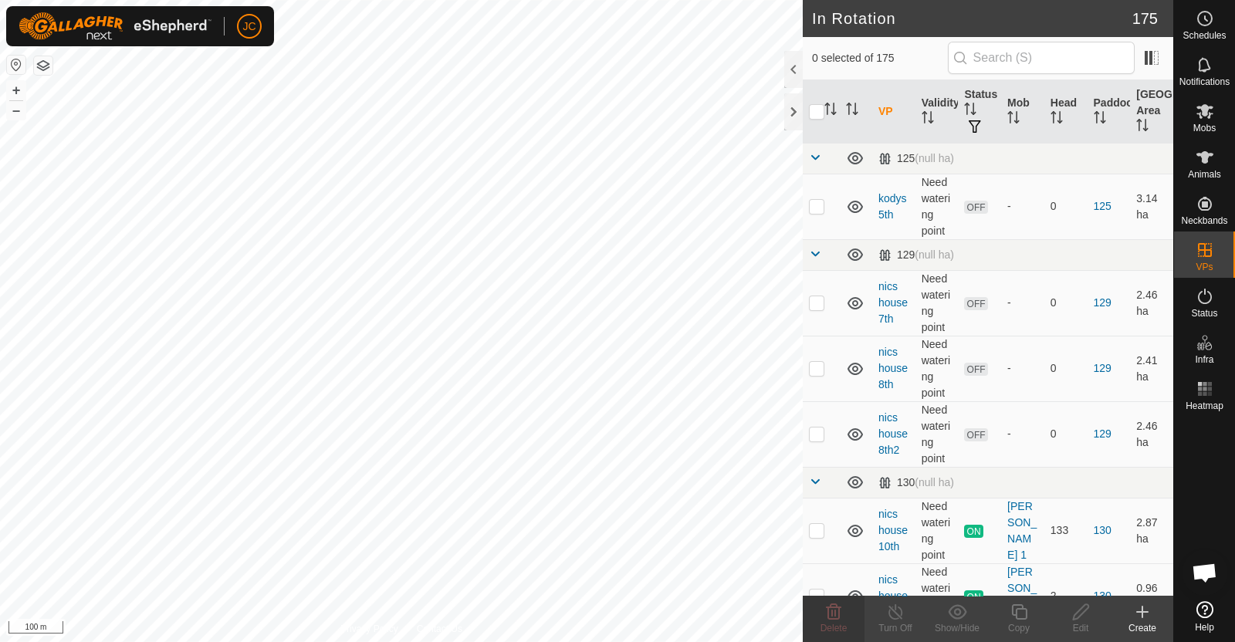
click at [411, 276] on div "kodys 3rd Status: OFF Type: Inclusion Zone + – ⇧ i 100 m" at bounding box center [401, 321] width 803 height 642
checkbox input "true"
click at [419, 249] on div "airstrip 8th Status: OFF Type: Inclusion Zone + – ⇧ i 100 m" at bounding box center [401, 321] width 803 height 642
checkbox input "true"
click at [839, 620] on div "JC Schedules Notifications Mobs Animals Neckbands VPs Status Infra Heatmap Help…" at bounding box center [617, 321] width 1235 height 642
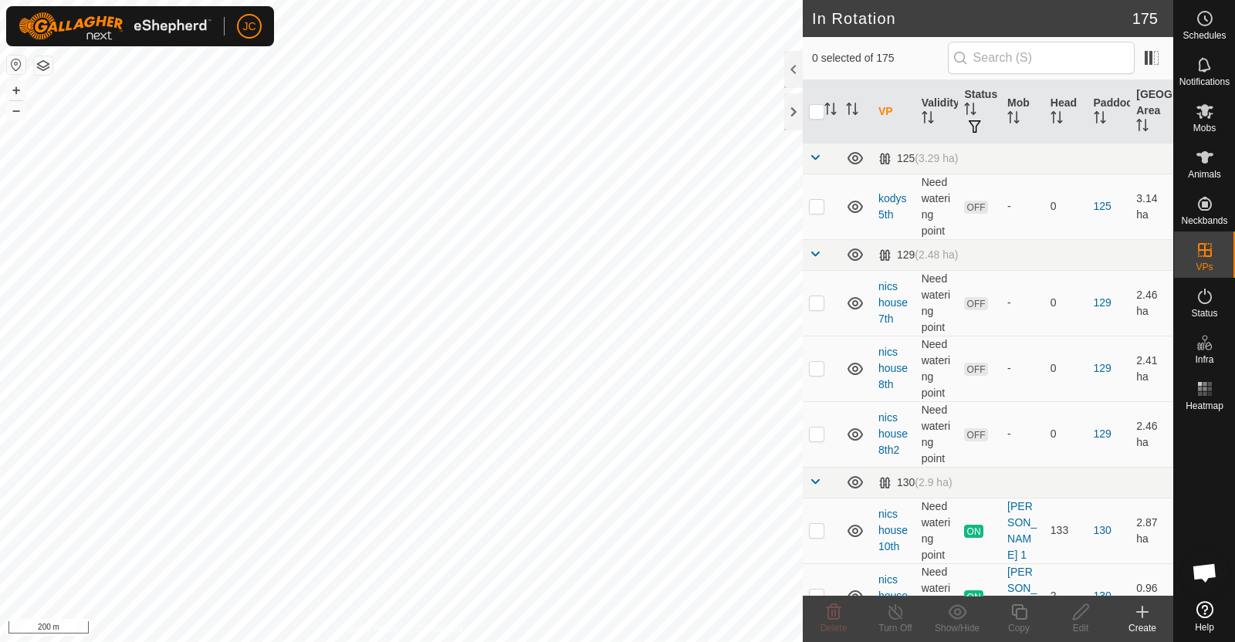
click at [553, 279] on div "WP 46 Type: trough Capacity: 100L Water Level: 100% Drinkable: Yes + – ⇧ i 200 m" at bounding box center [401, 321] width 803 height 642
click at [506, 271] on div "Stoney3-1 Status: OFF Type: Inclusion Zone + – ⇧ i 200 m" at bounding box center [401, 321] width 803 height 642
click at [448, 283] on div "WP 48 Type: trough Capacity: 100L Water Level: 100% Drinkable: Yes + – ⇧ i 200 m" at bounding box center [401, 321] width 803 height 642
click at [435, 350] on div "WP 48 Type: trough Capacity: 100L Water Level: 100% Drinkable: Yes + – ⇧ i 200 m" at bounding box center [401, 321] width 803 height 642
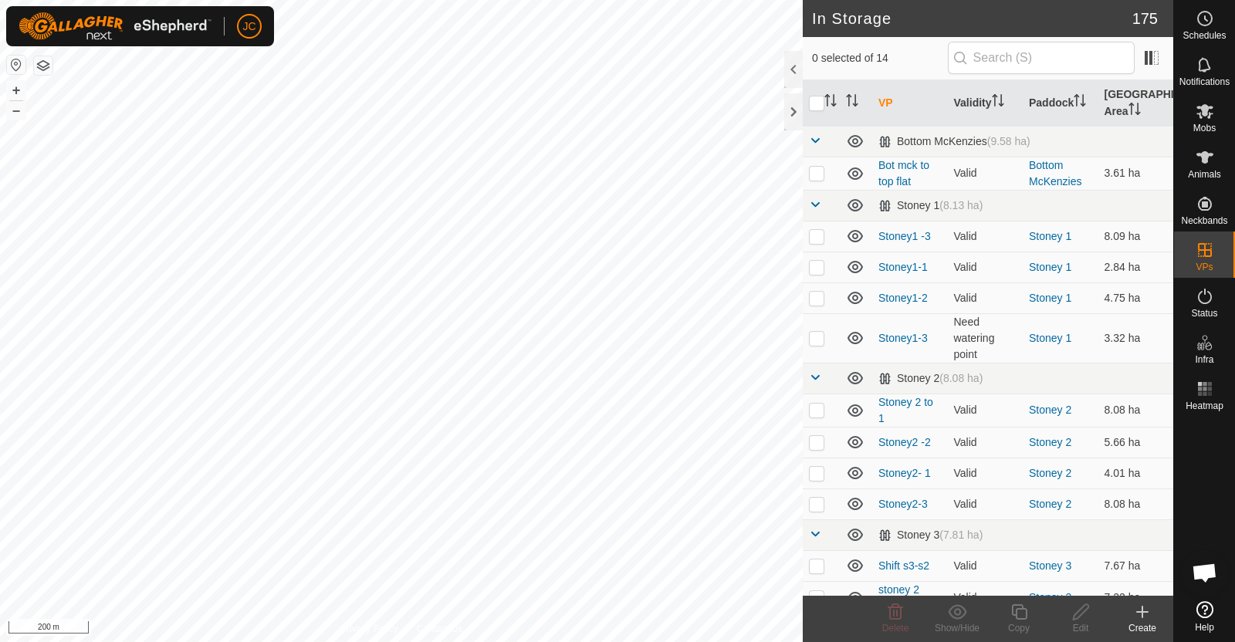
checkbox input "true"
click at [505, 253] on div "Stoney3-1 Status: OFF Type: Inclusion Zone + – ⇧ i 200 m" at bounding box center [401, 321] width 803 height 642
checkbox input "true"
click at [438, 302] on div "Stoney3-1 Status: OFF Type: Inclusion Zone + – ⇧ i 200 m" at bounding box center [401, 321] width 803 height 642
checkbox input "true"
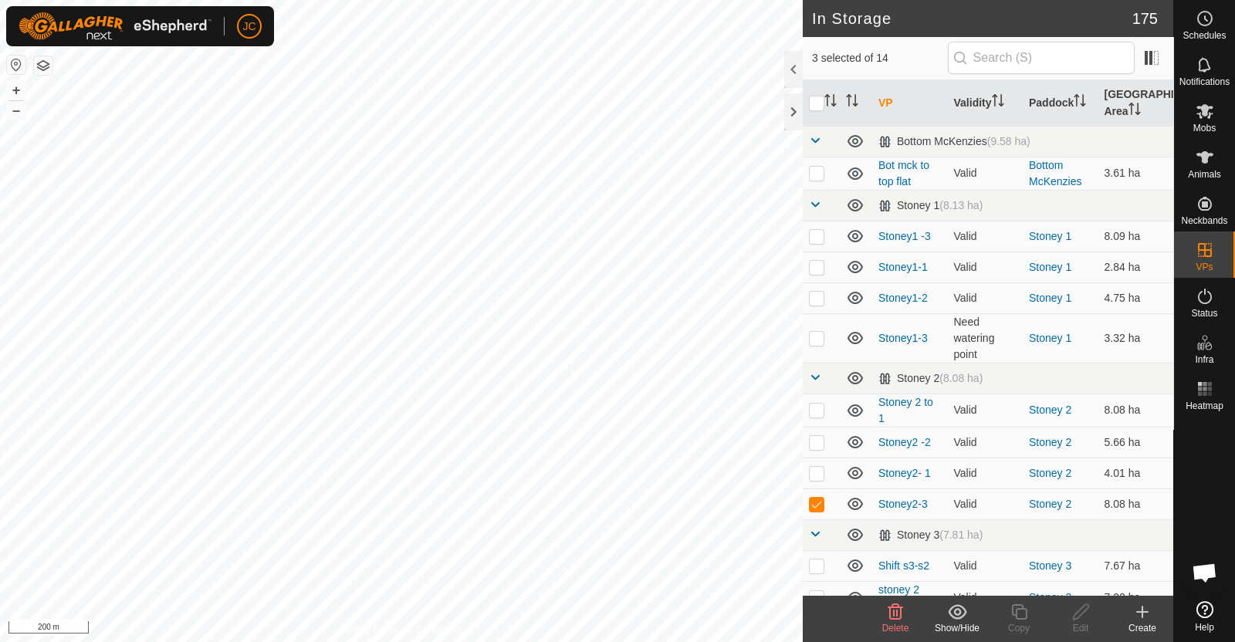
click at [351, 370] on div "WP 10 Type: trough Capacity: 100L Water Level: 100% Drinkable: Yes + – ⇧ i 200 m" at bounding box center [401, 321] width 803 height 642
checkbox input "true"
click at [264, 418] on div "WP 10 Type: trough Capacity: 100L Water Level: 100% Drinkable: Yes + – ⇧ i 200 m" at bounding box center [401, 321] width 803 height 642
checkbox input "true"
click at [226, 293] on div "Stoney1-3 Status: OFF Type: Inclusion Zone + – ⇧ i 200 m" at bounding box center [401, 321] width 803 height 642
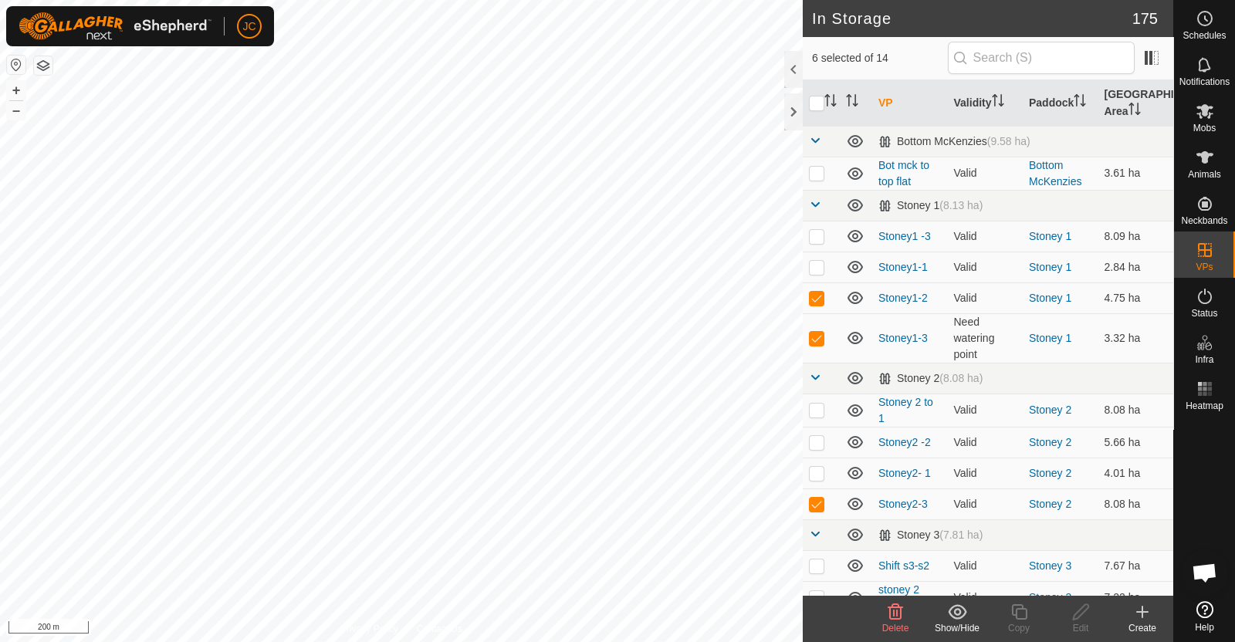
click at [214, 244] on div "Top Mck sat Status: OFF Type: Inclusion Zone + – ⇧ i 200 m" at bounding box center [401, 321] width 803 height 642
click at [134, 271] on div "WP 30 Type: trough Capacity: 100L Water Level: 100% Drinkable: Yes + – ⇧ i 200 m" at bounding box center [401, 321] width 803 height 642
click at [56, 247] on div "WP 30 Type: trough Capacity: 100L Water Level: 100% Drinkable: Yes + – ⇧ i 200 m" at bounding box center [401, 321] width 803 height 642
click at [34, 335] on div "Bot Mck 2 Status: OFF Type: Inclusion Zone + – ⇧ i 200 m" at bounding box center [401, 321] width 803 height 642
click at [903, 607] on icon at bounding box center [895, 612] width 19 height 19
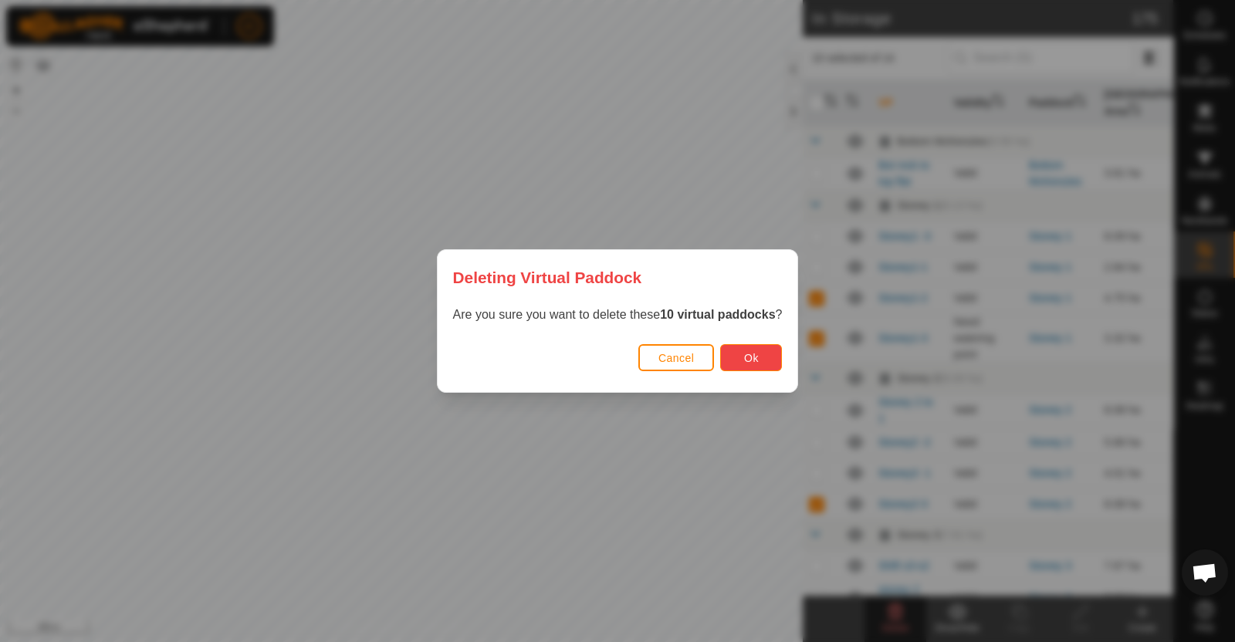
click at [762, 350] on button "Ok" at bounding box center [751, 357] width 62 height 27
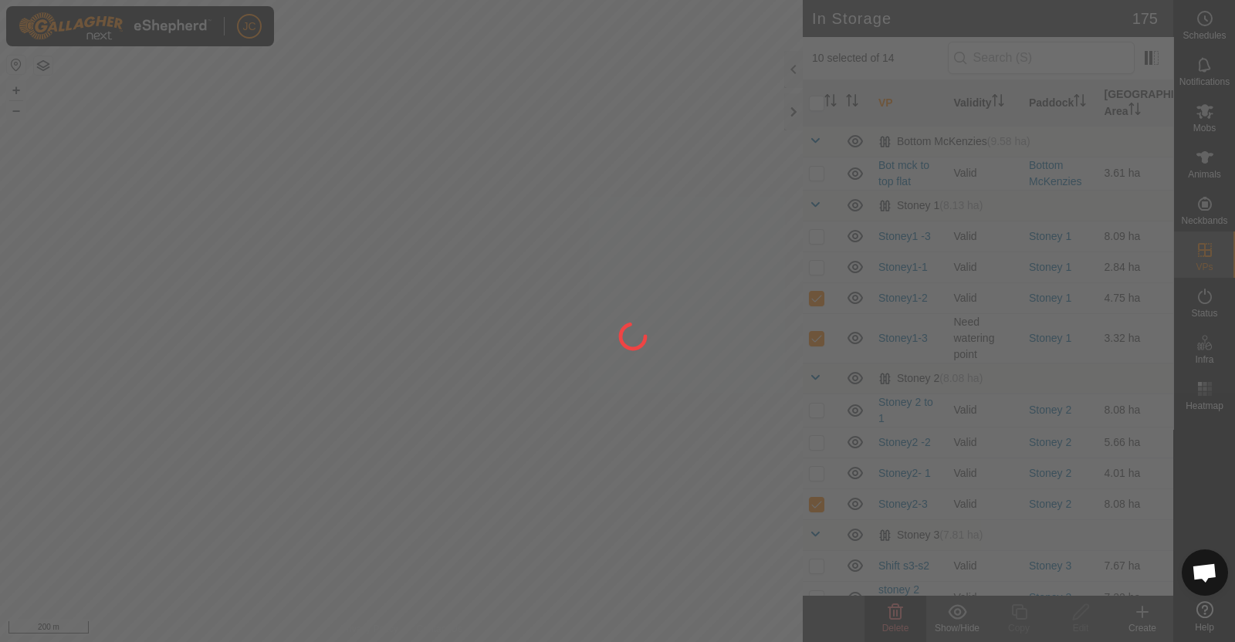
checkbox input "false"
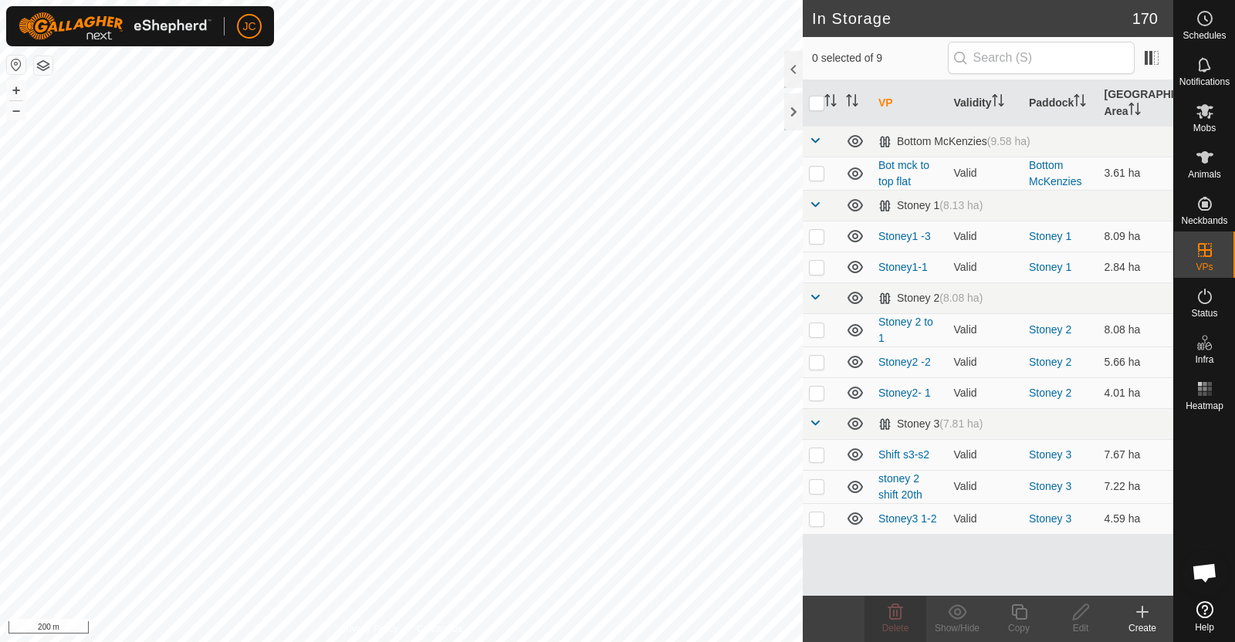
checkbox input "true"
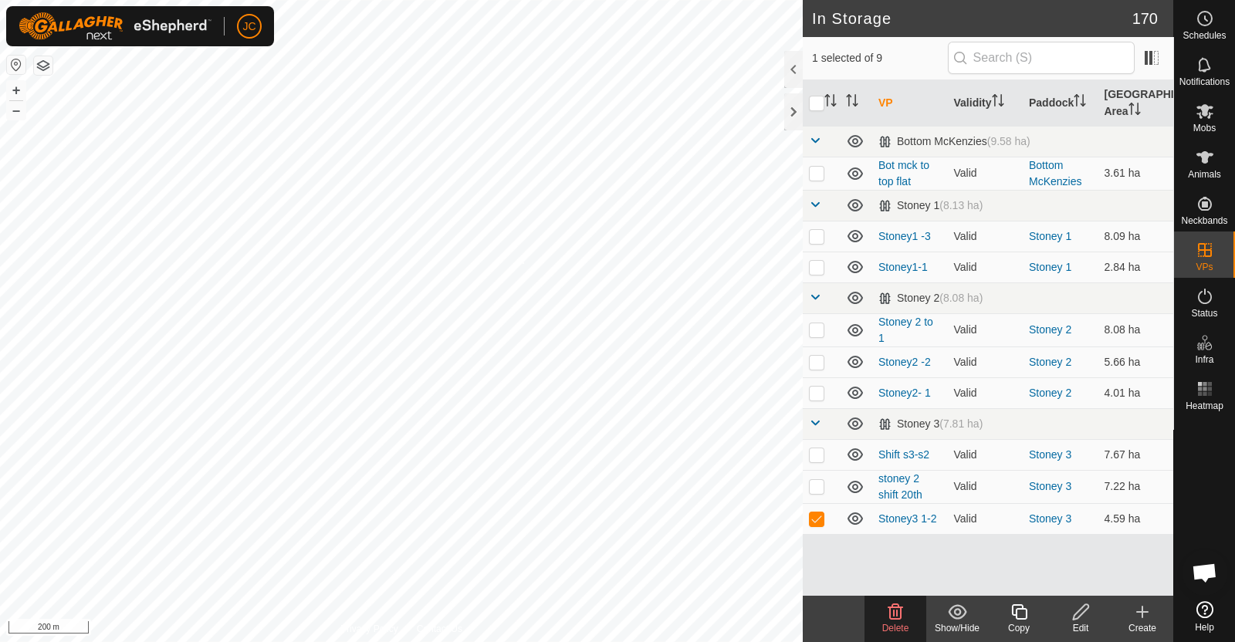
click at [522, 262] on div "Stoney3 1-2 Status: OFF Type: Inclusion Zone + – ⇧ i 200 m" at bounding box center [401, 321] width 803 height 642
checkbox input "true"
click at [432, 349] on div "Stoney3 1-2 Status: OFF Type: Inclusion Zone + – ⇧ i 200 m" at bounding box center [401, 321] width 803 height 642
checkbox input "true"
click at [401, 374] on div "Stoney2 -2 Status: OFF Type: Inclusion Zone + – ⇧ i 200 m" at bounding box center [401, 321] width 803 height 642
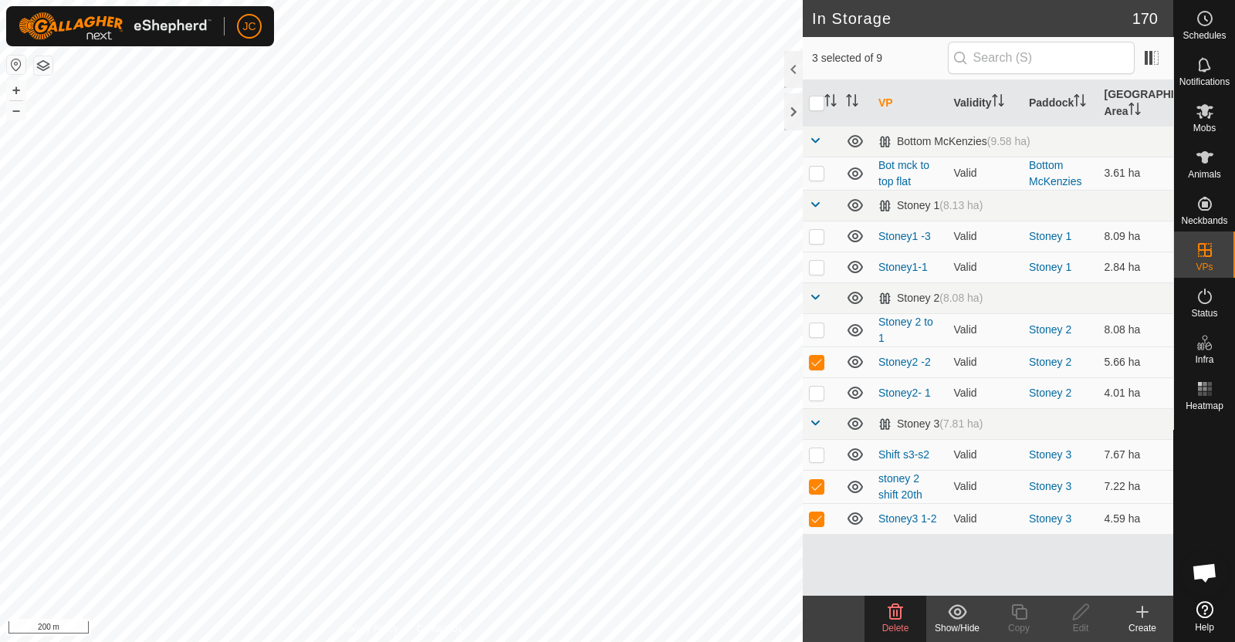
checkbox input "true"
click at [346, 421] on div "Stoney2 -2 Status: OFF Type: Inclusion Zone + – ⇧ i 200 m" at bounding box center [401, 321] width 803 height 642
checkbox input "true"
click at [211, 312] on div "Stoney1 -3 Status: OFF Type: Inclusion Zone + – ⇧ i 200 m" at bounding box center [401, 321] width 803 height 642
click at [63, 249] on div "Stoney1 -3 Status: OFF Type: Inclusion Zone + – ⇧ i 200 m" at bounding box center [401, 321] width 803 height 642
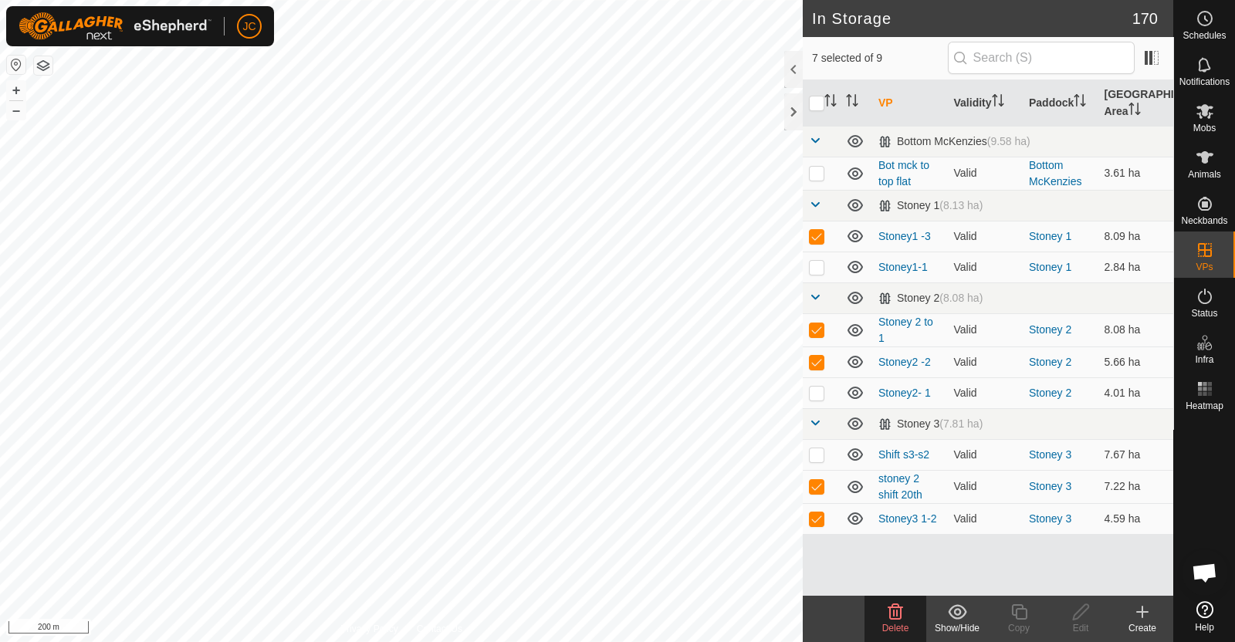
click at [36, 336] on div "Bot Mck 3 Status: OFF Type: Inclusion Zone + – ⇧ i 200 m" at bounding box center [401, 321] width 803 height 642
click at [898, 619] on icon at bounding box center [895, 612] width 19 height 19
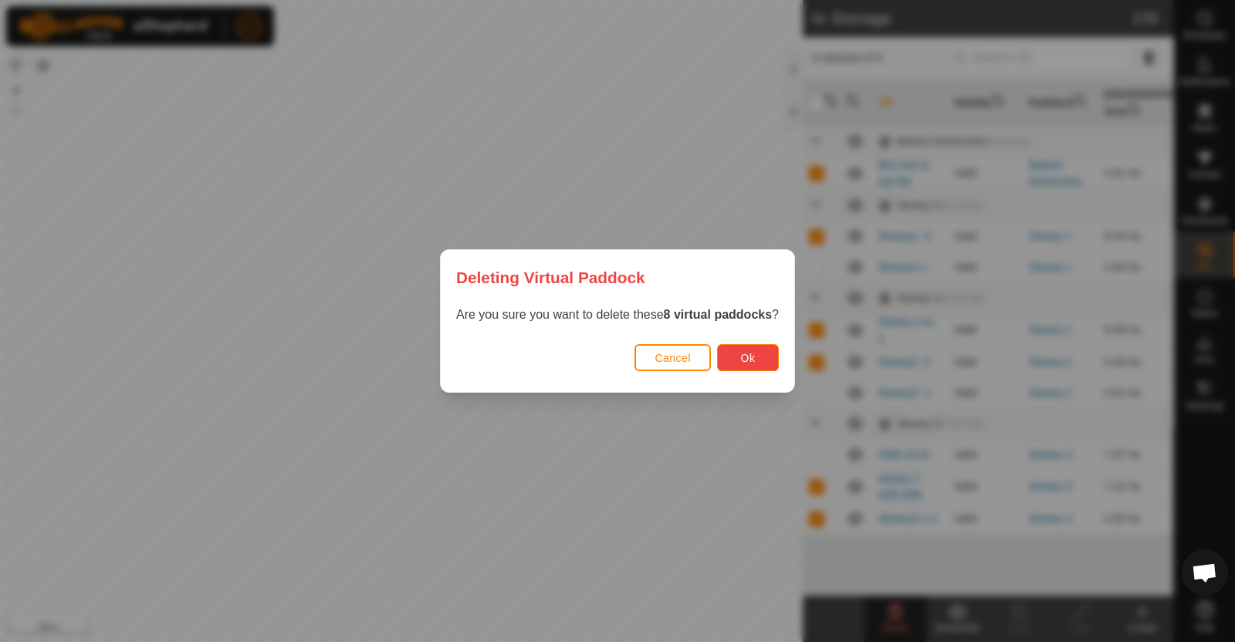
click at [756, 357] on span "Ok" at bounding box center [748, 358] width 15 height 12
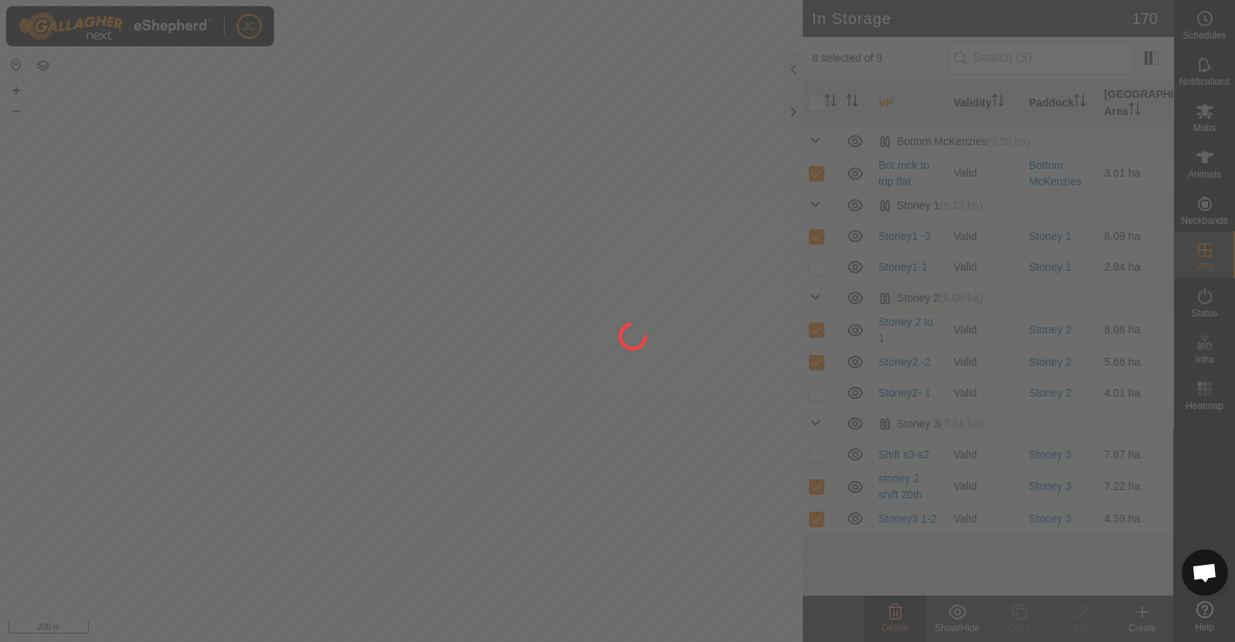
checkbox input "false"
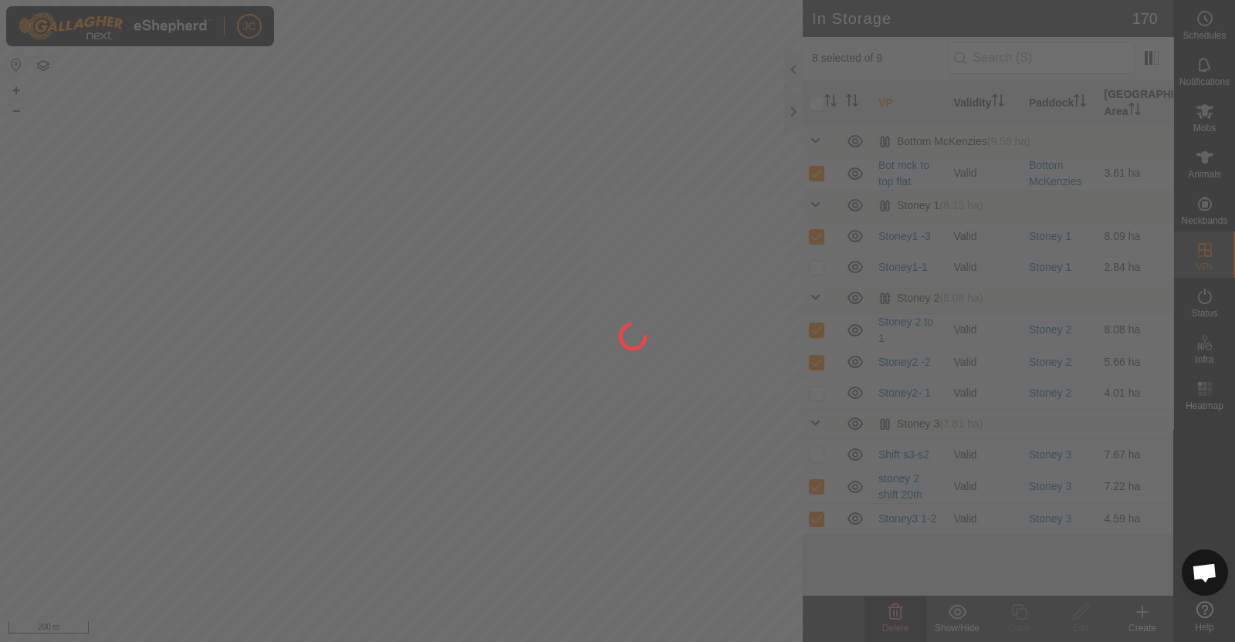
checkbox input "false"
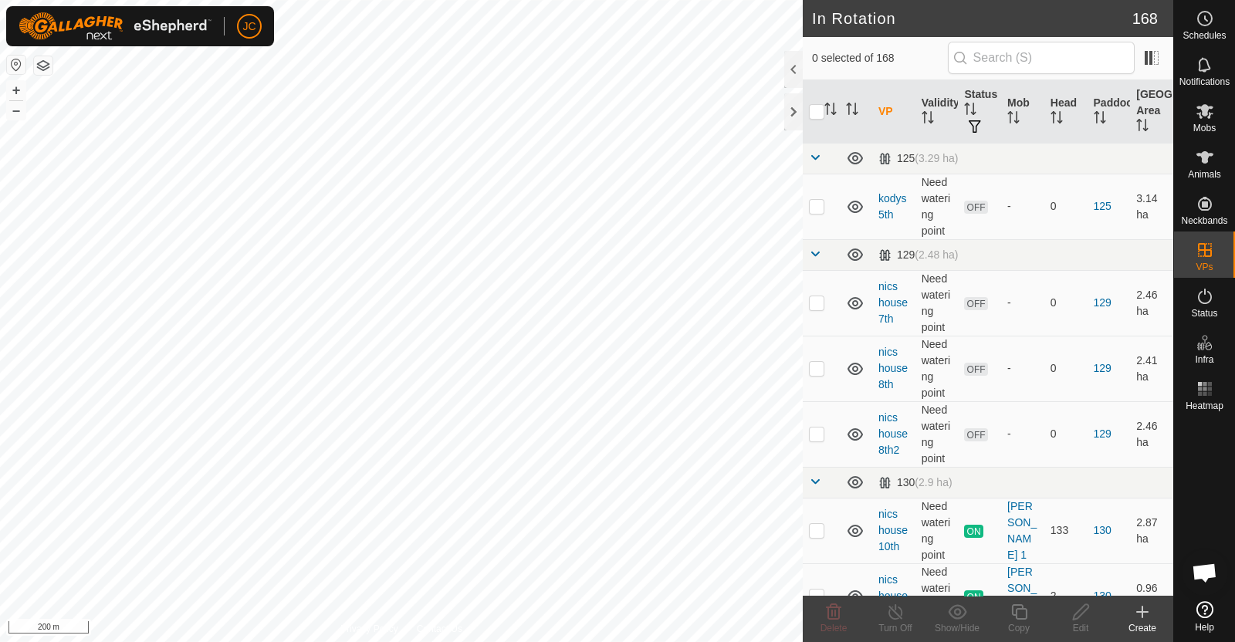
checkbox input "true"
click at [560, 160] on div "WP 48 Type: trough Capacity: 100L Water Level: 100% Drinkable: Yes + – ⇧ i 200 m" at bounding box center [401, 321] width 803 height 642
click at [438, 238] on div "WP 48 Type: trough Capacity: 100L Water Level: 100% Drinkable: Yes + – ⇧ i 200 m" at bounding box center [401, 321] width 803 height 642
click at [131, 147] on div "Stoney1-1 Status: OFF Type: Inclusion Zone + – ⇧ i 200 m" at bounding box center [401, 321] width 803 height 642
checkbox input "true"
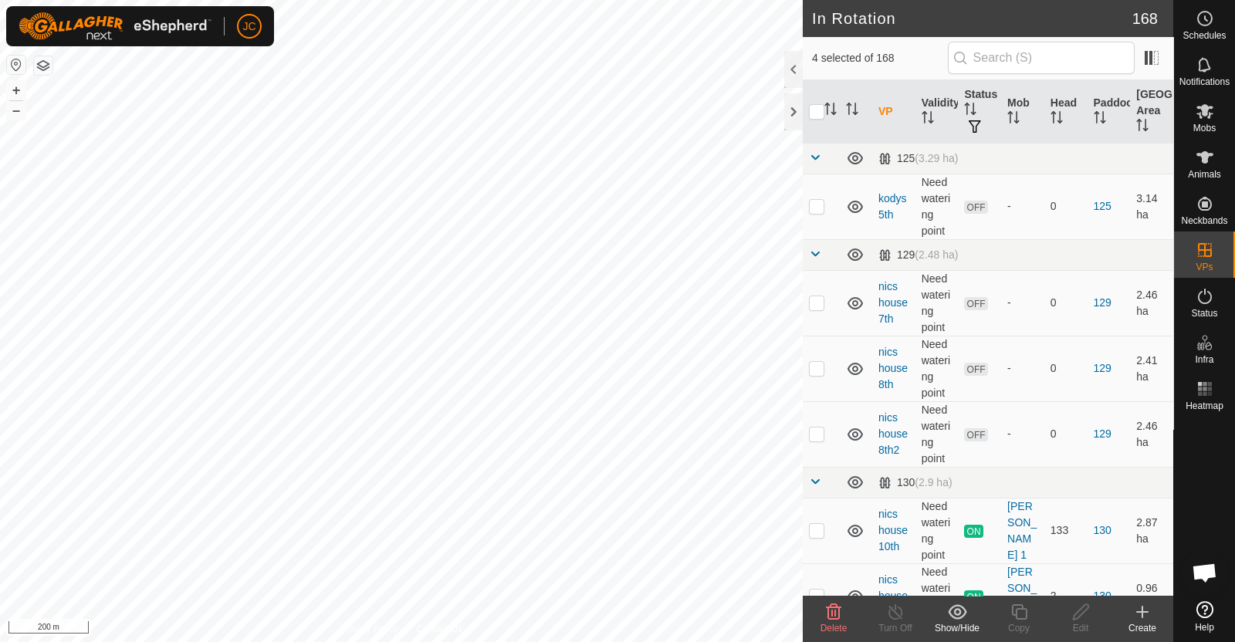
click at [56, 202] on div "Bot Mck bf Status: OFF Type: Inclusion Zone + – ⇧ i 200 m" at bounding box center [401, 321] width 803 height 642
checkbox input "true"
click at [836, 623] on span "Delete" at bounding box center [833, 628] width 27 height 11
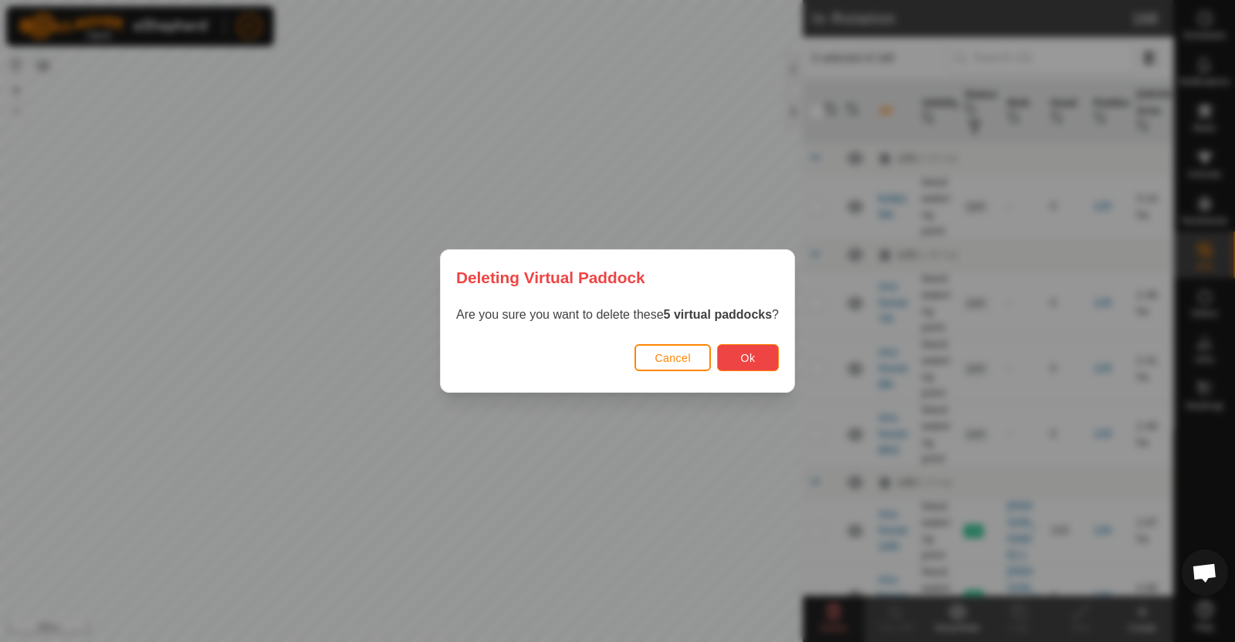
click at [742, 364] on button "Ok" at bounding box center [748, 357] width 62 height 27
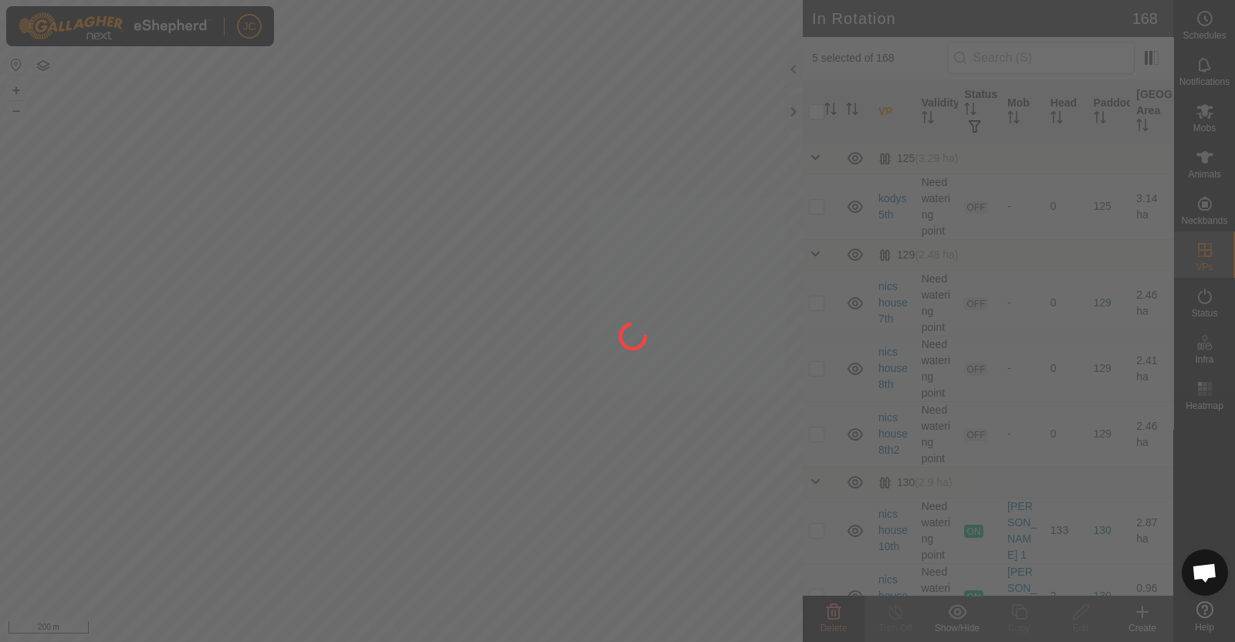
checkbox input "false"
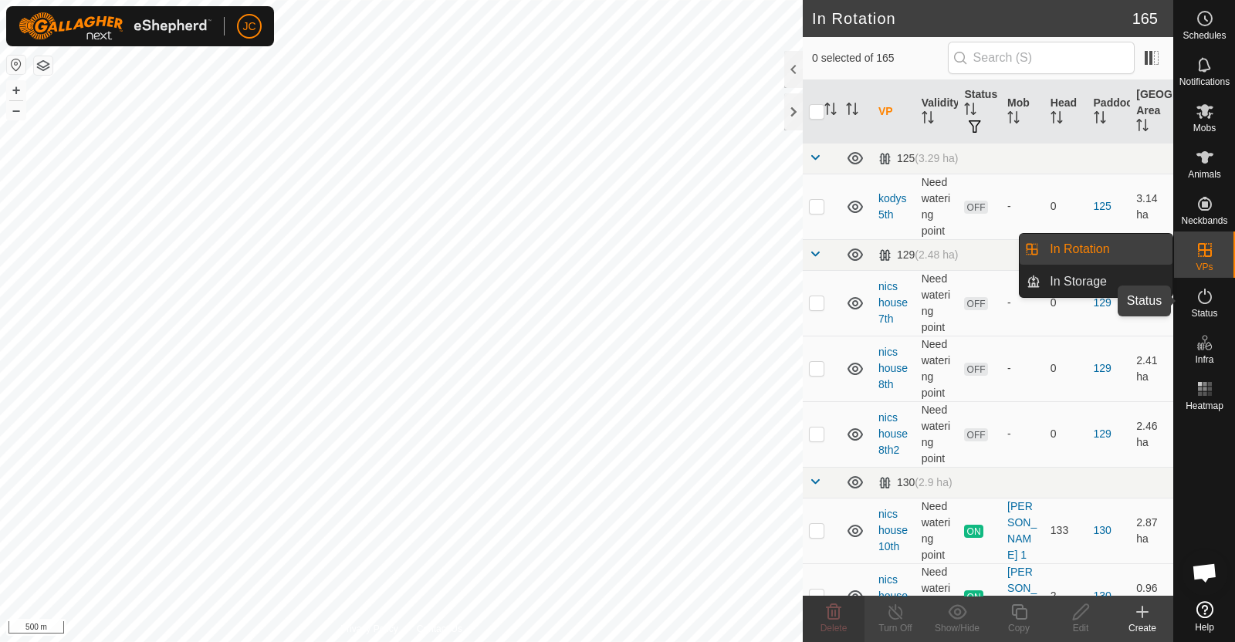
click at [1205, 296] on icon at bounding box center [1204, 296] width 19 height 19
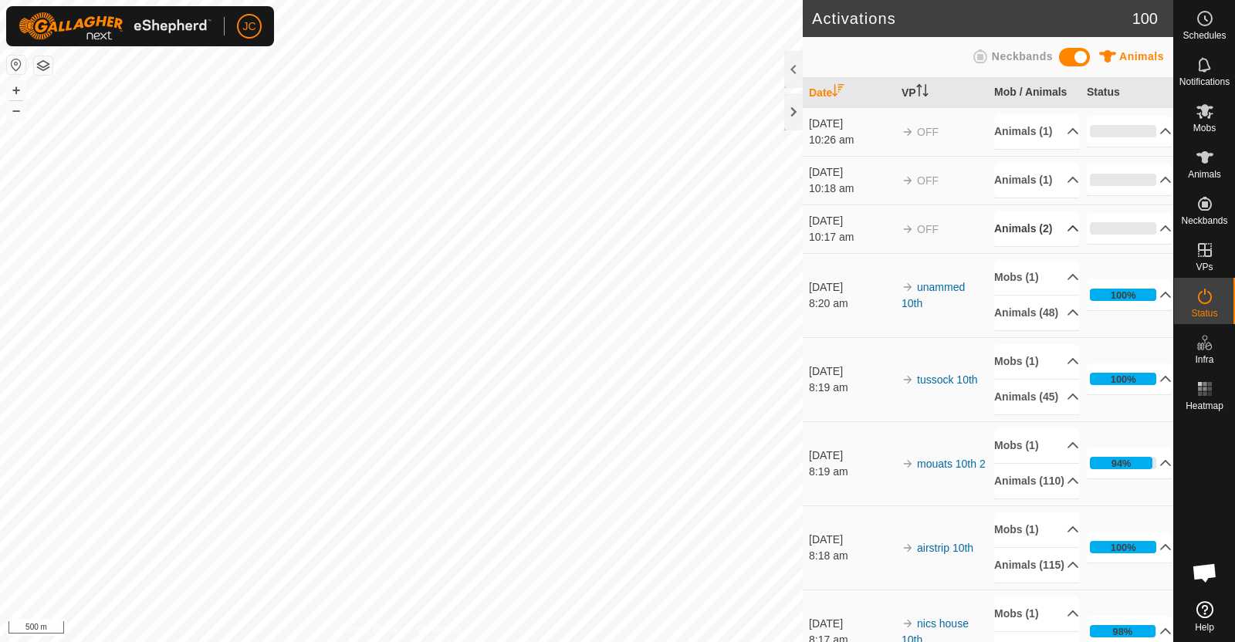
click at [1067, 235] on icon at bounding box center [1073, 228] width 12 height 12
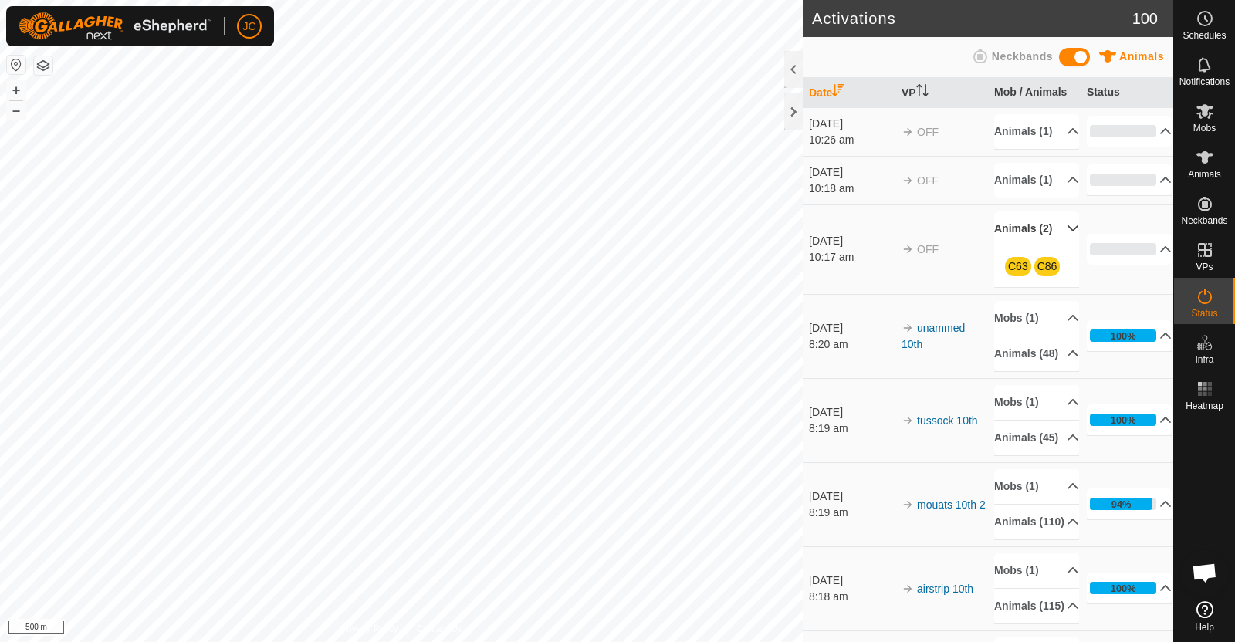
click at [1053, 246] on p-accordion-header "Animals (2)" at bounding box center [1036, 228] width 85 height 35
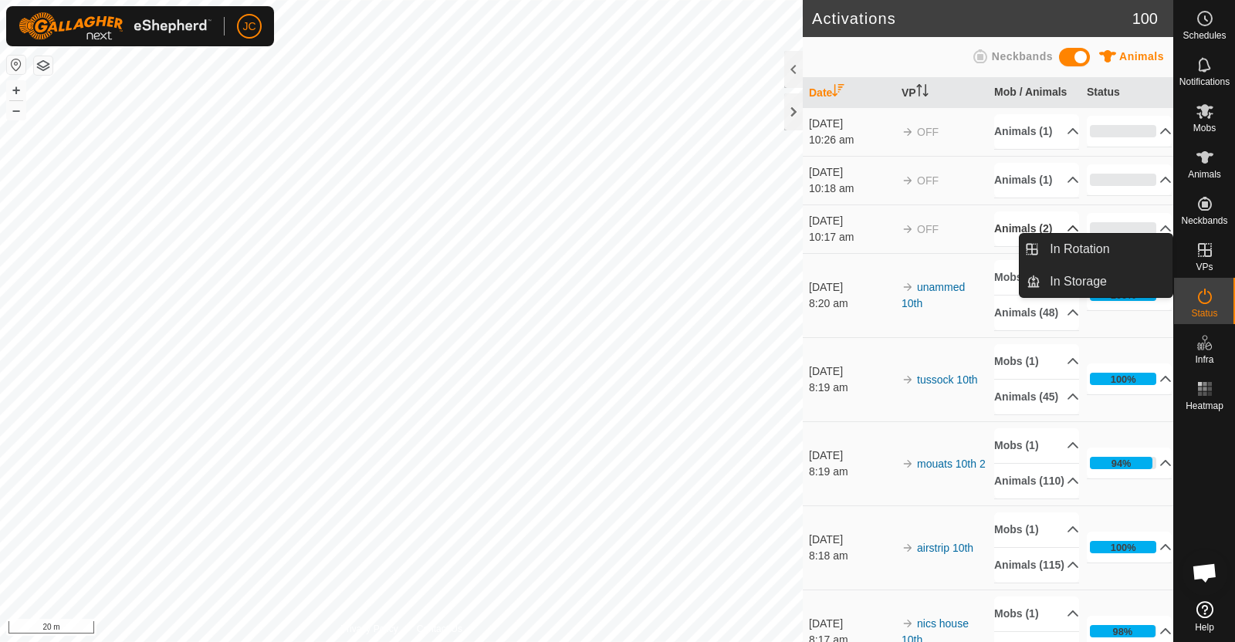
click at [1128, 252] on link "In Rotation" at bounding box center [1106, 249] width 132 height 31
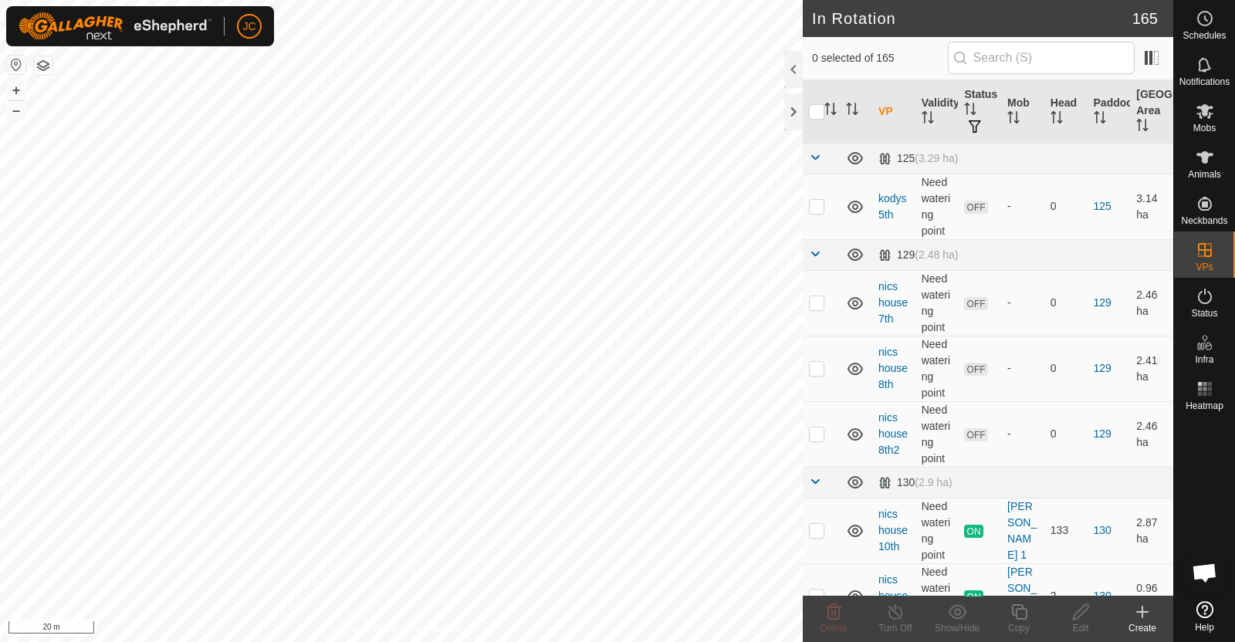
click at [43, 68] on button "button" at bounding box center [43, 65] width 19 height 19
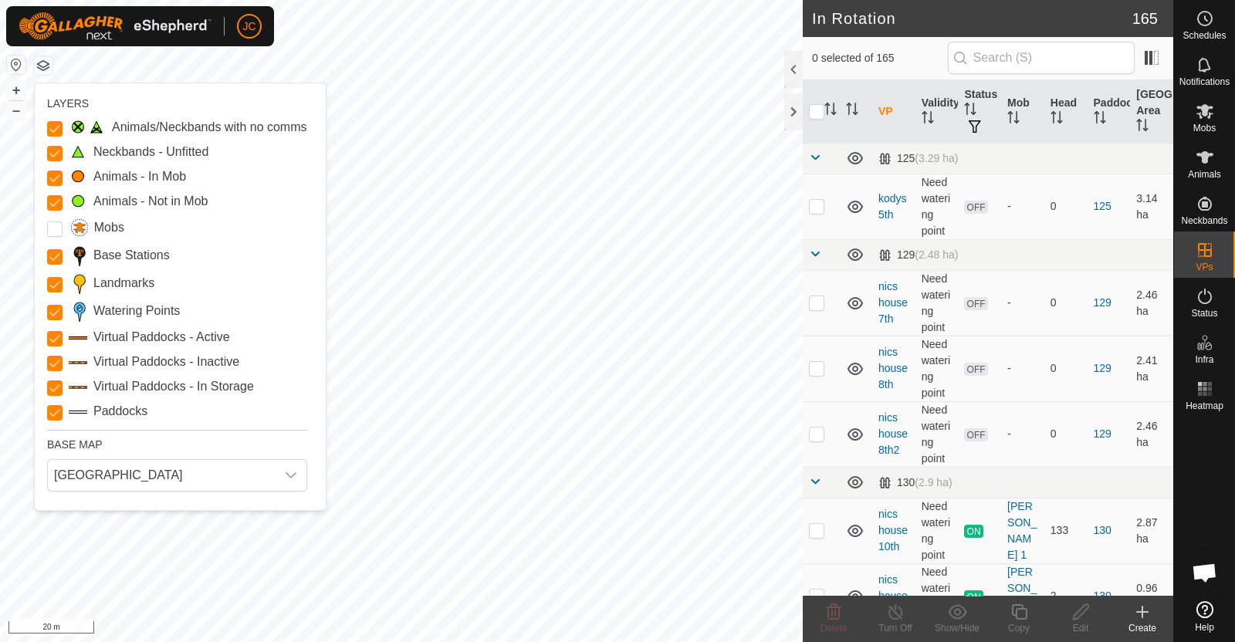
click at [44, 67] on button "button" at bounding box center [43, 65] width 19 height 19
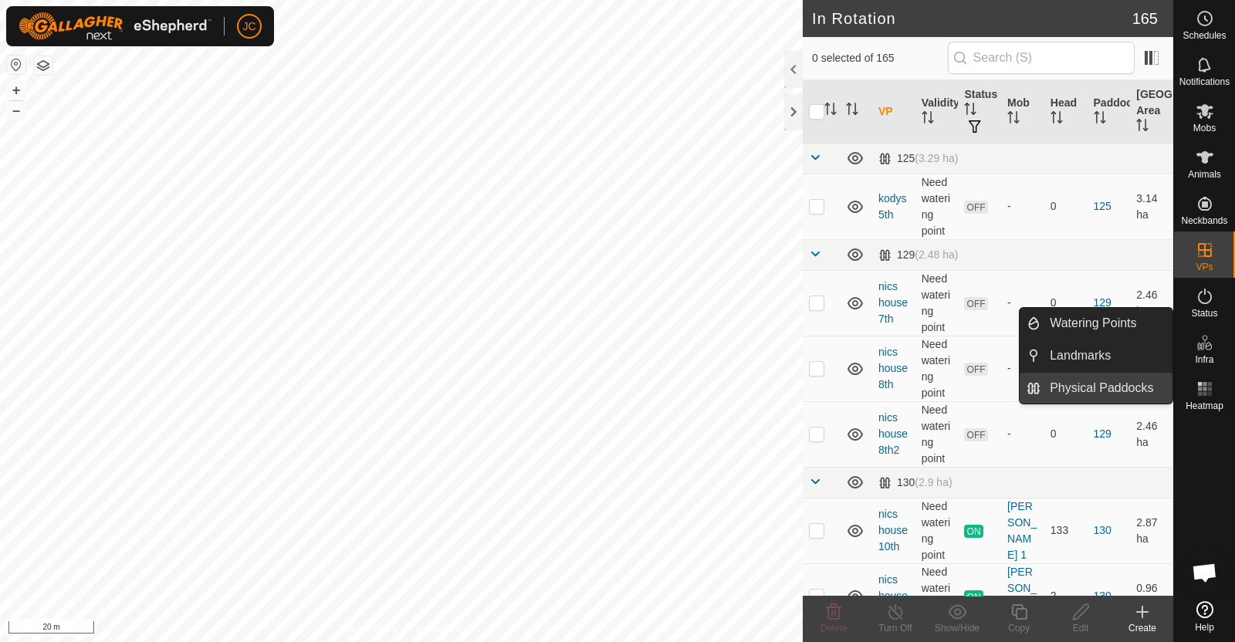
click at [1121, 388] on link "Physical Paddocks" at bounding box center [1106, 388] width 132 height 31
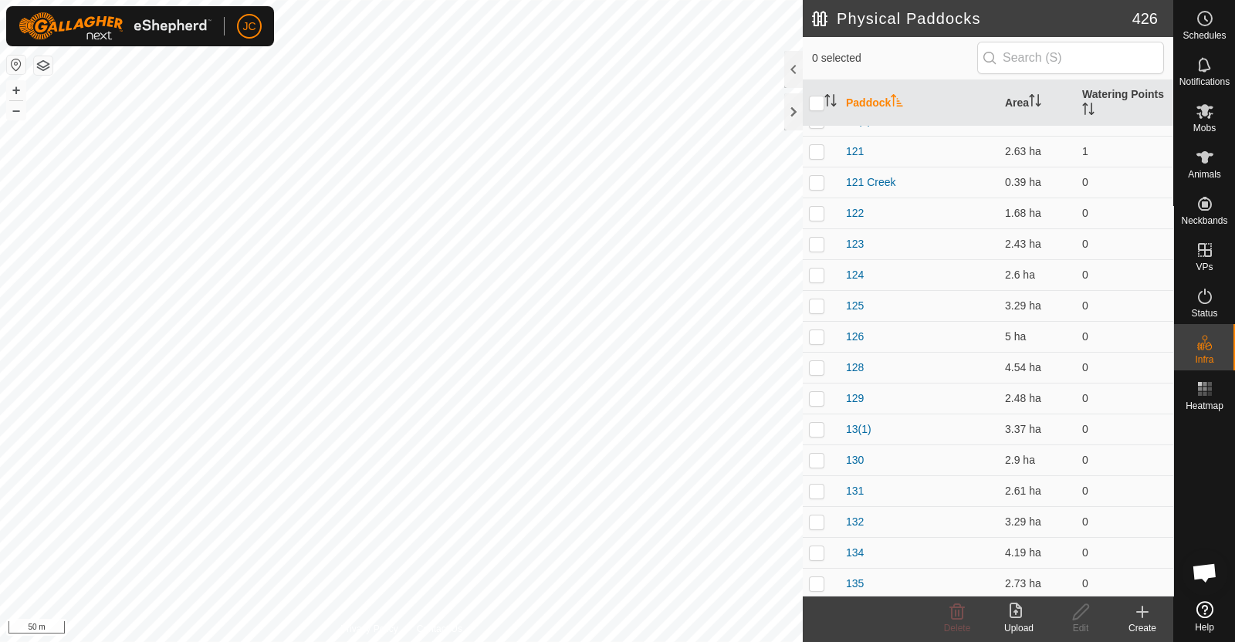
scroll to position [545, 0]
click at [809, 306] on p-checkbox at bounding box center [816, 306] width 15 height 12
checkbox input "false"
click at [817, 243] on p-checkbox at bounding box center [816, 244] width 15 height 12
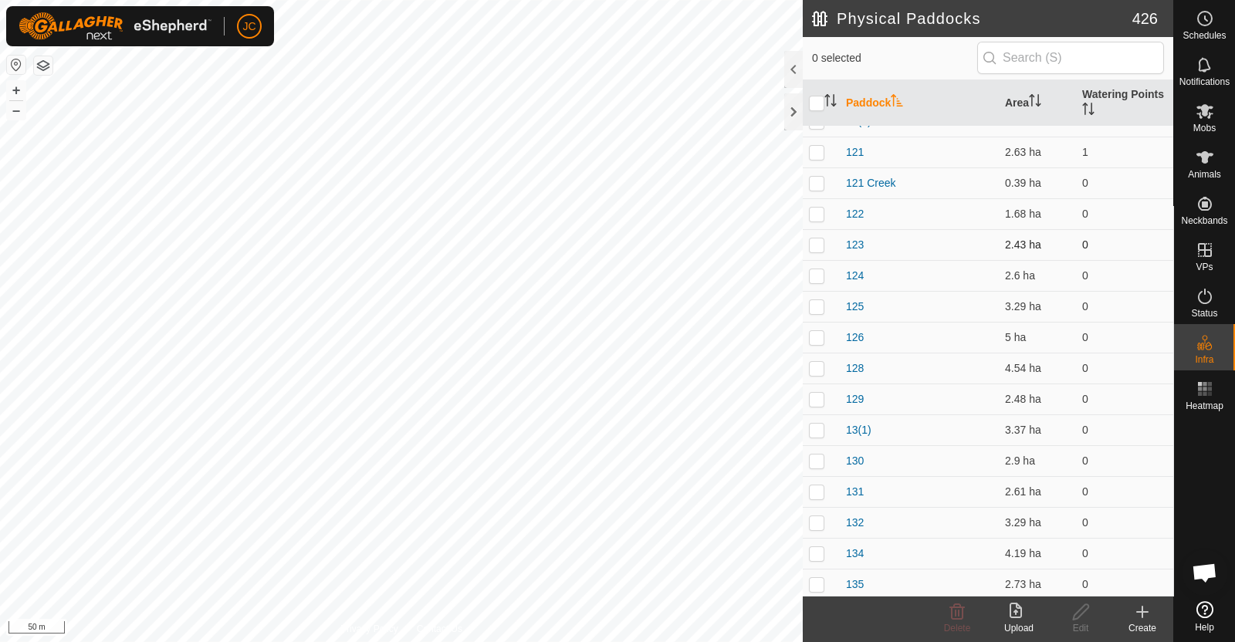
checkbox input "true"
click at [1085, 615] on icon at bounding box center [1080, 612] width 19 height 19
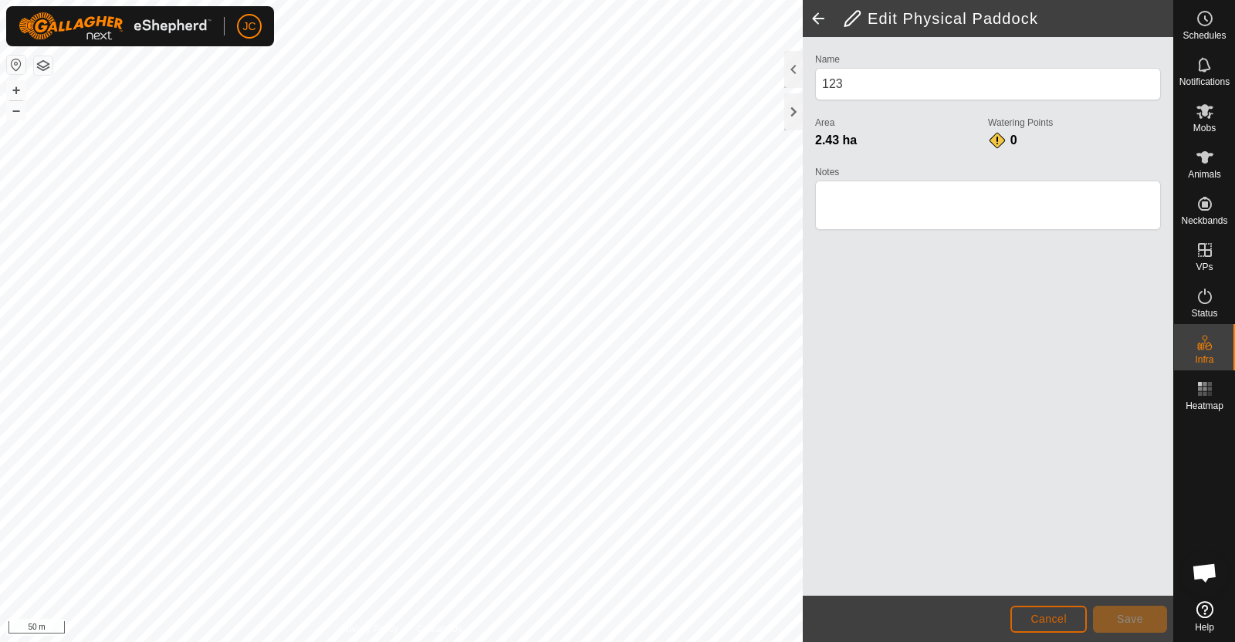
click at [1048, 611] on button "Cancel" at bounding box center [1048, 619] width 76 height 27
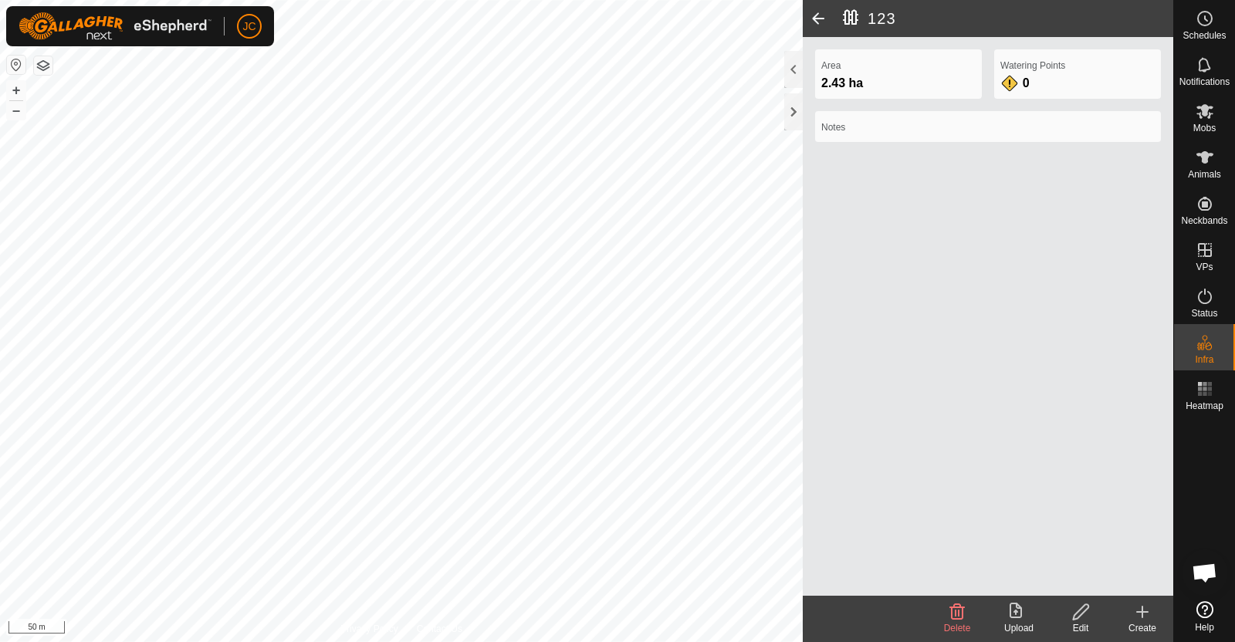
click at [952, 623] on span "Delete" at bounding box center [957, 628] width 27 height 11
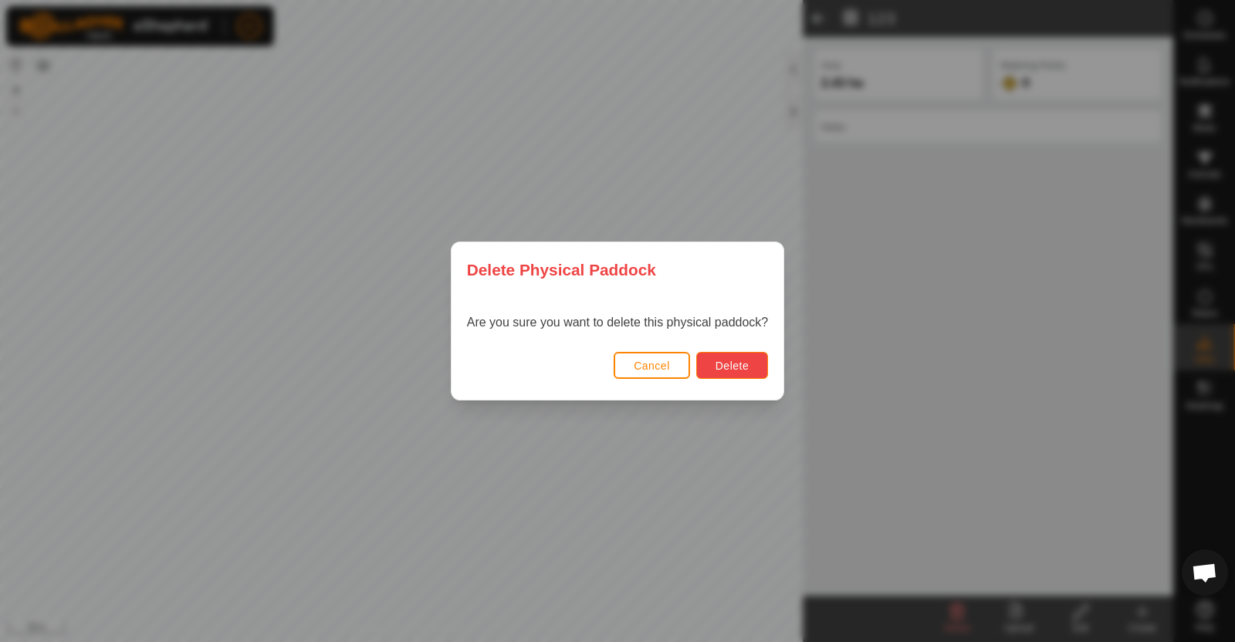
click at [739, 372] on button "Delete" at bounding box center [732, 365] width 72 height 27
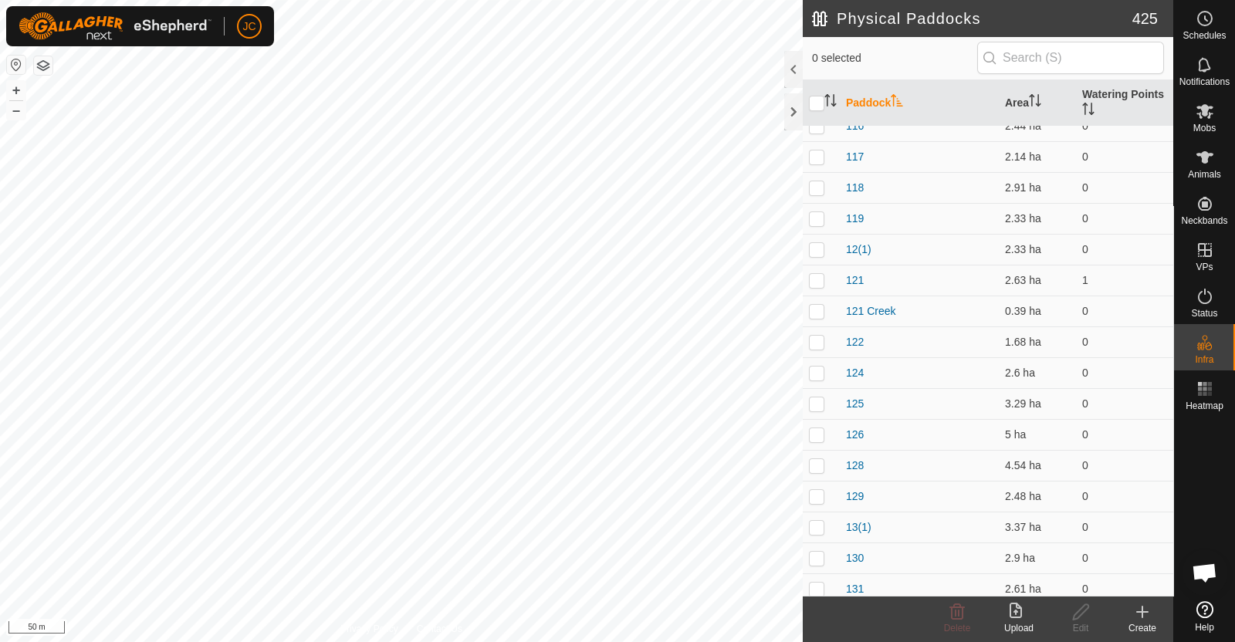
scroll to position [420, 0]
click at [815, 341] on p-checkbox at bounding box center [816, 339] width 15 height 12
checkbox input "true"
click at [1072, 615] on icon at bounding box center [1080, 612] width 19 height 19
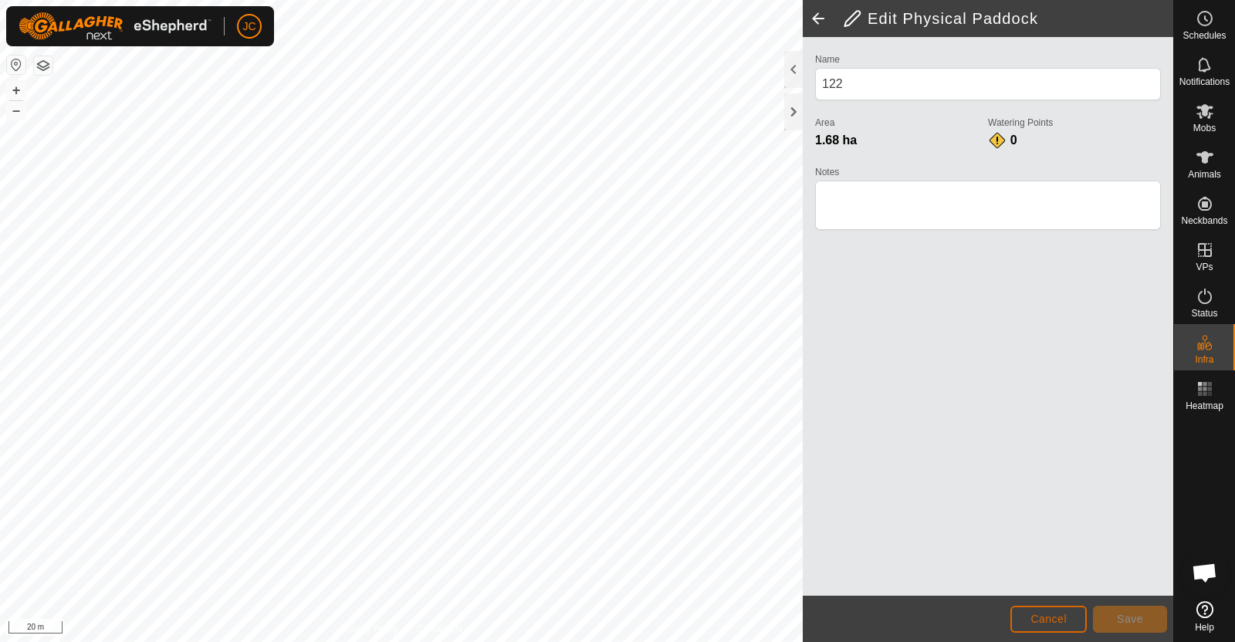
click at [1057, 614] on span "Cancel" at bounding box center [1048, 619] width 36 height 12
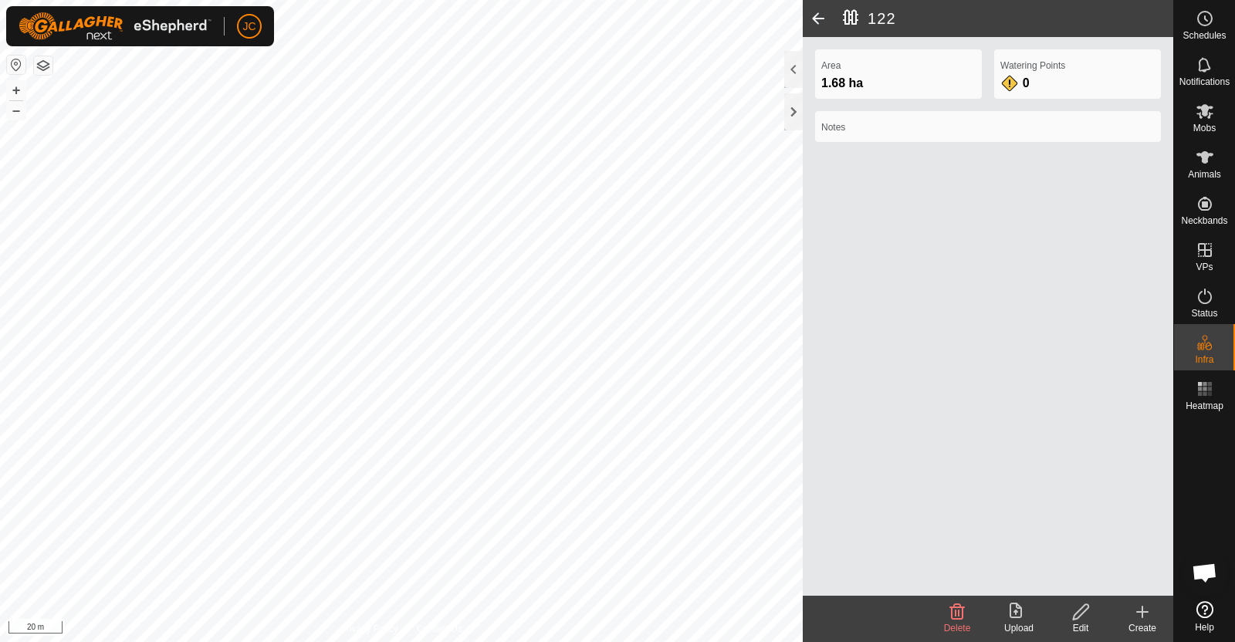
click at [948, 619] on icon at bounding box center [957, 612] width 19 height 19
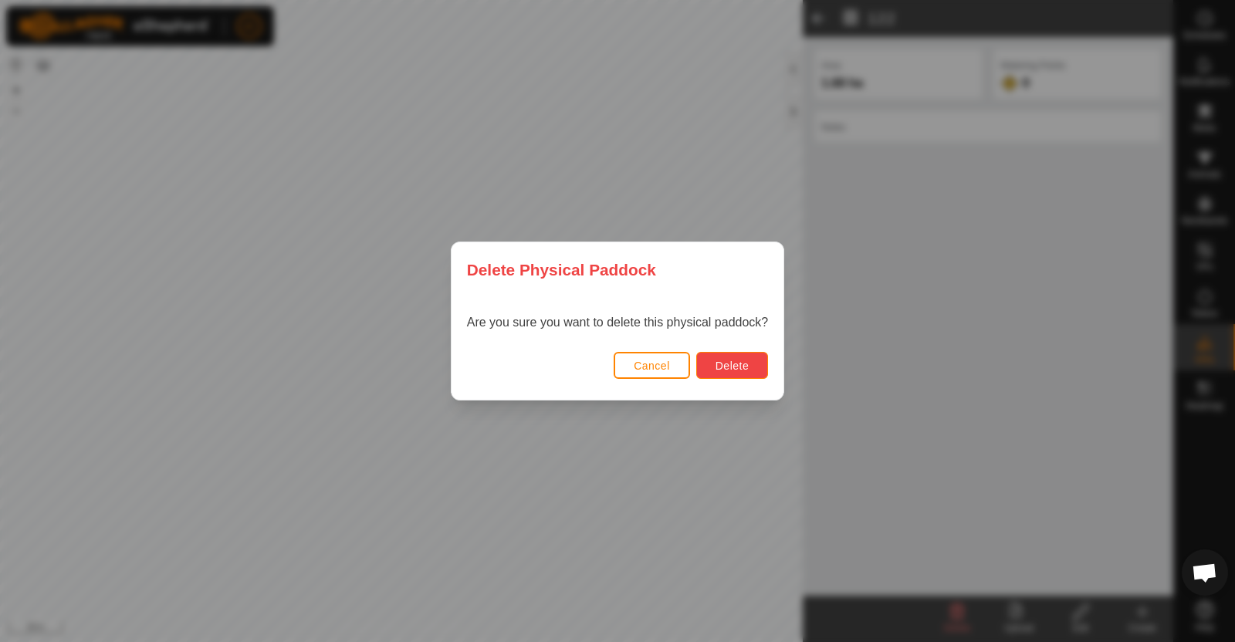
click at [721, 366] on span "Delete" at bounding box center [731, 366] width 33 height 12
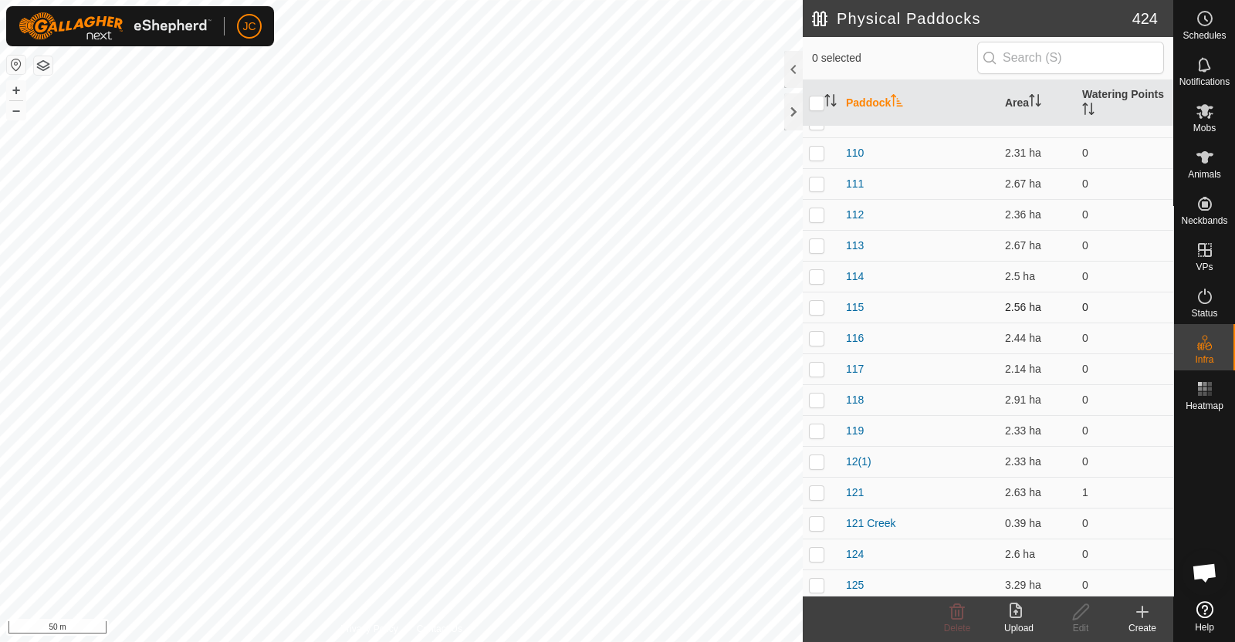
scroll to position [314, 0]
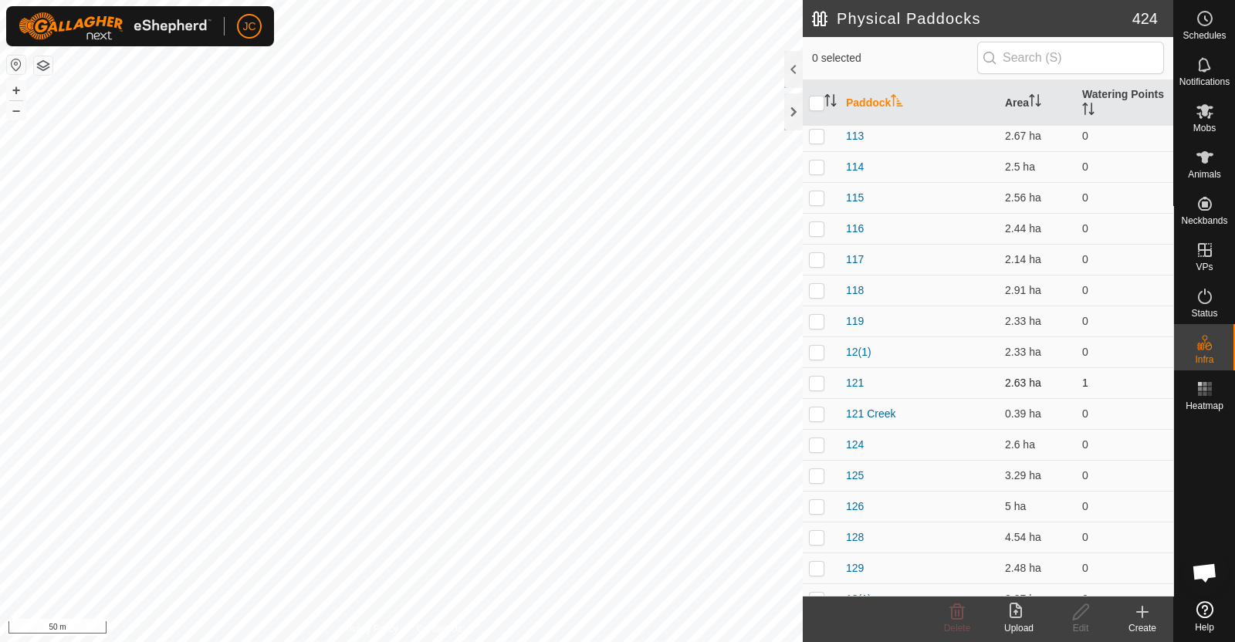
click at [817, 383] on p-checkbox at bounding box center [816, 383] width 15 height 12
click at [827, 383] on td at bounding box center [821, 382] width 37 height 31
click at [817, 384] on p-checkbox at bounding box center [816, 383] width 15 height 12
checkbox input "false"
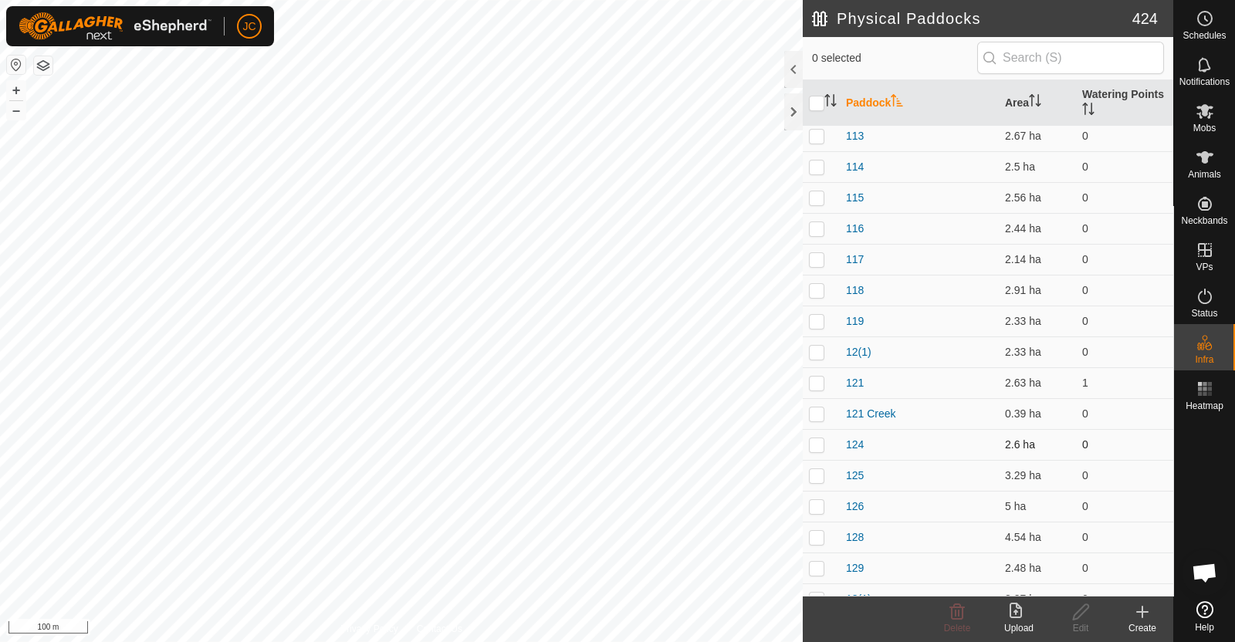
click at [818, 441] on p-checkbox at bounding box center [816, 444] width 15 height 12
click at [957, 613] on icon at bounding box center [957, 612] width 19 height 19
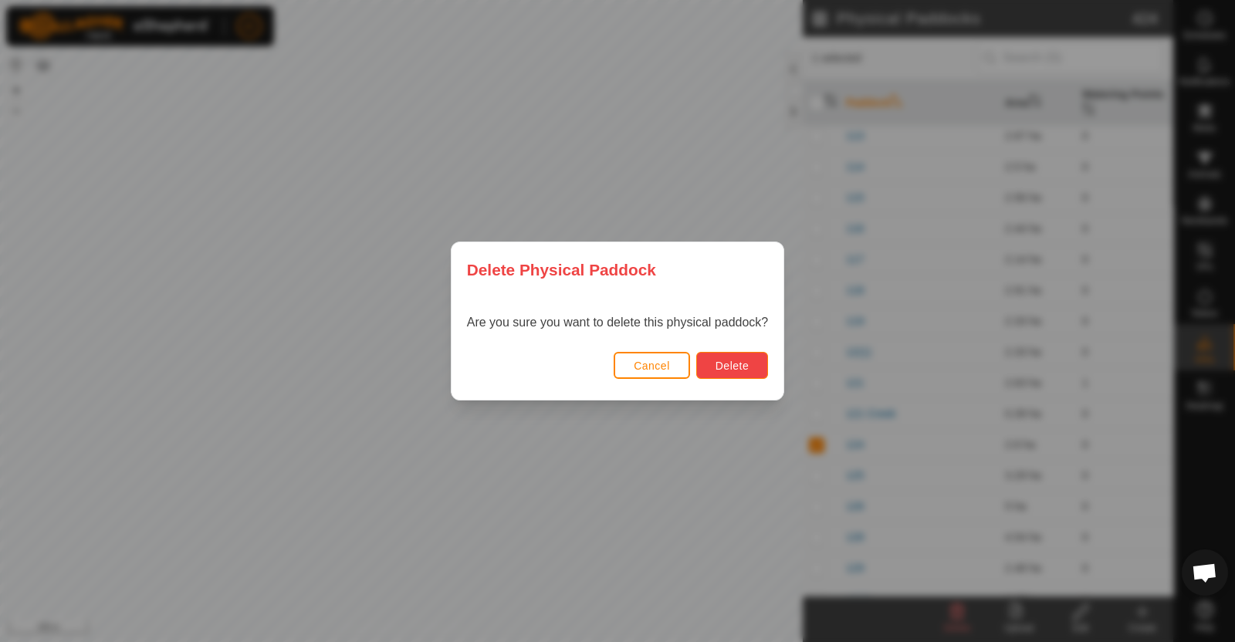
click at [718, 360] on span "Delete" at bounding box center [731, 366] width 33 height 12
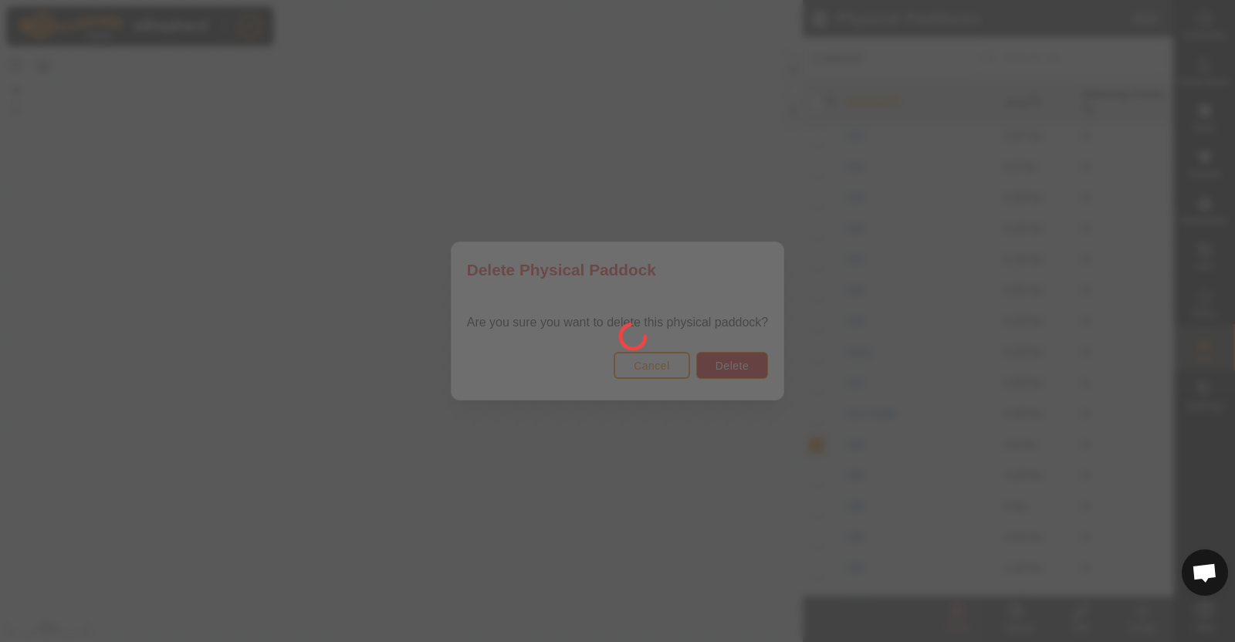
checkbox input "false"
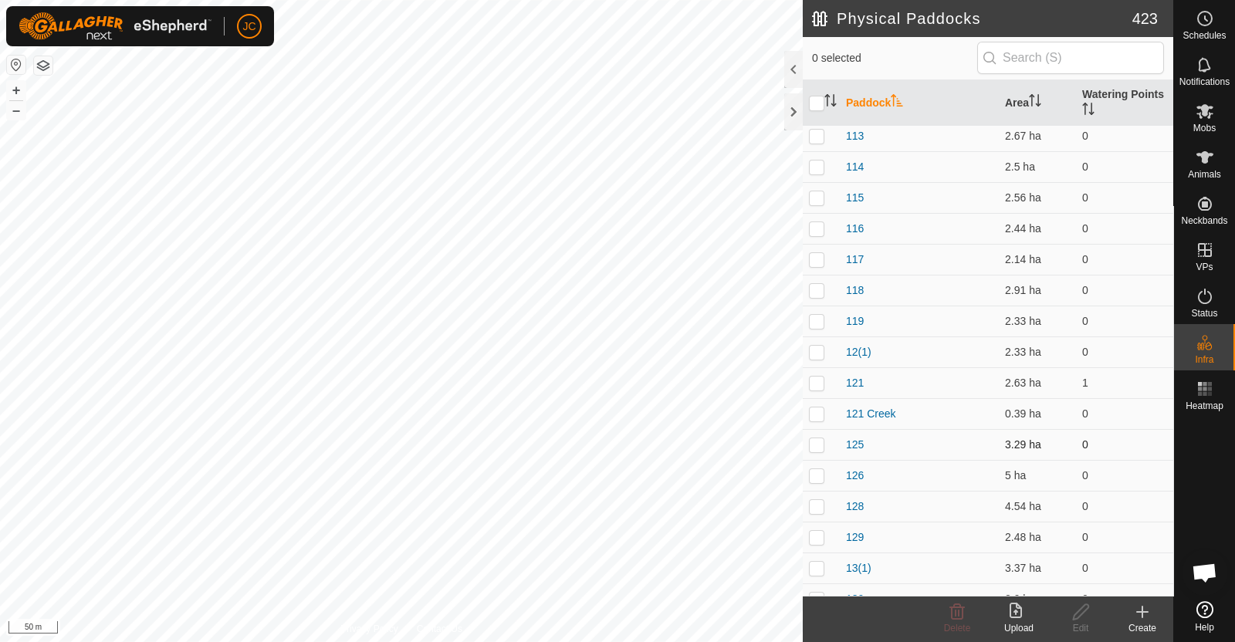
click at [818, 445] on p-checkbox at bounding box center [816, 444] width 15 height 12
checkbox input "false"
click at [814, 476] on p-checkbox at bounding box center [816, 475] width 15 height 12
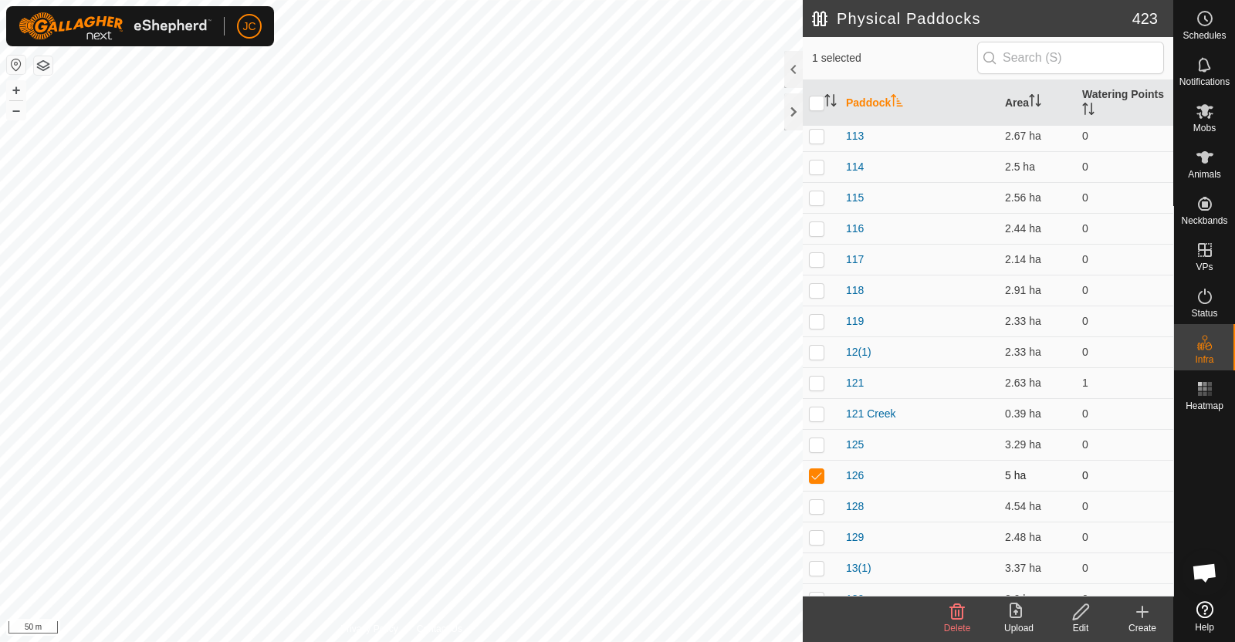
checkbox input "false"
click at [814, 516] on td at bounding box center [821, 506] width 37 height 31
checkbox input "false"
click at [816, 531] on p-checkbox at bounding box center [816, 537] width 15 height 12
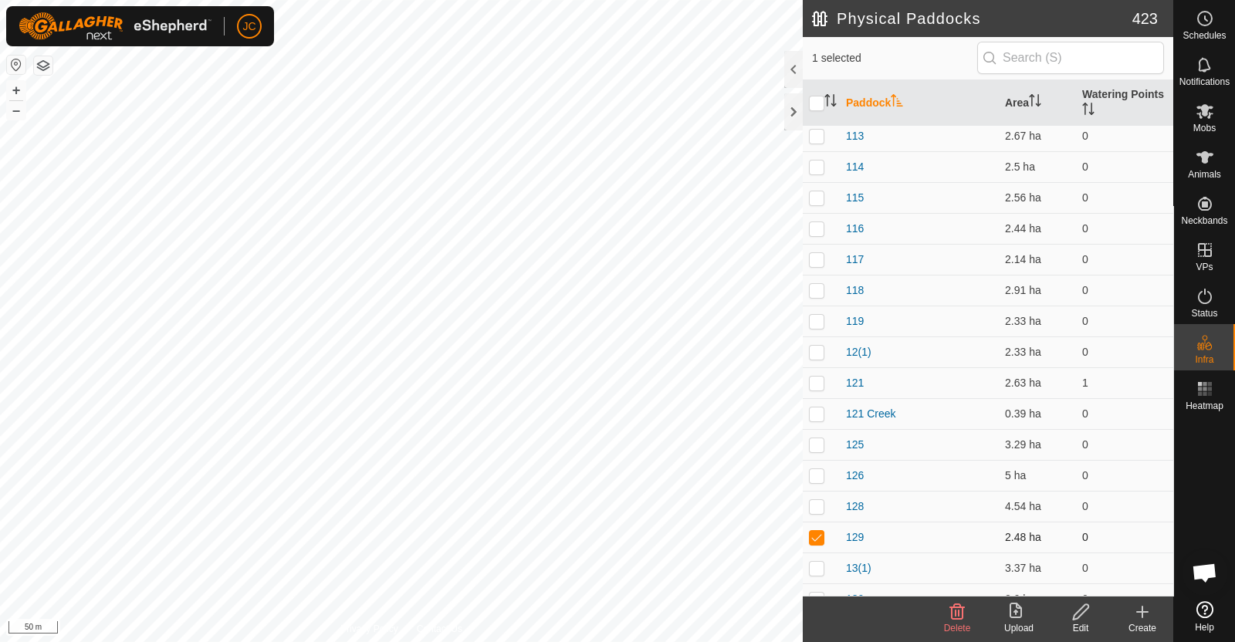
click at [816, 531] on p-checkbox at bounding box center [816, 537] width 15 height 12
checkbox input "false"
click at [820, 564] on p-checkbox at bounding box center [816, 568] width 15 height 12
checkbox input "false"
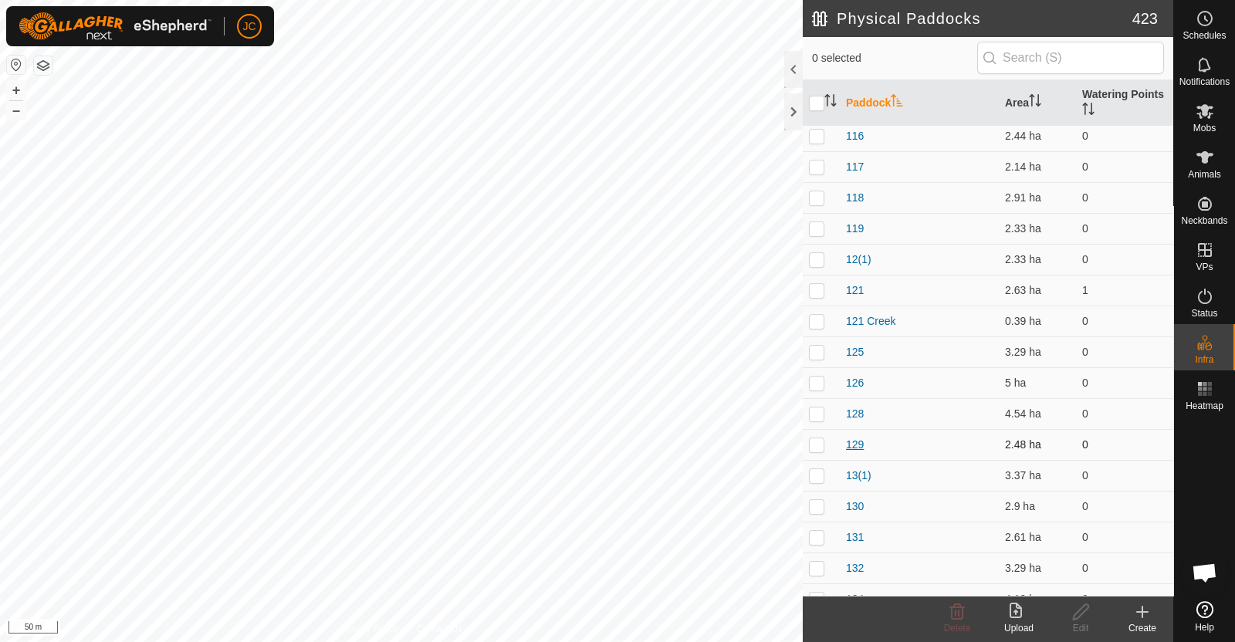
scroll to position [529, 0]
click at [817, 380] on p-checkbox at bounding box center [816, 384] width 15 height 12
checkbox input "false"
click at [817, 414] on p-checkbox at bounding box center [816, 415] width 15 height 12
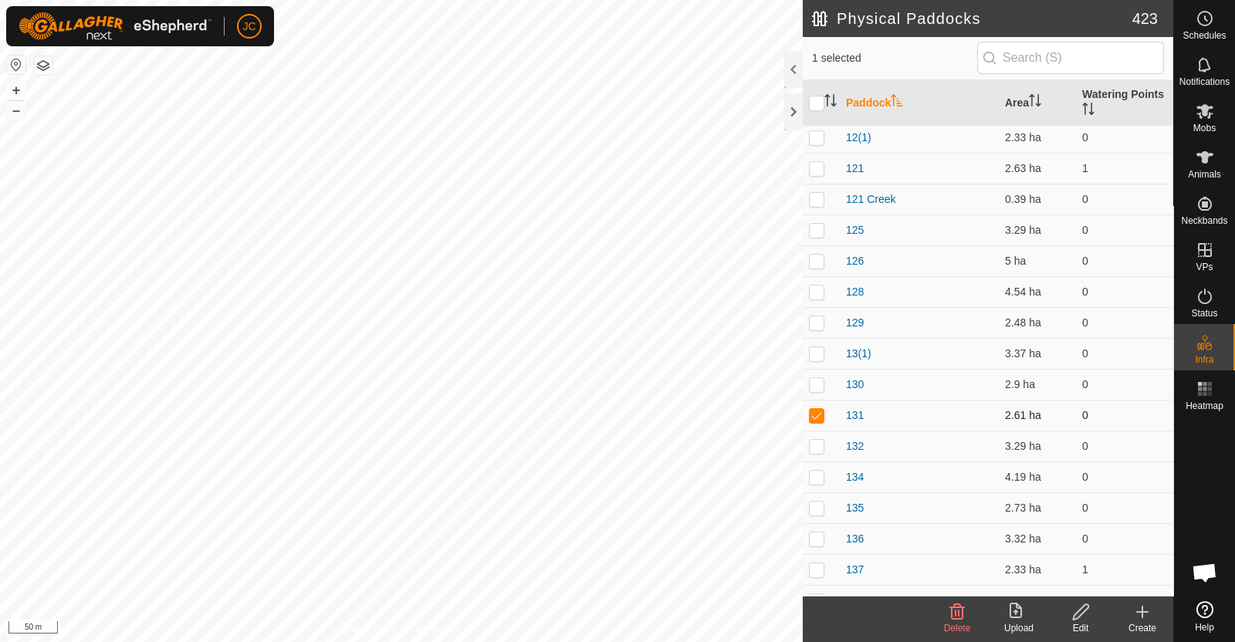
click at [817, 414] on p-checkbox at bounding box center [816, 415] width 15 height 12
checkbox input "false"
click at [818, 441] on p-checkbox at bounding box center [816, 446] width 15 height 12
checkbox input "false"
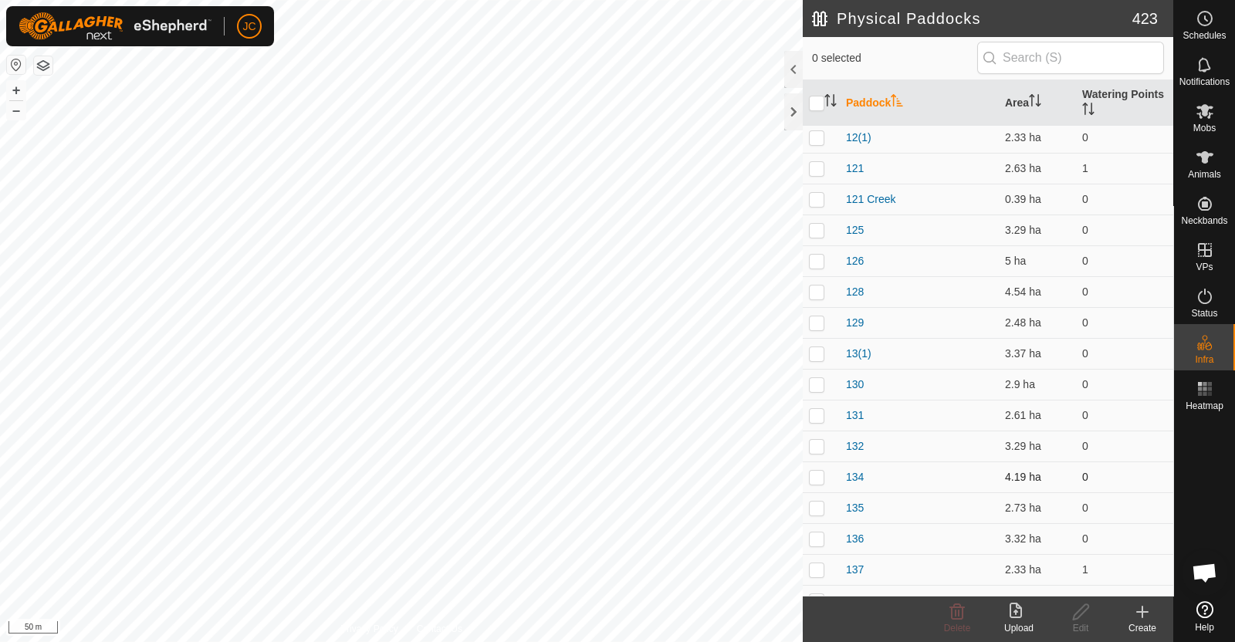
click at [818, 472] on p-checkbox at bounding box center [816, 477] width 15 height 12
checkbox input "false"
click at [818, 506] on p-checkbox at bounding box center [816, 508] width 15 height 12
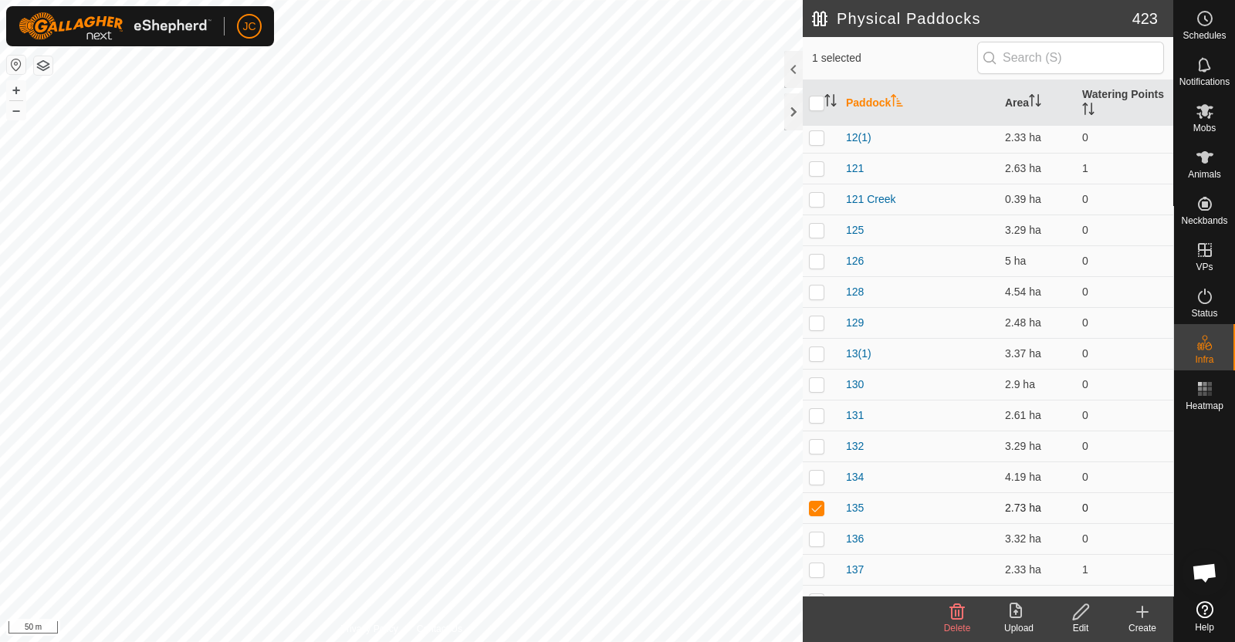
checkbox input "false"
click at [817, 540] on p-checkbox at bounding box center [816, 539] width 15 height 12
checkbox input "false"
click at [817, 569] on p-checkbox at bounding box center [816, 569] width 15 height 12
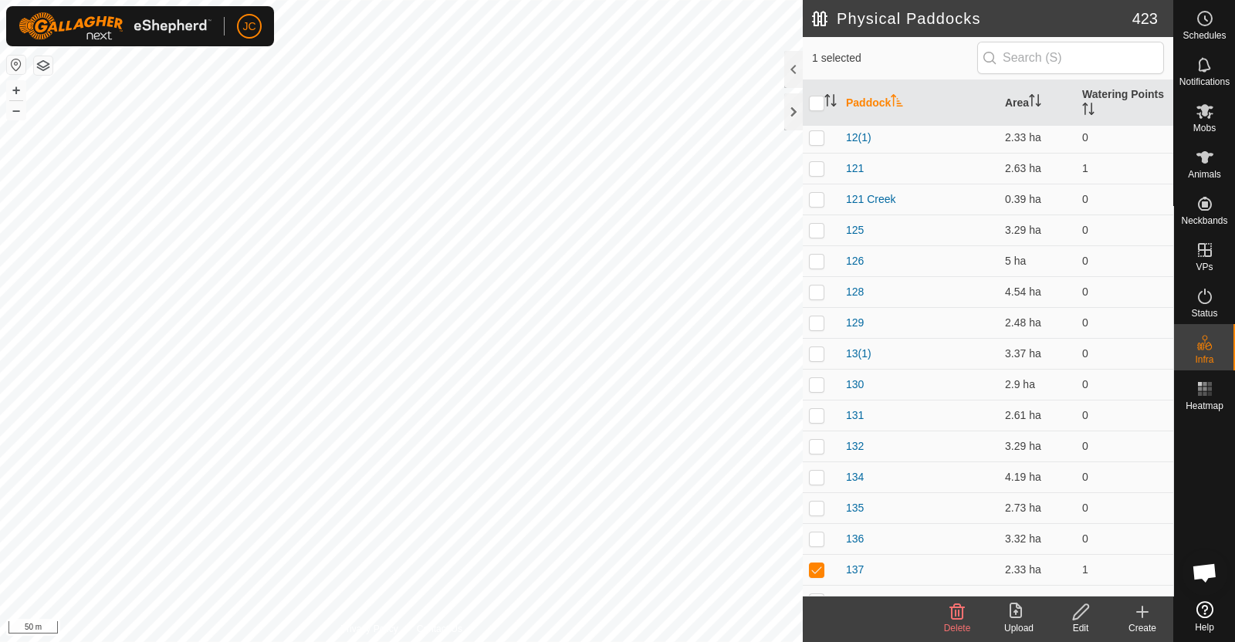
click at [969, 616] on delete-svg-icon at bounding box center [957, 612] width 62 height 19
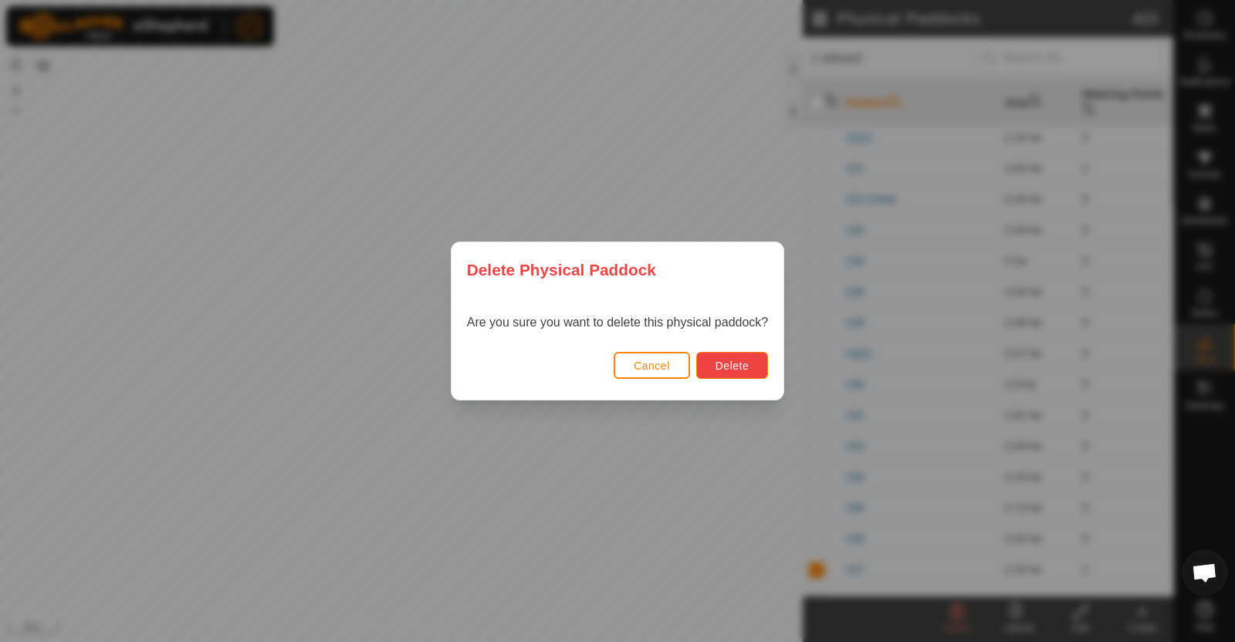
click at [745, 364] on span "Delete" at bounding box center [731, 366] width 33 height 12
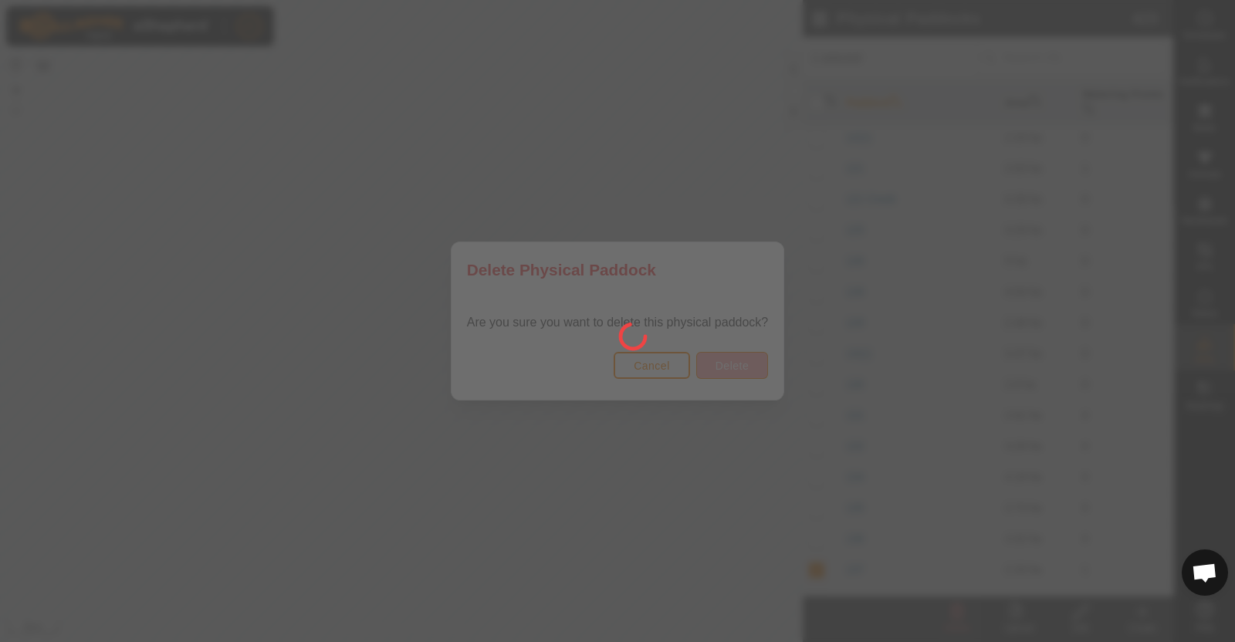
checkbox input "false"
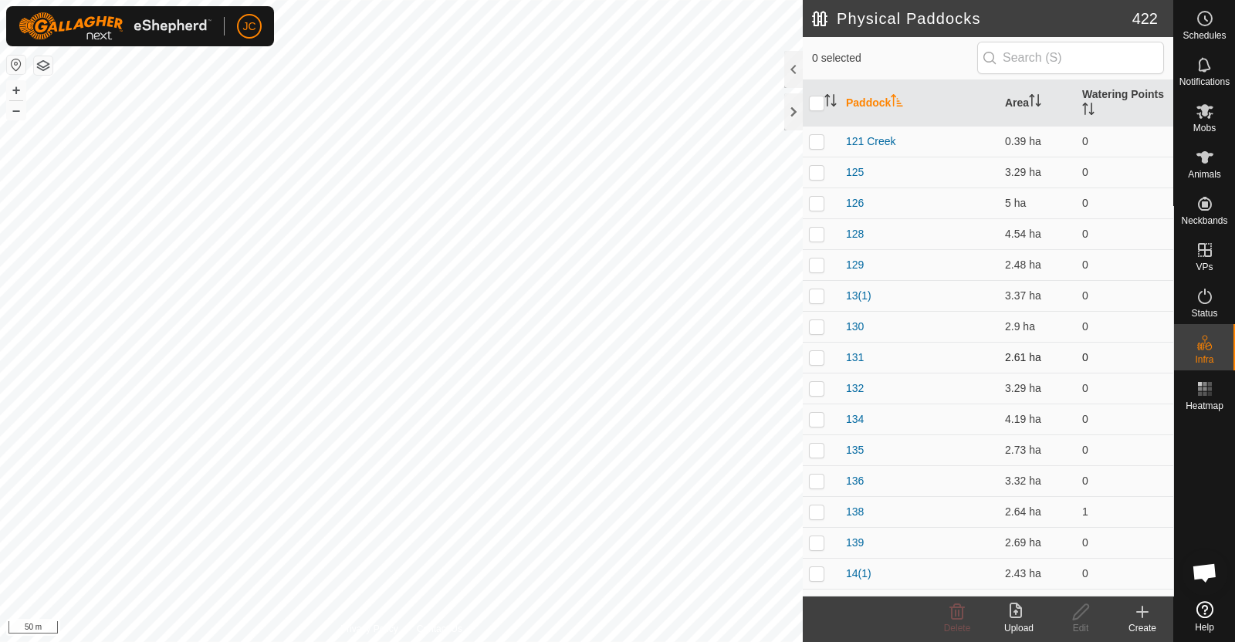
scroll to position [588, 0]
click at [820, 448] on p-checkbox at bounding box center [816, 448] width 15 height 12
checkbox input "false"
click at [820, 480] on p-checkbox at bounding box center [816, 479] width 15 height 12
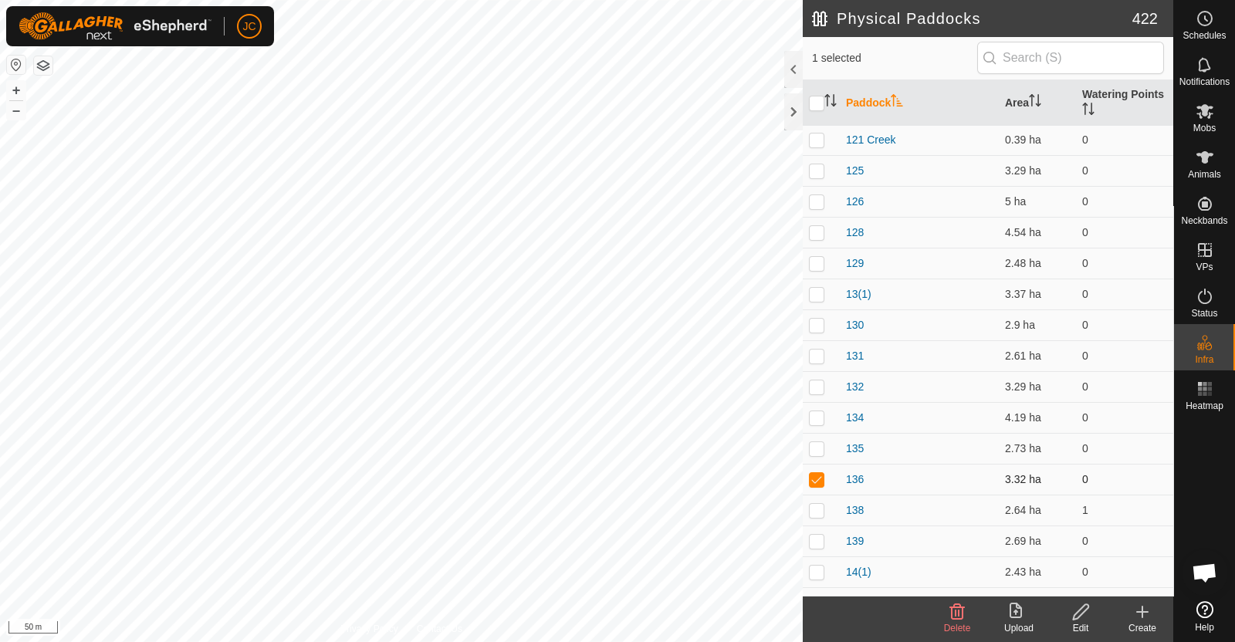
click at [820, 480] on p-checkbox at bounding box center [816, 479] width 15 height 12
checkbox input "false"
click at [820, 511] on p-checkbox at bounding box center [816, 510] width 15 height 12
checkbox input "true"
click at [1088, 620] on icon at bounding box center [1080, 612] width 19 height 19
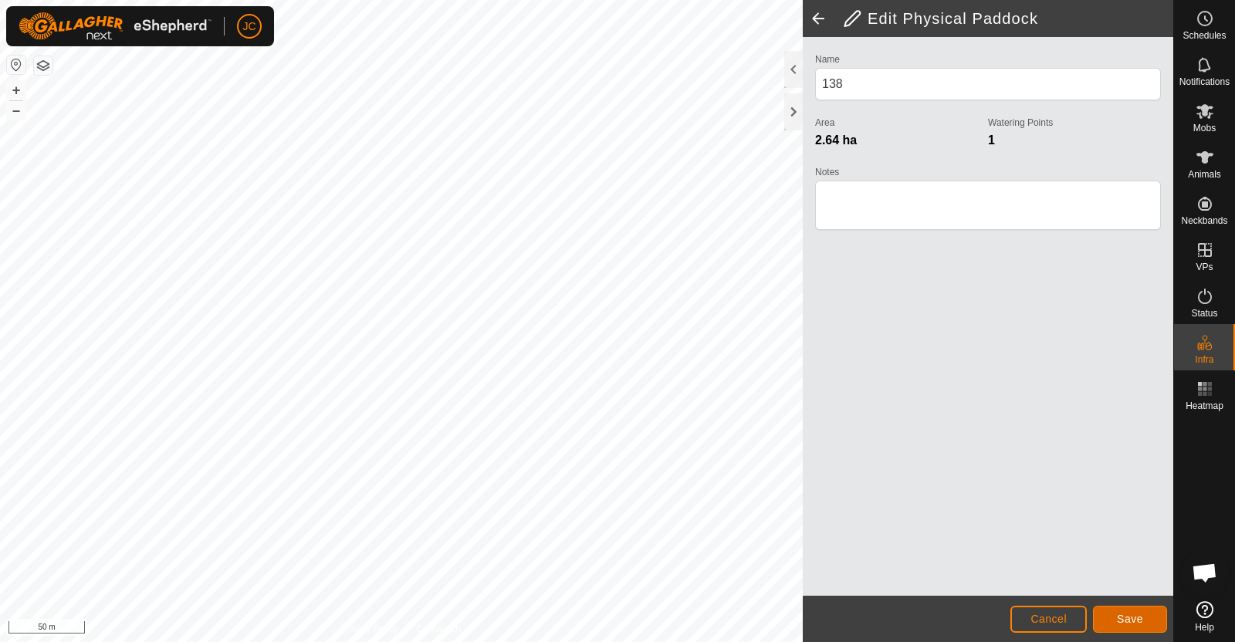
click at [1135, 615] on span "Save" at bounding box center [1130, 619] width 26 height 12
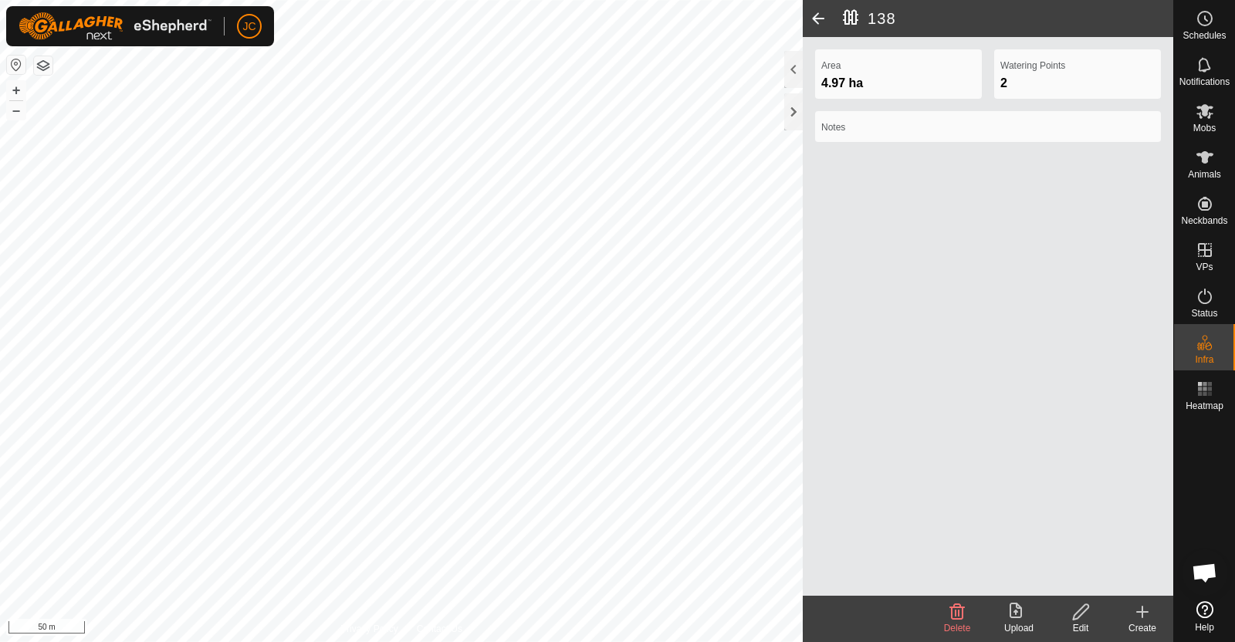
click at [817, 21] on span at bounding box center [818, 18] width 31 height 37
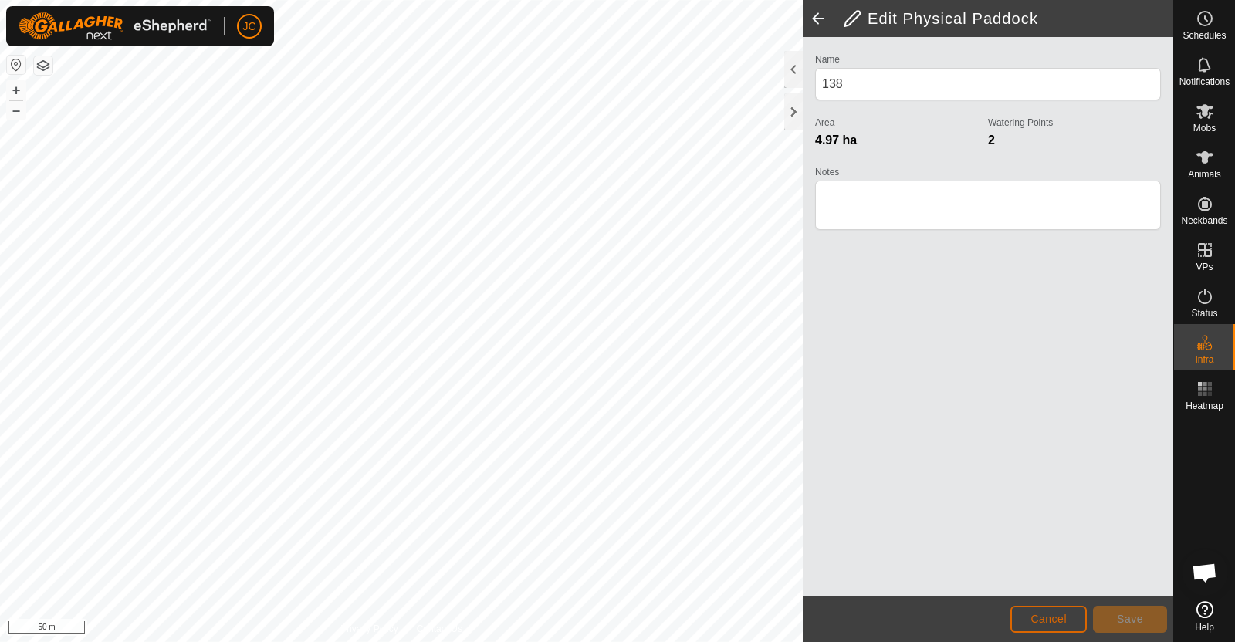
click at [1063, 619] on span "Cancel" at bounding box center [1048, 619] width 36 height 12
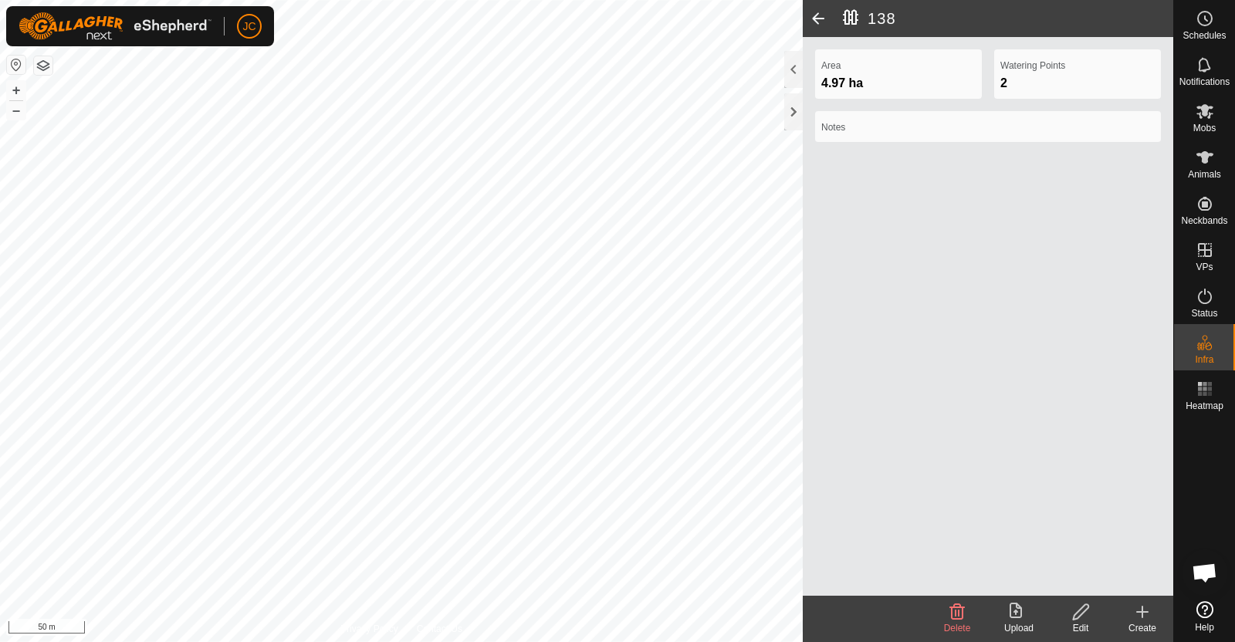
click at [824, 16] on span at bounding box center [818, 18] width 31 height 37
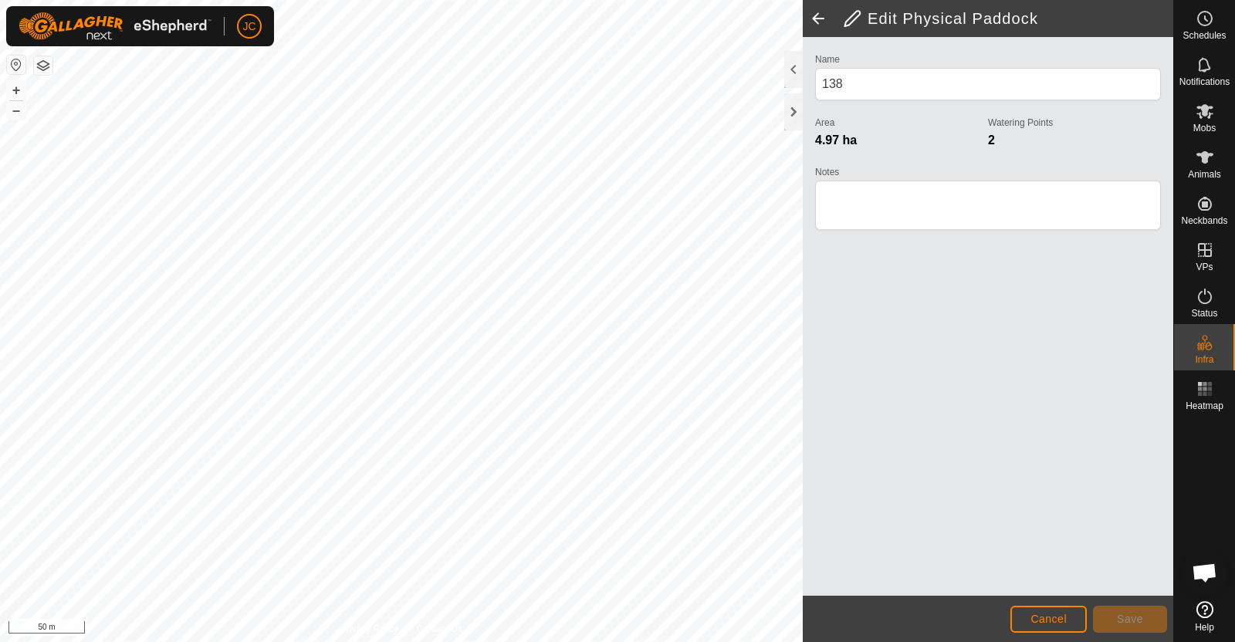
click at [824, 16] on span at bounding box center [818, 18] width 31 height 37
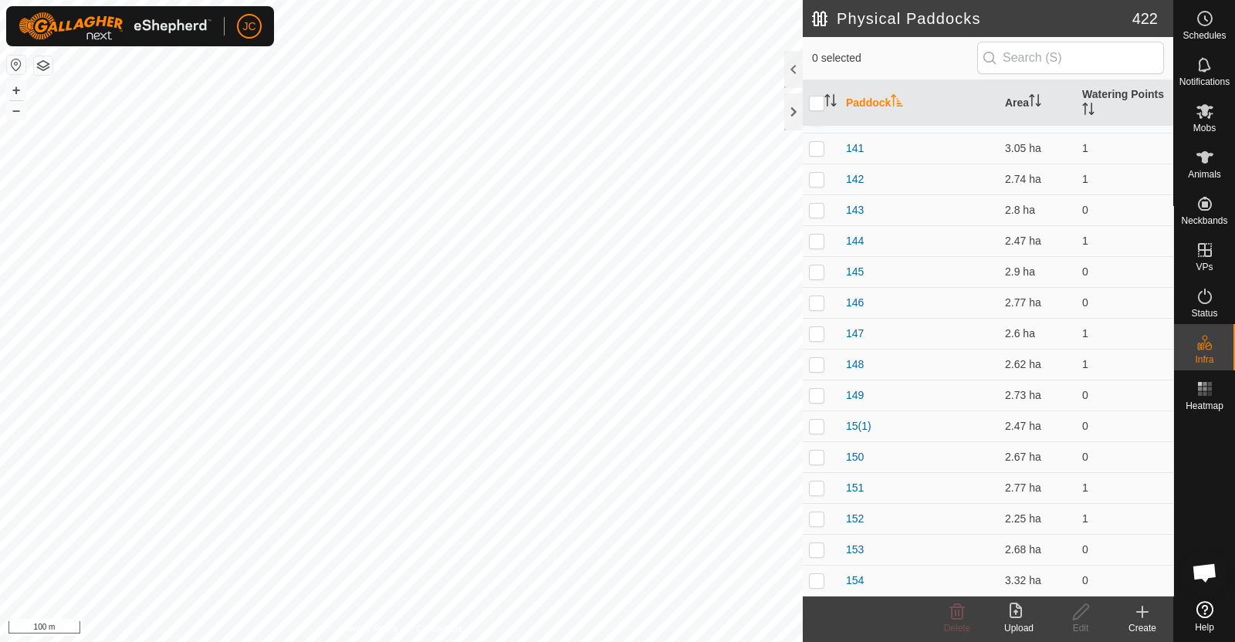
scroll to position [1073, 0]
click at [820, 245] on p-checkbox at bounding box center [816, 241] width 15 height 12
click at [962, 619] on icon at bounding box center [957, 612] width 19 height 19
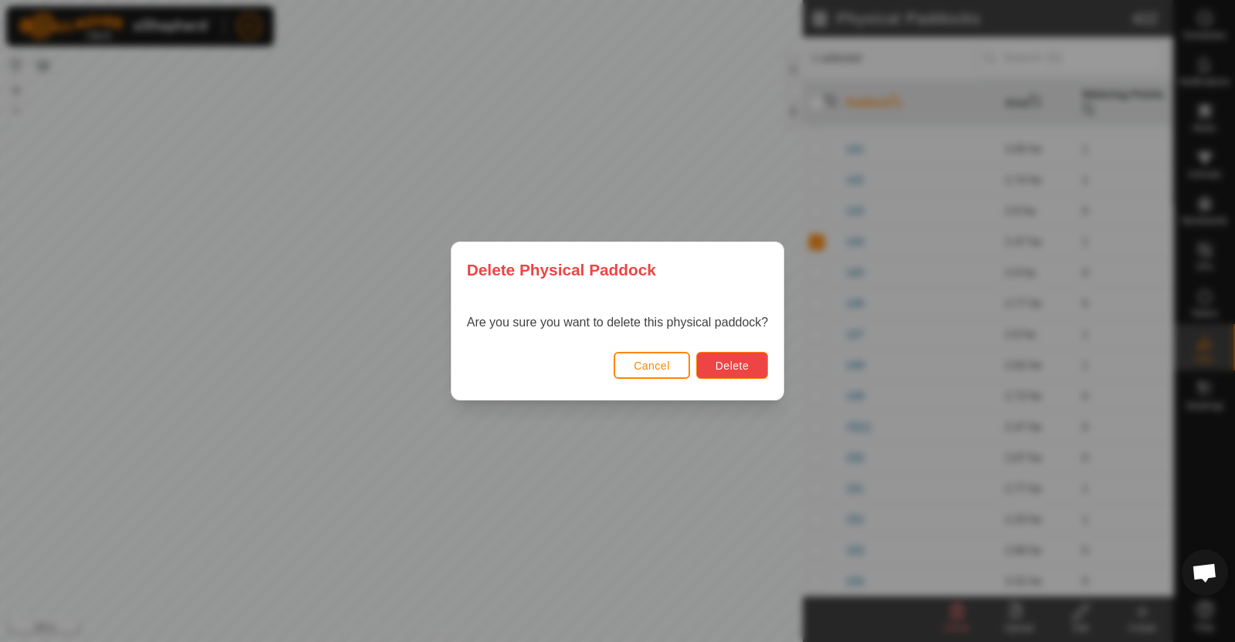
click at [734, 373] on button "Delete" at bounding box center [732, 365] width 72 height 27
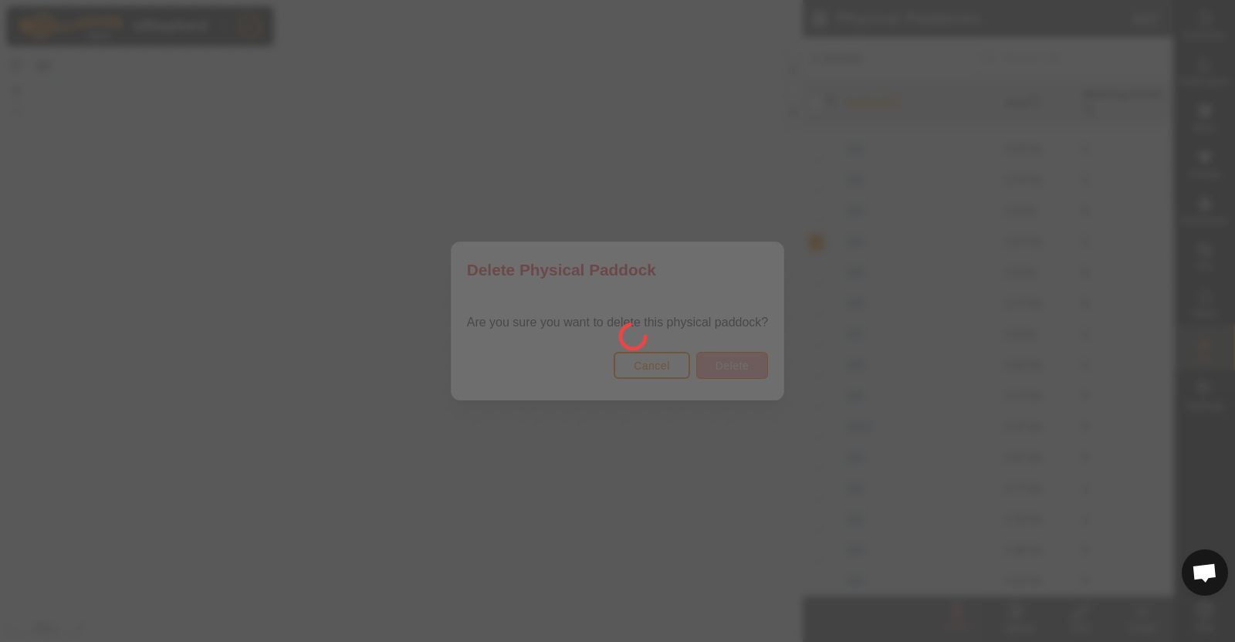
checkbox input "false"
